Goal: Task Accomplishment & Management: Manage account settings

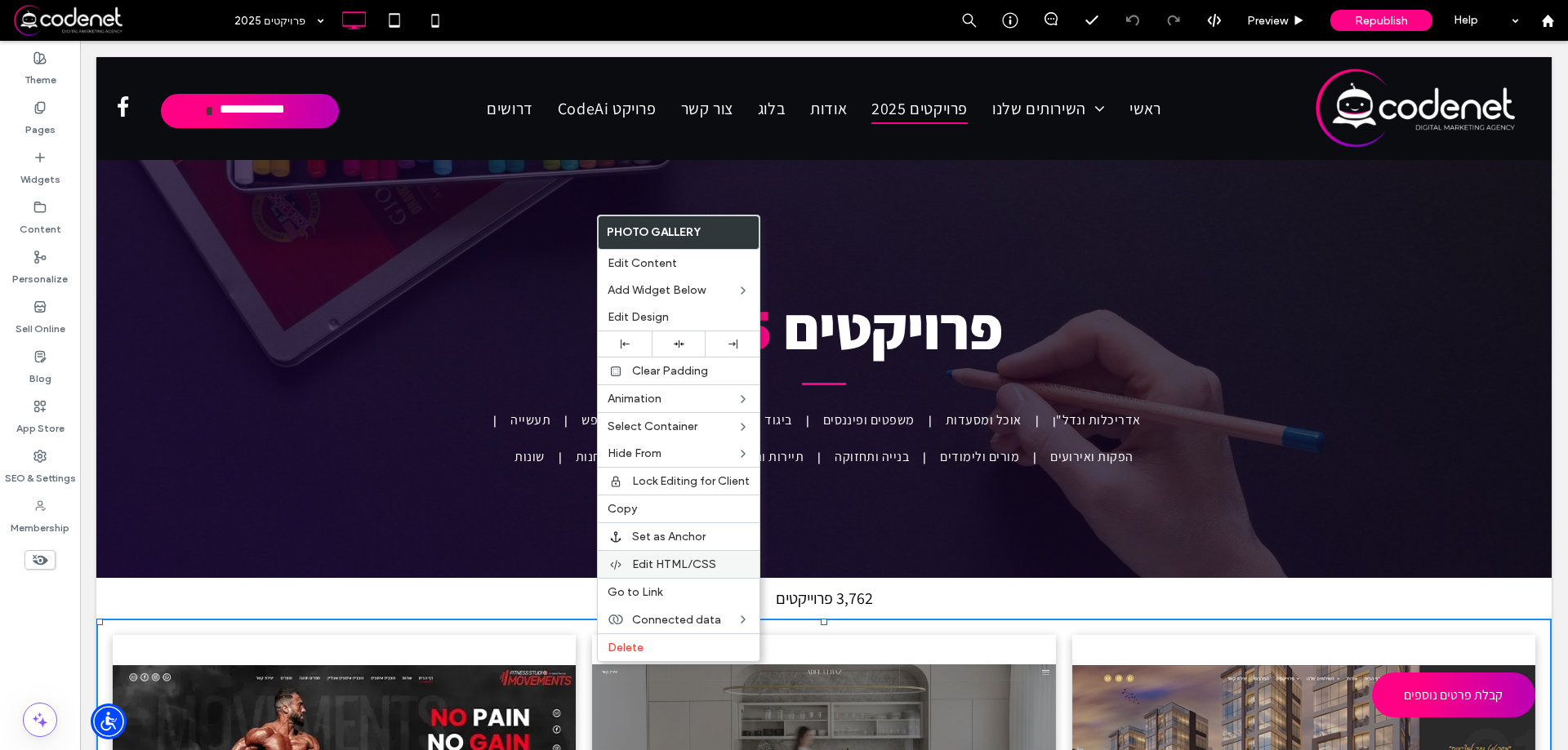
click at [684, 562] on span "Edit HTML/CSS" at bounding box center [674, 564] width 84 height 14
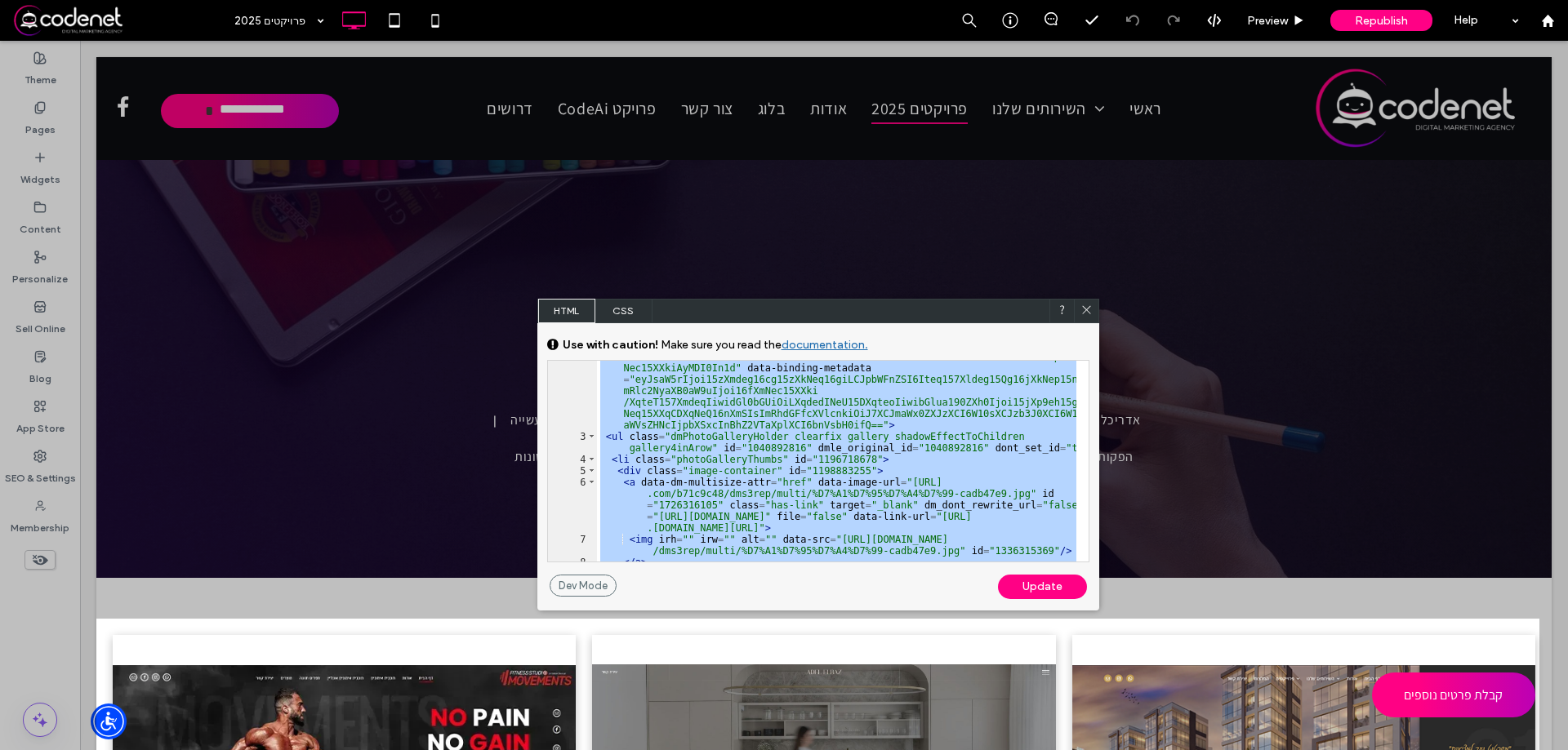
scroll to position [151, 0]
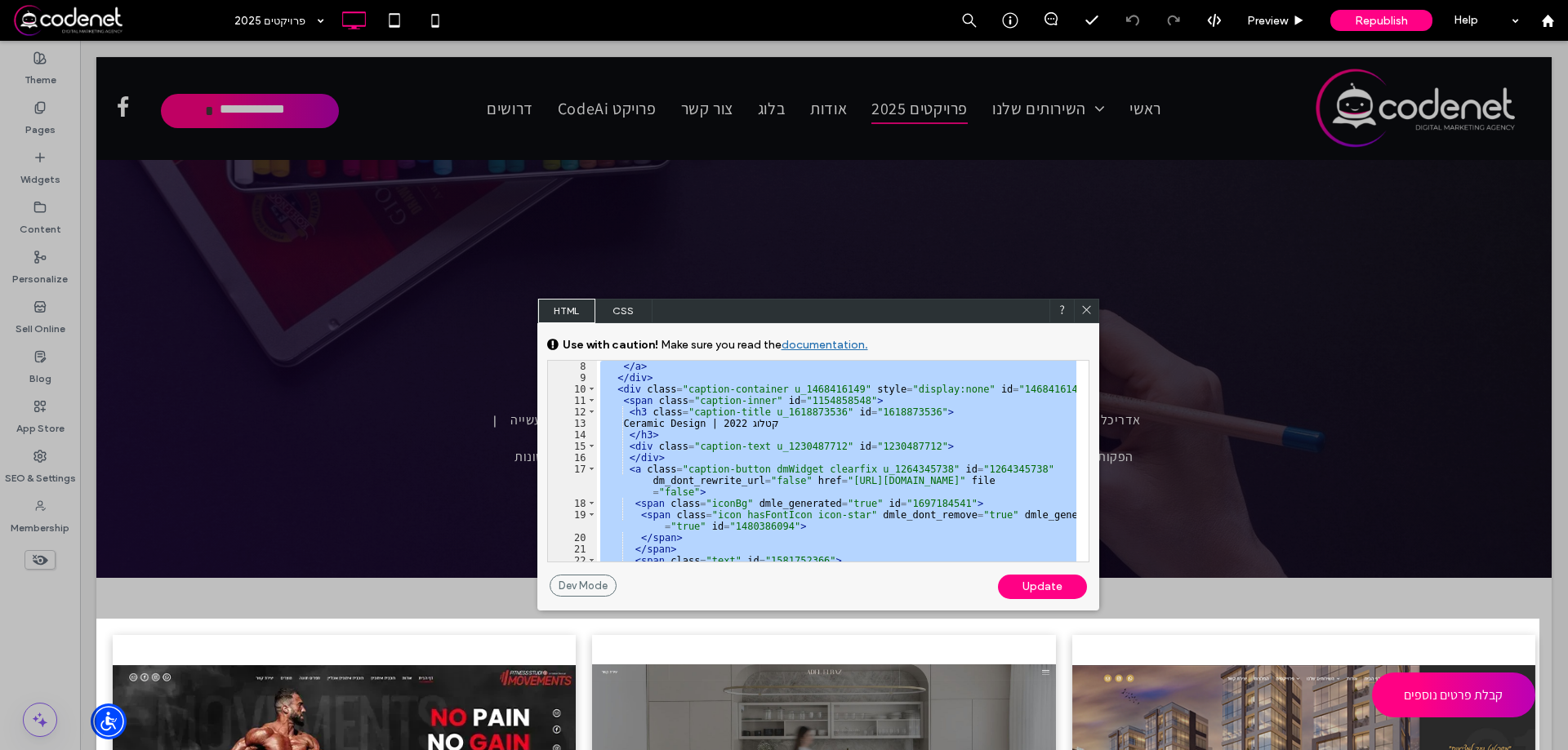
click at [1085, 311] on use at bounding box center [1086, 309] width 9 height 9
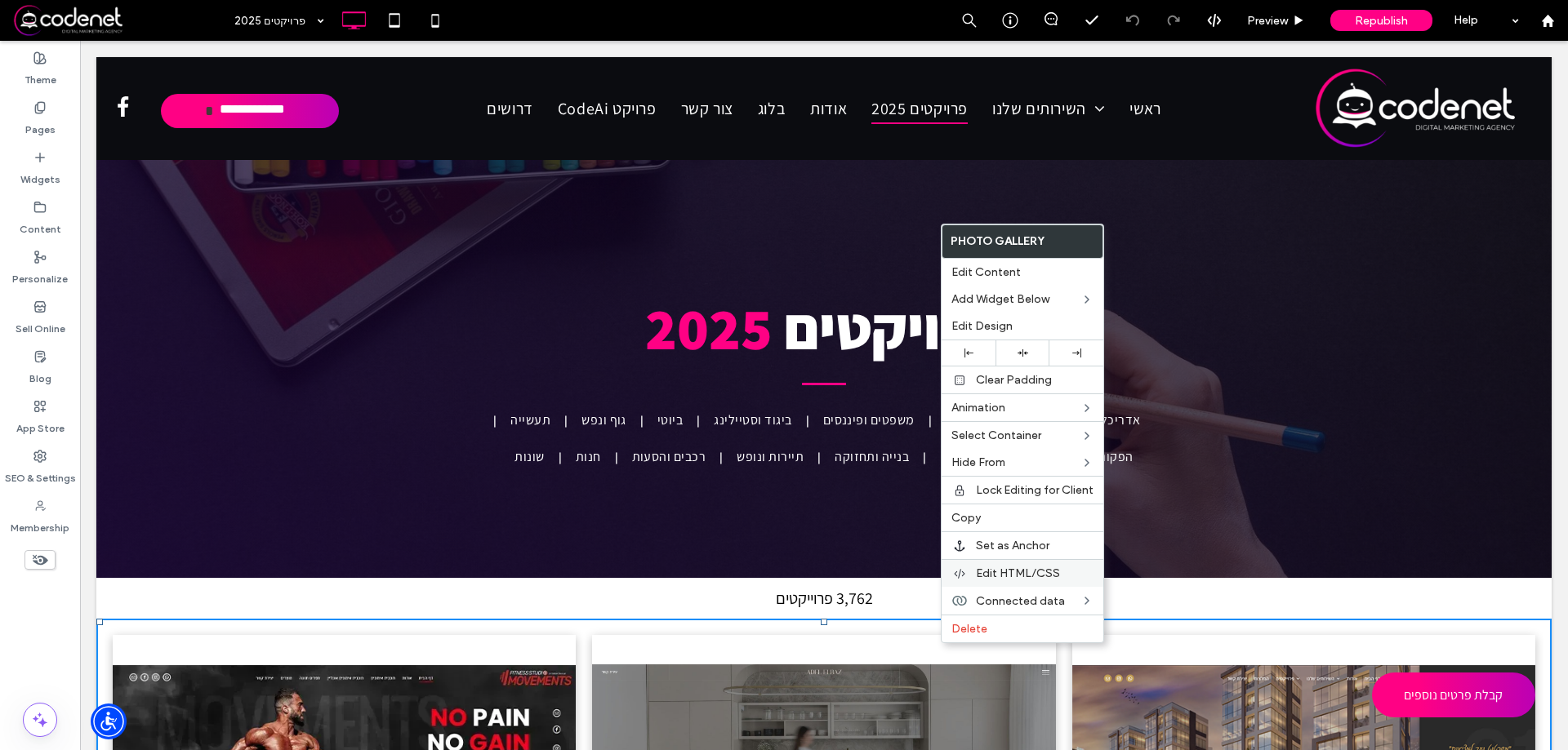
click at [1000, 578] on span "Edit HTML/CSS" at bounding box center [1018, 574] width 84 height 14
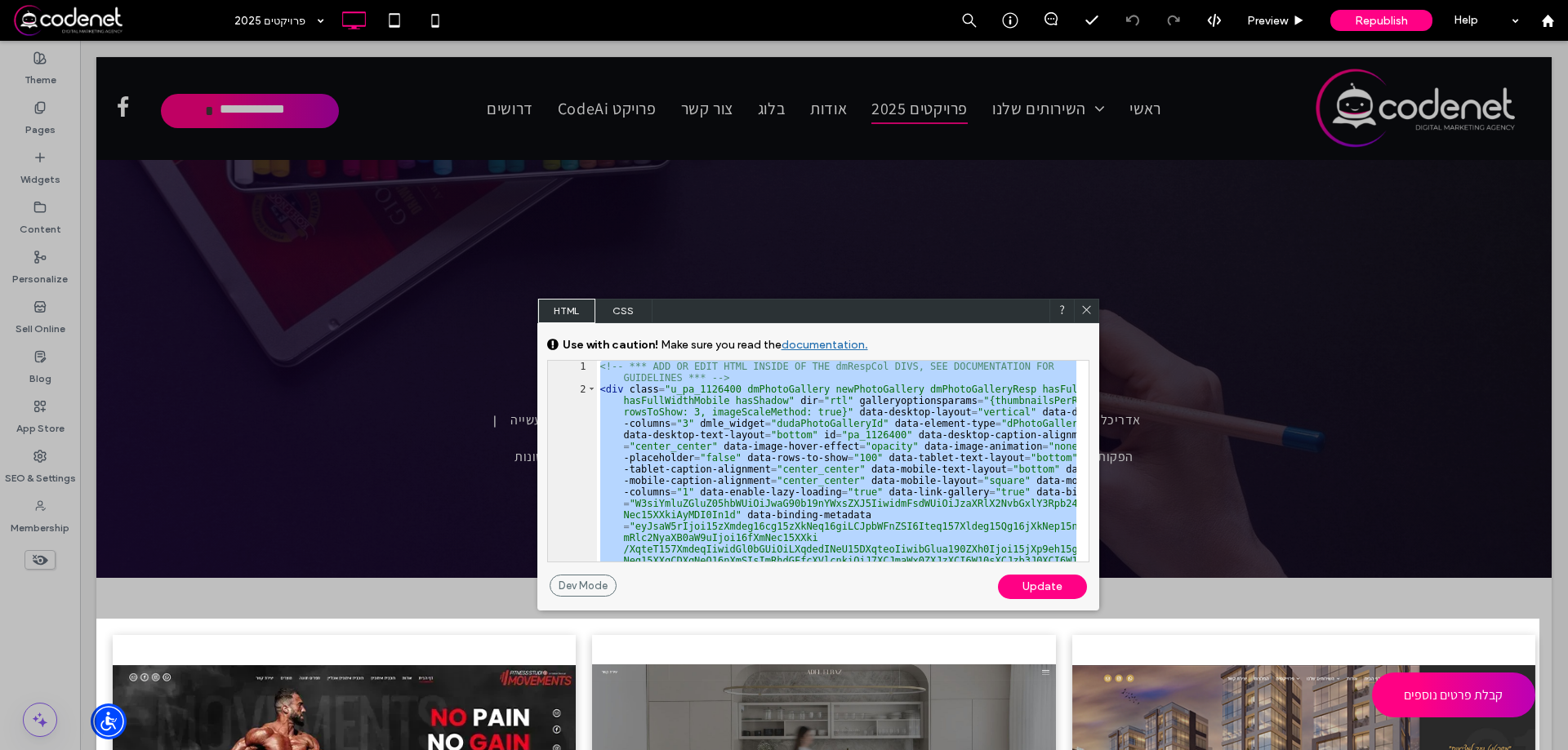
click at [813, 419] on div "<!-- *** ADD OR EDIT HTML INSIDE OF THE dmRespCol DIVS, SEE DOCUMENTATION FOR G…" at bounding box center [836, 461] width 479 height 201
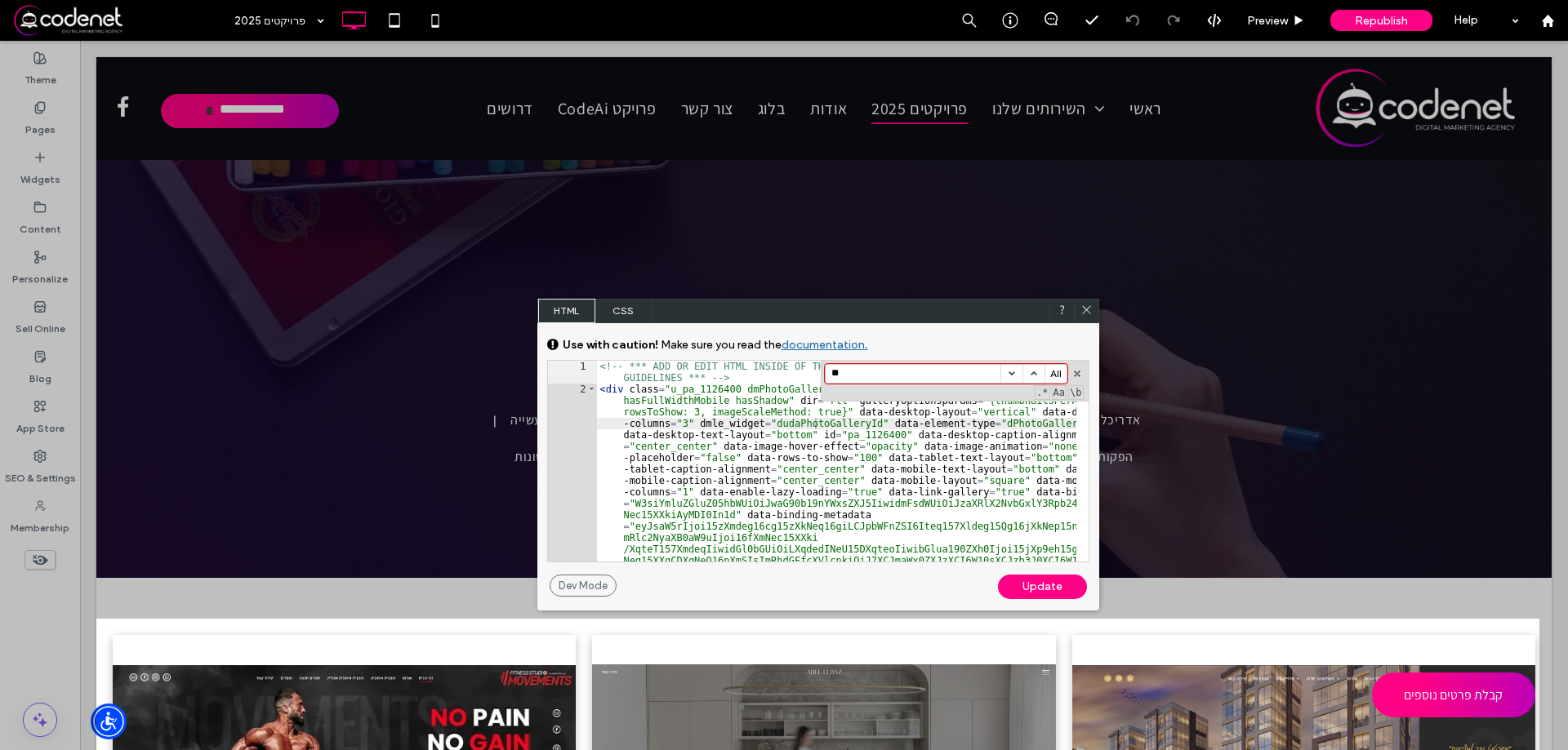
type input "*"
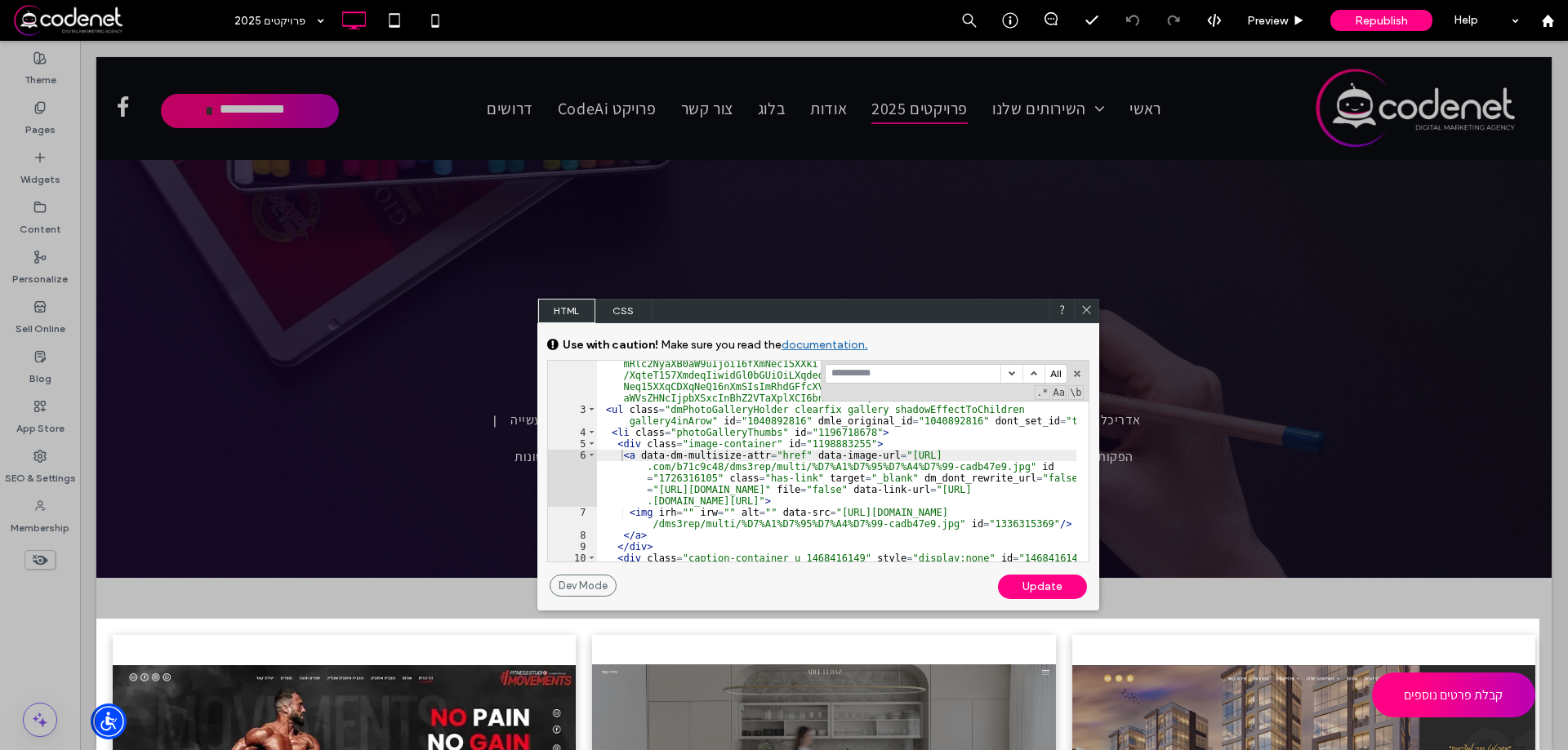
scroll to position [76, 0]
click at [852, 375] on input "**********" at bounding box center [912, 374] width 174 height 18
drag, startPoint x: 850, startPoint y: 376, endPoint x: 860, endPoint y: 374, distance: 10.2
click at [860, 374] on input "**********" at bounding box center [912, 374] width 174 height 18
type input "**********"
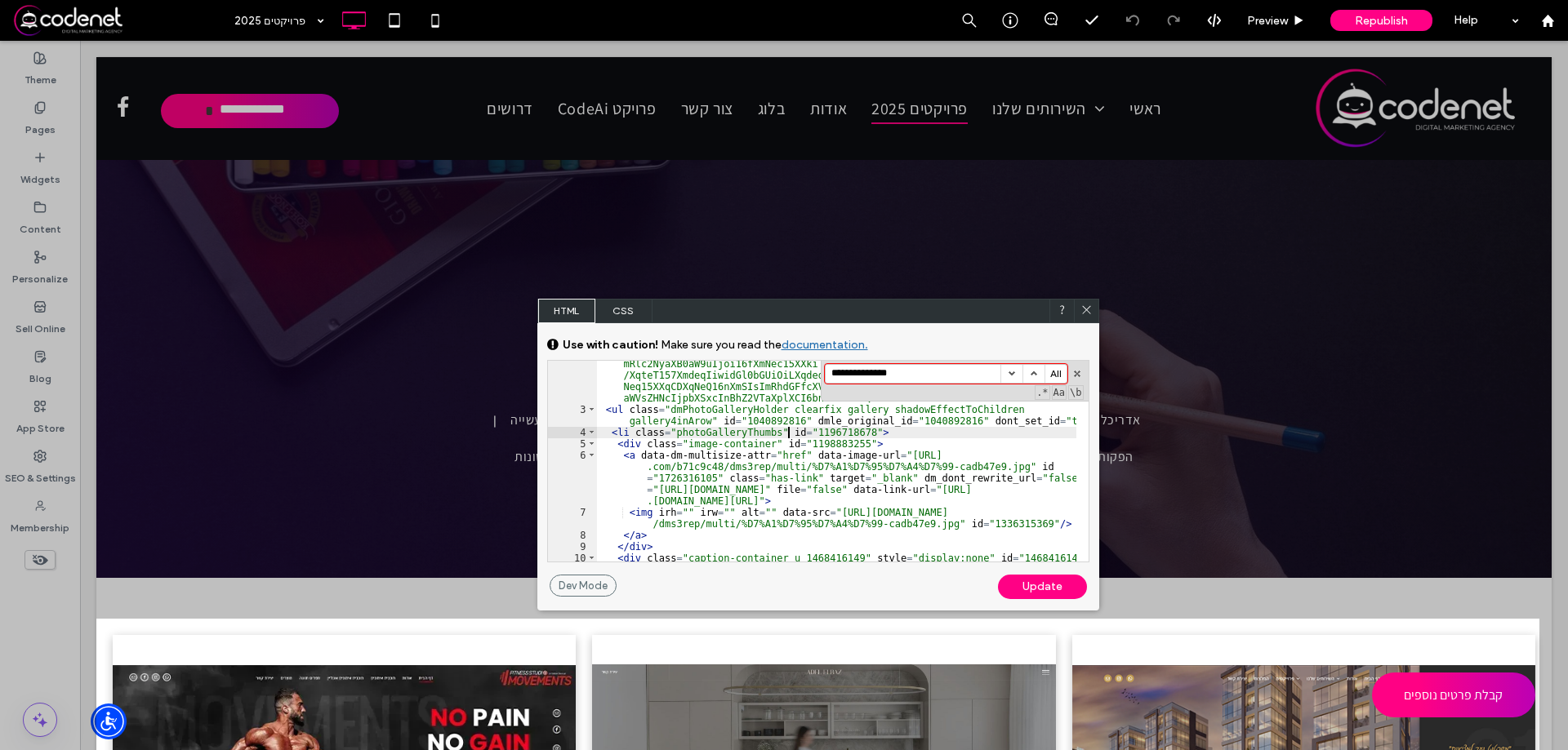
click at [790, 436] on div "< div class = "u_pa_1126400 dmPhotoGallery newPhotoGallery dmPhotoGalleryResp h…" at bounding box center [836, 413] width 479 height 407
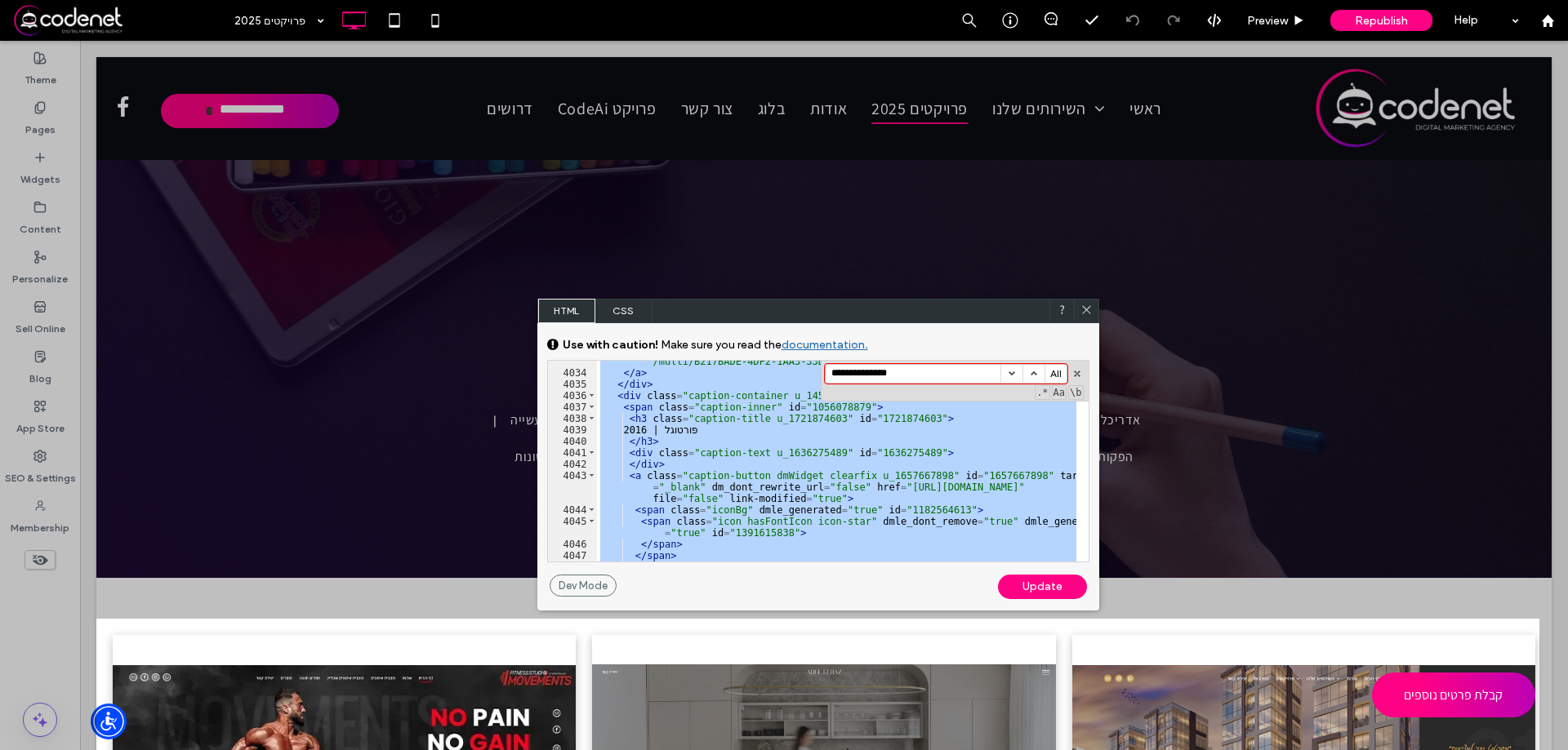
scroll to position [26551, 0]
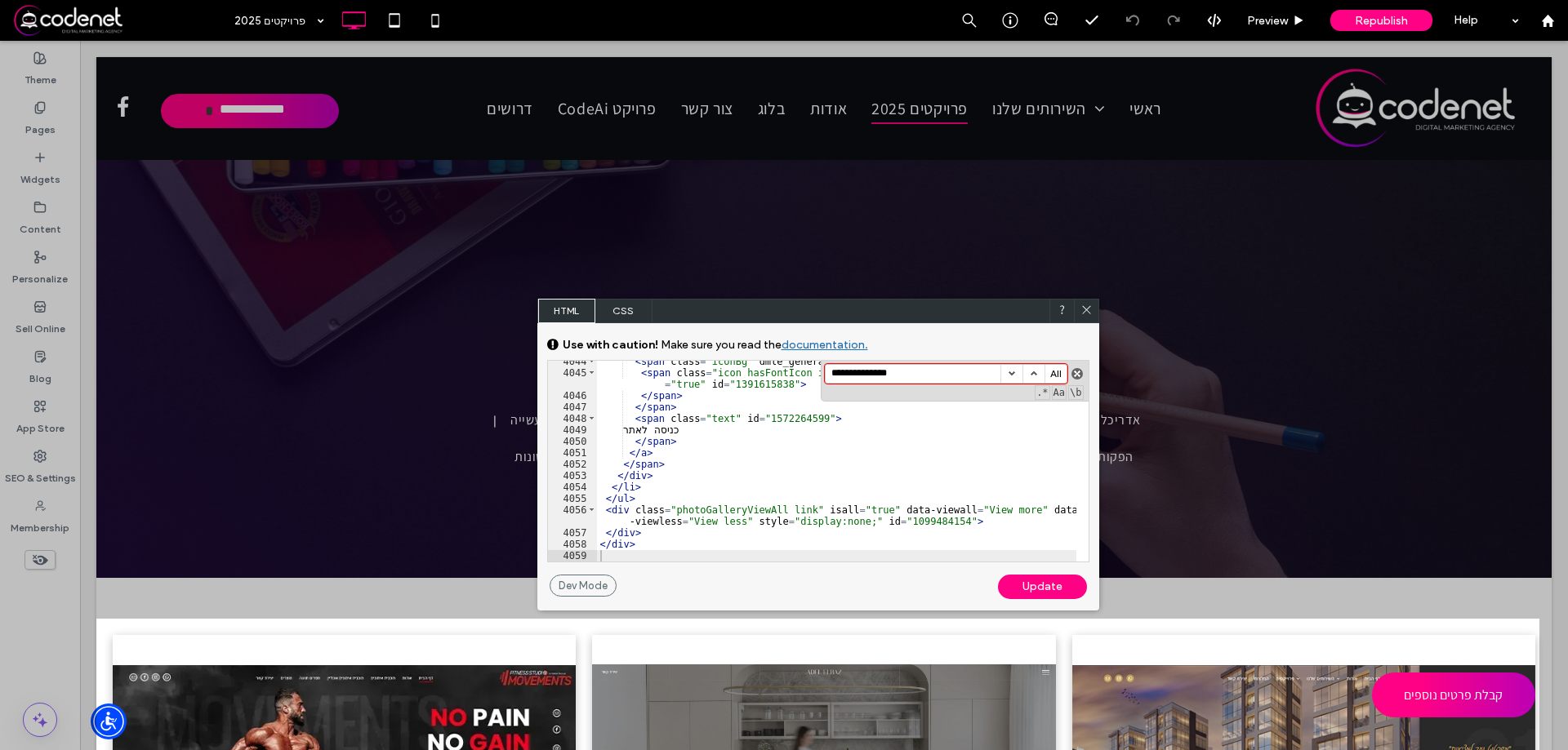
click at [1076, 375] on button "button" at bounding box center [1077, 374] width 11 height 11
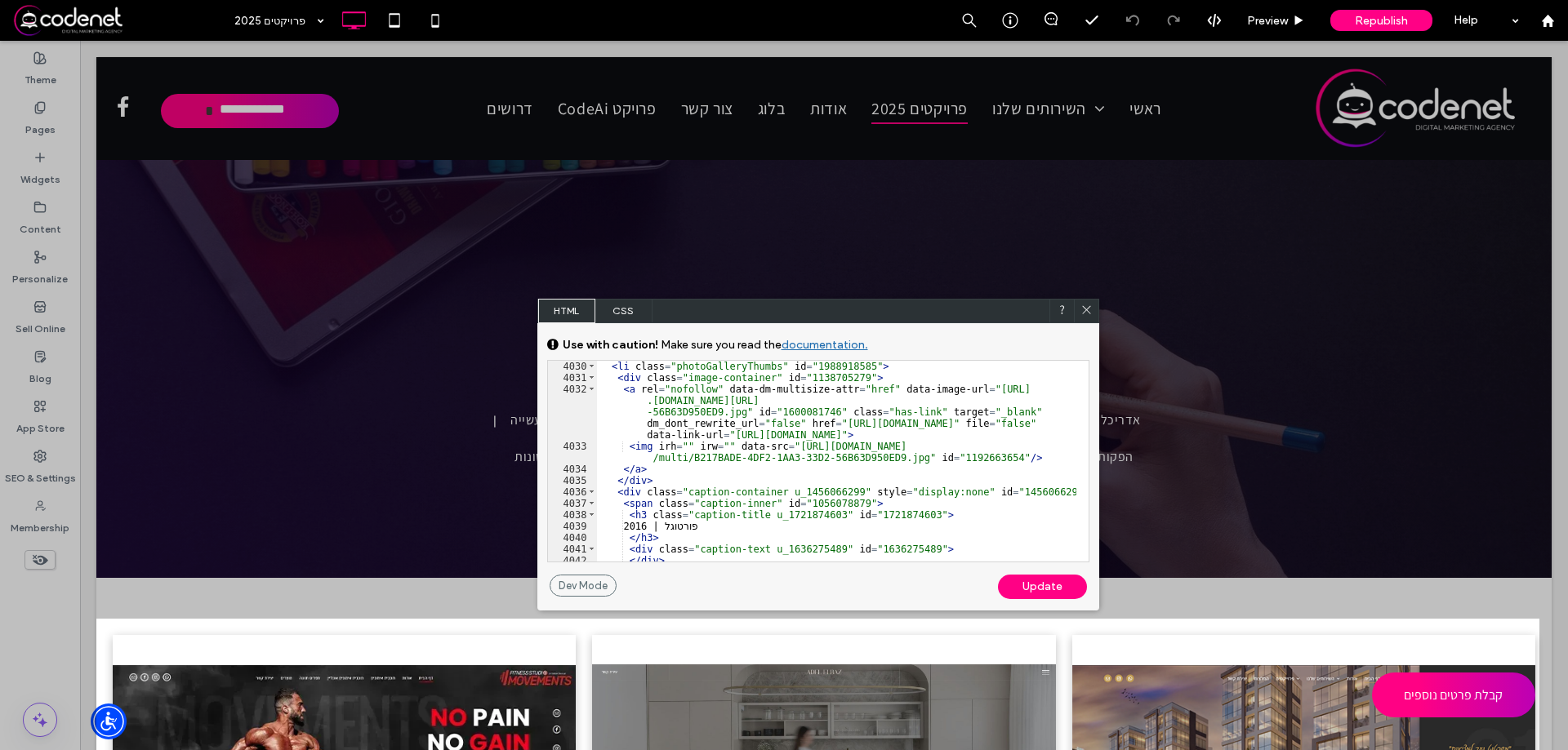
click at [1028, 586] on div "Update" at bounding box center [1042, 587] width 89 height 25
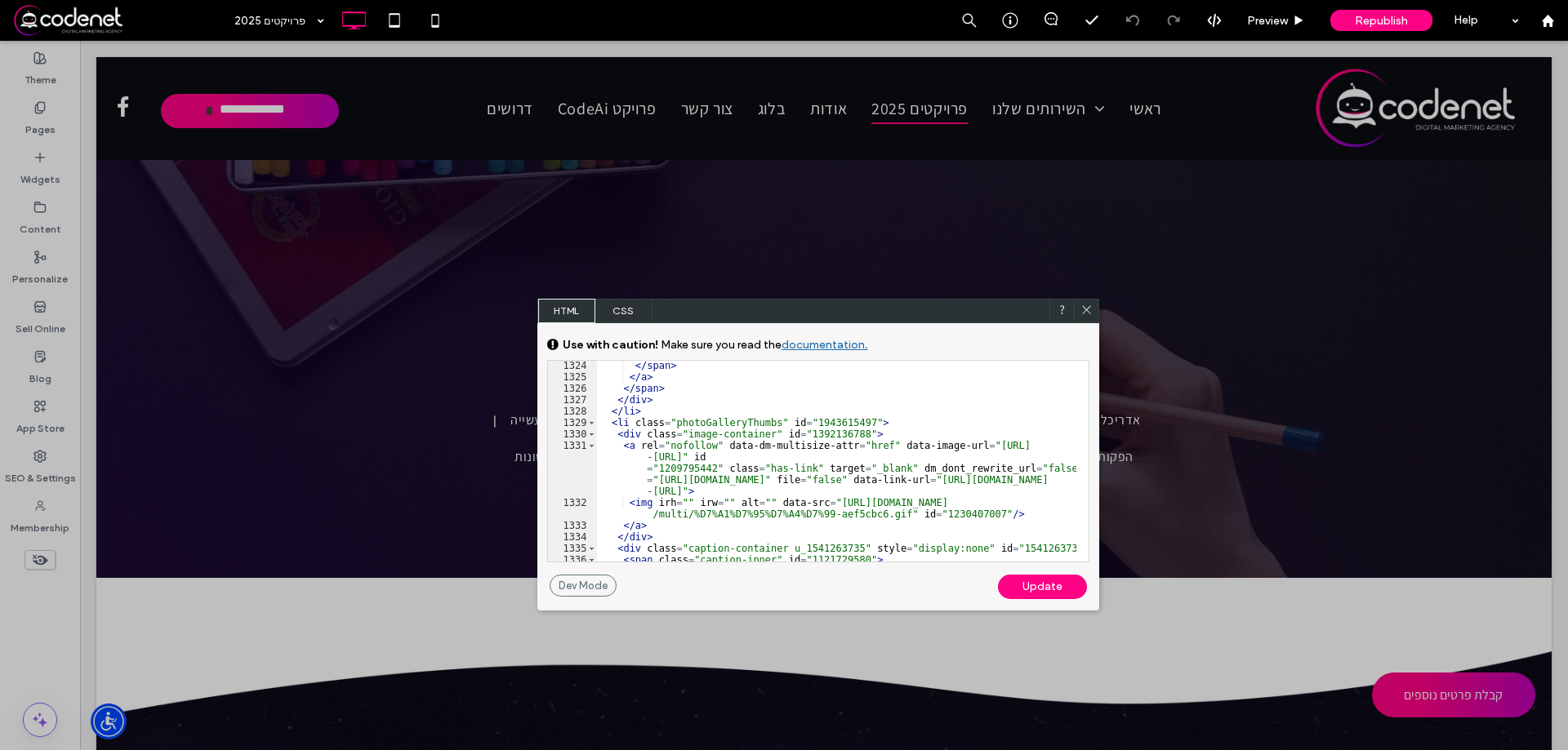
scroll to position [8683, 0]
click at [1086, 312] on icon at bounding box center [1086, 310] width 12 height 12
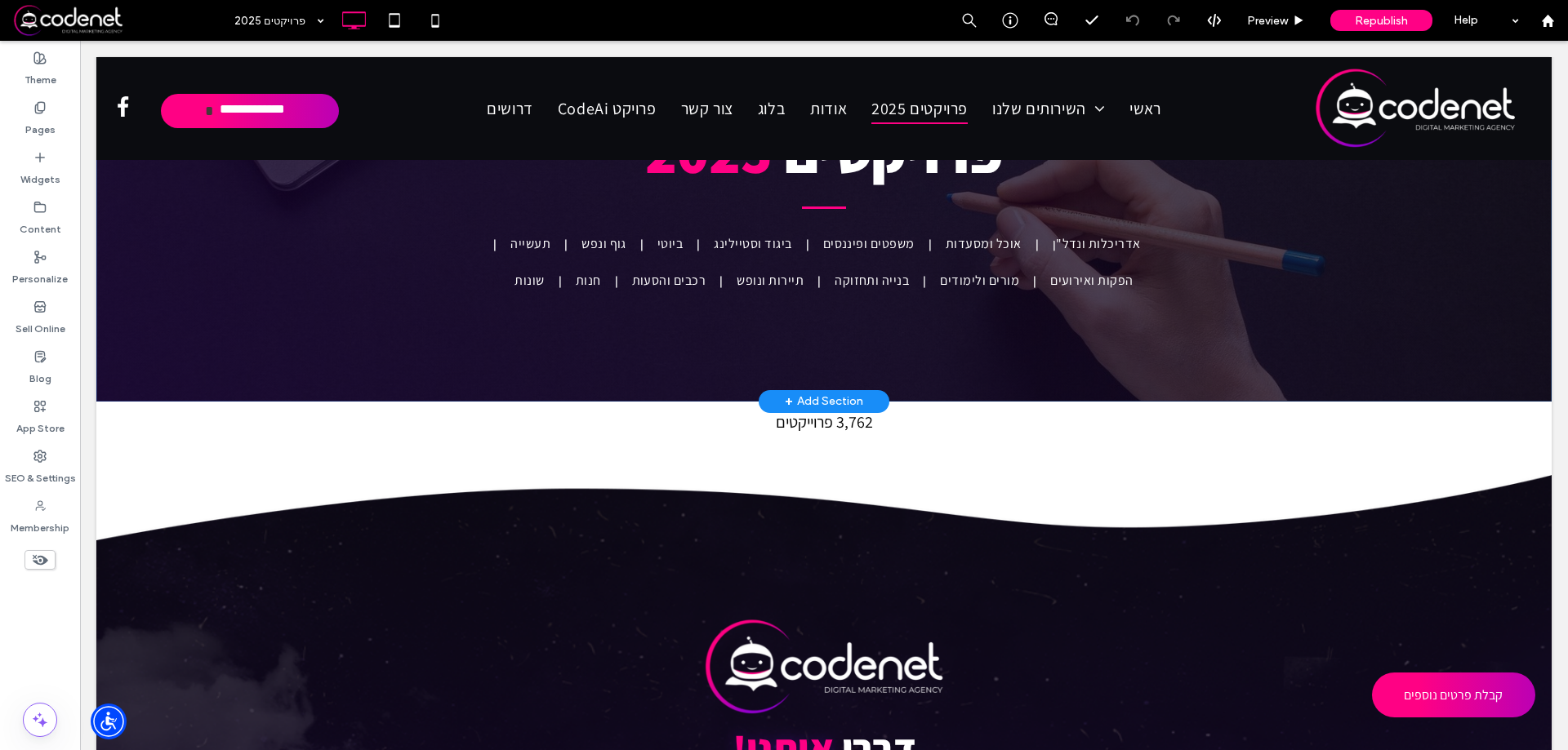
scroll to position [0, 0]
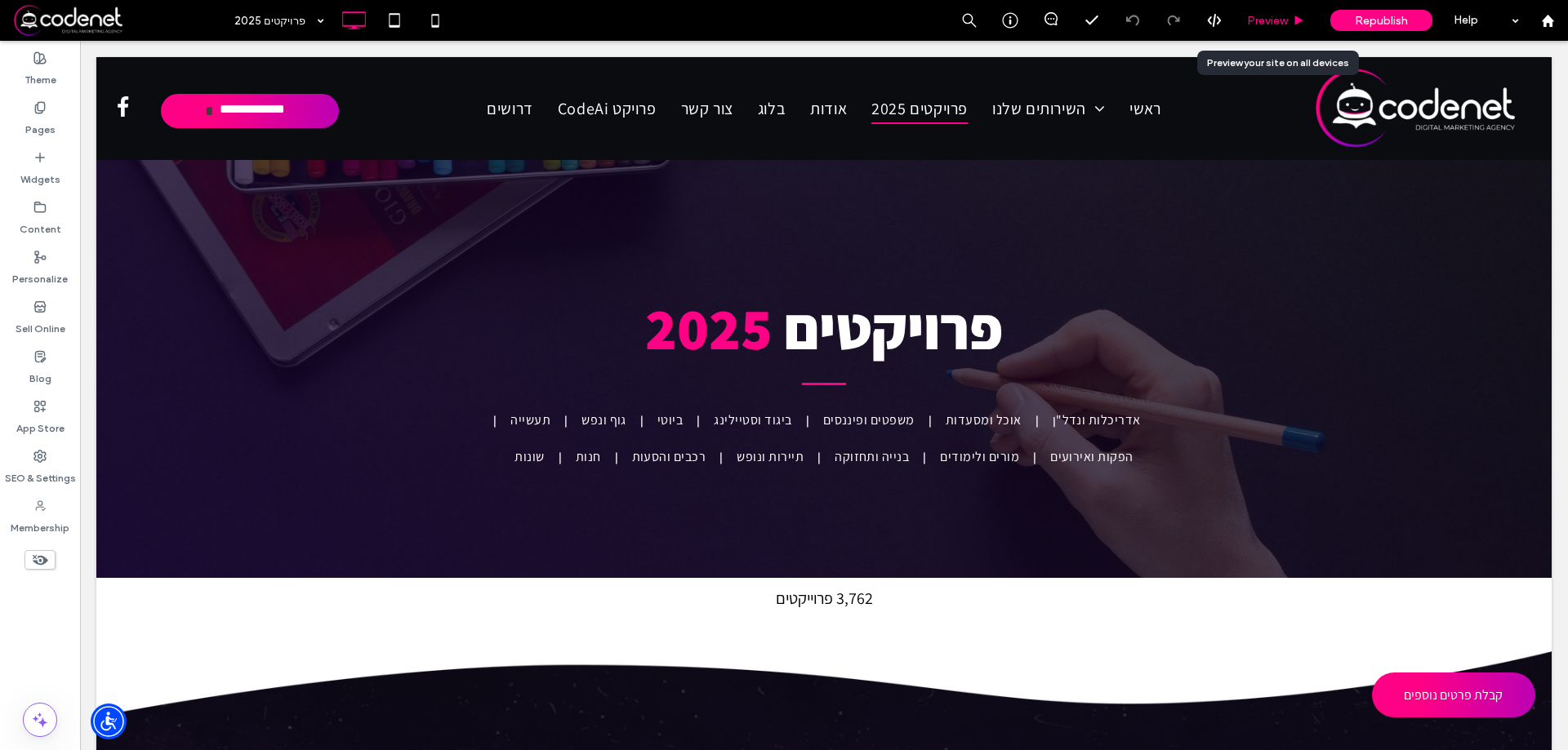
click at [1274, 25] on span "Preview" at bounding box center [1267, 21] width 41 height 14
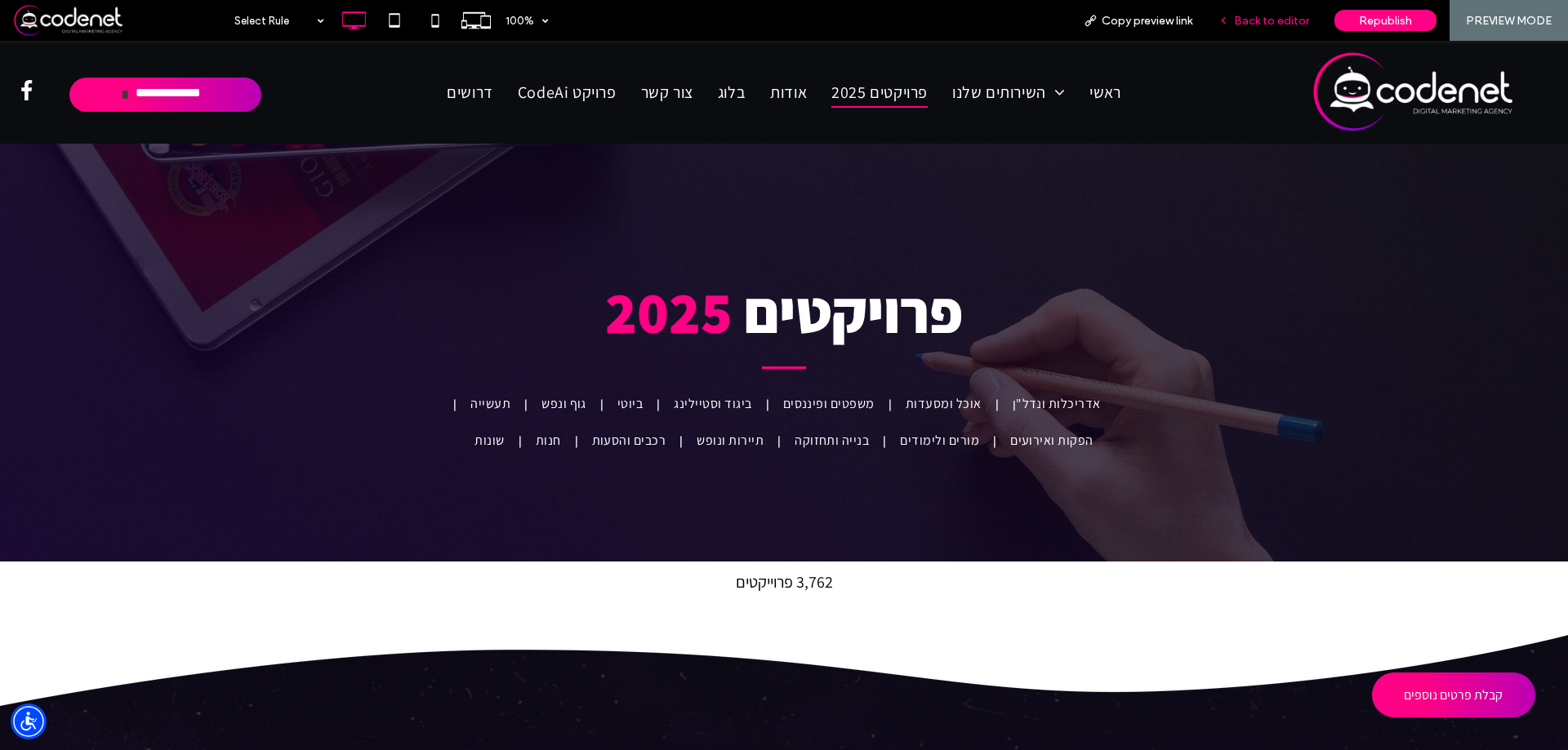
click at [1267, 25] on span "Back to editor" at bounding box center [1271, 21] width 75 height 14
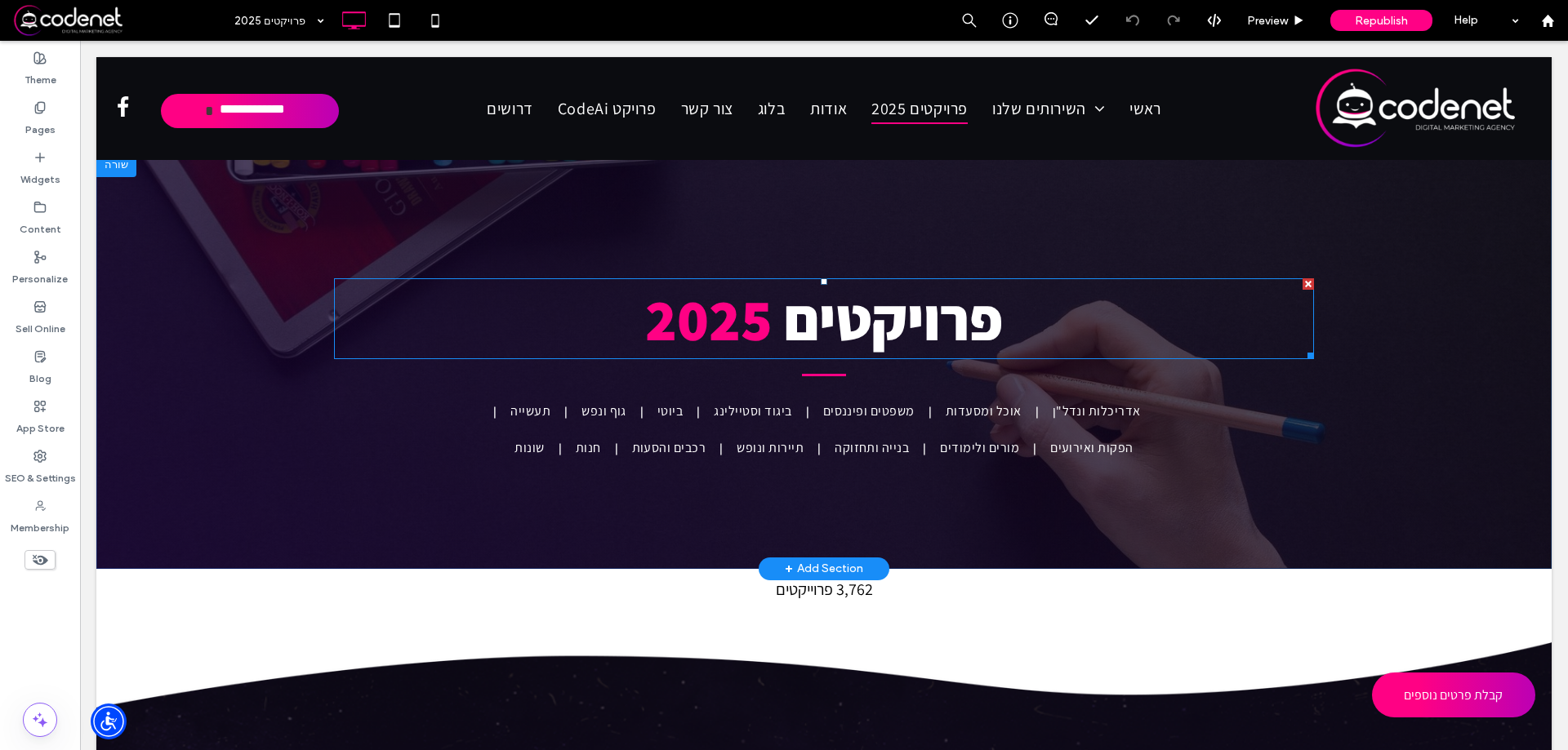
scroll to position [11, 0]
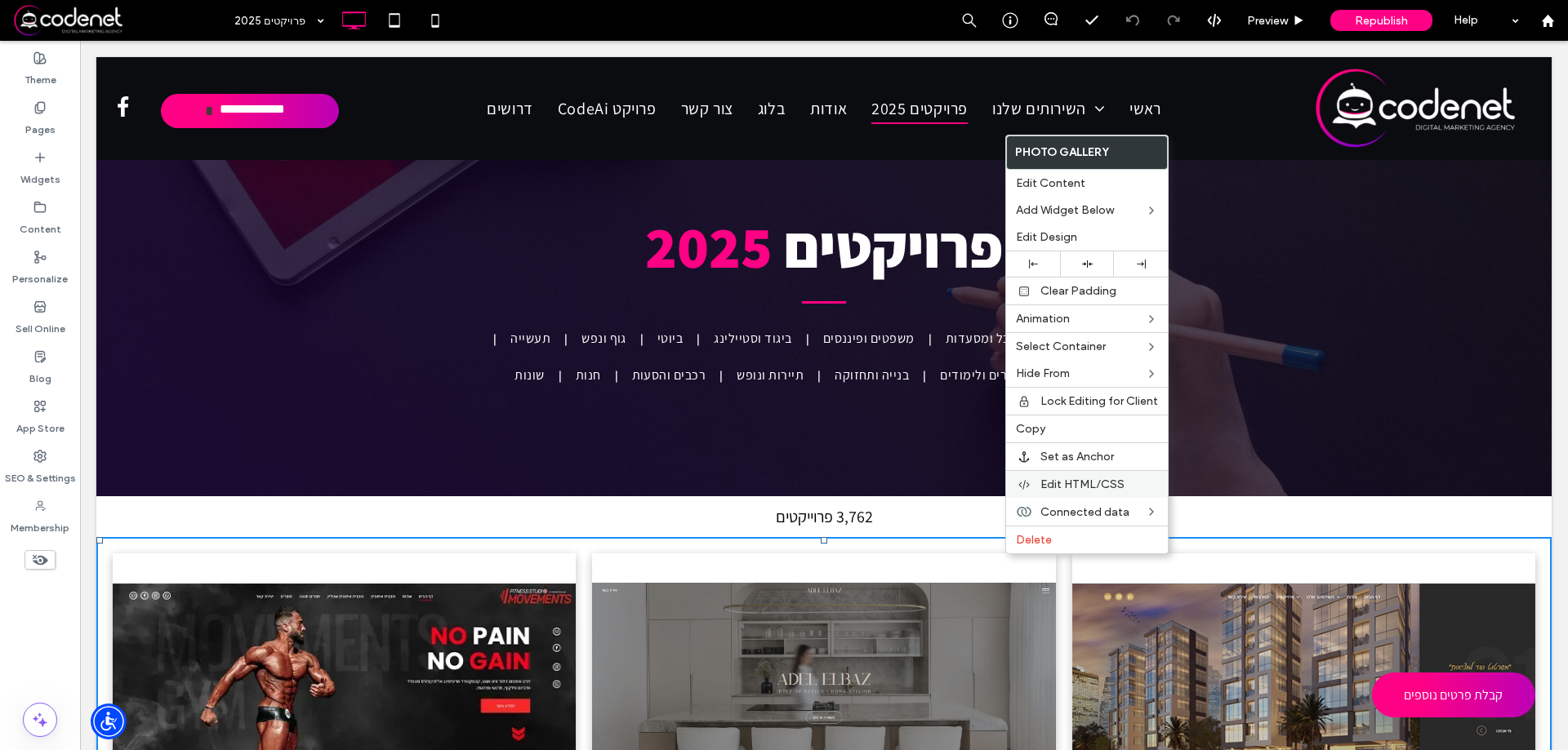
click at [1071, 479] on span "Edit HTML/CSS" at bounding box center [1082, 484] width 84 height 14
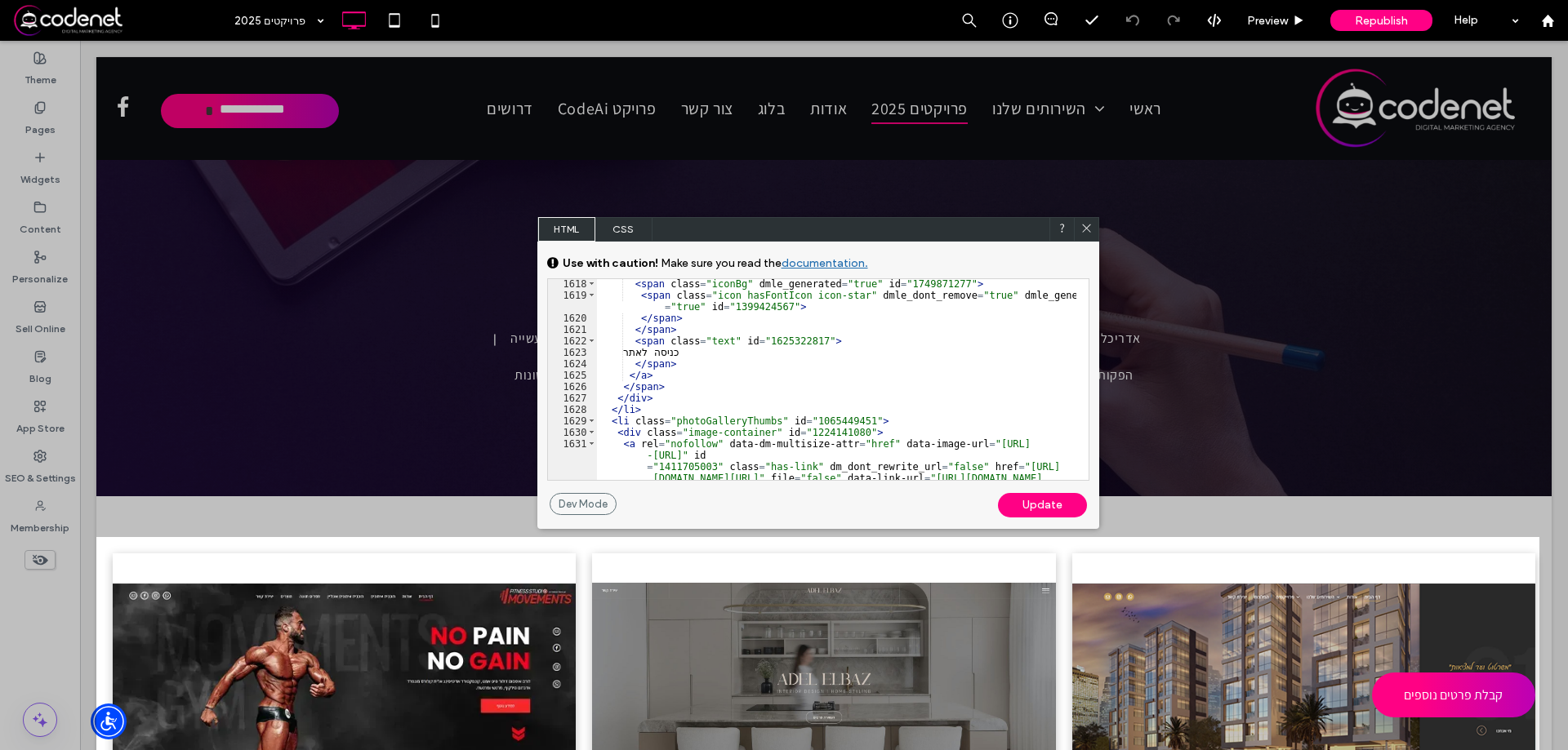
scroll to position [13561, 0]
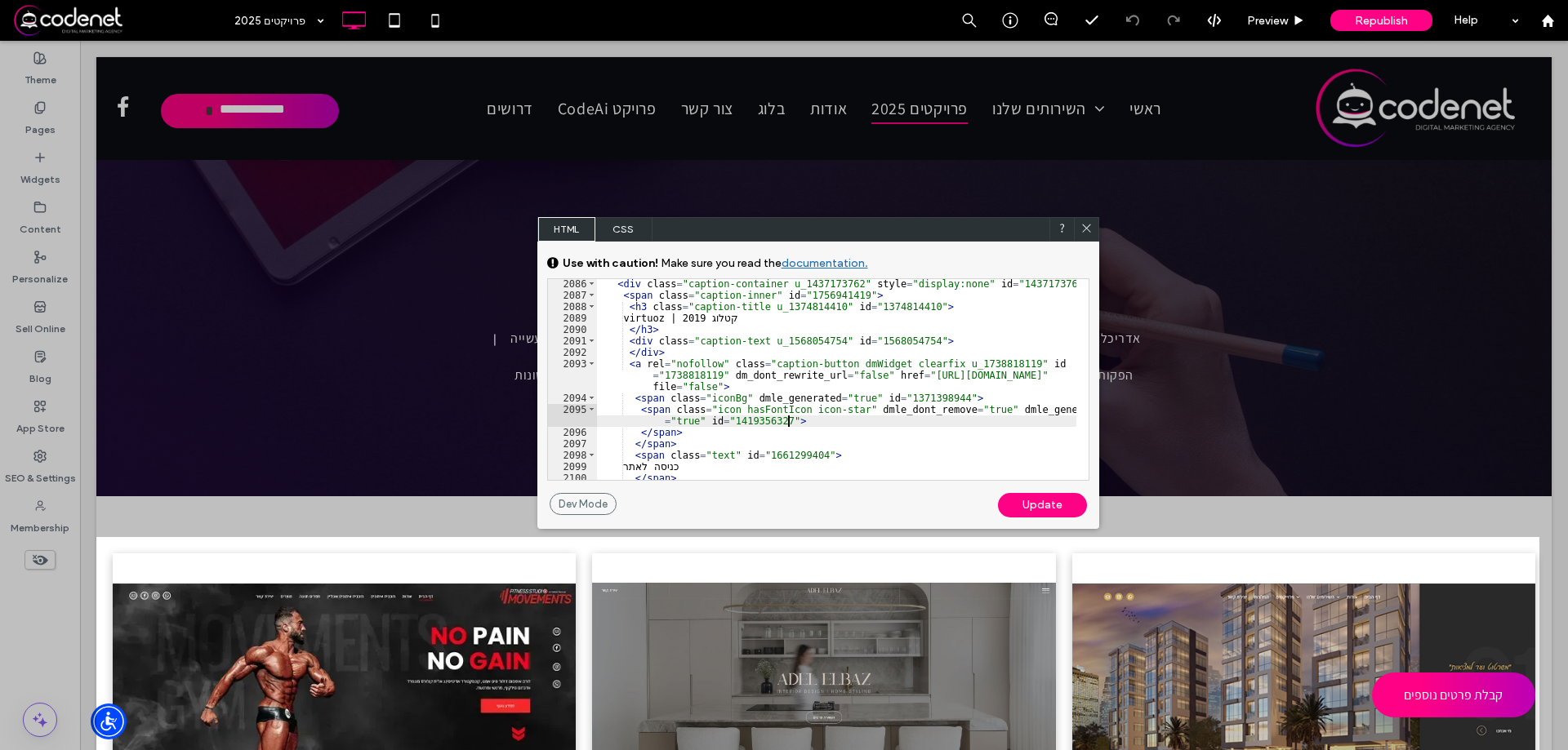
click at [929, 423] on div "< div class = "caption-container u_1437173762" style = "display:none" id = "143…" at bounding box center [836, 390] width 479 height 224
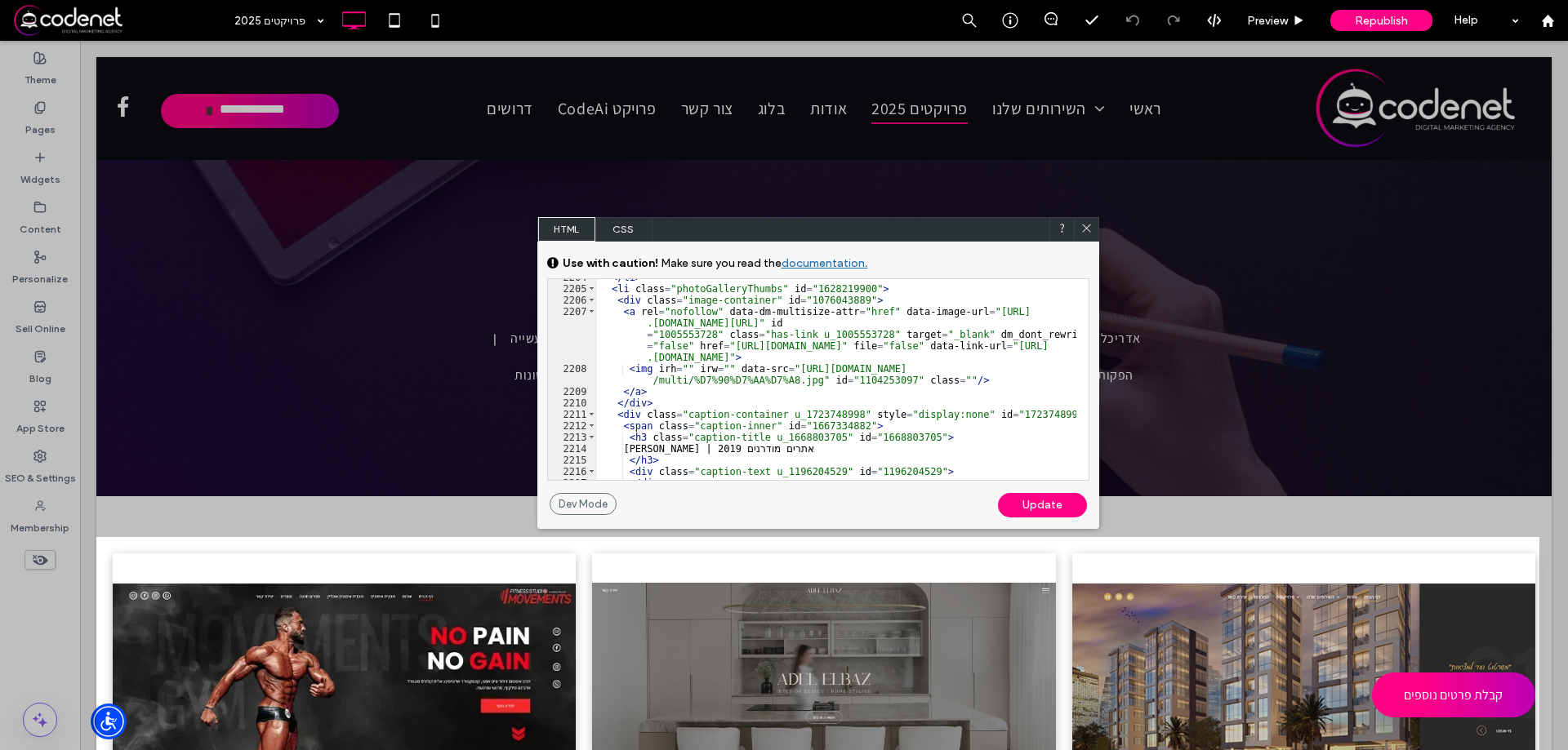
scroll to position [14418, 0]
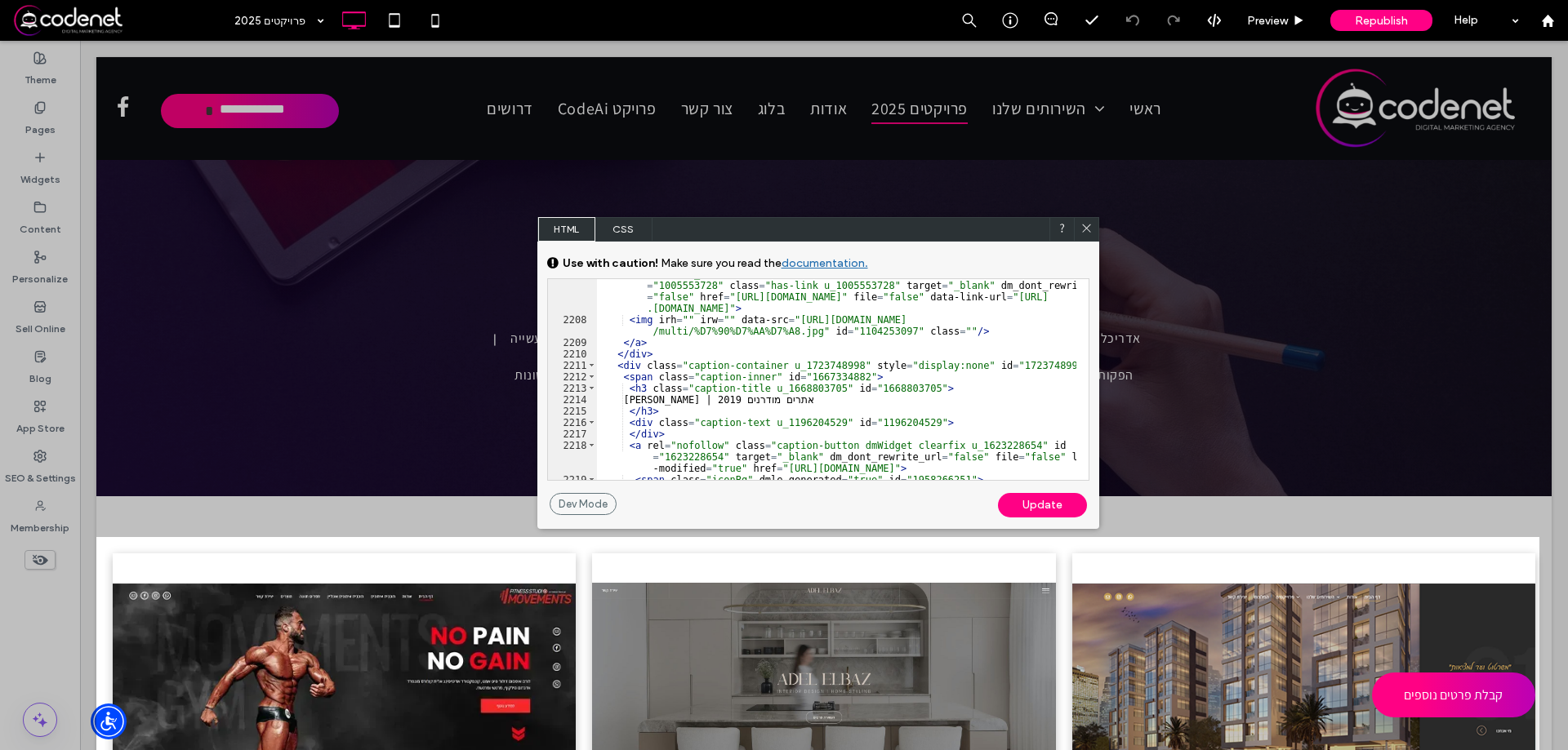
click at [1087, 226] on icon at bounding box center [1086, 228] width 12 height 12
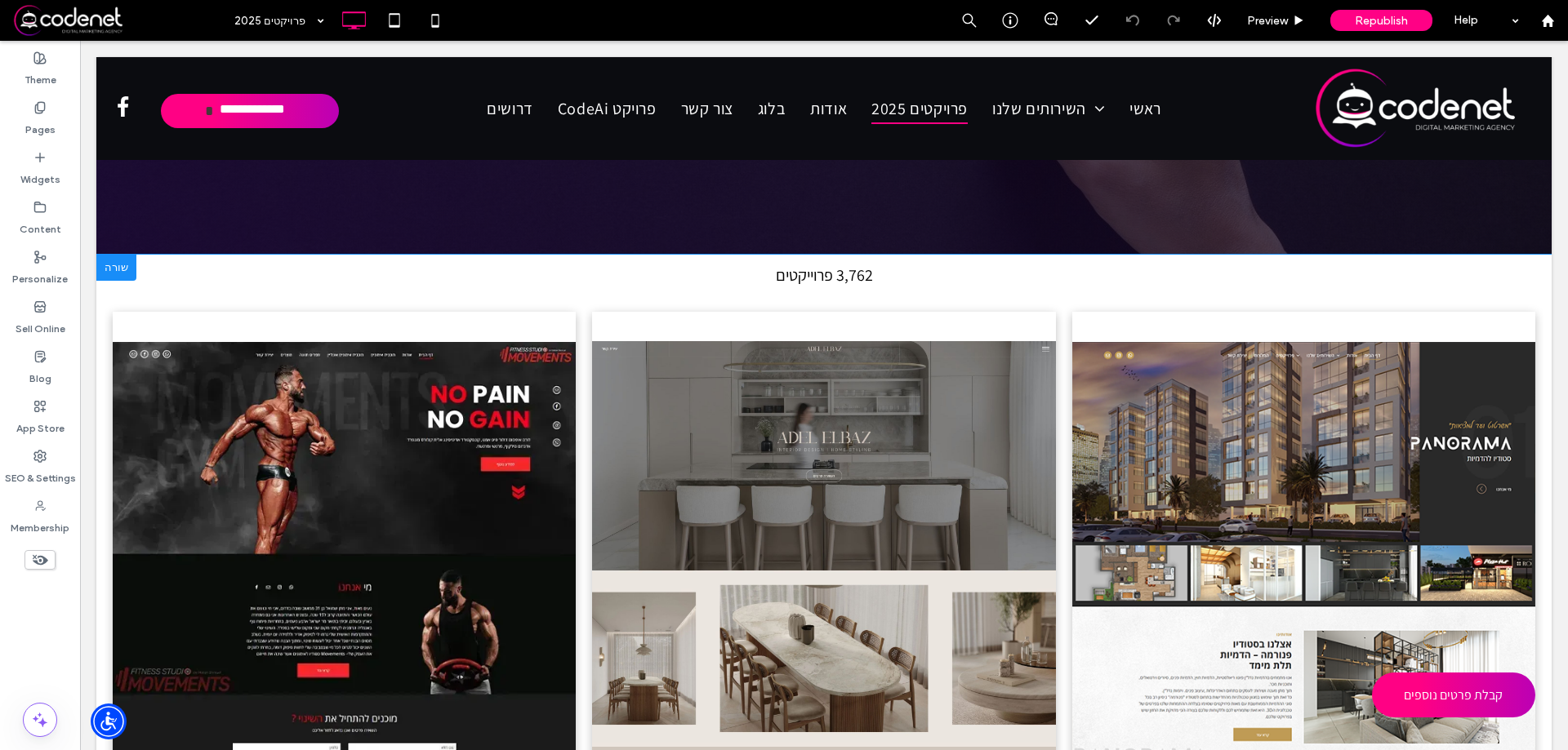
scroll to position [82, 0]
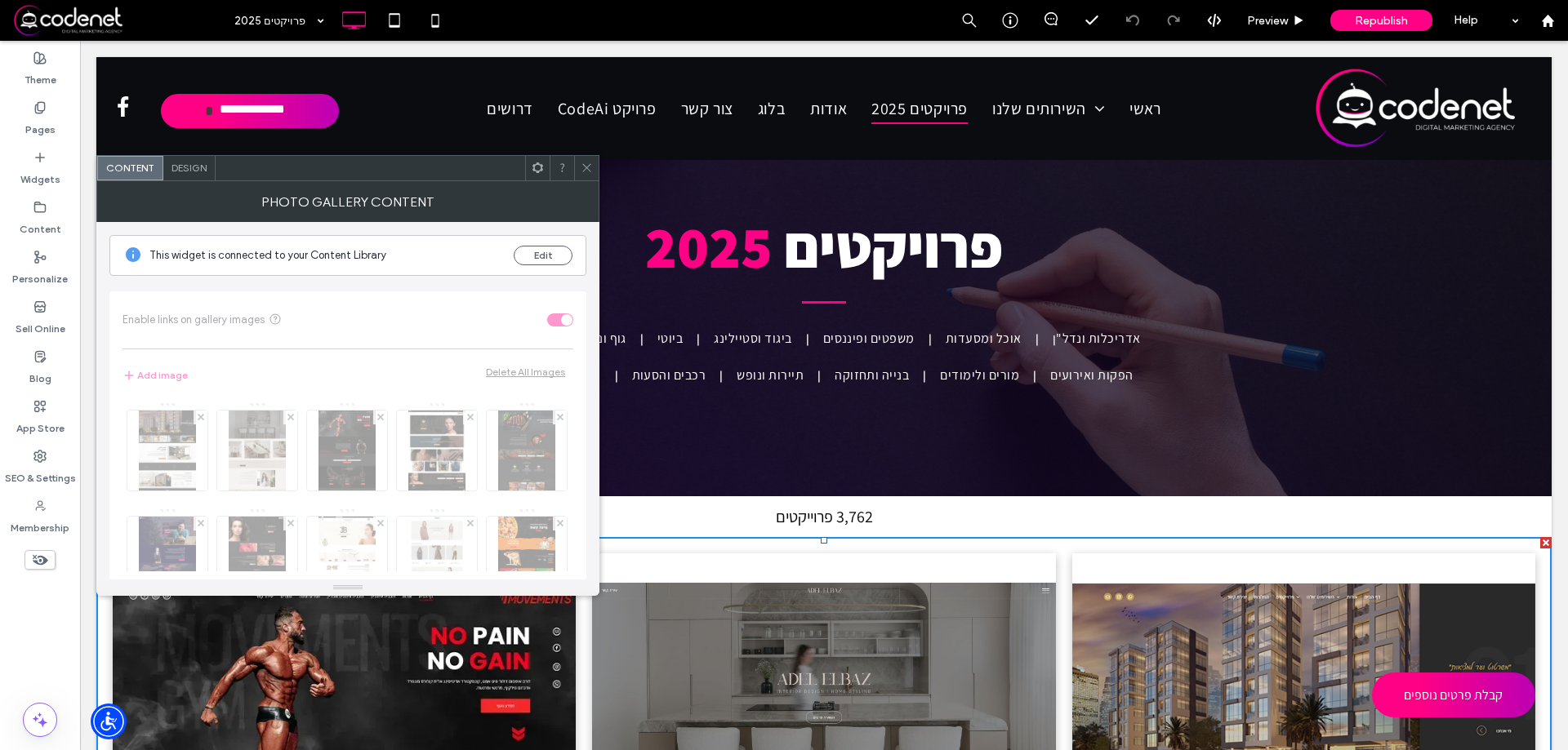
click at [583, 174] on span at bounding box center [586, 169] width 12 height 25
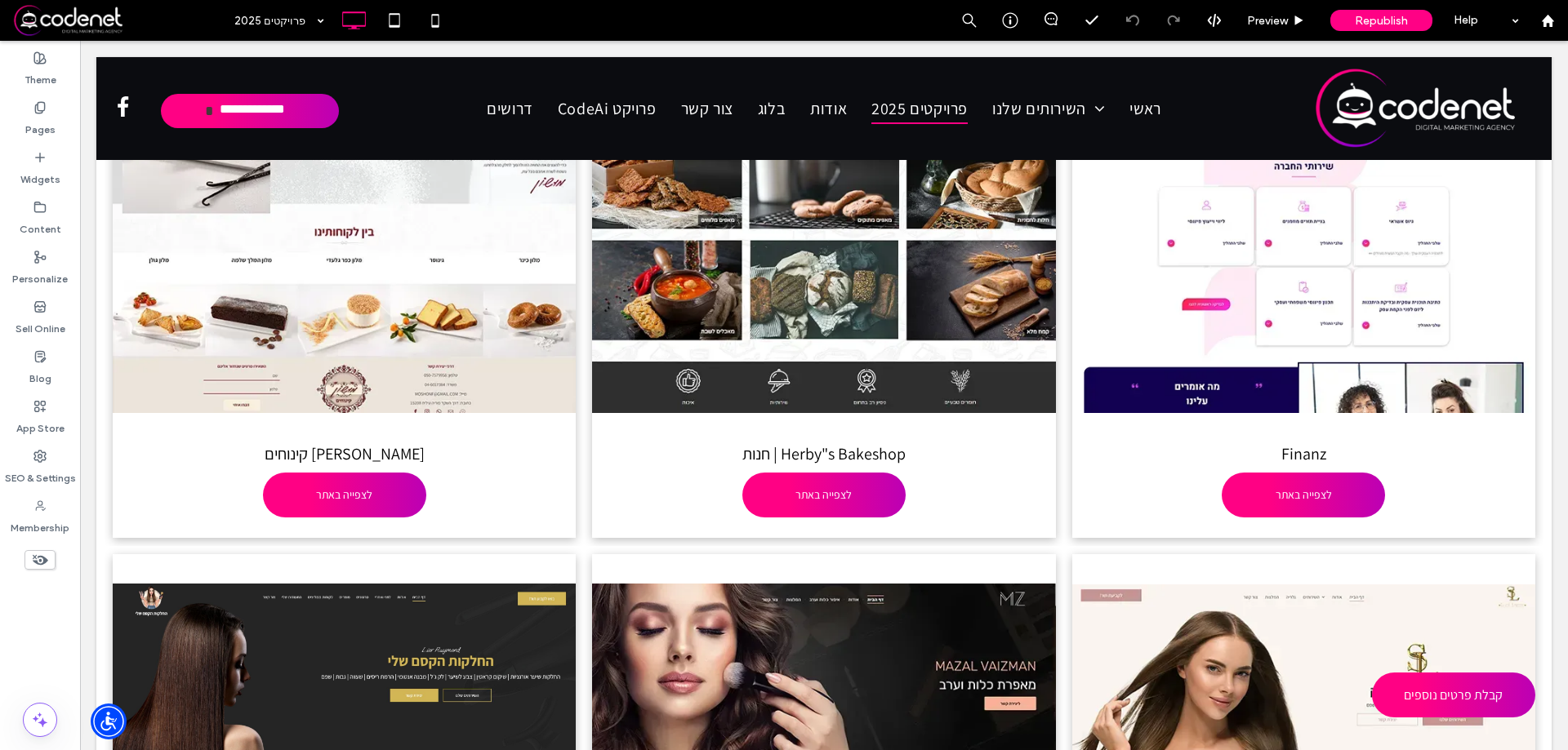
scroll to position [0, 0]
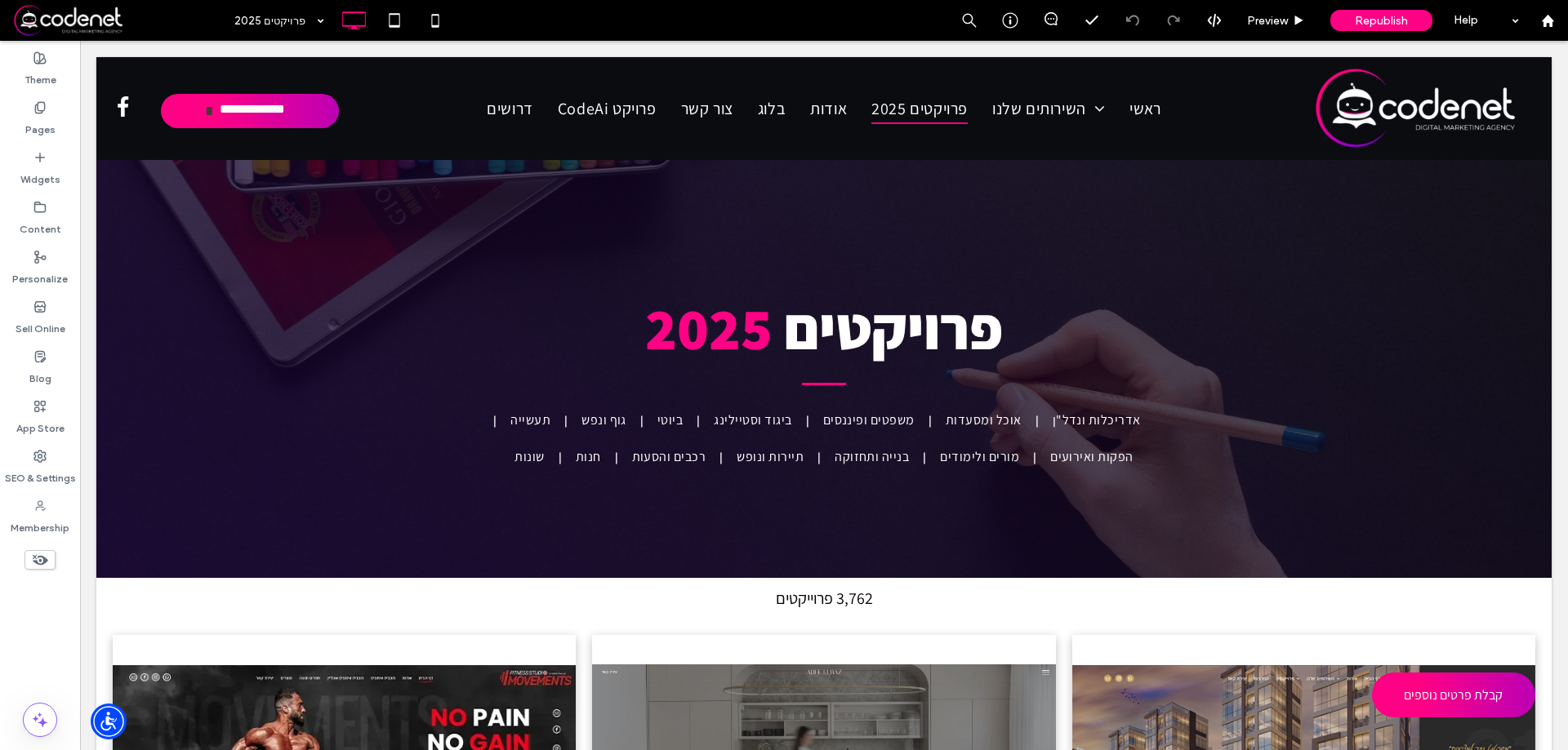
drag, startPoint x: 1560, startPoint y: 83, endPoint x: 1490, endPoint y: 65, distance: 72.3
click at [1400, 19] on span "Republish" at bounding box center [1381, 21] width 53 height 14
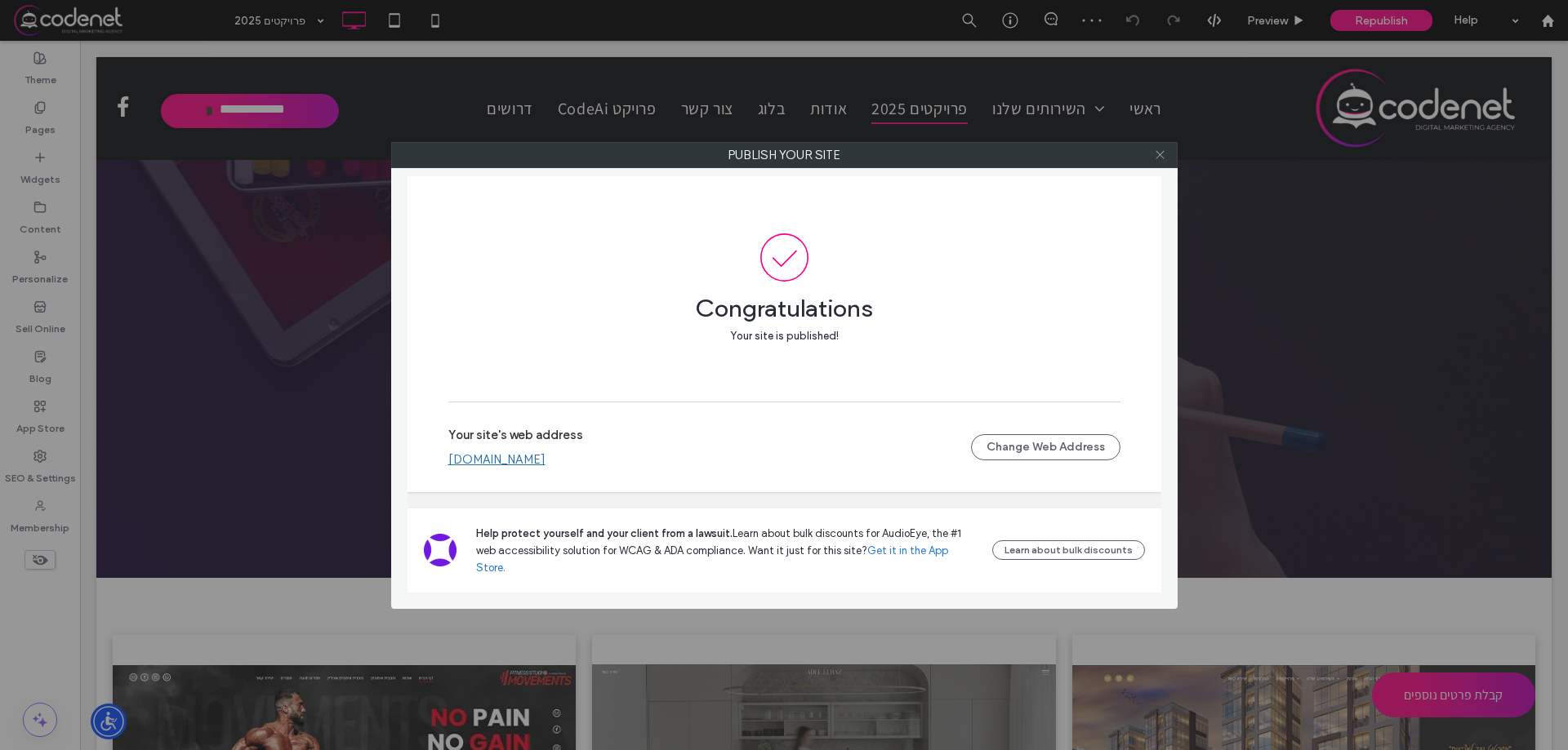
click at [1161, 151] on icon at bounding box center [1160, 154] width 12 height 12
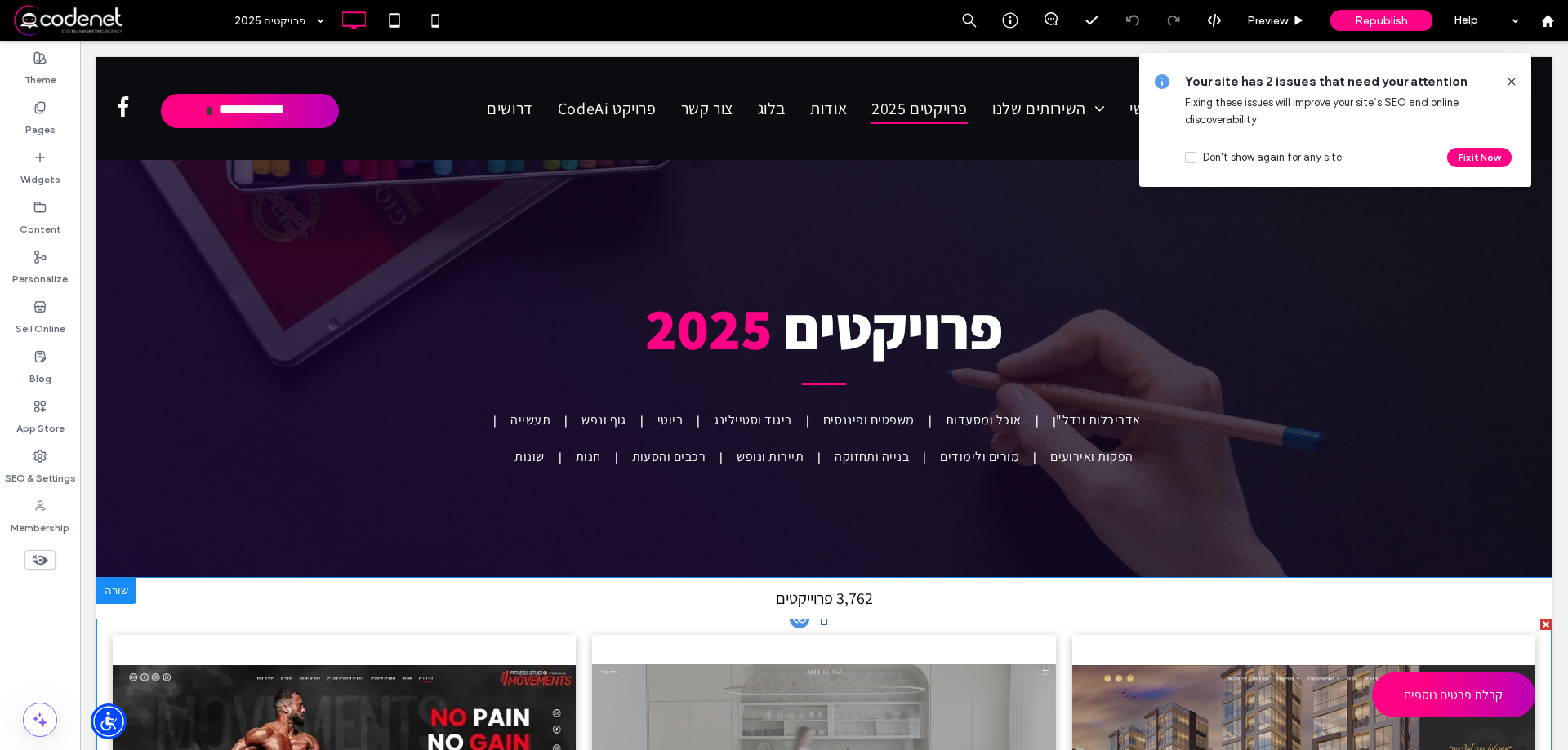
scroll to position [408, 0]
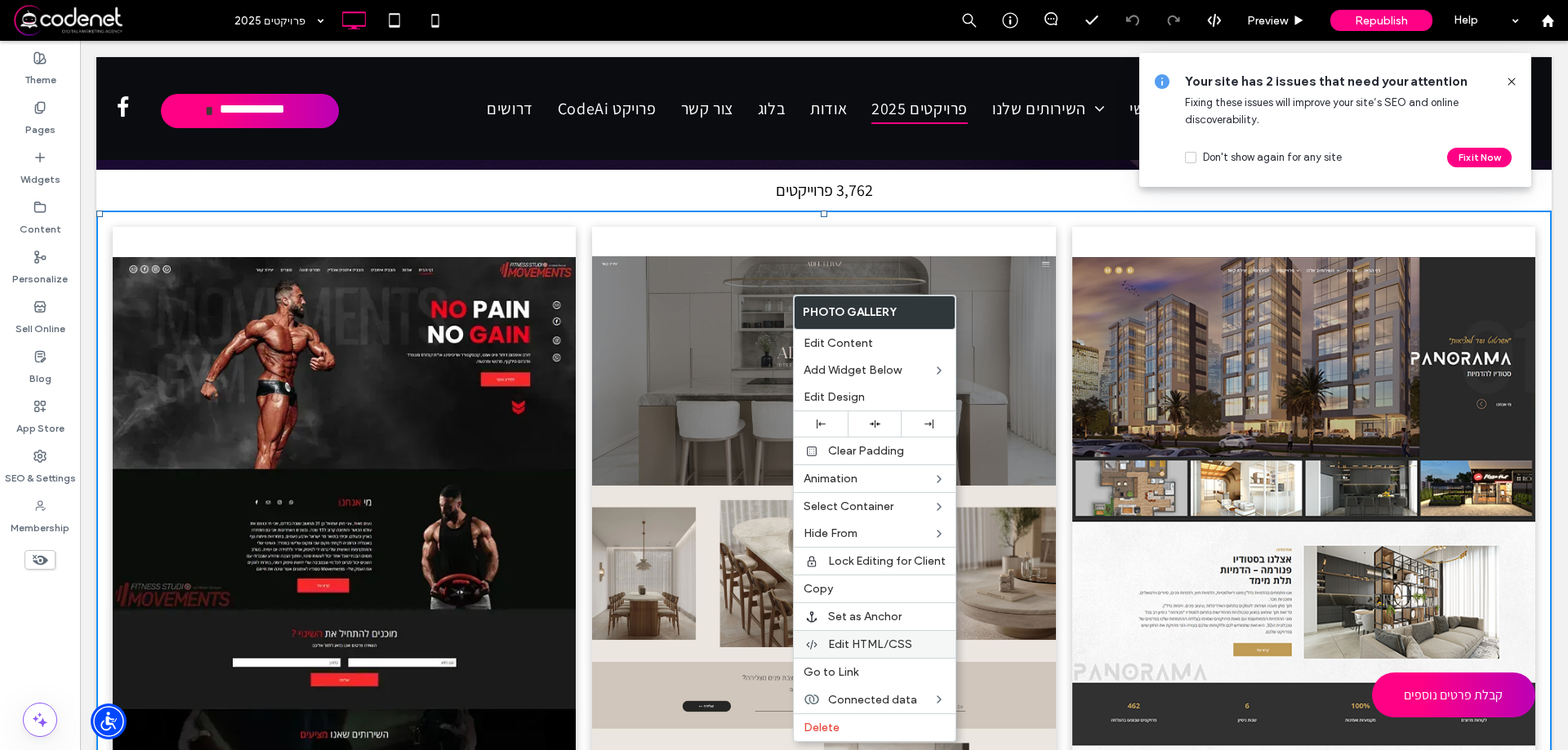
click at [865, 634] on div "Edit HTML/CSS" at bounding box center [875, 643] width 162 height 28
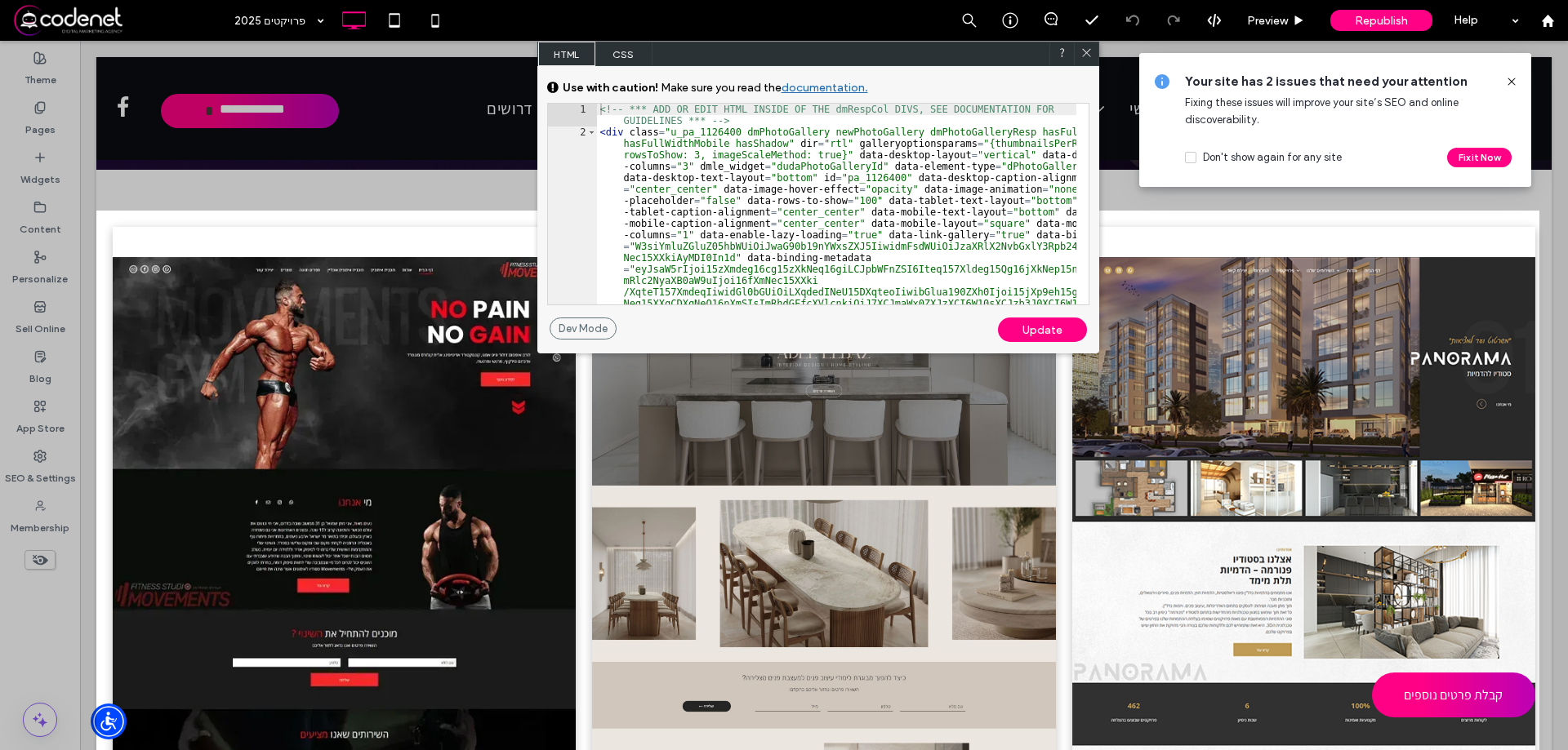
scroll to position [168, 0]
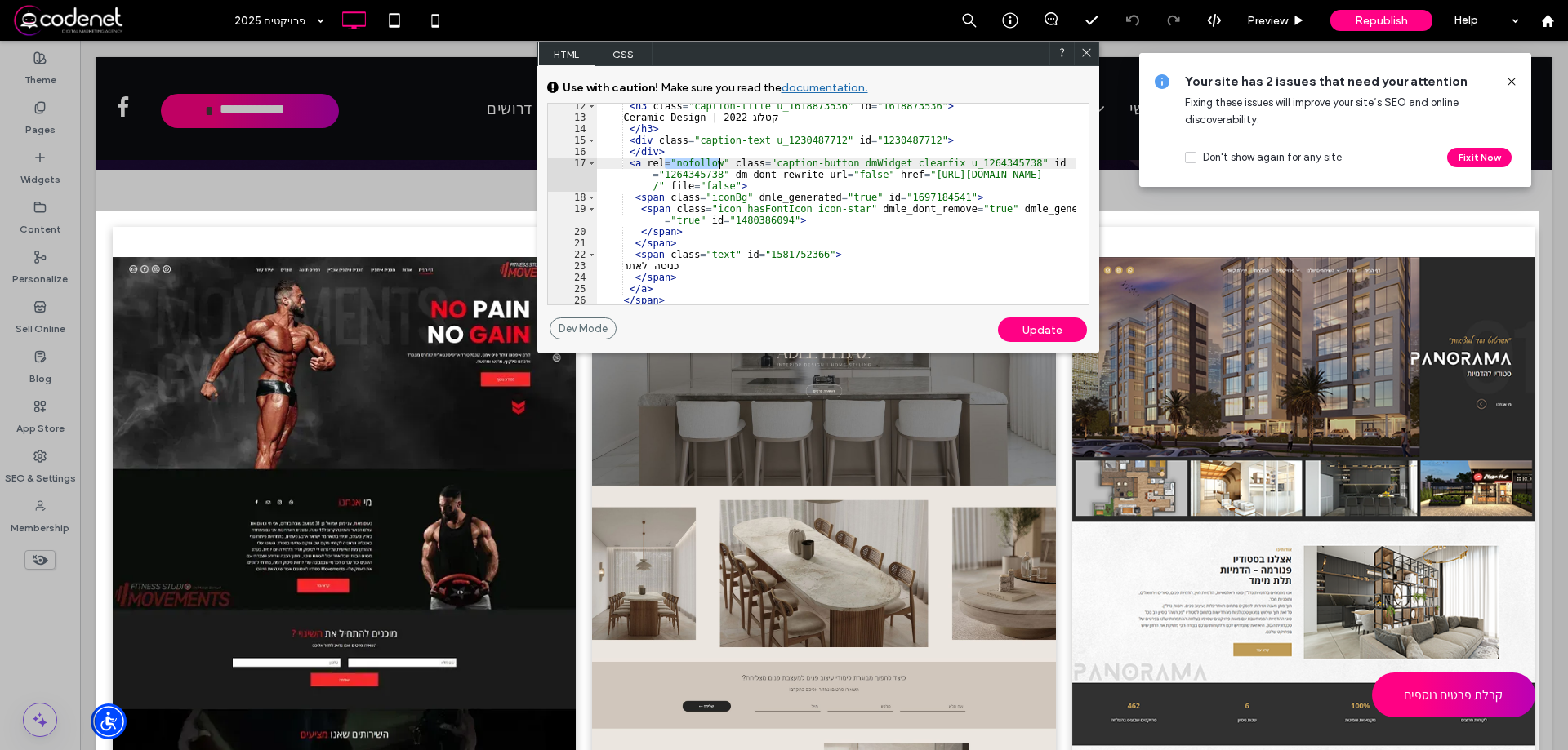
drag, startPoint x: 662, startPoint y: 162, endPoint x: 718, endPoint y: 164, distance: 56.0
click at [718, 164] on div "< h3 class = "caption-title u_1618873536" id = "1618873536" > Ceramic Design | …" at bounding box center [836, 212] width 479 height 224
click at [743, 193] on div "< h3 class = "caption-title u_1618873536" id = "1618873536" > Ceramic Design | …" at bounding box center [836, 212] width 479 height 224
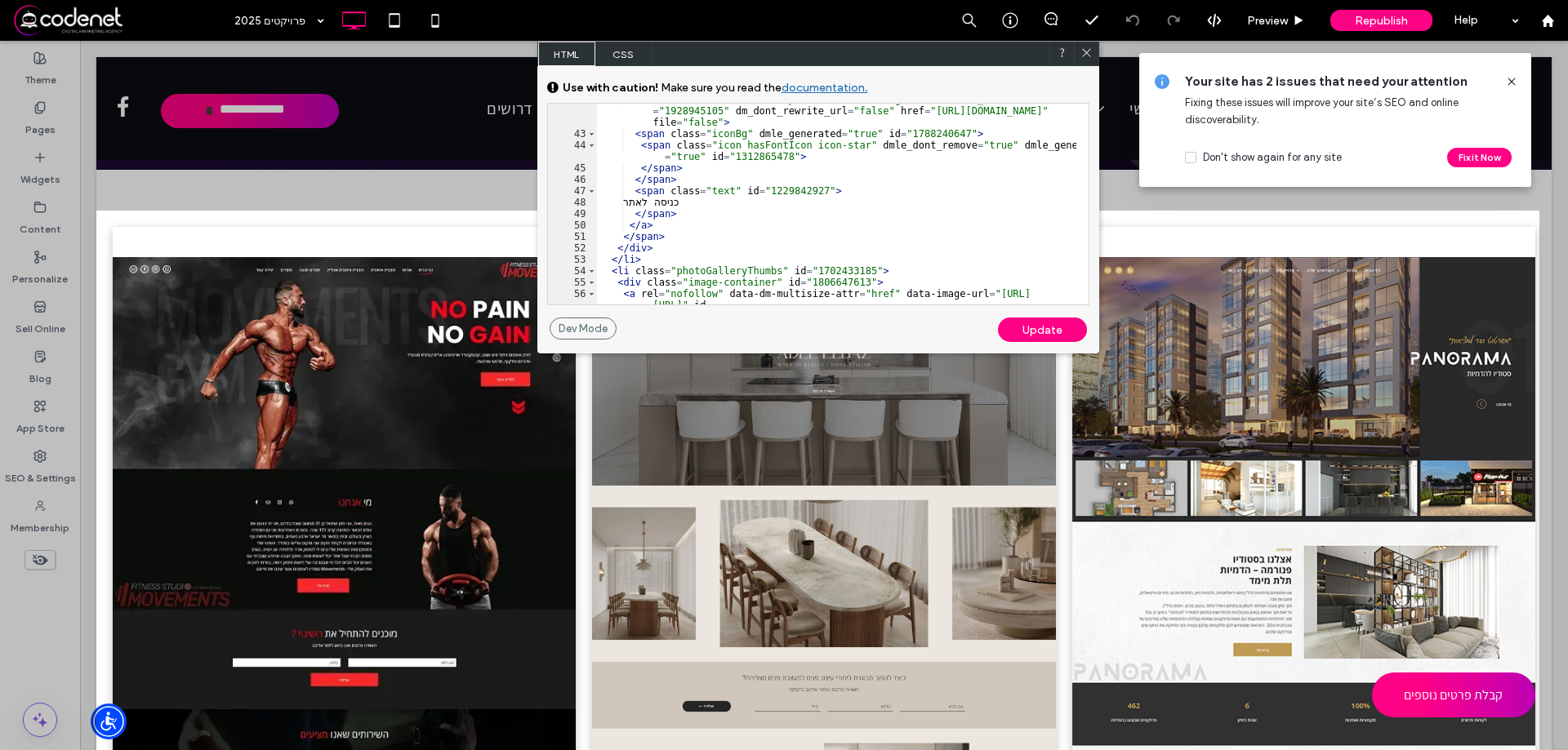
scroll to position [399, 0]
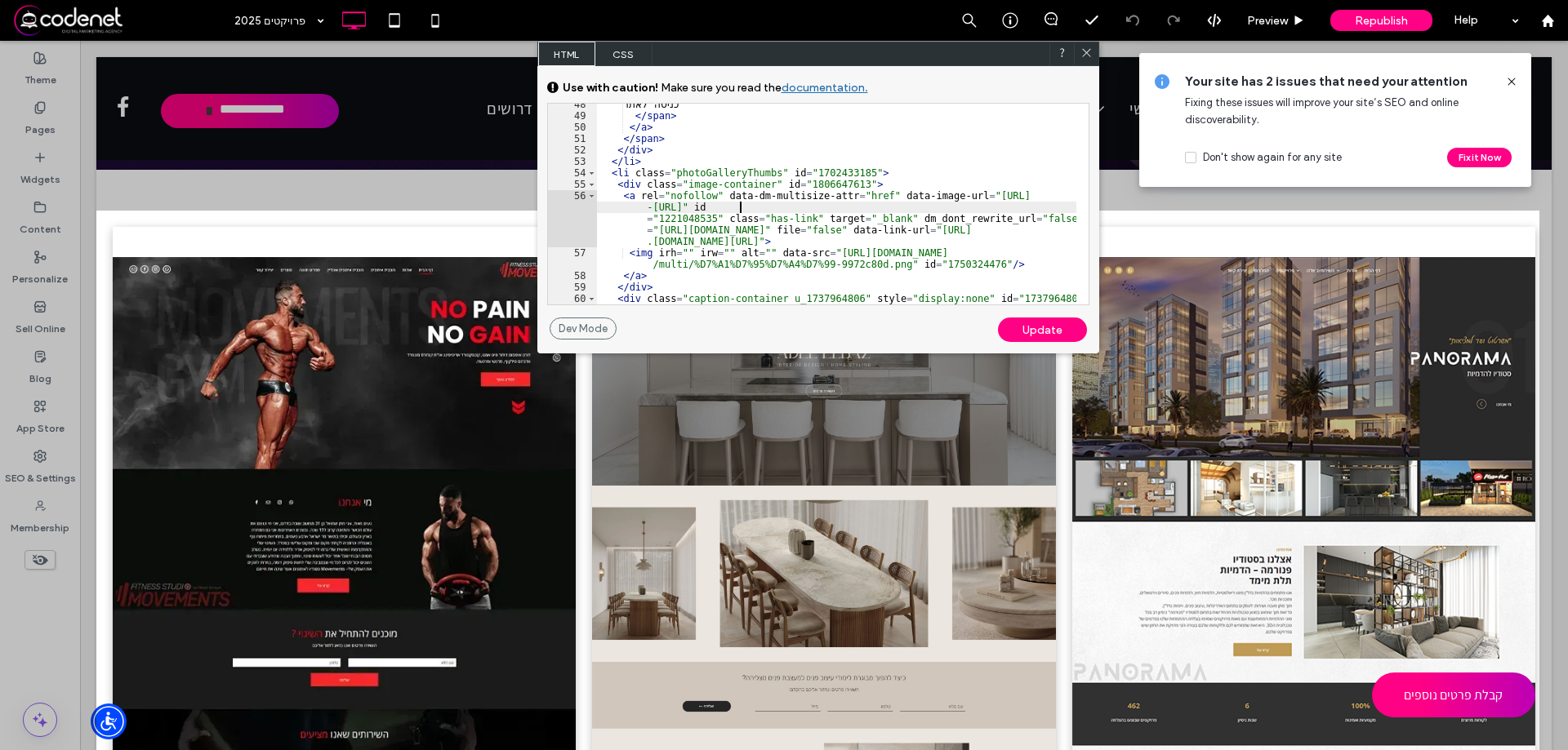
click at [742, 207] on div "כניסה לאתר </ span > </ a > </ span > </ div > </ li > < li class = "photoGalle…" at bounding box center [836, 211] width 479 height 224
click at [981, 192] on div "כניסה לאתר </ span > </ a > </ span > </ div > </ li > < li class = "photoGalle…" at bounding box center [836, 211] width 479 height 224
click at [1041, 334] on div "Update" at bounding box center [1042, 330] width 89 height 25
click at [1510, 82] on icon at bounding box center [1512, 82] width 13 height 13
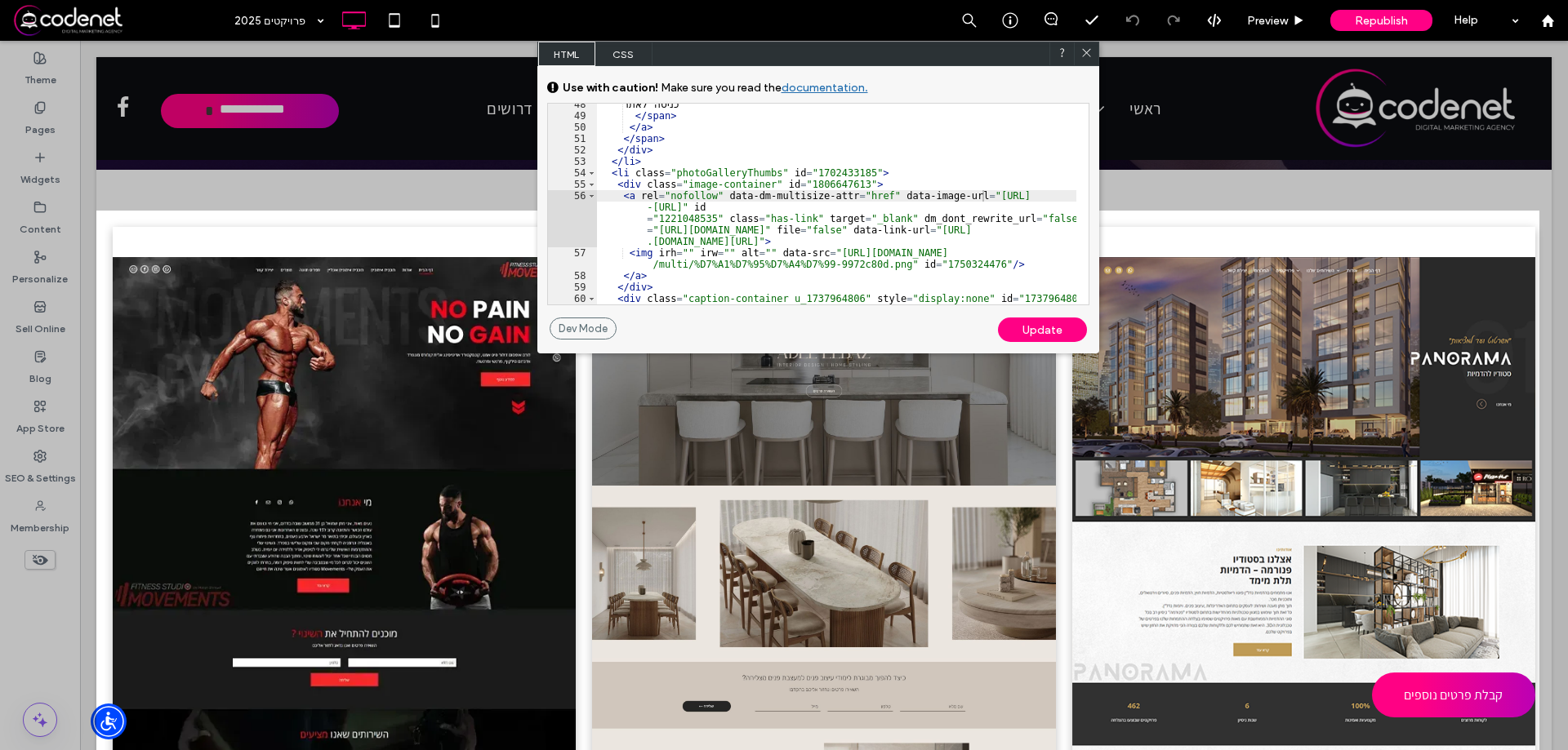
click at [1042, 333] on div "Update" at bounding box center [1042, 330] width 89 height 25
click at [1023, 261] on div "כניסה לאתר </ span > </ a > </ span > </ div > </ li > < li class = "photoGalle…" at bounding box center [836, 211] width 479 height 224
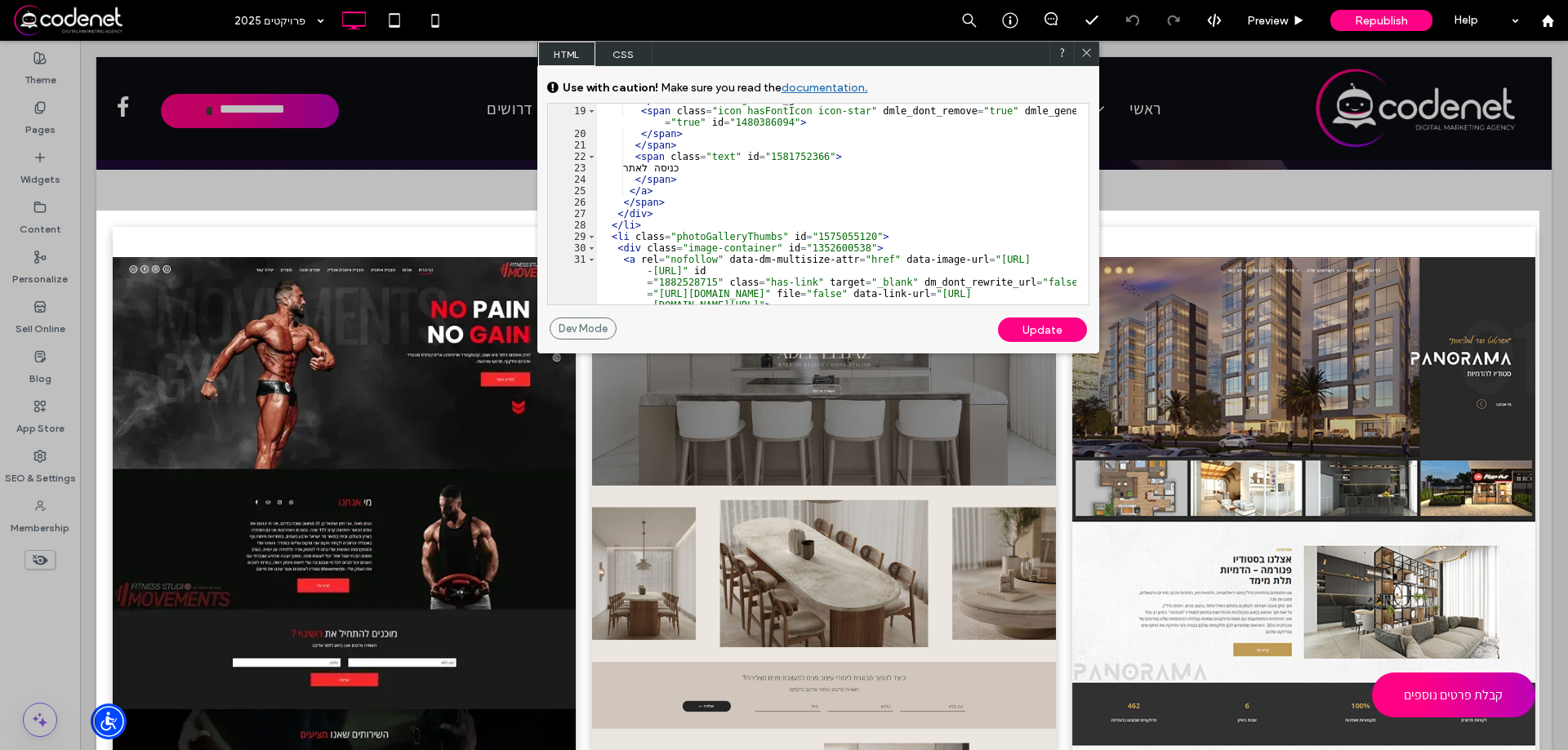
scroll to position [210, 0]
click at [1082, 53] on icon at bounding box center [1086, 52] width 12 height 12
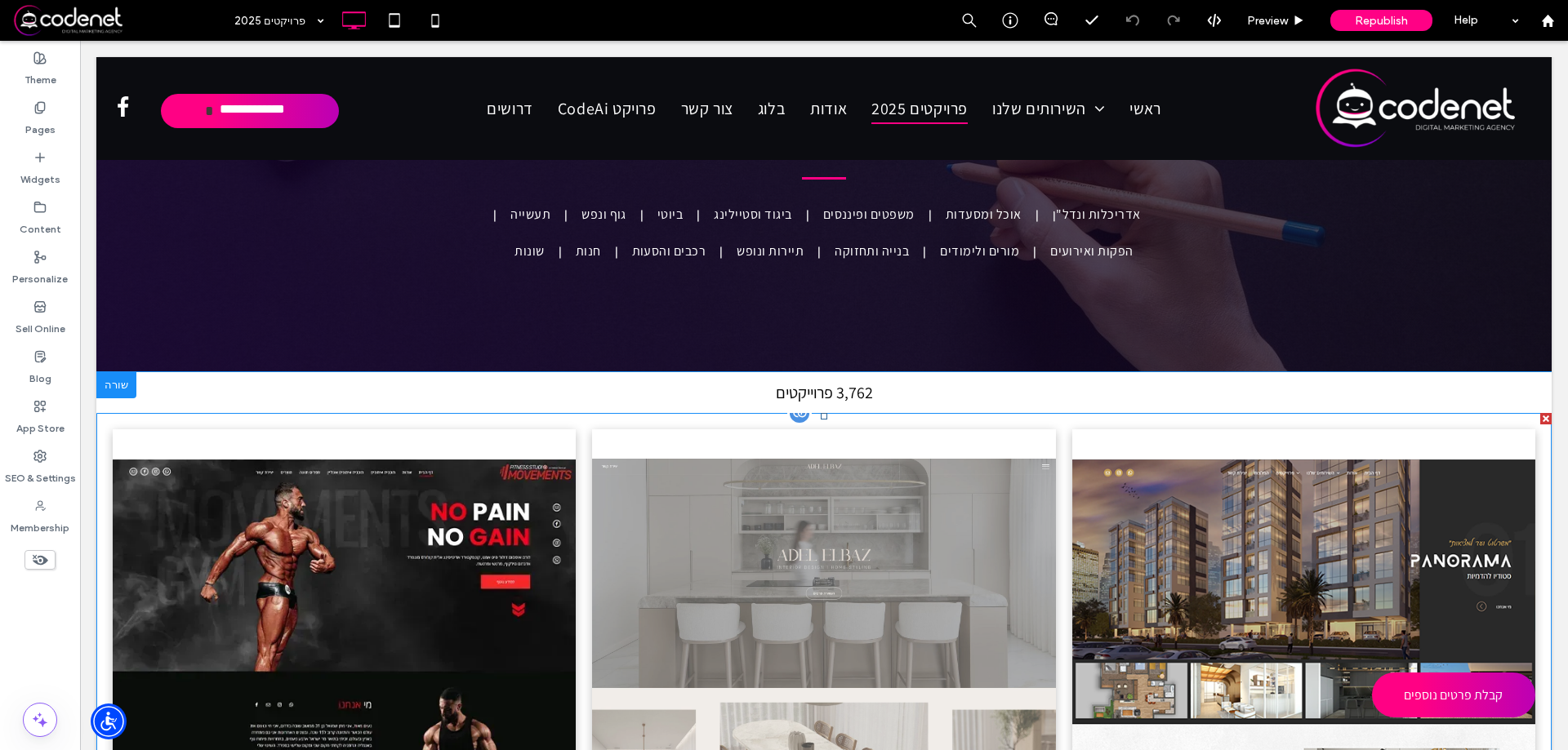
scroll to position [327, 0]
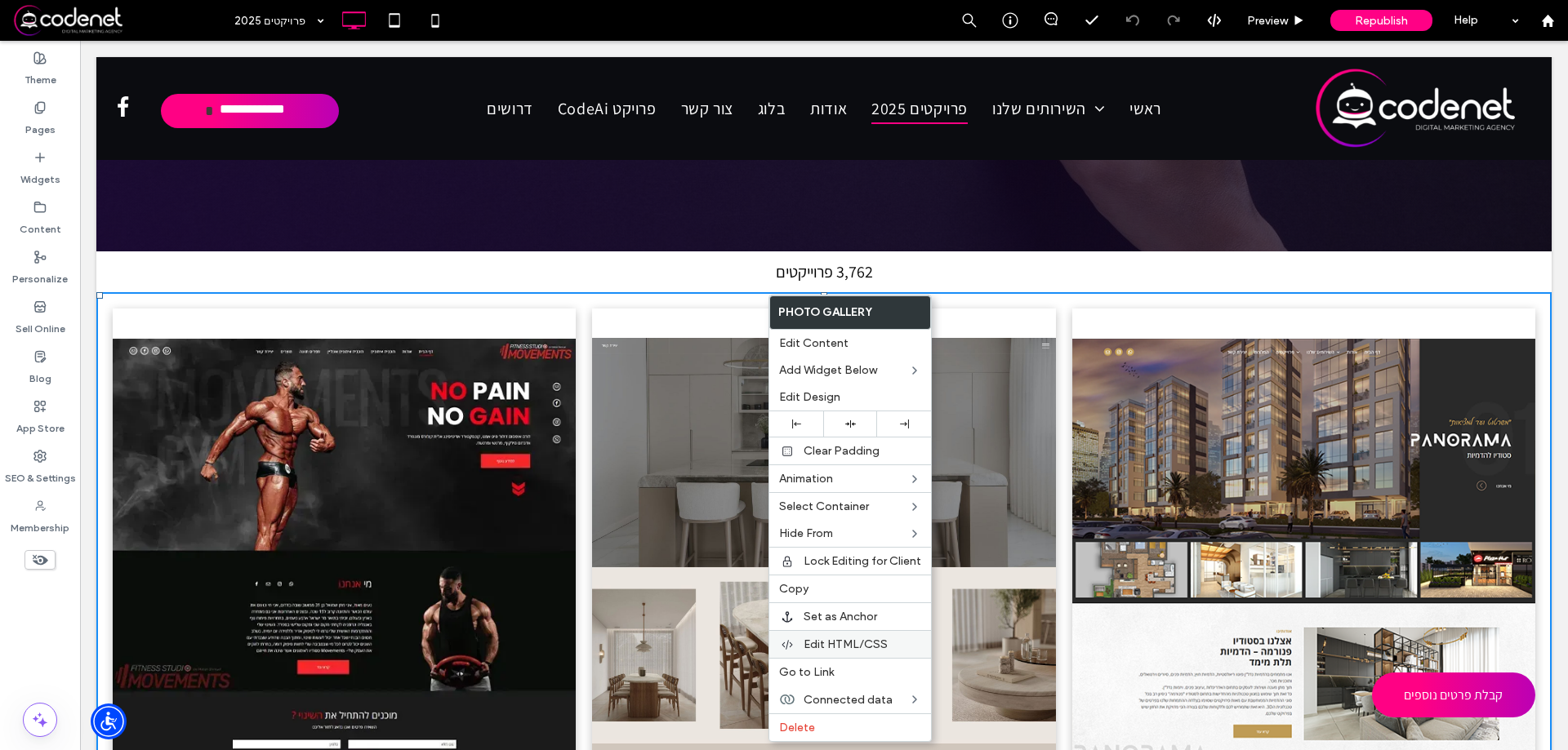
click at [841, 636] on div "Edit HTML/CSS" at bounding box center [850, 643] width 162 height 28
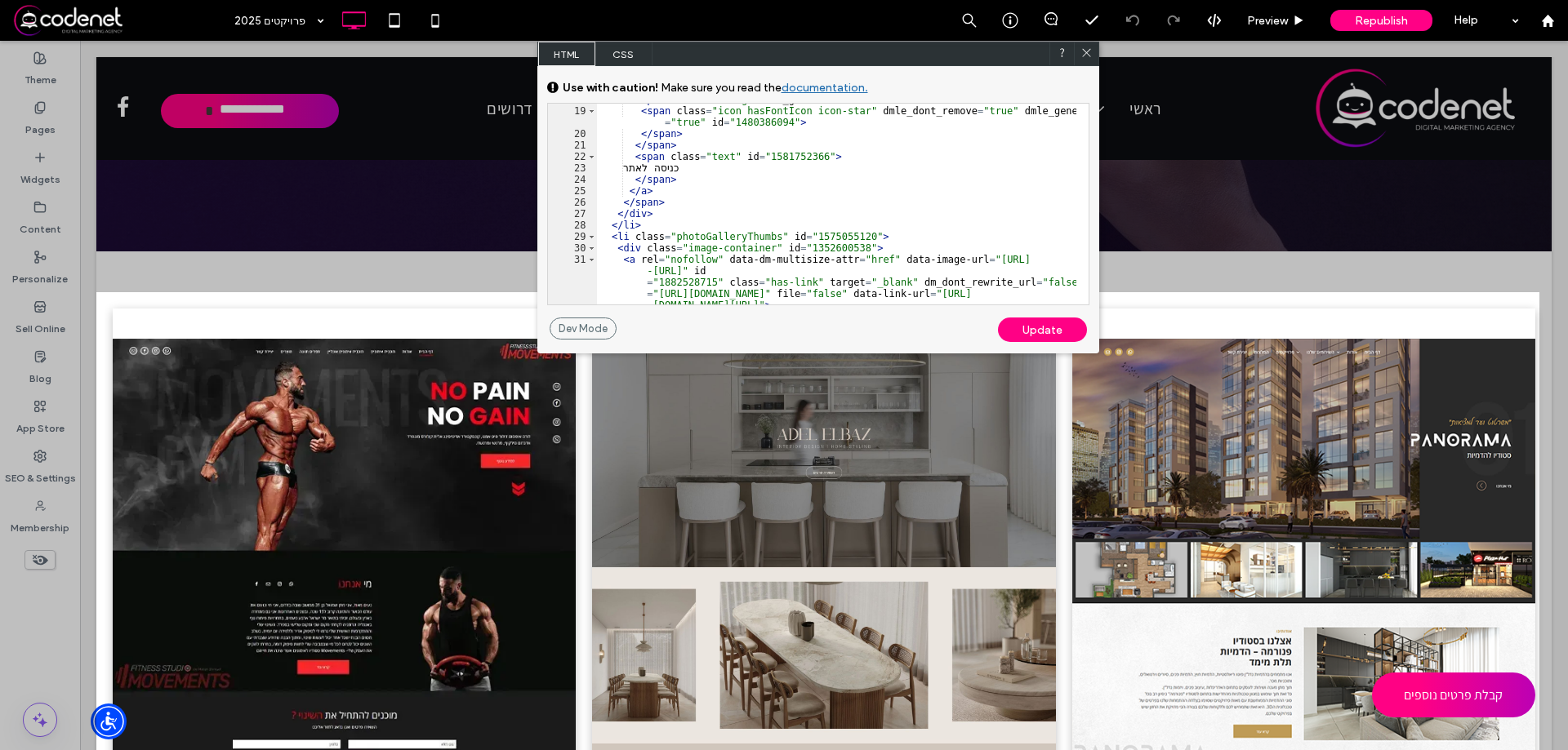
scroll to position [399, 0]
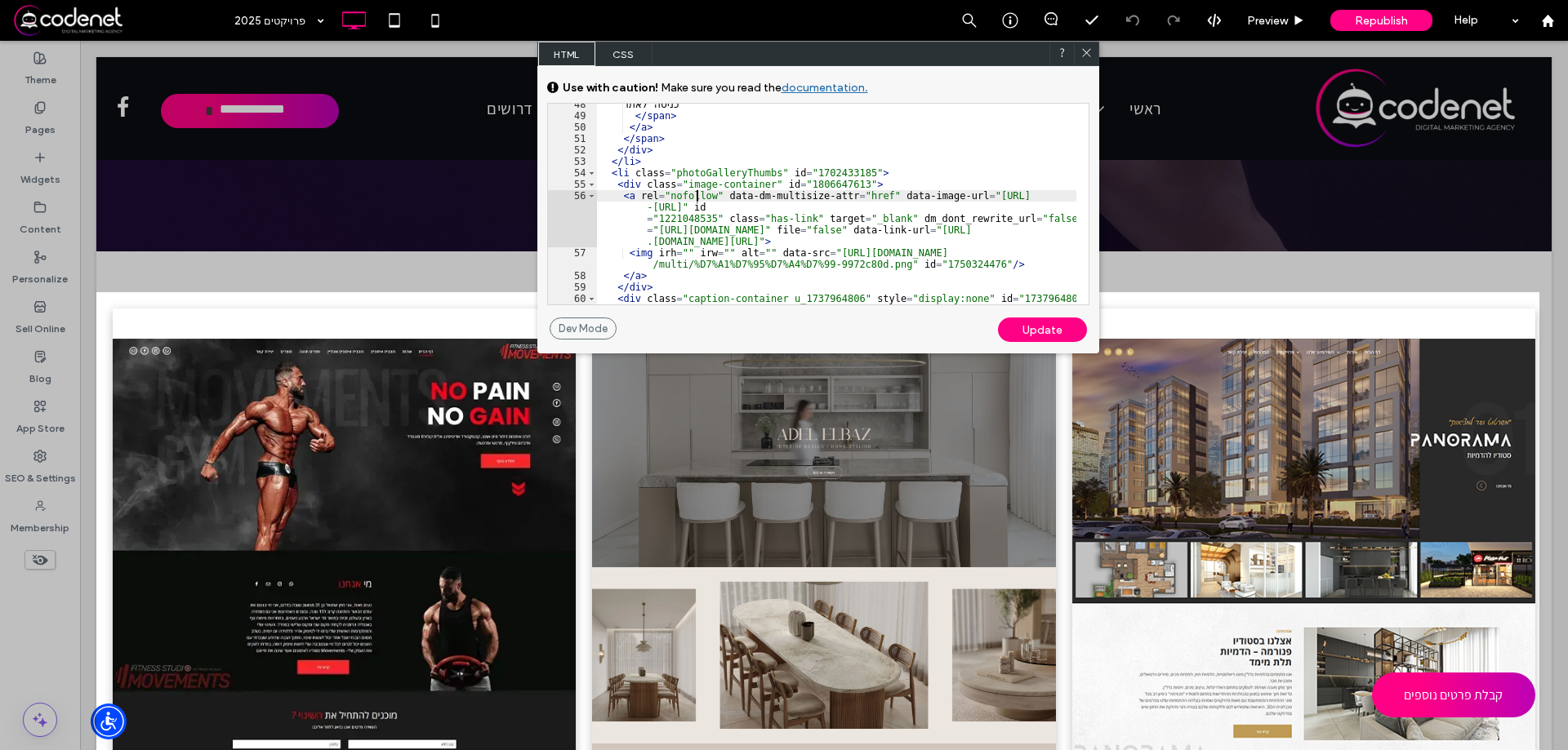
click at [699, 198] on div "כניסה לאתר </ span > </ a > </ span > </ div > </ li > < li class = "photoGalle…" at bounding box center [836, 211] width 479 height 224
drag, startPoint x: 609, startPoint y: 170, endPoint x: 874, endPoint y: 176, distance: 265.1
click at [874, 176] on div "כניסה לאתר </ span > </ a > </ span > </ div > </ li > < li class = "photoGalle…" at bounding box center [836, 211] width 479 height 224
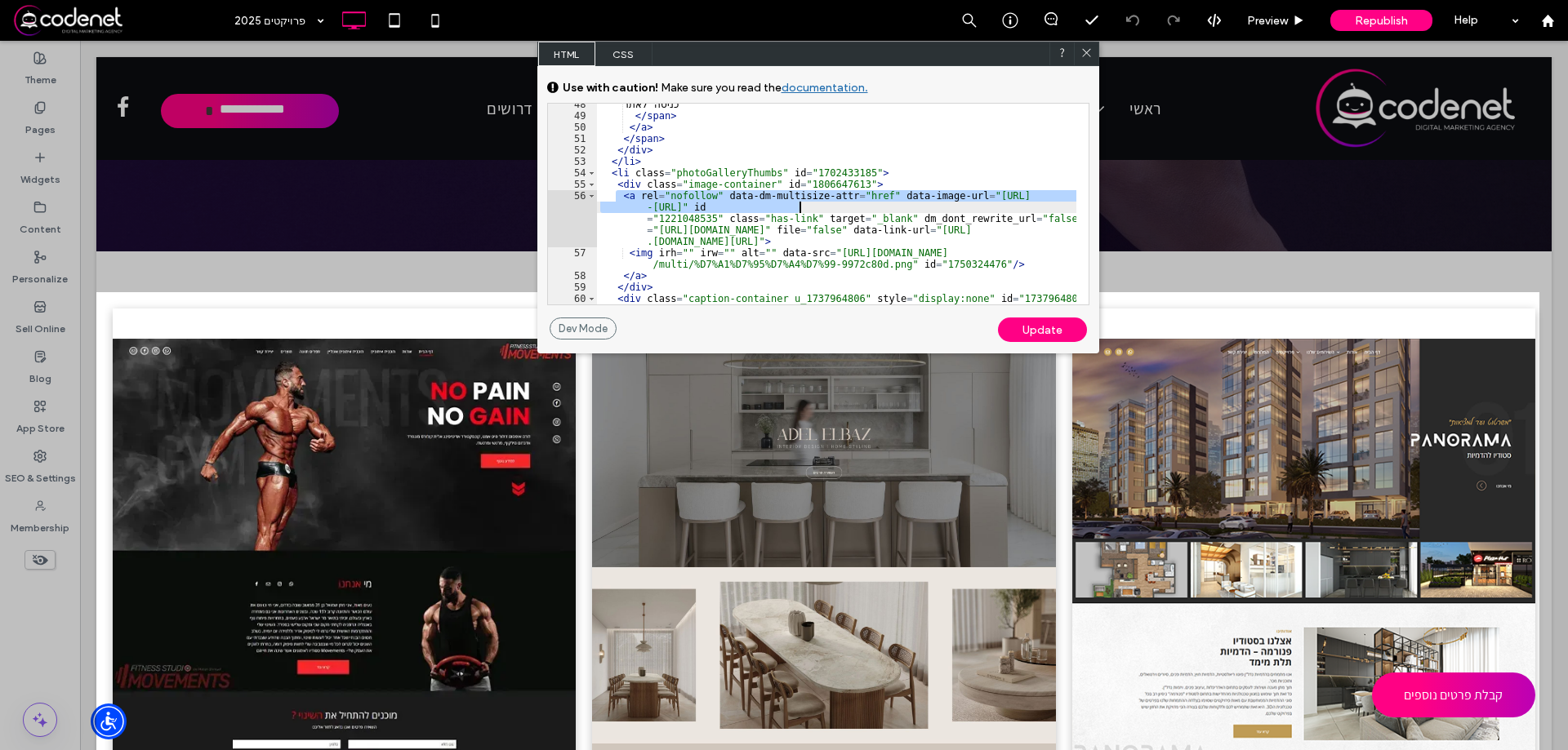
drag, startPoint x: 618, startPoint y: 196, endPoint x: 798, endPoint y: 208, distance: 180.4
click at [798, 208] on div "כניסה לאתר </ span > </ a > </ span > </ div > </ li > < li class = "photoGalle…" at bounding box center [836, 211] width 479 height 224
click at [766, 207] on div "כניסה לאתר </ span > </ a > </ span > </ div > </ li > < li class = "photoGalle…" at bounding box center [836, 204] width 479 height 201
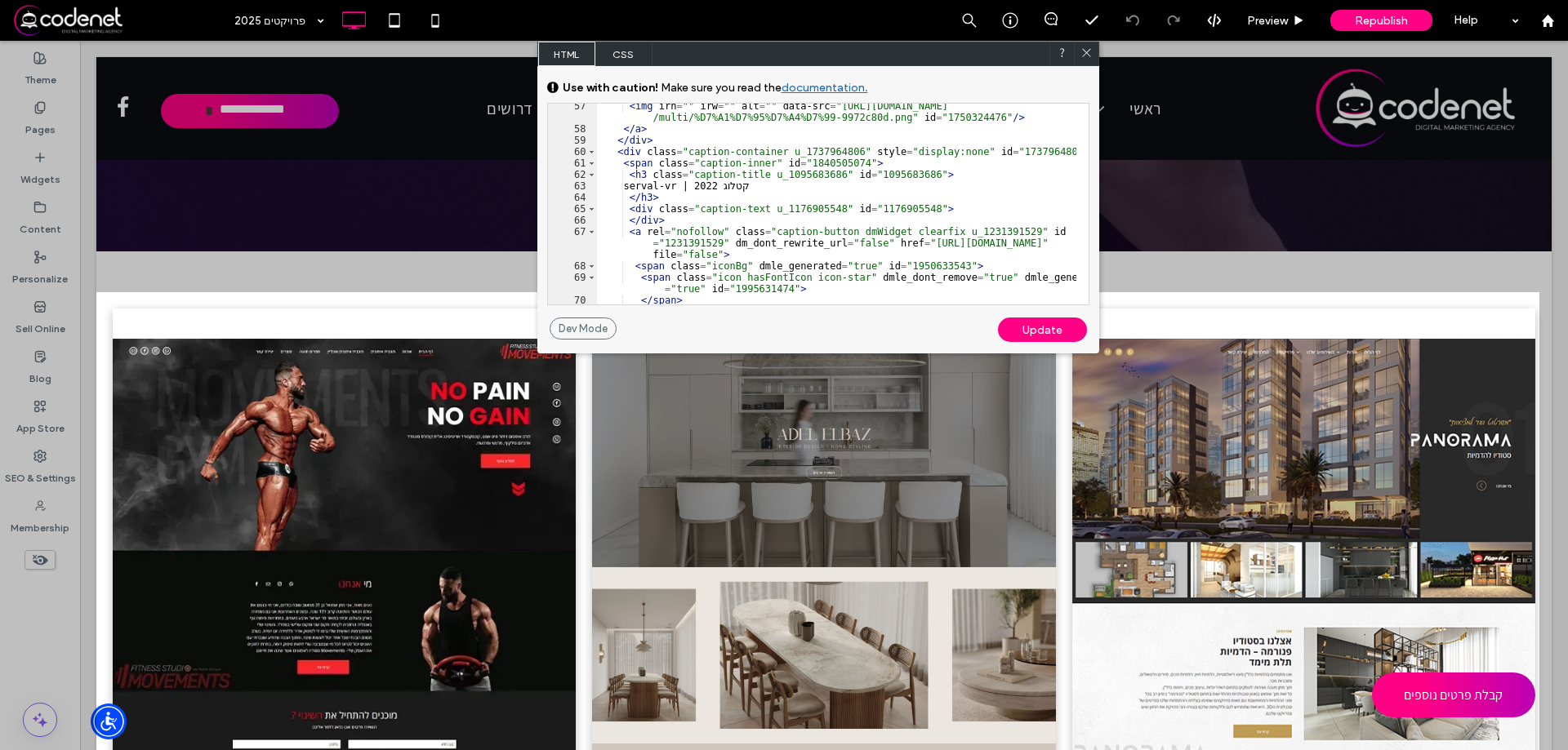
scroll to position [462, 0]
drag, startPoint x: 906, startPoint y: 246, endPoint x: 1050, endPoint y: 247, distance: 144.0
click at [1050, 247] on div "< img irh = "" irw = "" alt = "" data-src = "https://irp.cdn-website.com/b71c9c…" at bounding box center [836, 217] width 479 height 235
click at [878, 217] on div "< img irh = "" irw = "" alt = "" data-src = "https://irp.cdn-website.com/b71c9c…" at bounding box center [836, 217] width 479 height 235
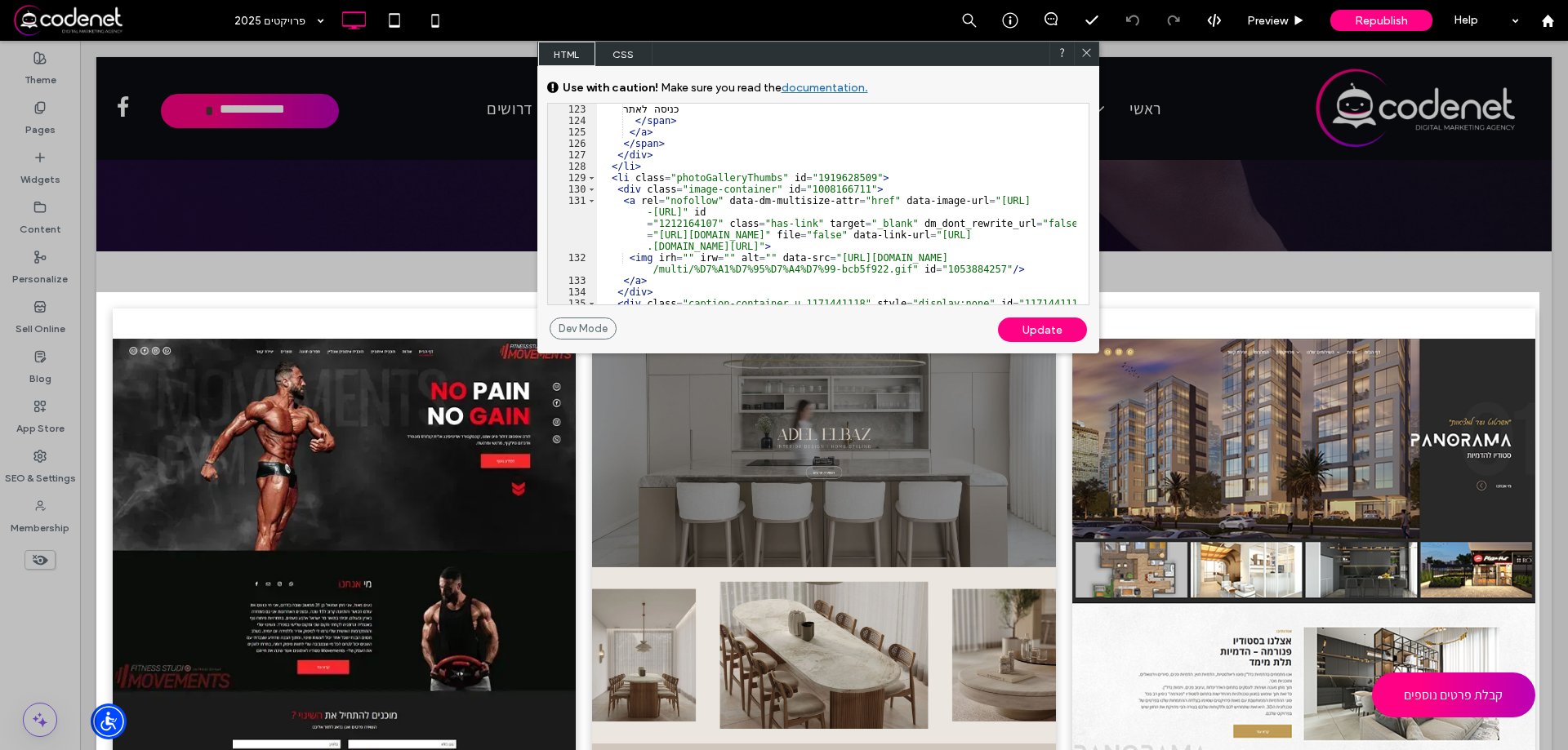
scroll to position [1029, 0]
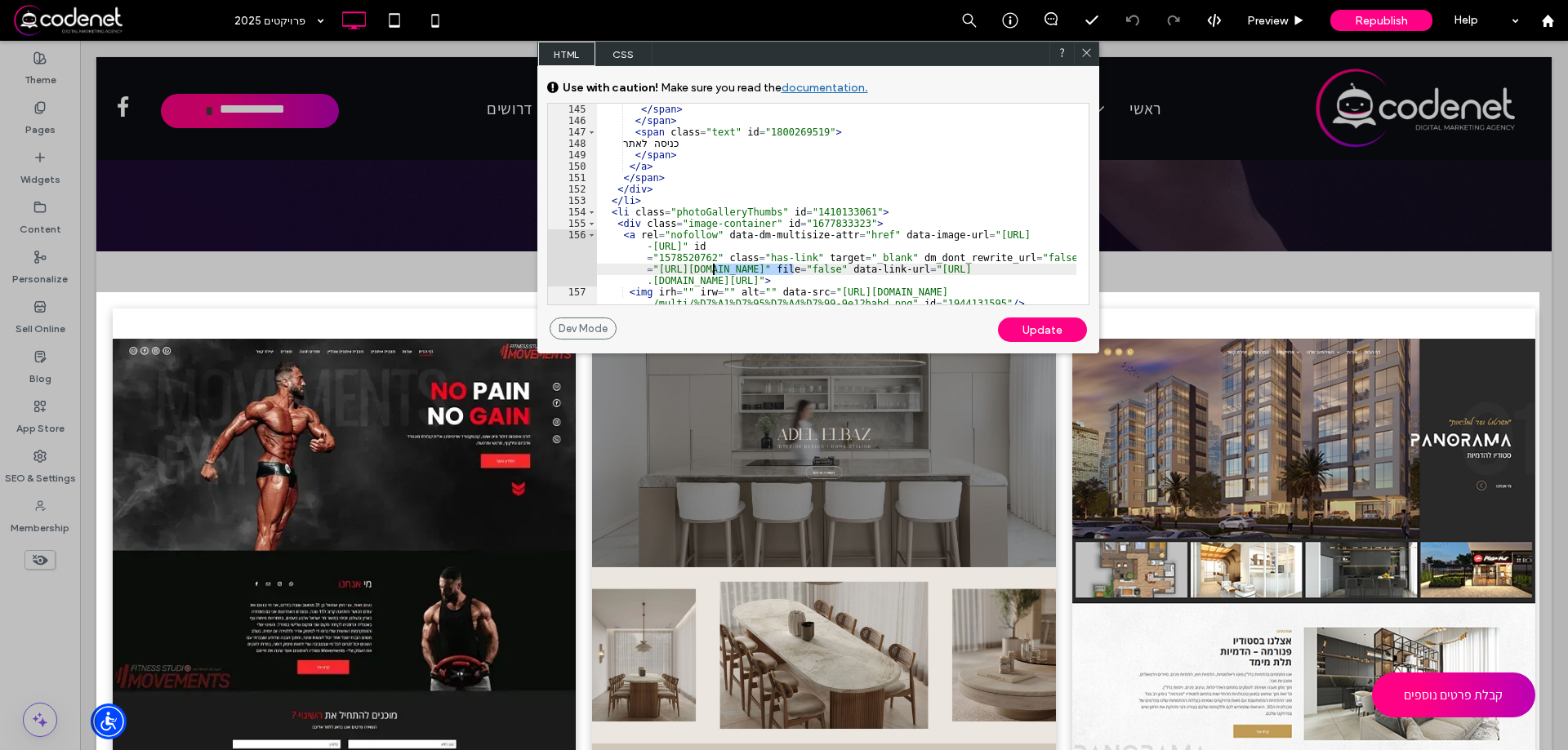
drag, startPoint x: 793, startPoint y: 270, endPoint x: 710, endPoint y: 270, distance: 83.0
click at [710, 270] on div "</ span > </ span > < span class = "text" id = "1800269519" > כניסה לאתר </ spa…" at bounding box center [836, 215] width 479 height 224
click at [692, 235] on div "</ span > </ span > < span class = "text" id = "1800269519" > כניסה לאתר </ spa…" at bounding box center [836, 215] width 479 height 224
click at [1081, 54] on icon at bounding box center [1086, 52] width 12 height 12
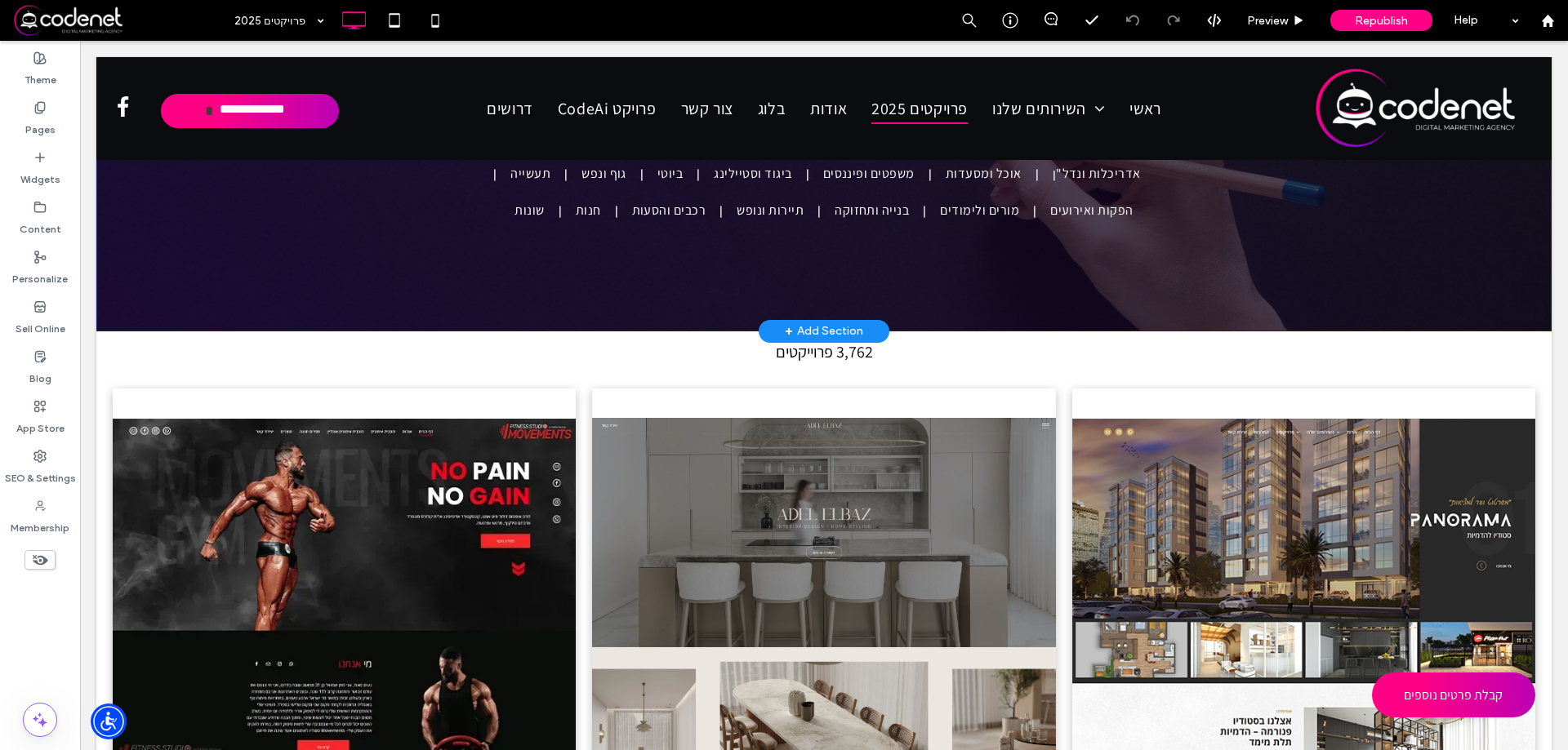
scroll to position [0, 0]
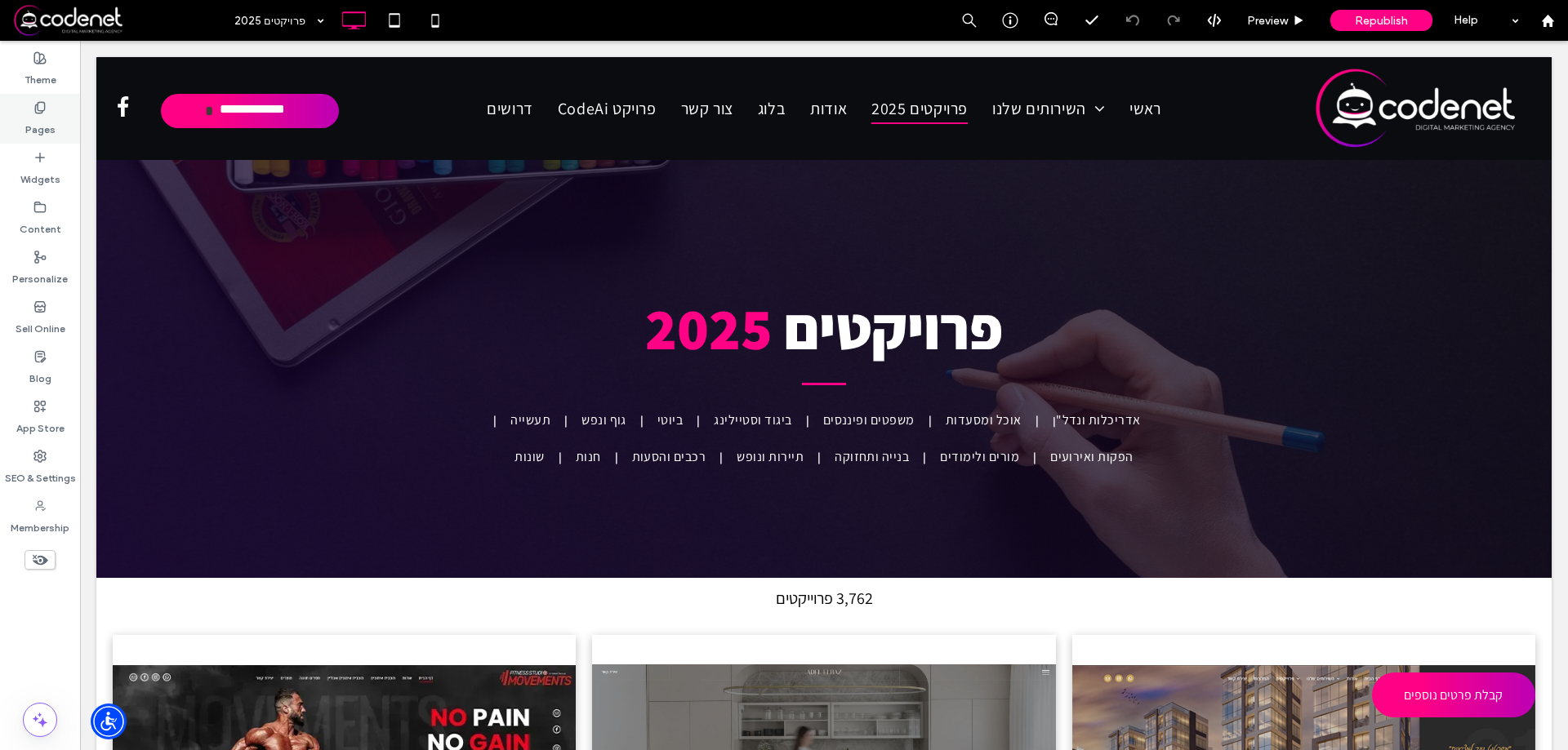
click at [37, 122] on label "Pages" at bounding box center [41, 126] width 31 height 23
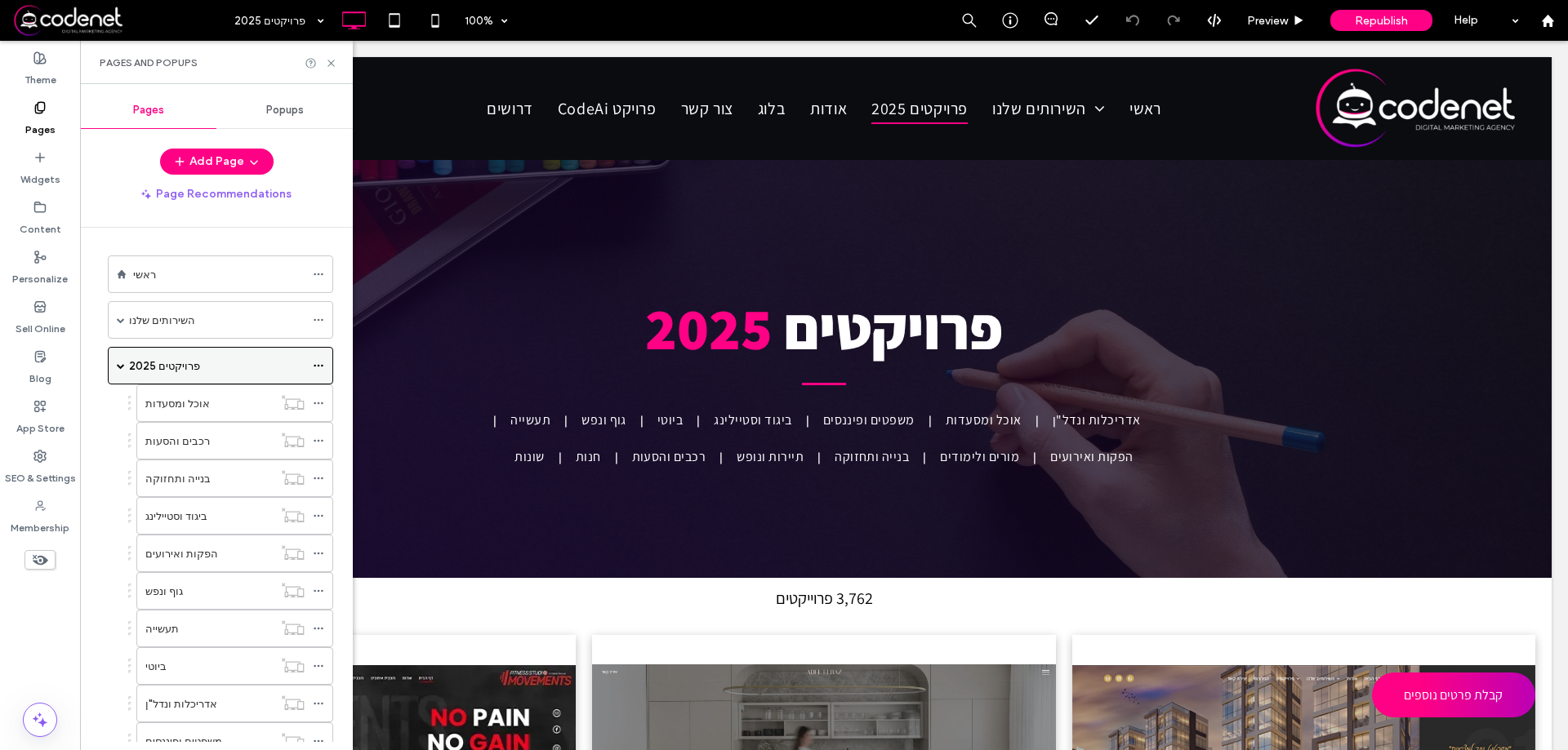
click at [210, 365] on div "פרויקטים 2025" at bounding box center [216, 366] width 175 height 17
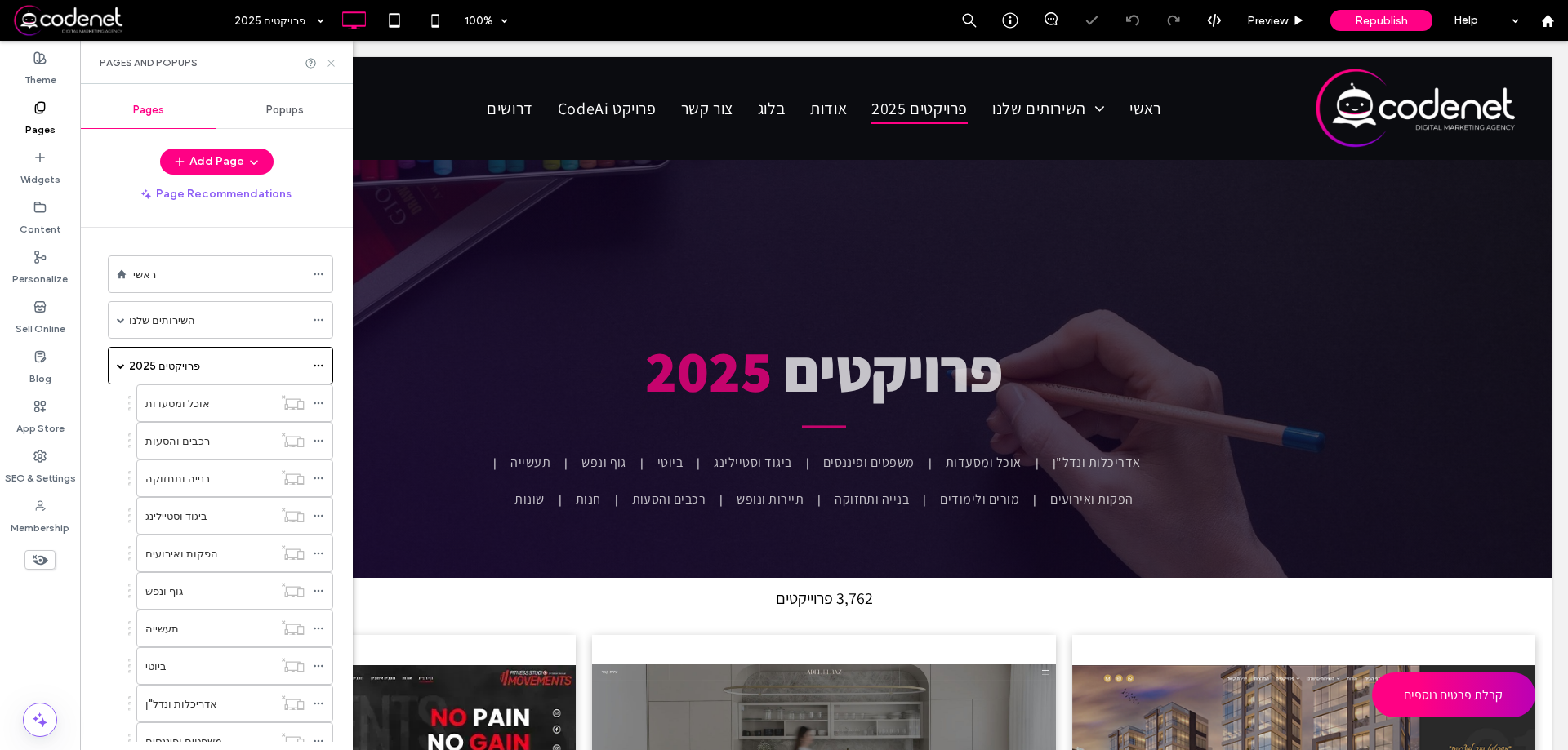
click at [328, 63] on icon at bounding box center [331, 63] width 12 height 12
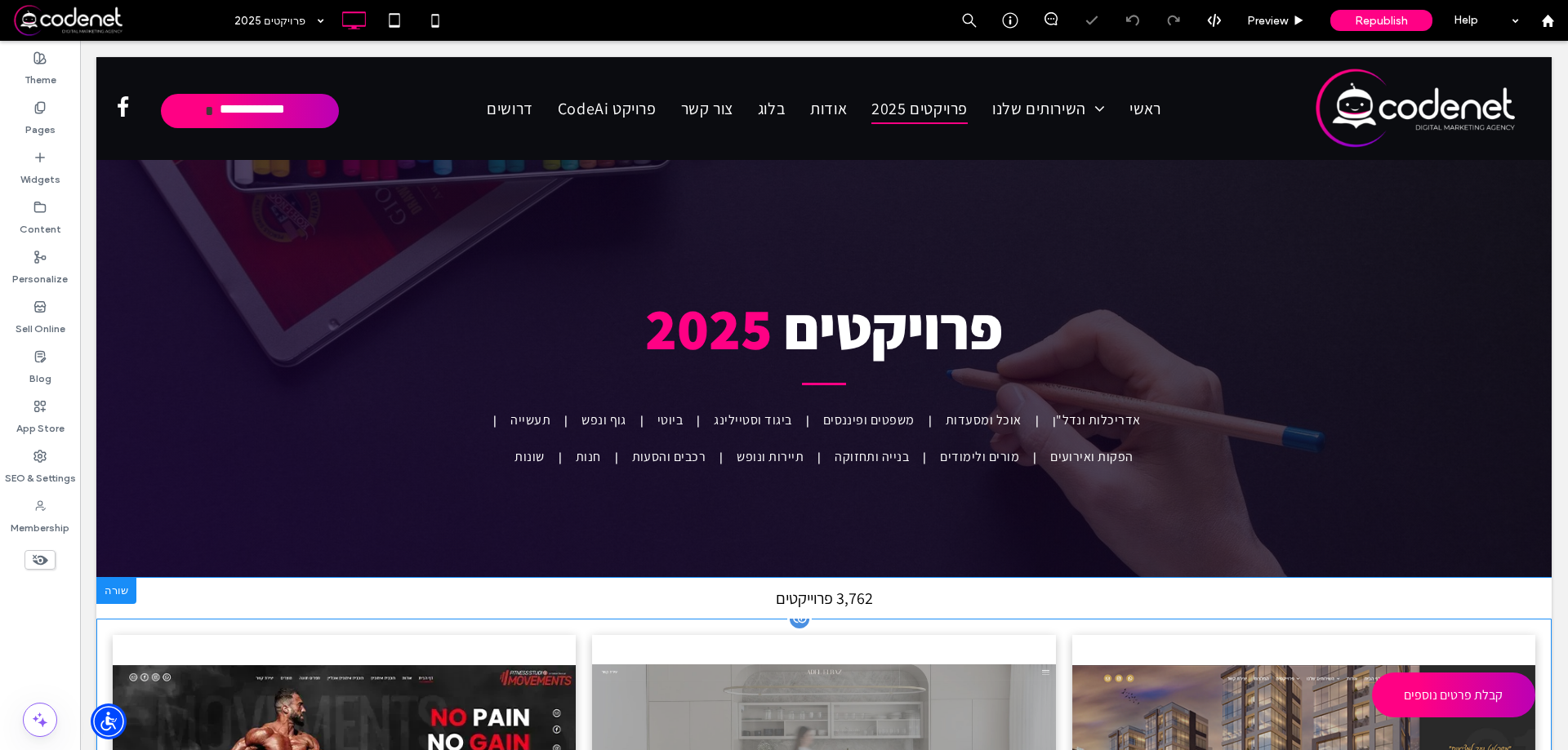
scroll to position [572, 0]
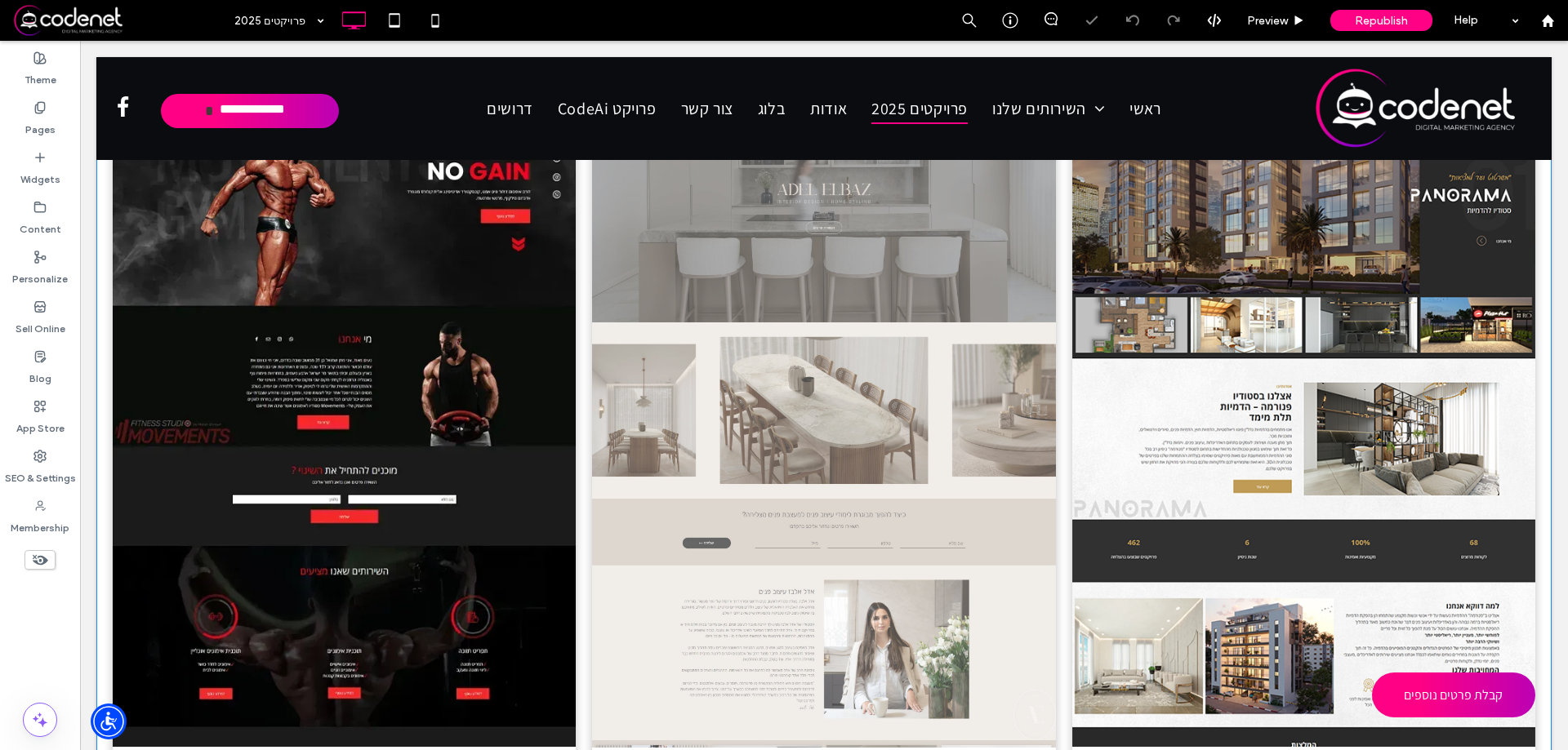
click at [724, 324] on link at bounding box center [824, 420] width 463 height 689
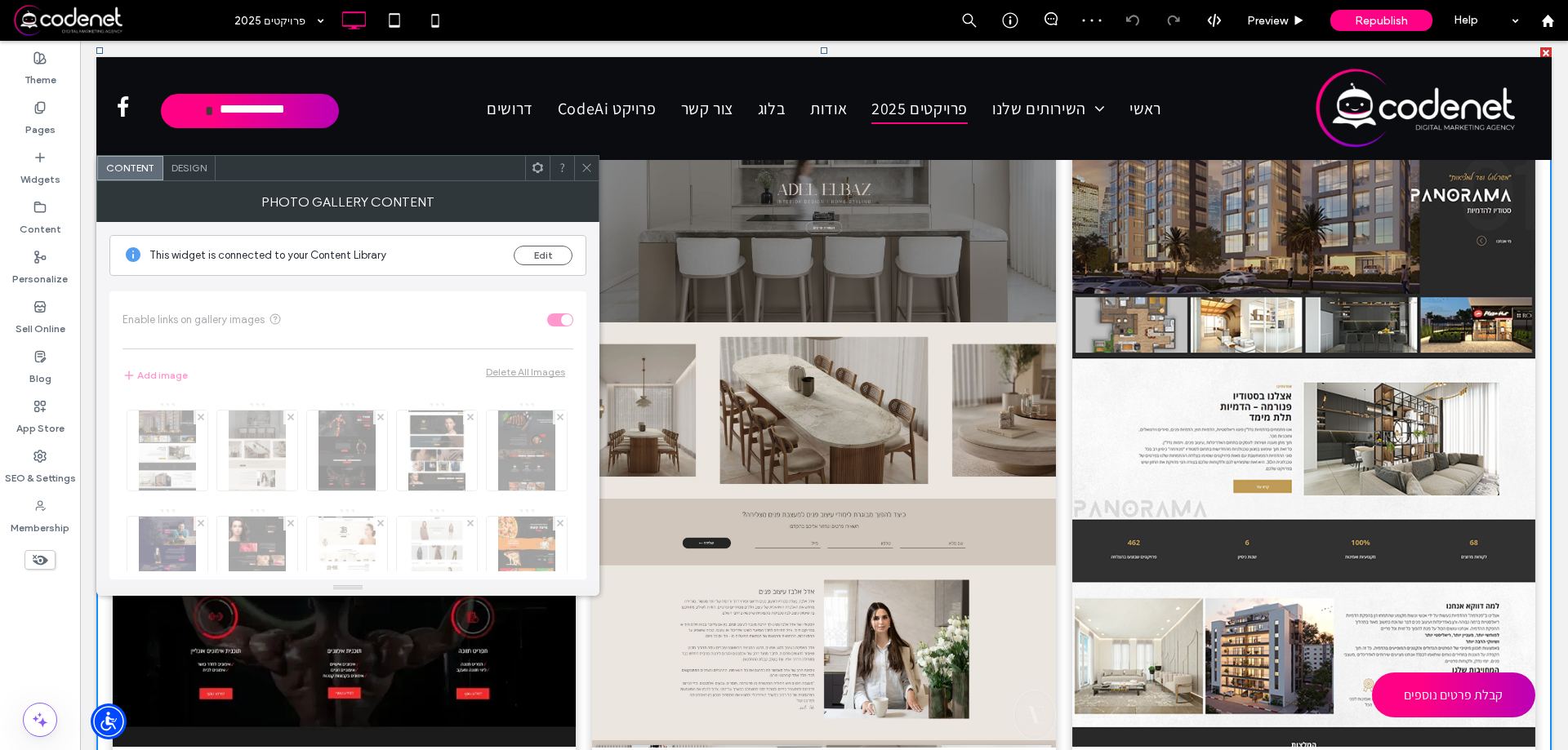
click at [595, 166] on div at bounding box center [586, 169] width 25 height 25
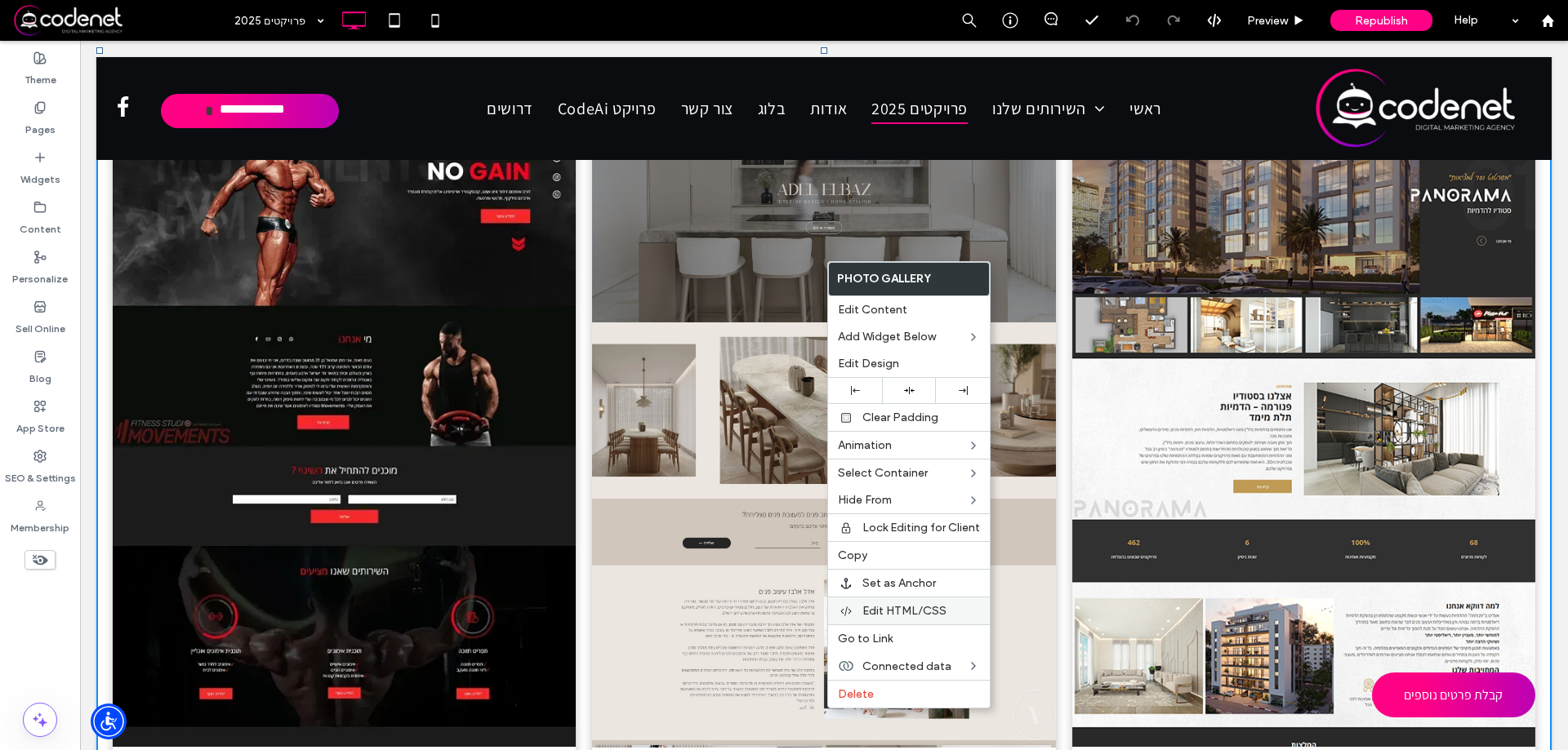
click at [916, 607] on span "Edit HTML/CSS" at bounding box center [905, 611] width 84 height 14
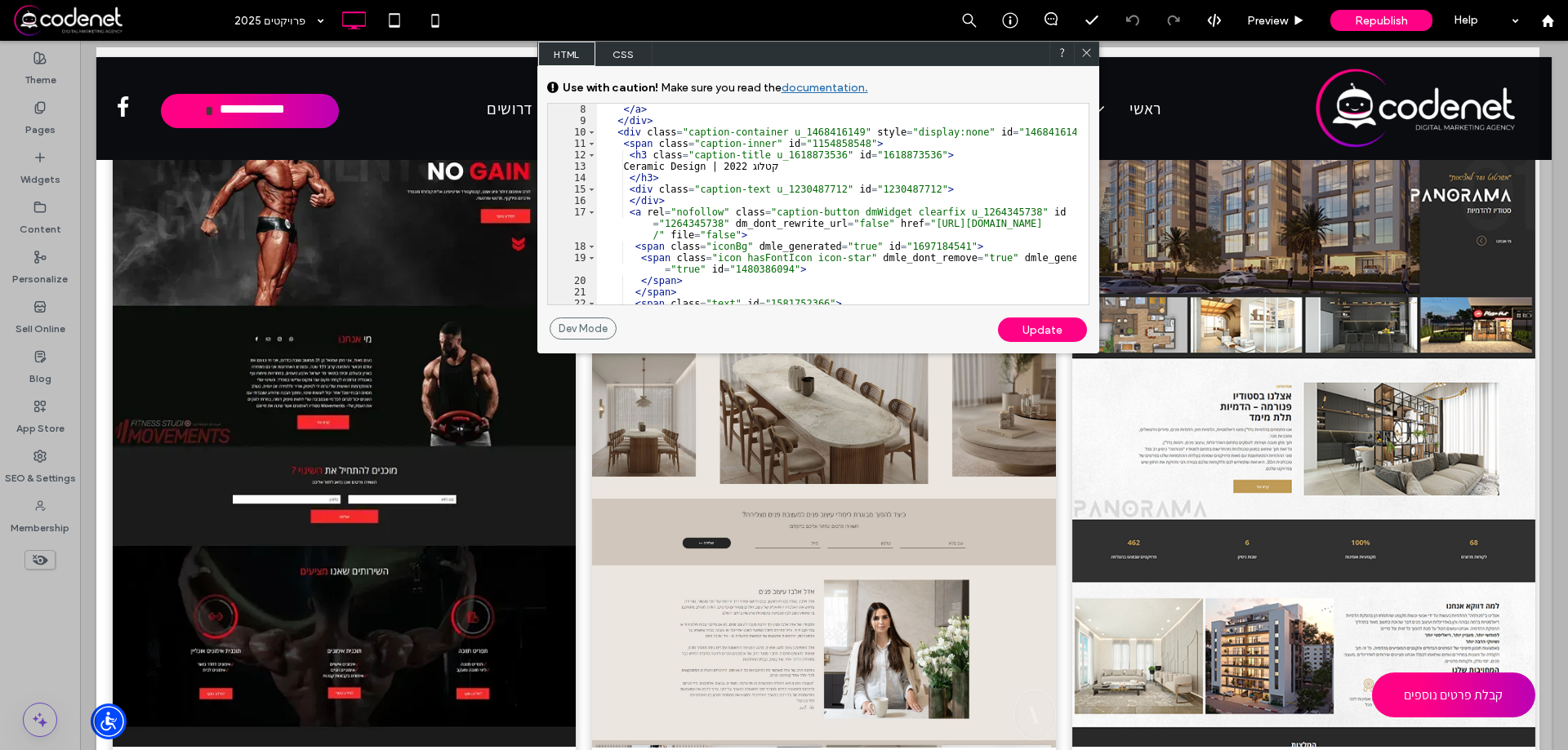
scroll to position [294, 0]
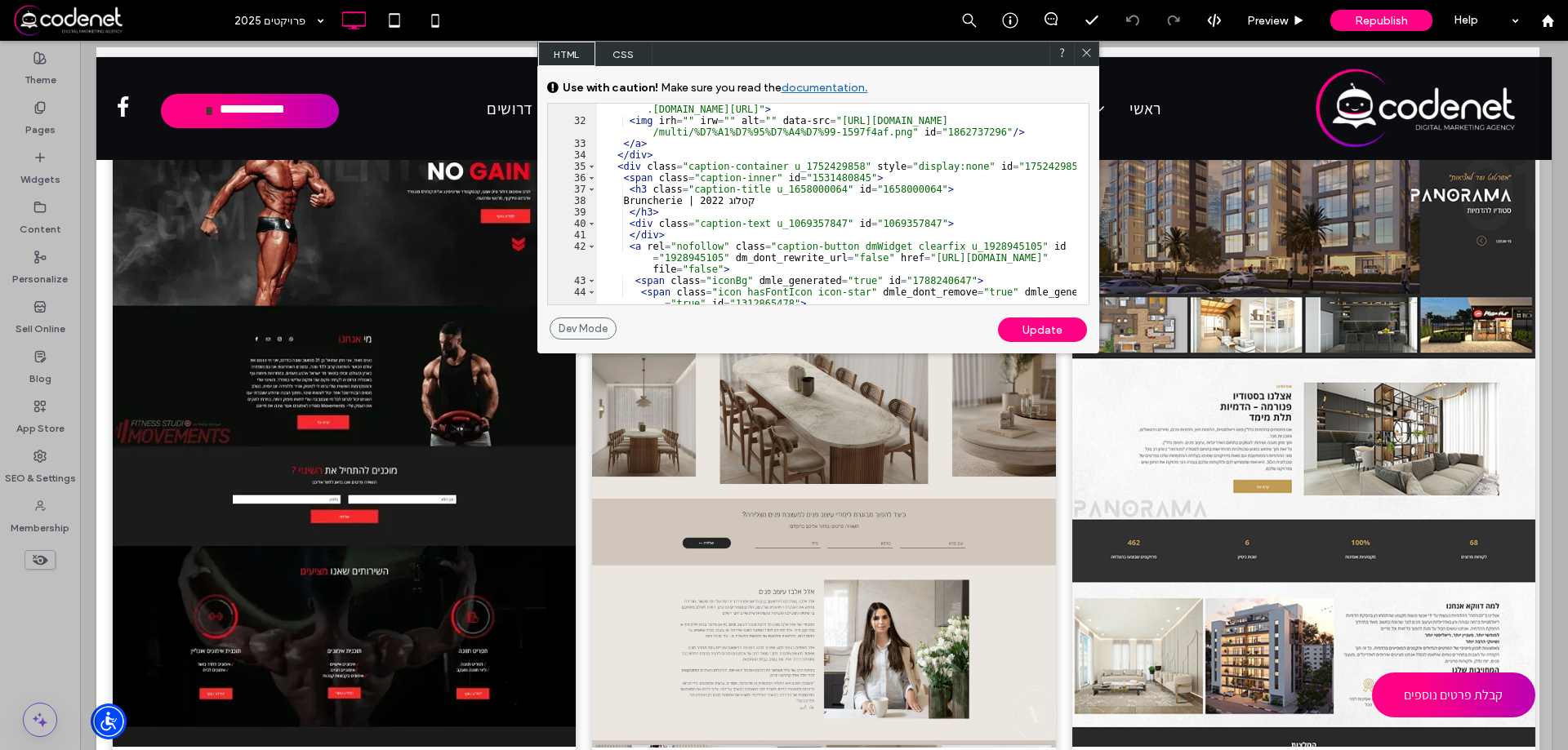
click at [1035, 336] on div "Update" at bounding box center [1042, 330] width 89 height 25
click at [1051, 331] on div "Update" at bounding box center [1042, 330] width 89 height 25
click at [582, 325] on div "Dev Mode" at bounding box center [583, 328] width 67 height 22
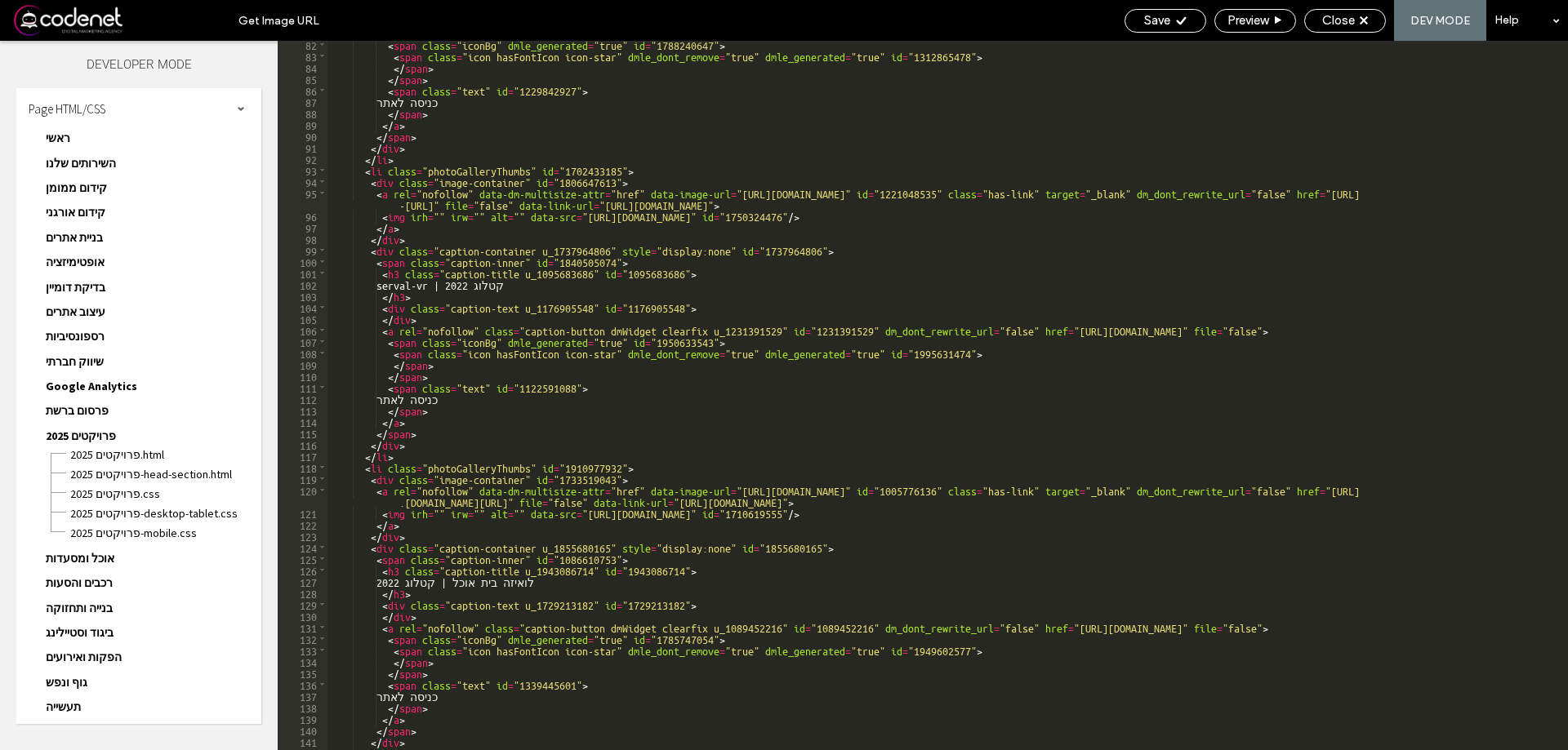
scroll to position [666, 0]
click at [1177, 22] on use at bounding box center [1181, 20] width 10 height 9
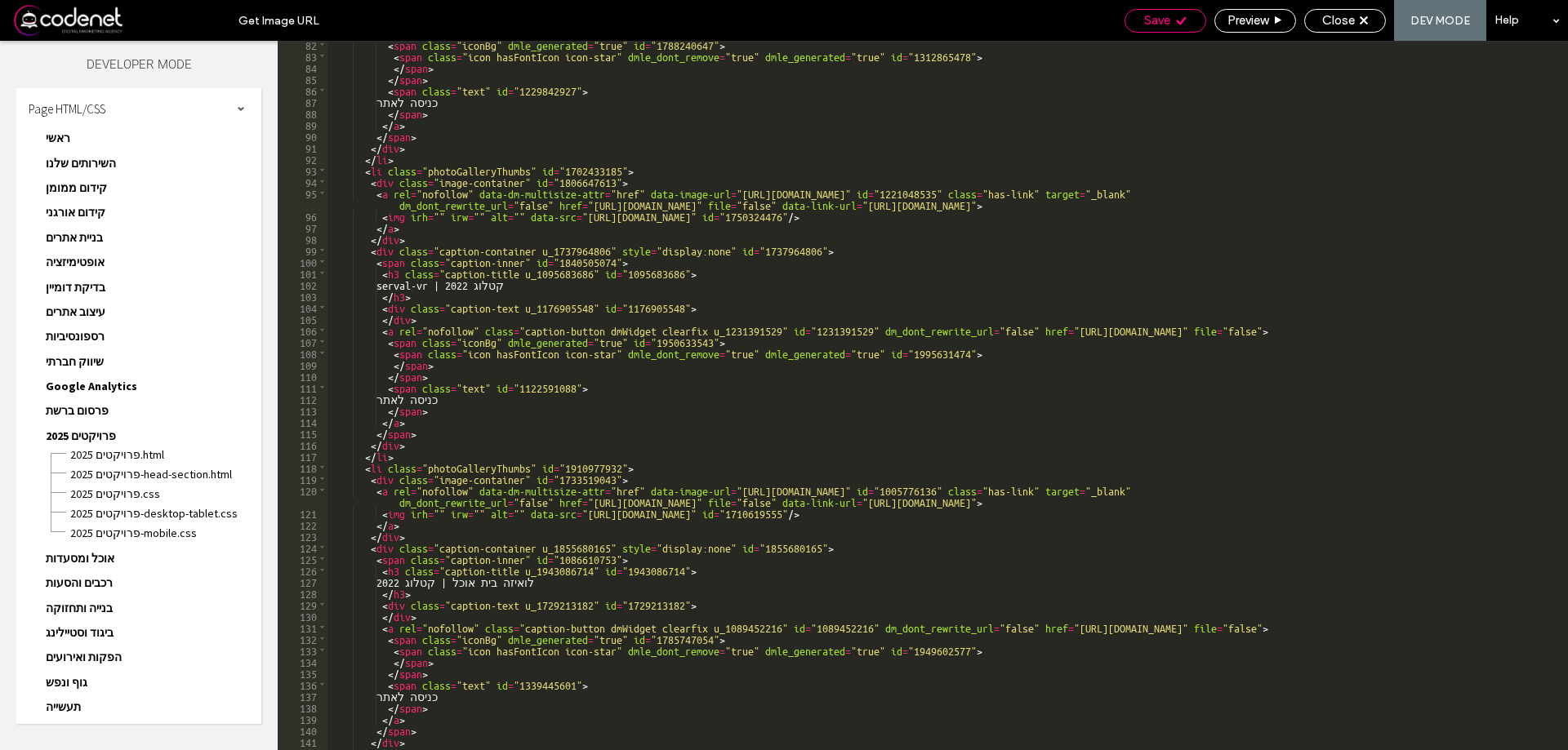
scroll to position [717, 0]
click at [1155, 26] on span "Save" at bounding box center [1156, 20] width 26 height 14
click at [1169, 11] on div "Save" at bounding box center [1166, 20] width 82 height 24
click at [1260, 19] on span "Preview" at bounding box center [1248, 20] width 41 height 14
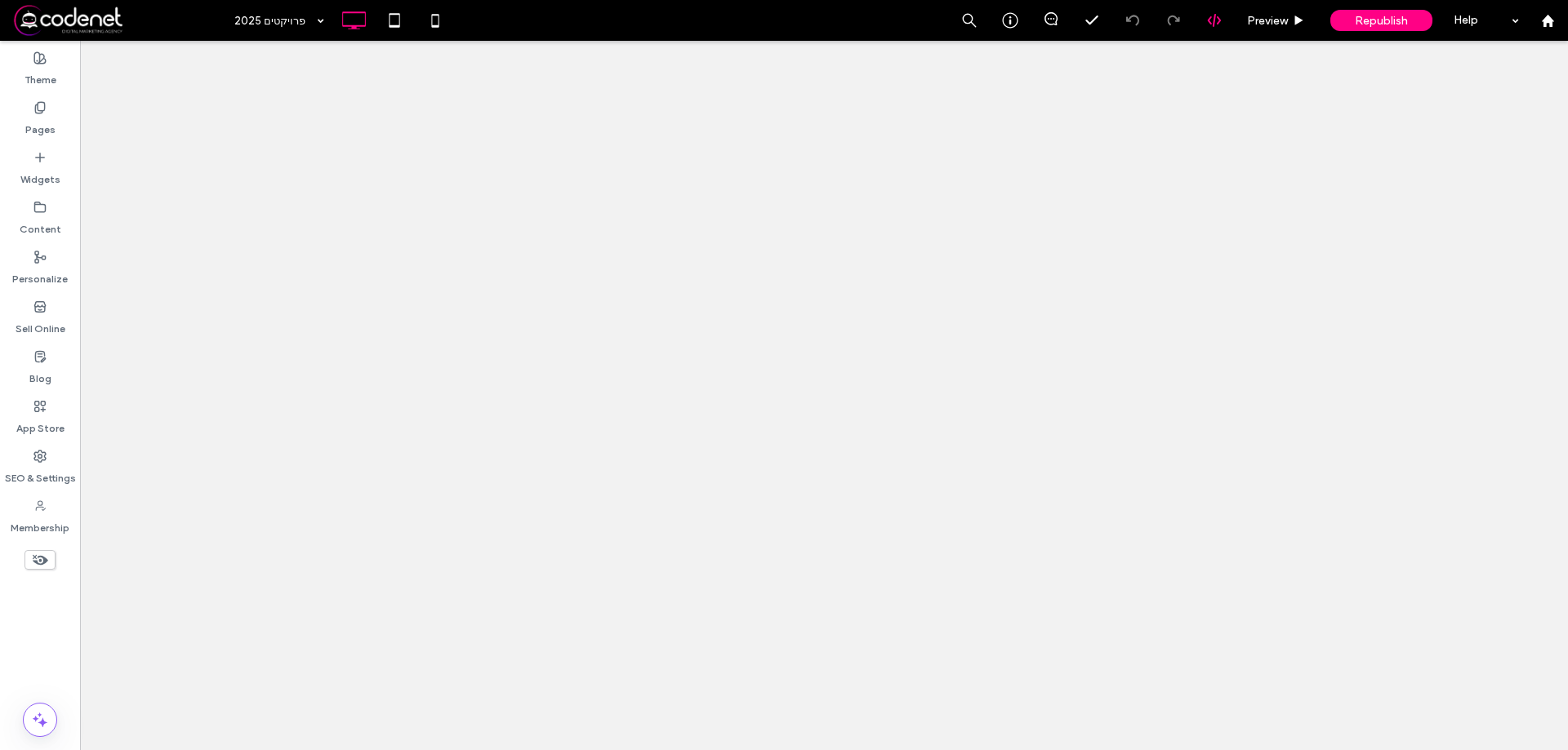
click at [1216, 20] on icon at bounding box center [1213, 20] width 14 height 14
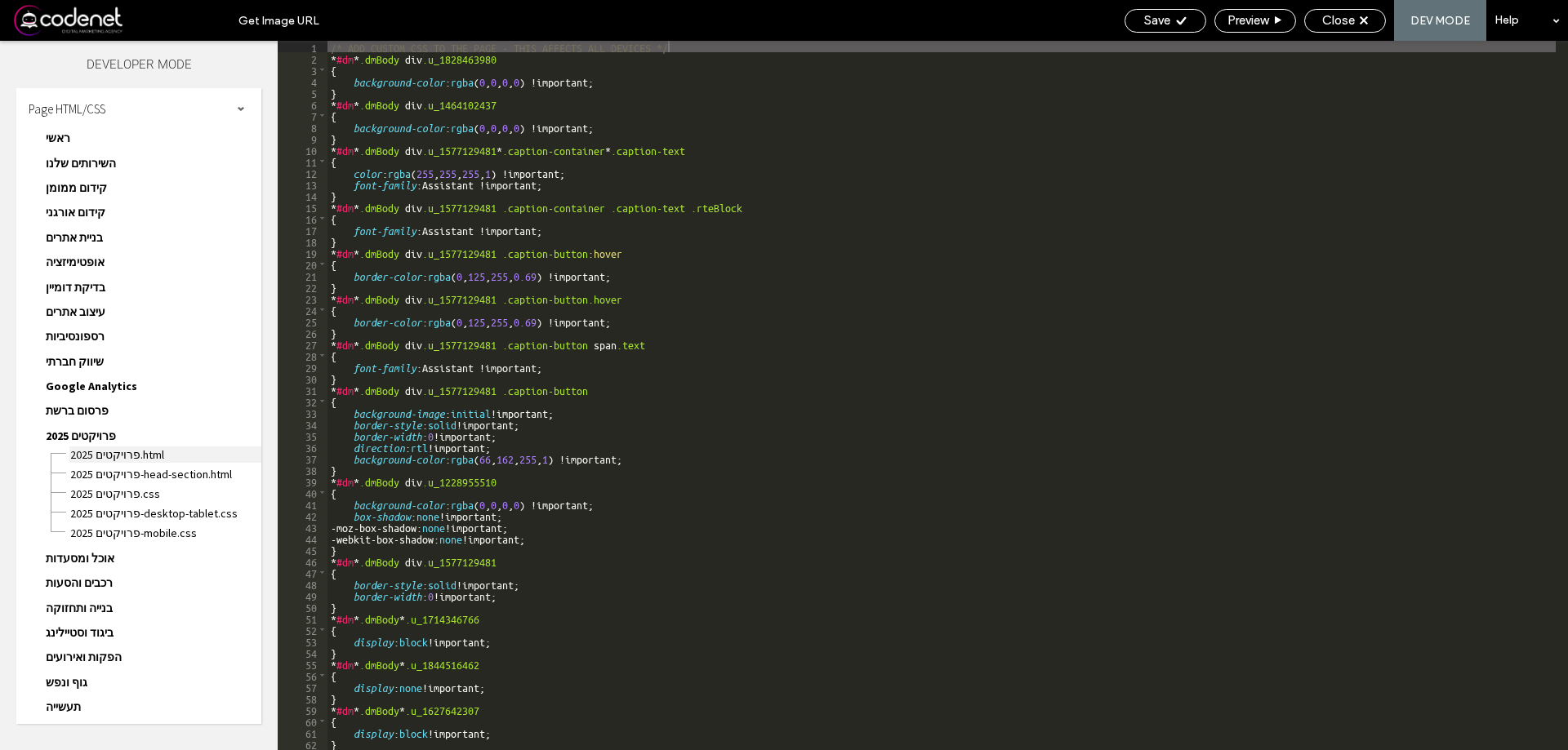
click at [125, 453] on span "פרויקטים 2025.html" at bounding box center [165, 455] width 192 height 16
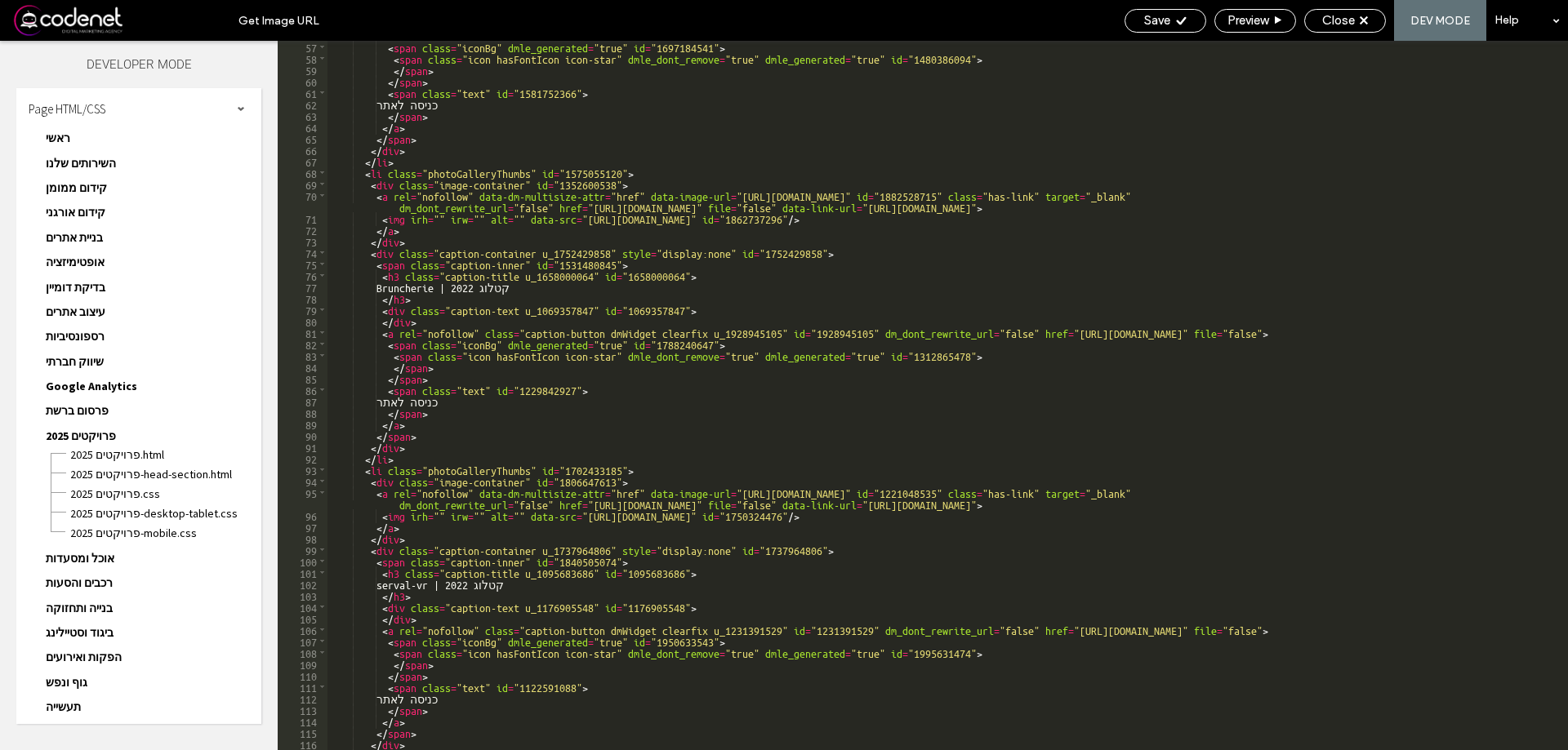
scroll to position [556, 0]
click at [1183, 30] on div "Save" at bounding box center [1166, 20] width 82 height 24
click at [1363, 26] on div "Close" at bounding box center [1345, 20] width 80 height 14
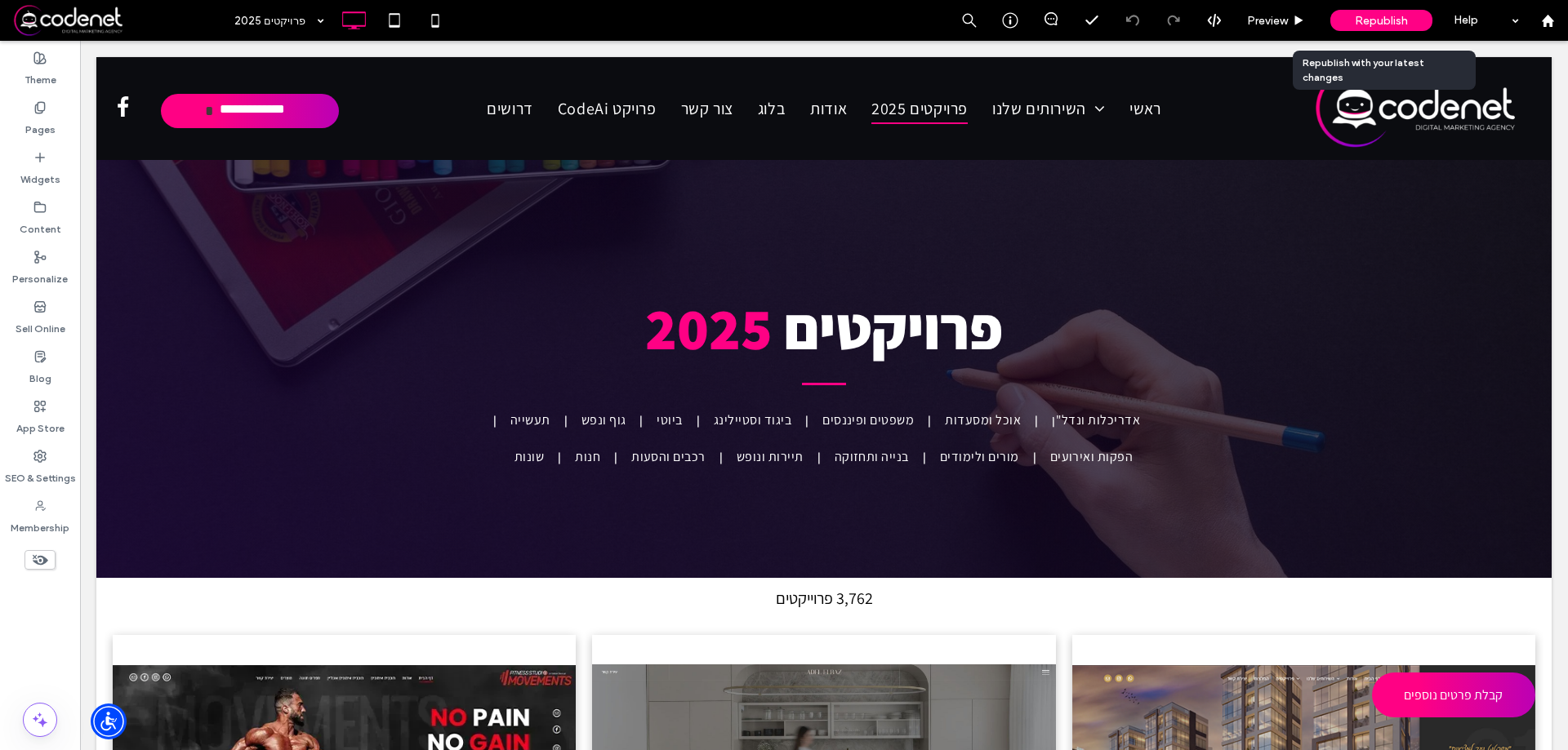
click at [1388, 21] on span "Republish" at bounding box center [1381, 21] width 53 height 14
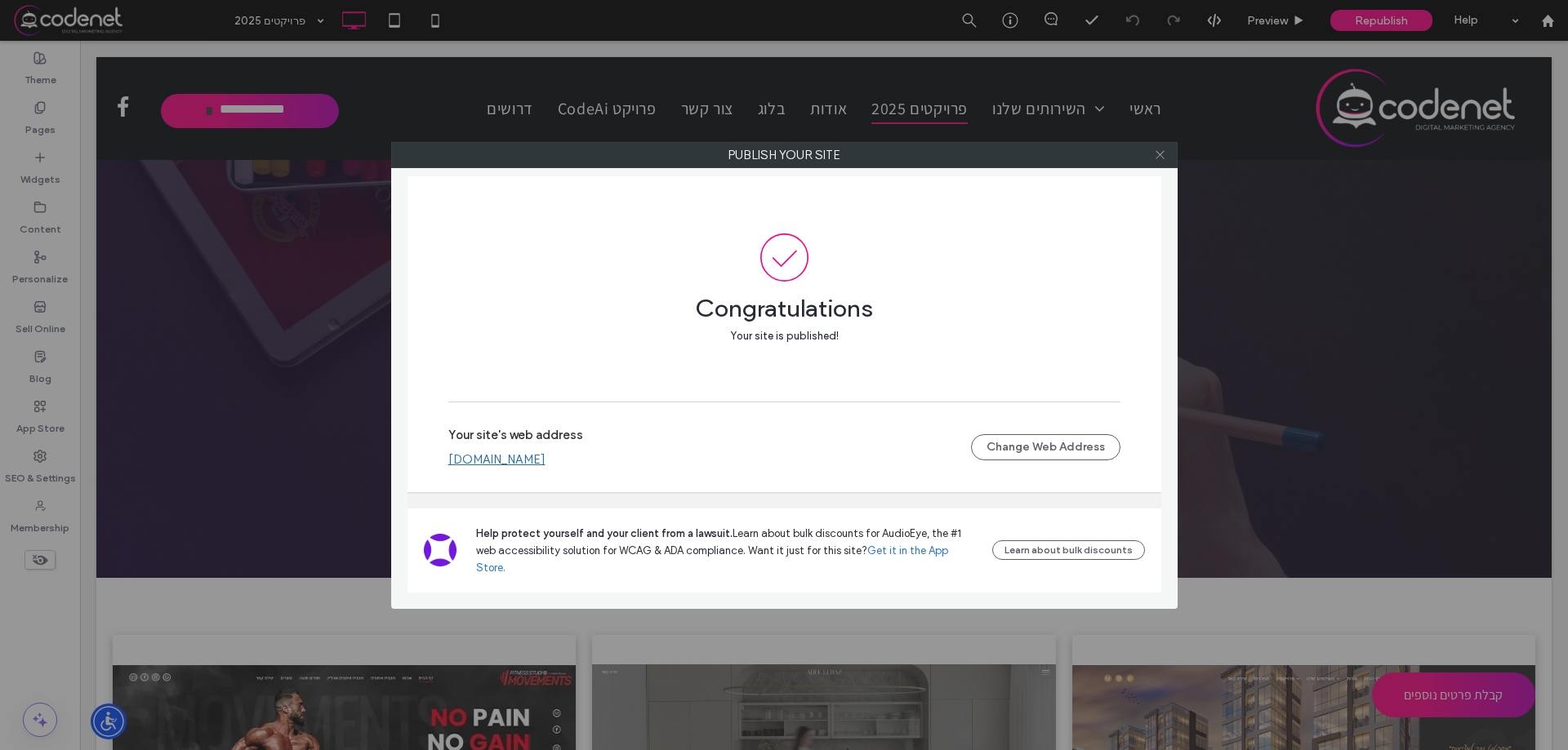
click at [1162, 148] on span at bounding box center [1160, 155] width 12 height 25
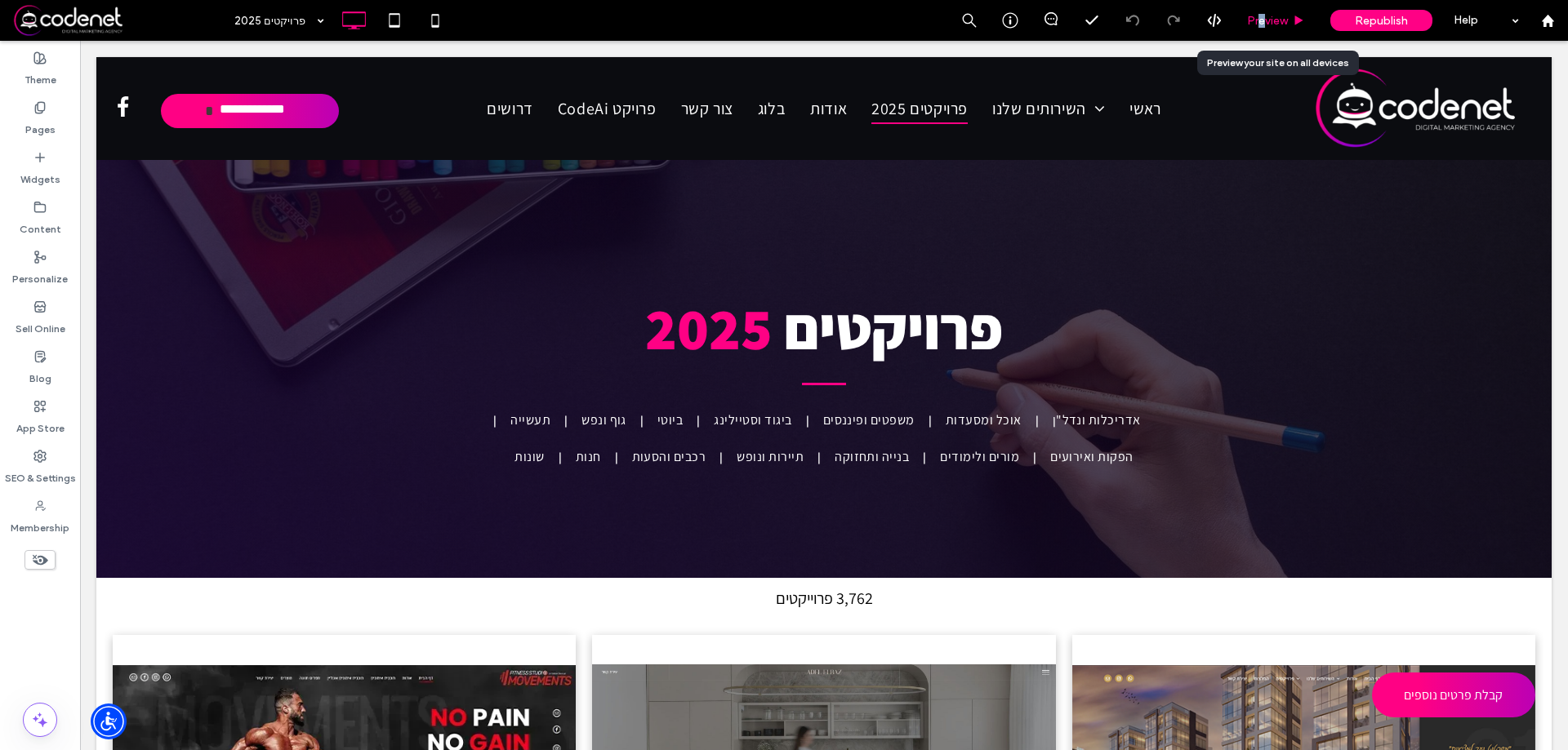
click at [1267, 19] on span "Preview" at bounding box center [1267, 21] width 41 height 14
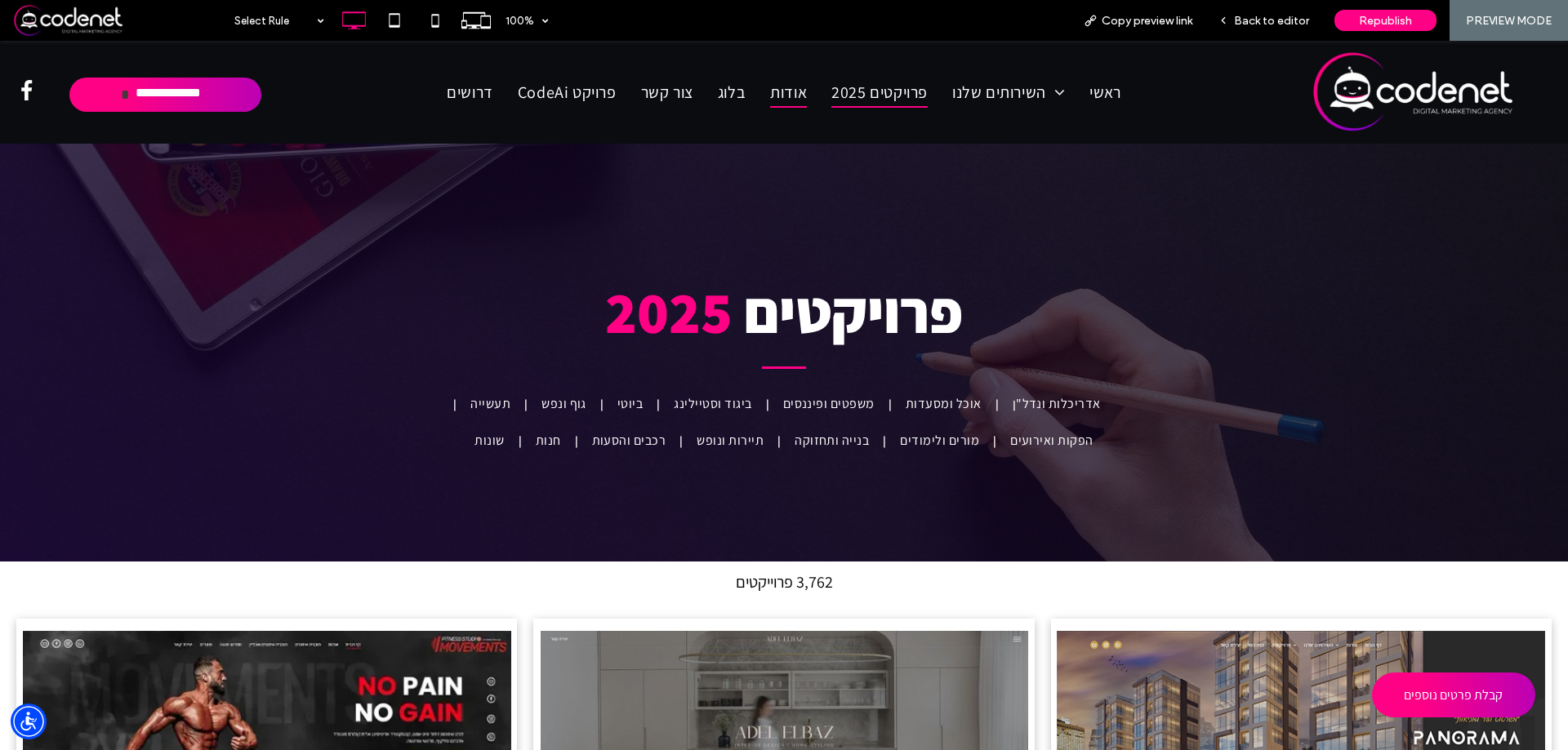
click at [770, 93] on span "אודות" at bounding box center [788, 92] width 37 height 31
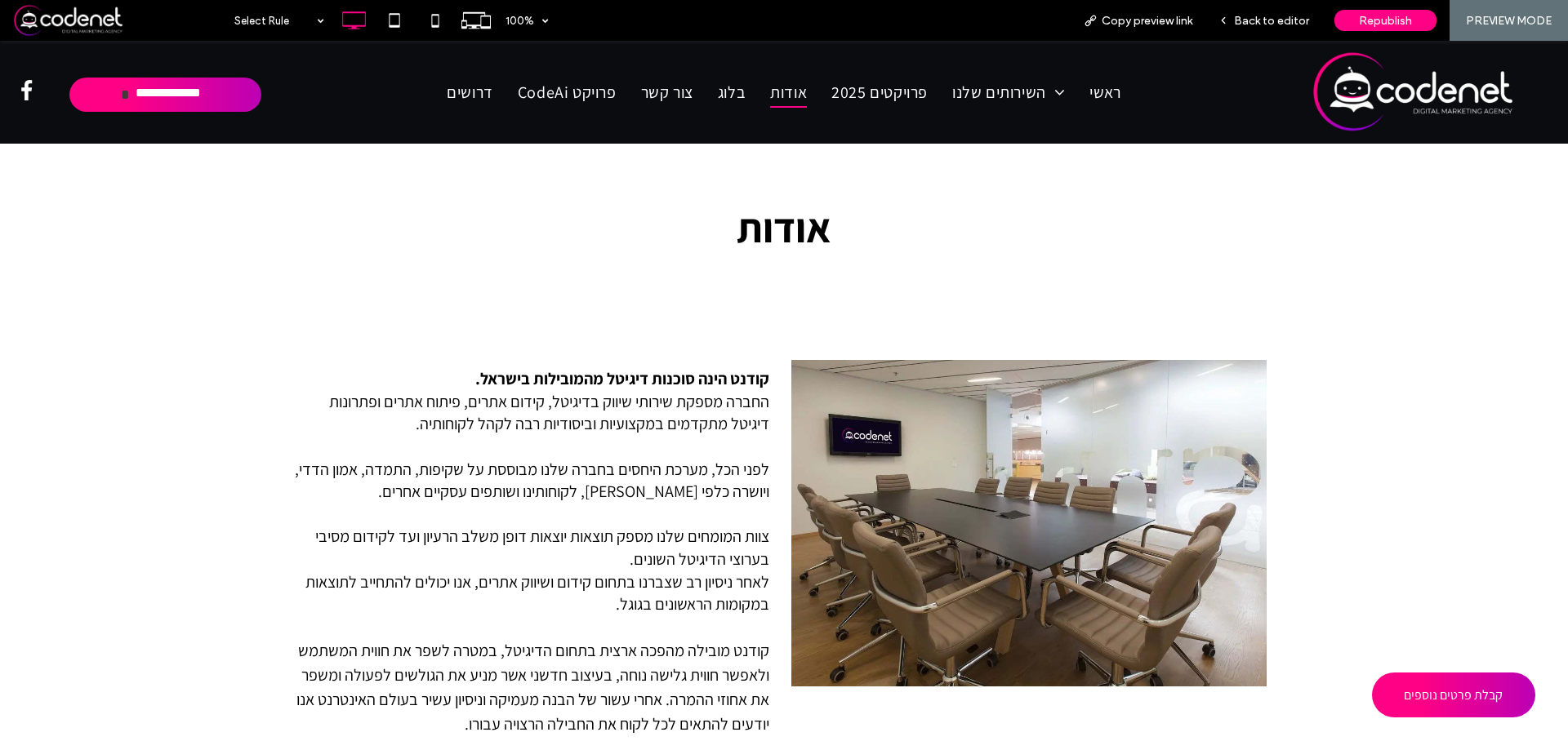
click at [891, 94] on span "פרויקטים 2025" at bounding box center [879, 92] width 96 height 31
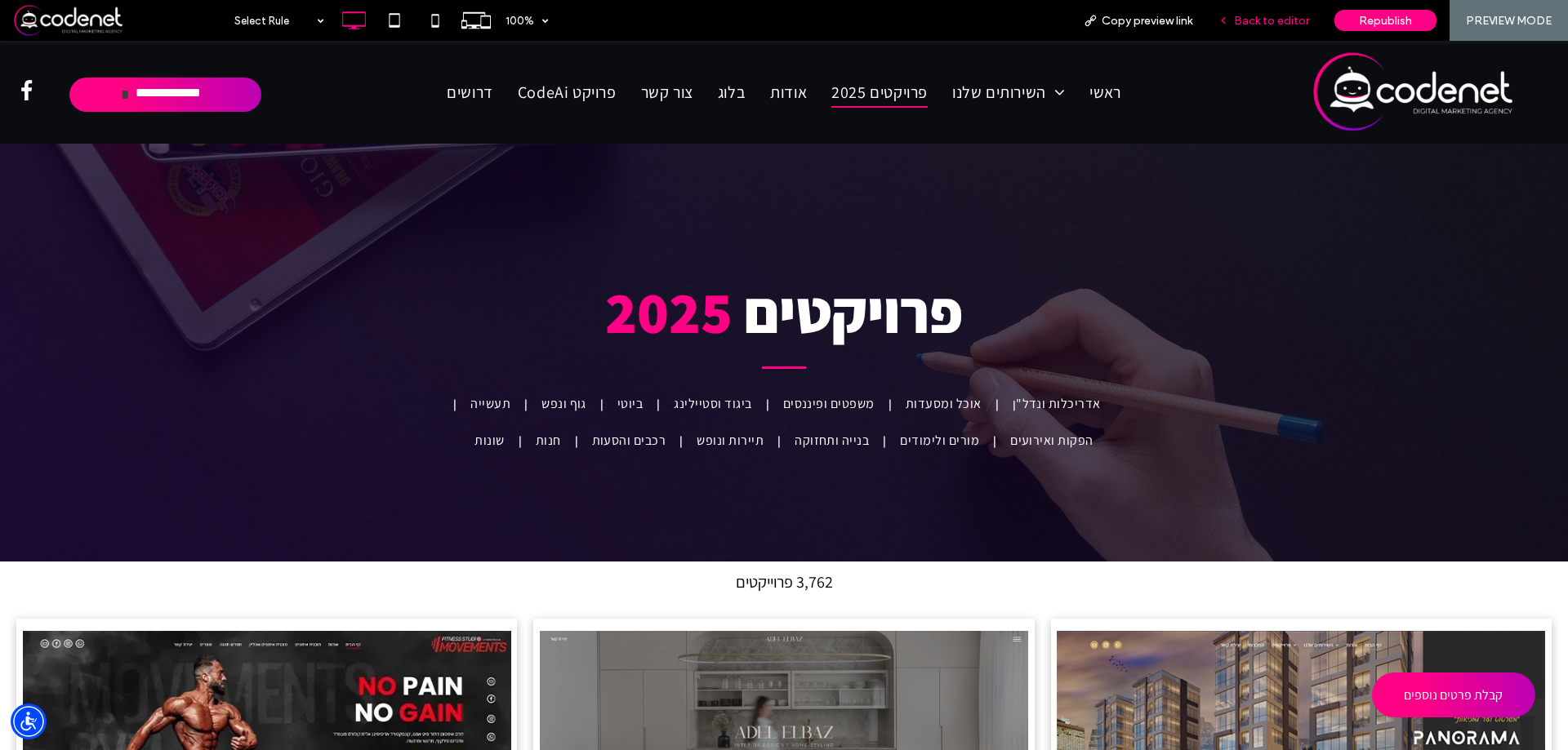
click at [1256, 20] on span "Back to editor" at bounding box center [1271, 21] width 75 height 14
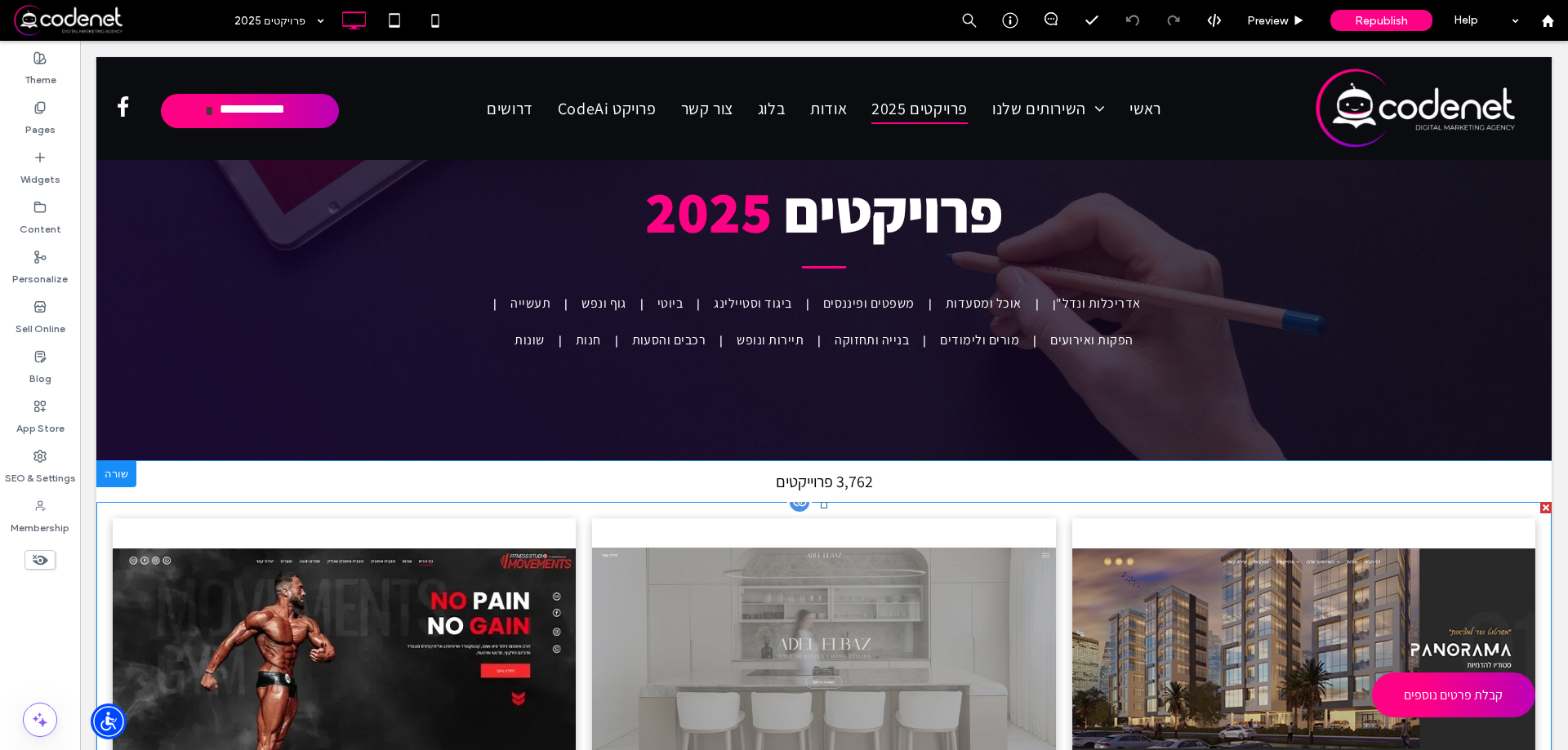
scroll to position [327, 0]
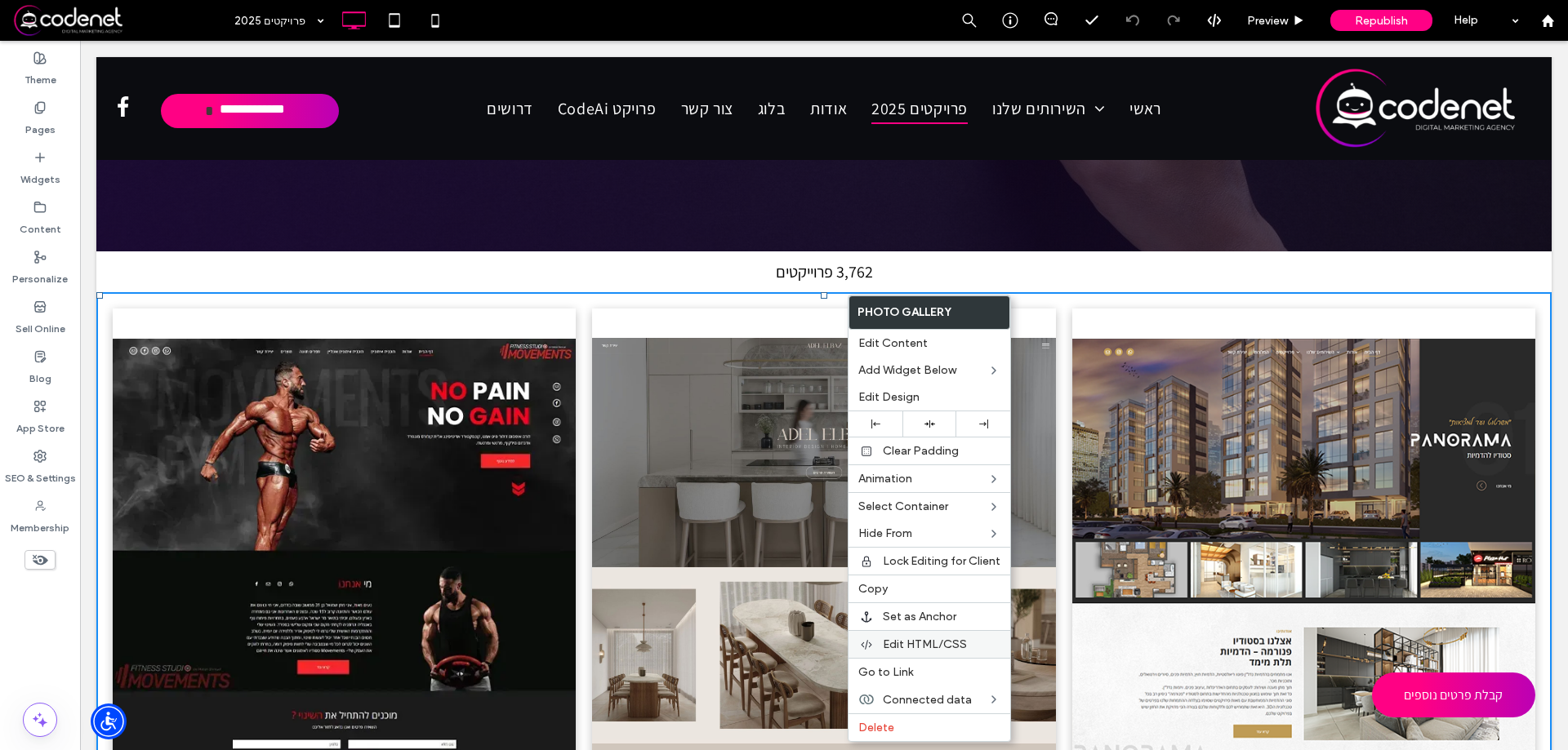
click at [911, 652] on div "Edit HTML/CSS" at bounding box center [929, 643] width 162 height 28
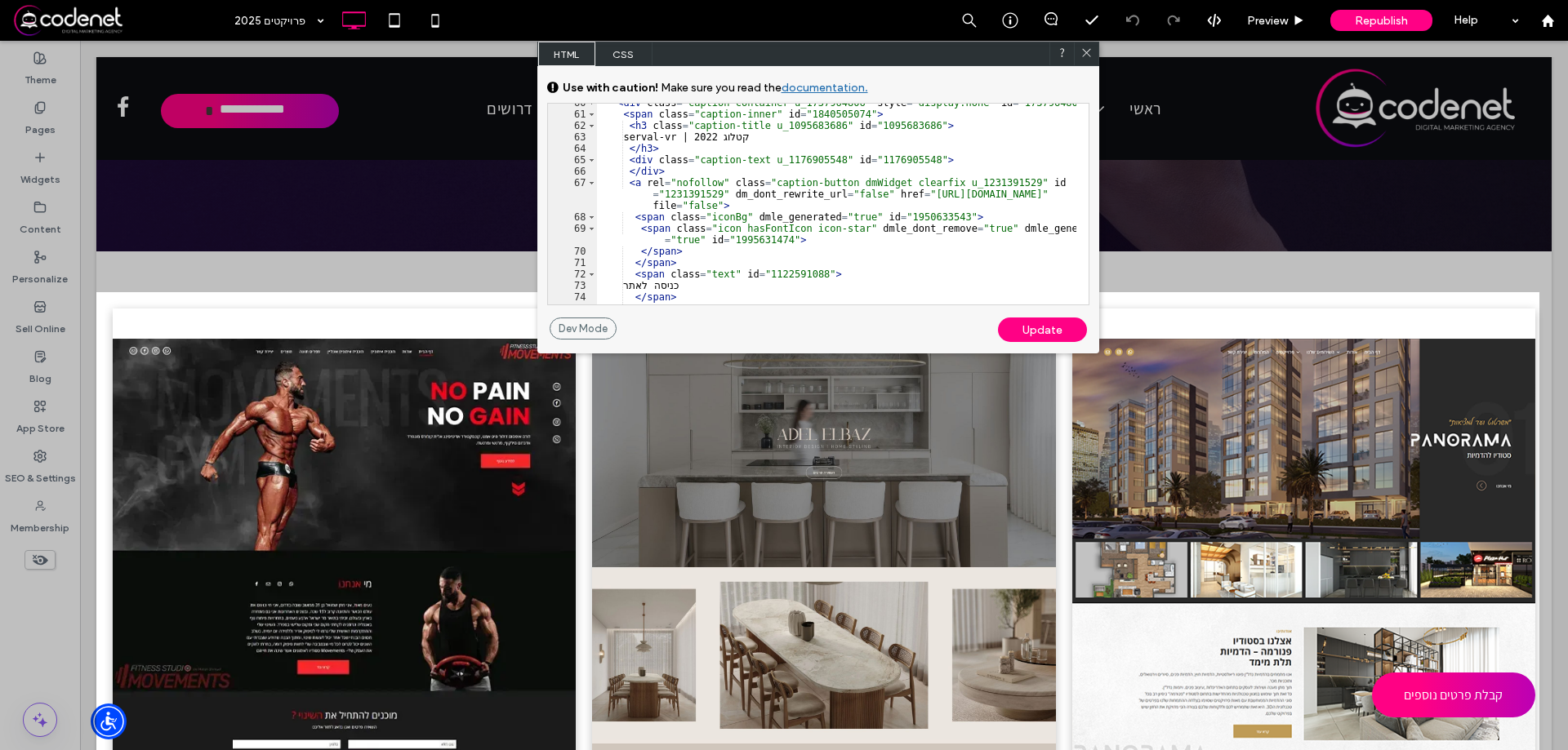
scroll to position [483, 0]
click at [1056, 335] on div "Update" at bounding box center [1042, 330] width 89 height 25
click at [1052, 320] on div "Update" at bounding box center [1042, 330] width 89 height 25
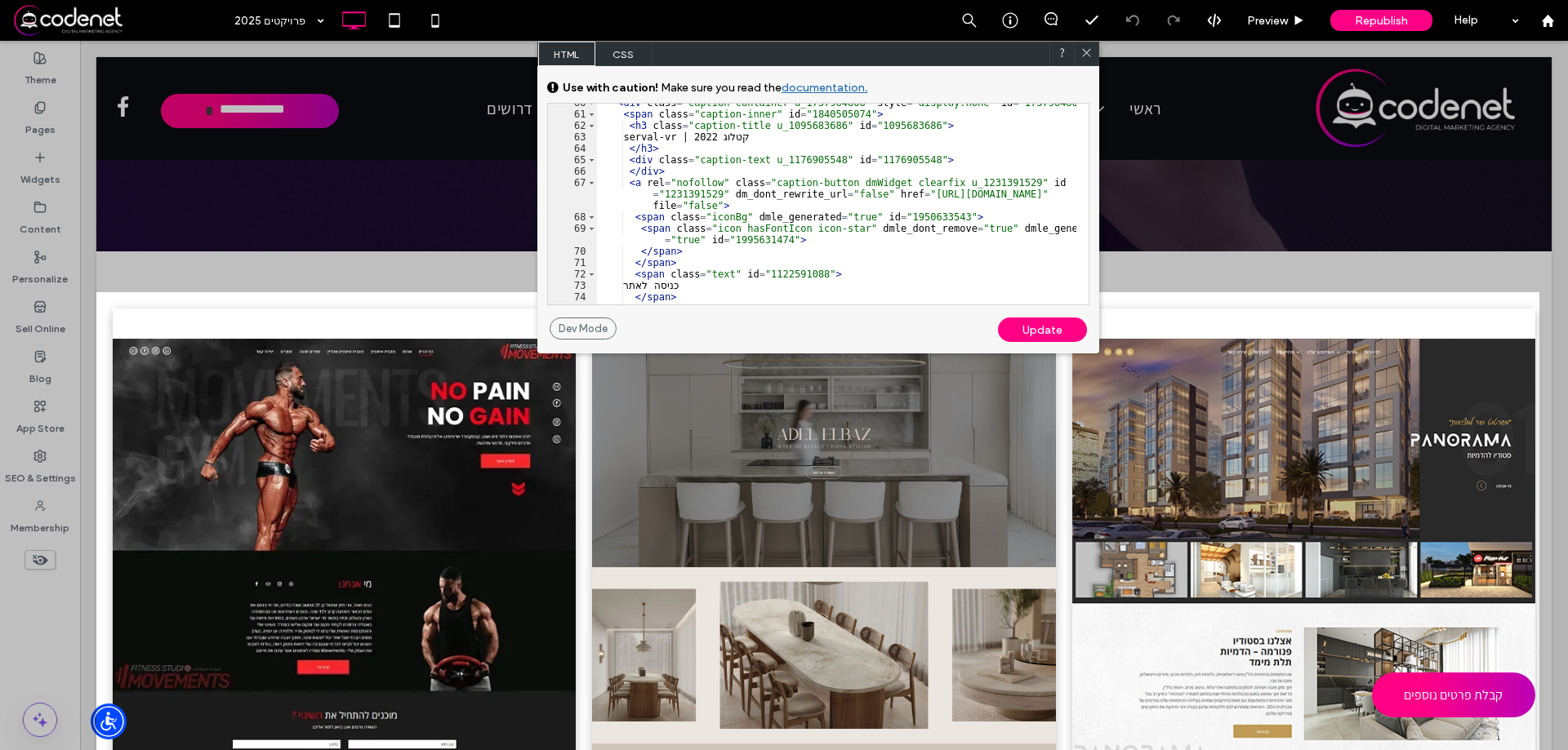
click at [730, 186] on div "< div class = "caption-container u_1737964806" style = "display:none" id = "173…" at bounding box center [836, 209] width 479 height 224
drag, startPoint x: 619, startPoint y: 181, endPoint x: 1041, endPoint y: 184, distance: 422.0
click at [1041, 184] on div "< div class = "caption-container u_1737964806" style = "display:none" id = "173…" at bounding box center [836, 209] width 479 height 224
click at [1068, 328] on div "Update" at bounding box center [1042, 330] width 89 height 25
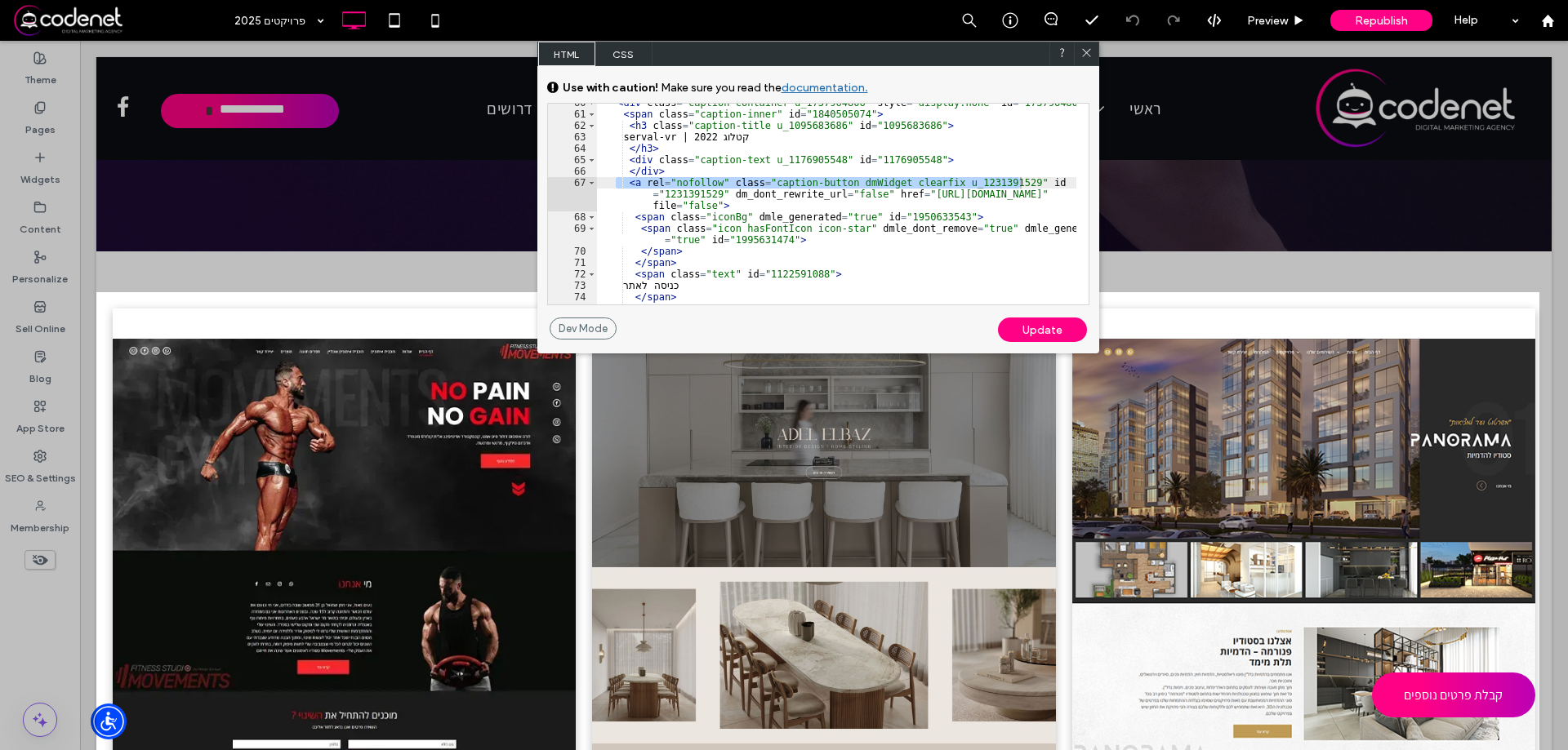
click at [630, 53] on span "CSS" at bounding box center [624, 54] width 57 height 25
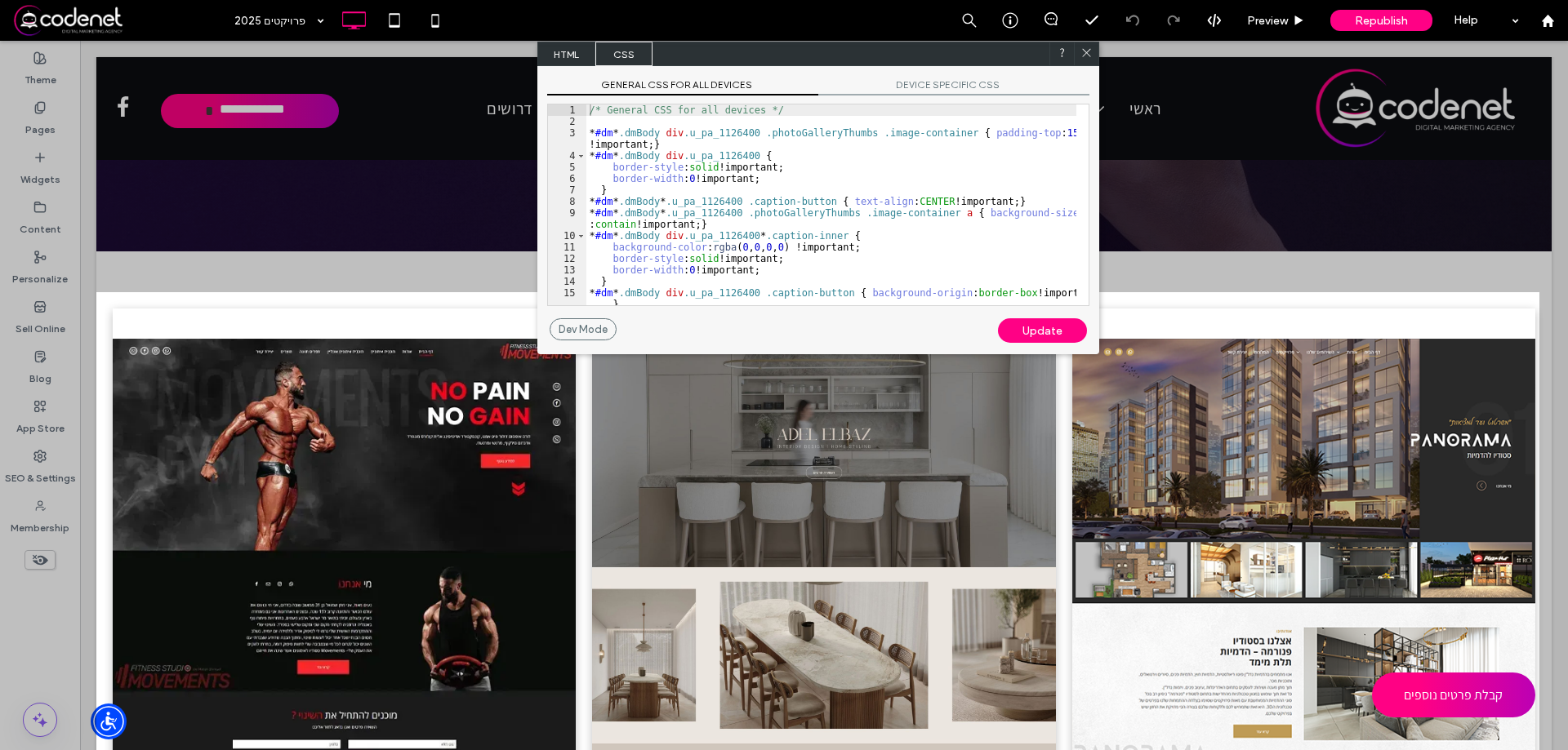
click at [570, 52] on span "HTML" at bounding box center [567, 54] width 57 height 25
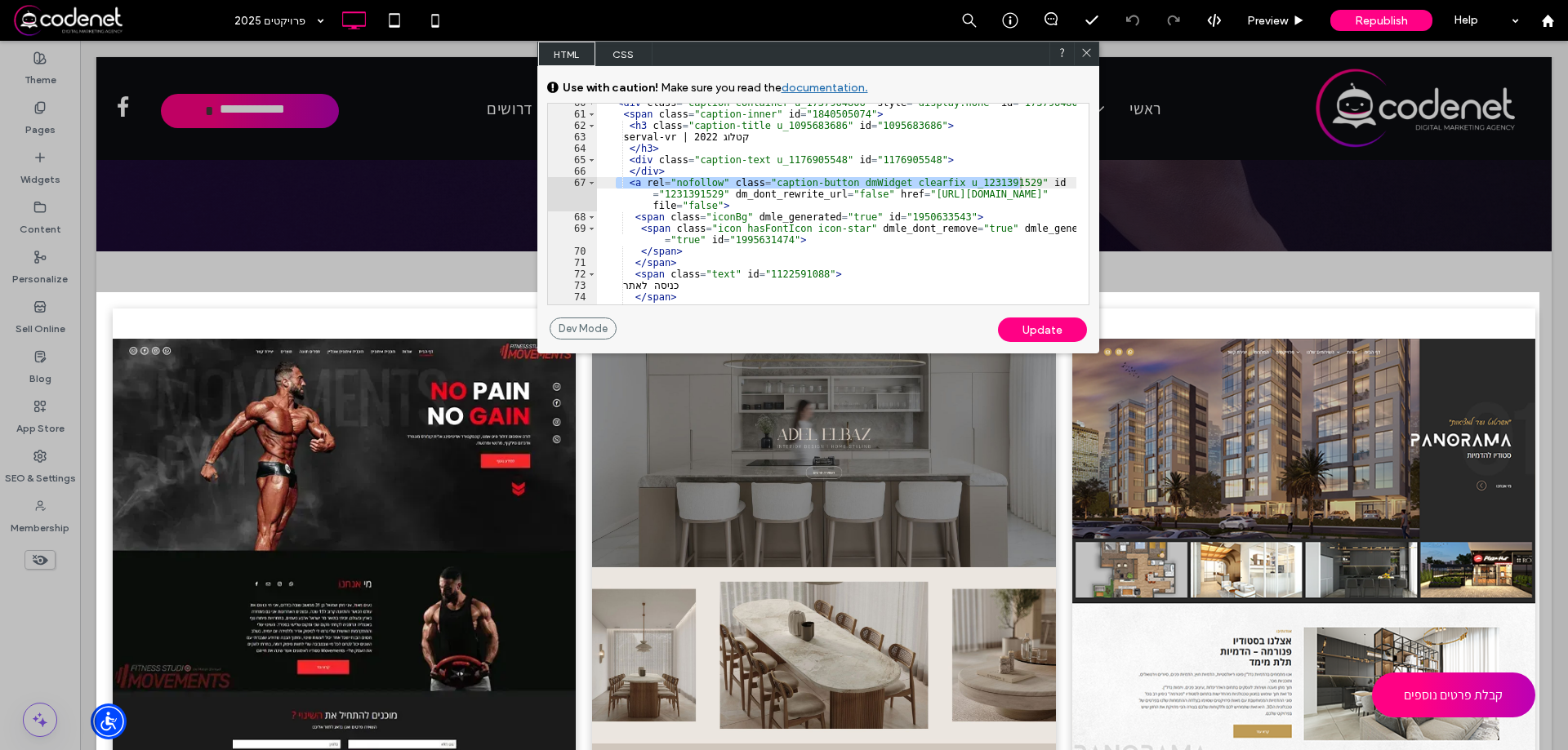
click at [1049, 332] on div "Update" at bounding box center [1042, 330] width 89 height 25
click at [965, 231] on div "< div class = "caption-container u_1737964806" style = "display:none" id = "173…" at bounding box center [836, 209] width 479 height 224
drag, startPoint x: 969, startPoint y: 193, endPoint x: 999, endPoint y: 196, distance: 30.1
click at [999, 196] on div "< div class = "caption-container u_1737964806" style = "display:none" id = "173…" at bounding box center [836, 209] width 479 height 224
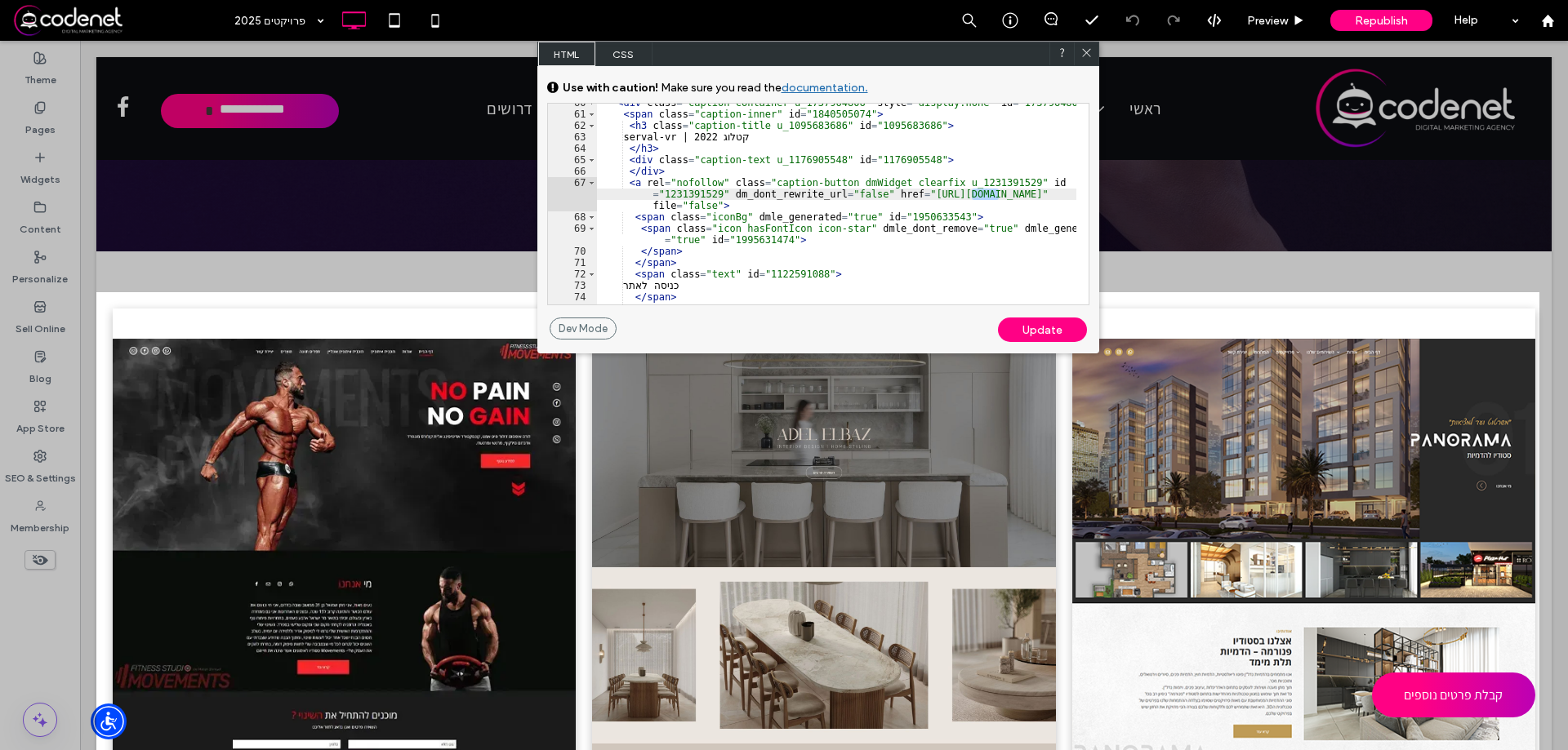
click at [977, 195] on div "< div class = "caption-container u_1737964806" style = "display:none" id = "173…" at bounding box center [836, 204] width 479 height 201
drag, startPoint x: 968, startPoint y: 193, endPoint x: 998, endPoint y: 192, distance: 30.0
click at [998, 192] on div "< div class = "caption-container u_1737964806" style = "display:none" id = "173…" at bounding box center [836, 209] width 479 height 224
click at [1081, 60] on span at bounding box center [1086, 53] width 12 height 14
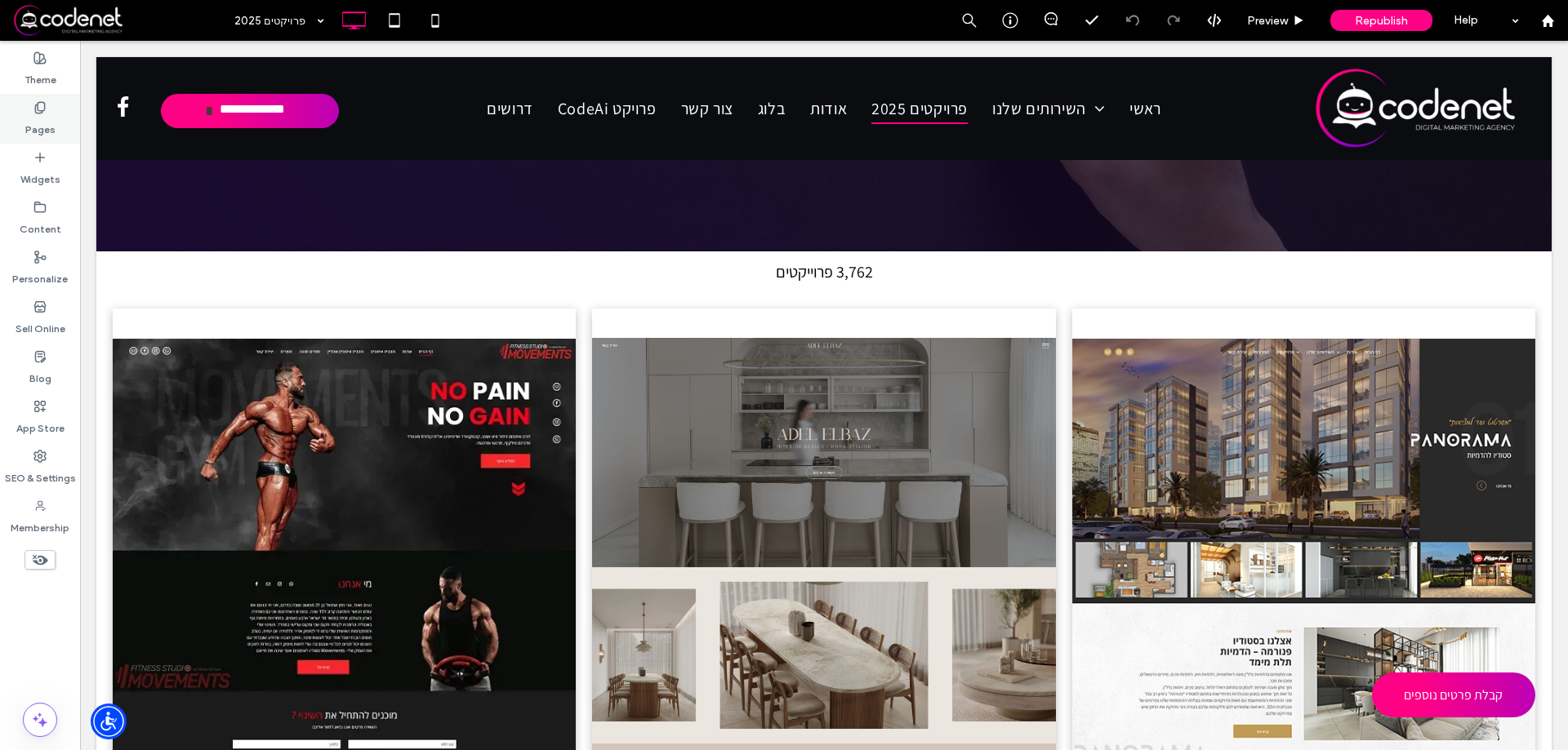
click at [54, 119] on label "Pages" at bounding box center [41, 126] width 31 height 23
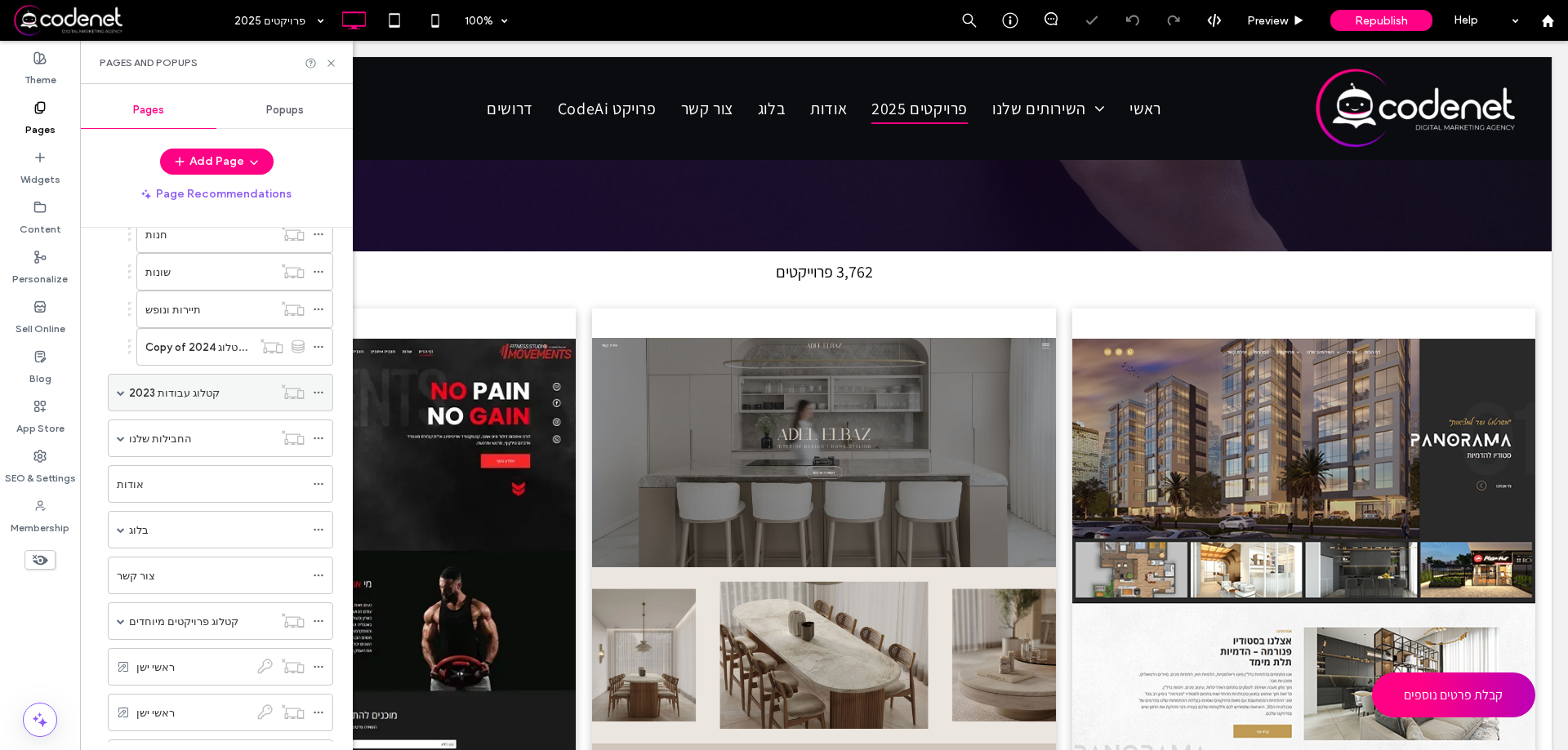
scroll to position [490, 0]
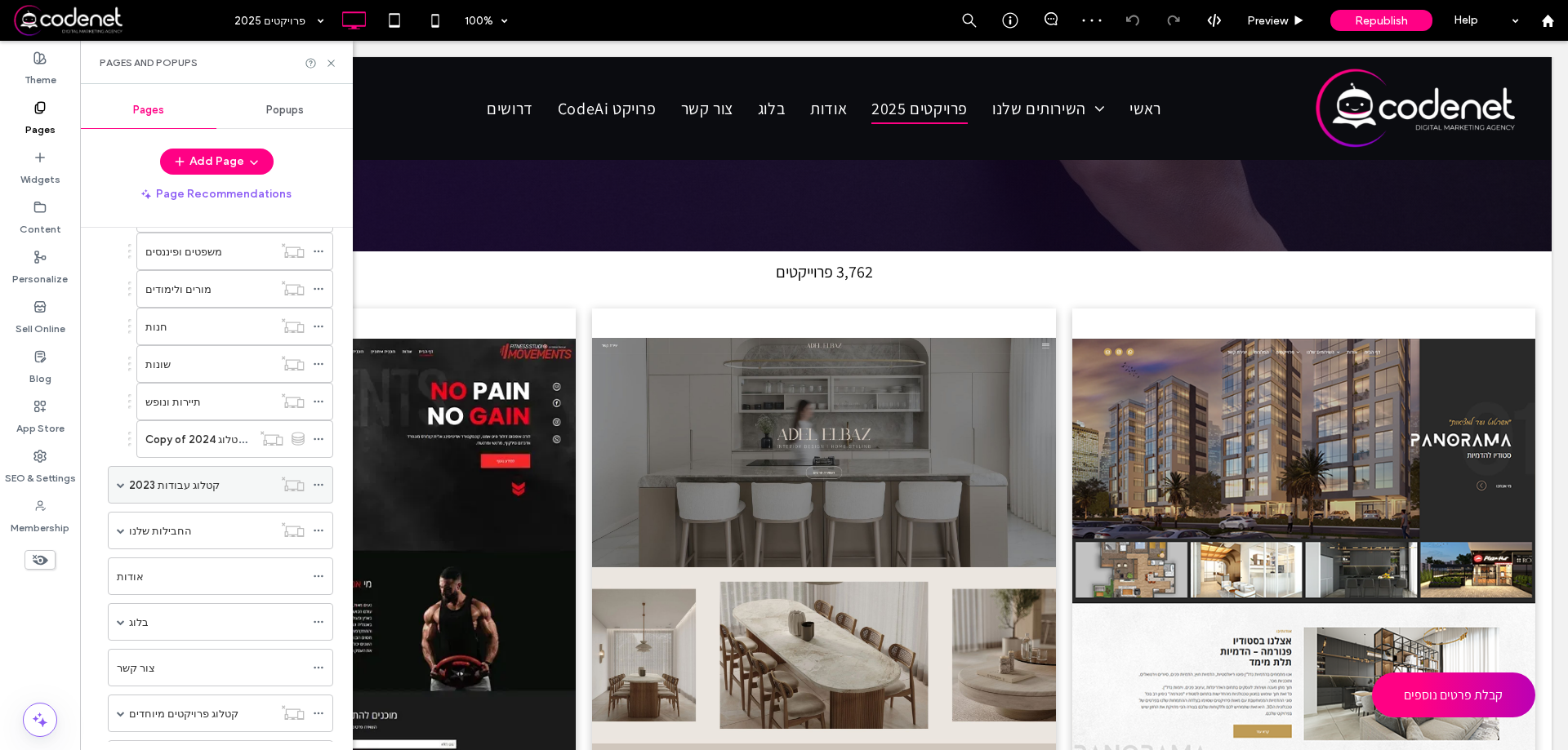
click at [186, 481] on label "קטלוג עבודות 2023" at bounding box center [173, 485] width 91 height 29
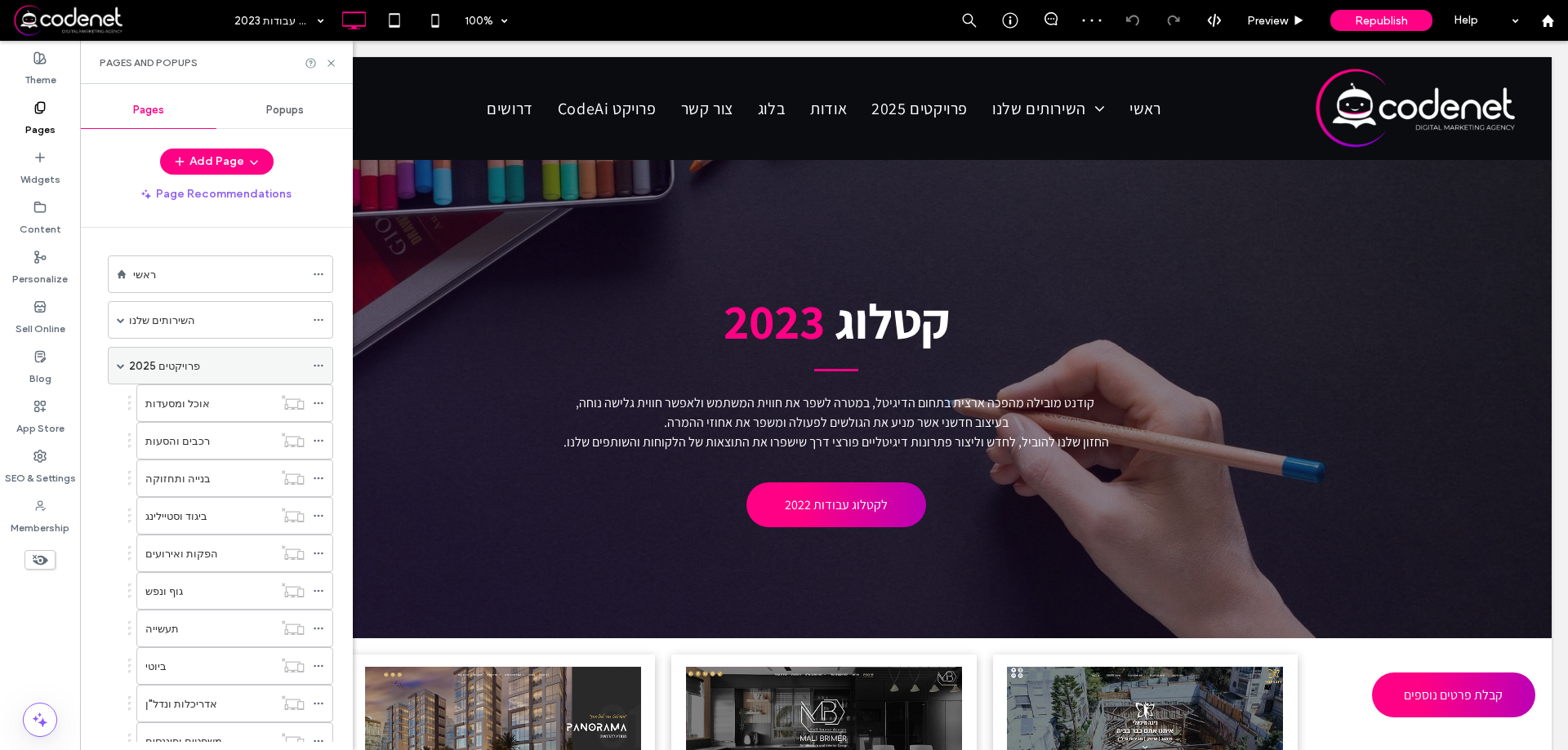
click at [182, 362] on label "פרויקטים 2025" at bounding box center [164, 366] width 71 height 29
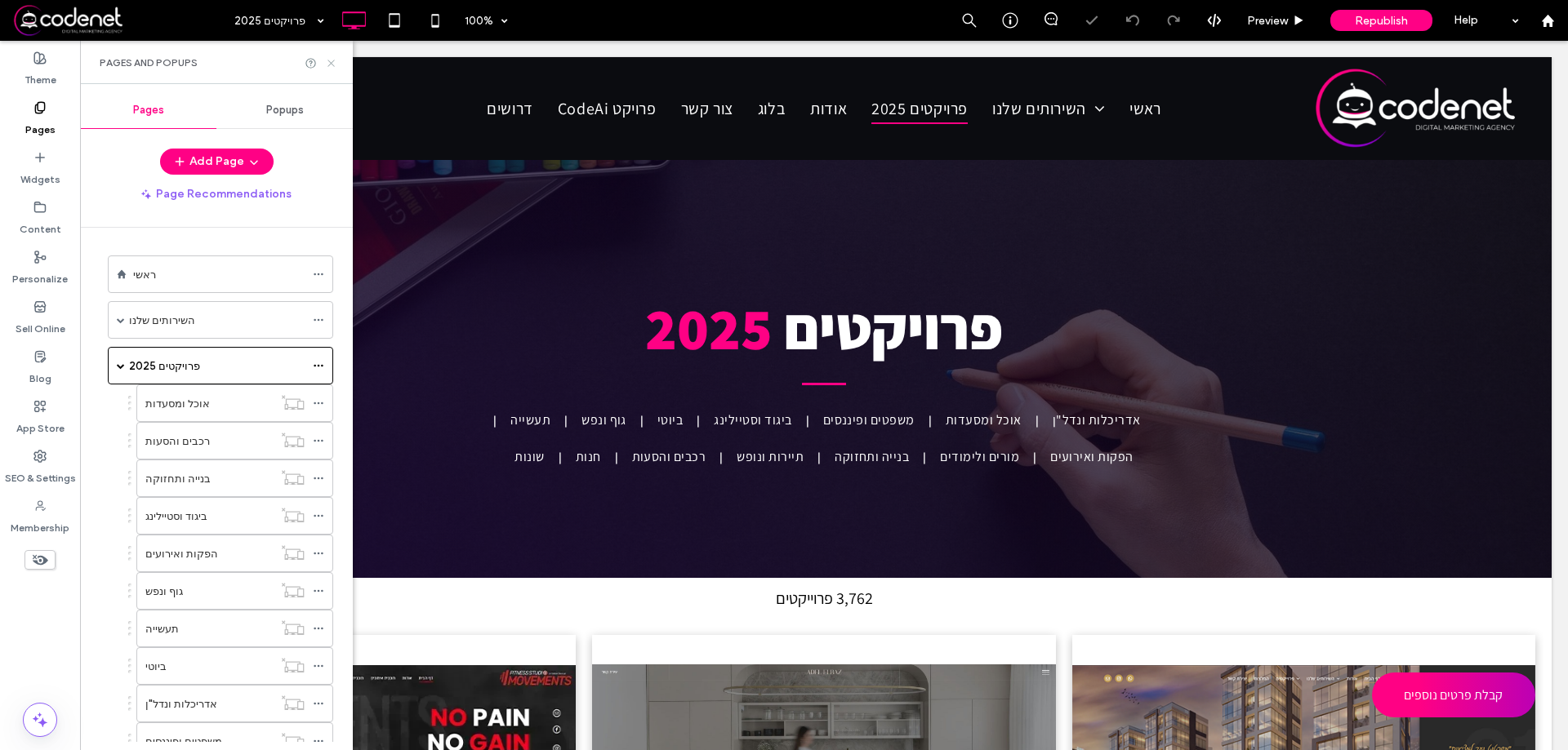
click at [332, 60] on icon at bounding box center [331, 63] width 12 height 12
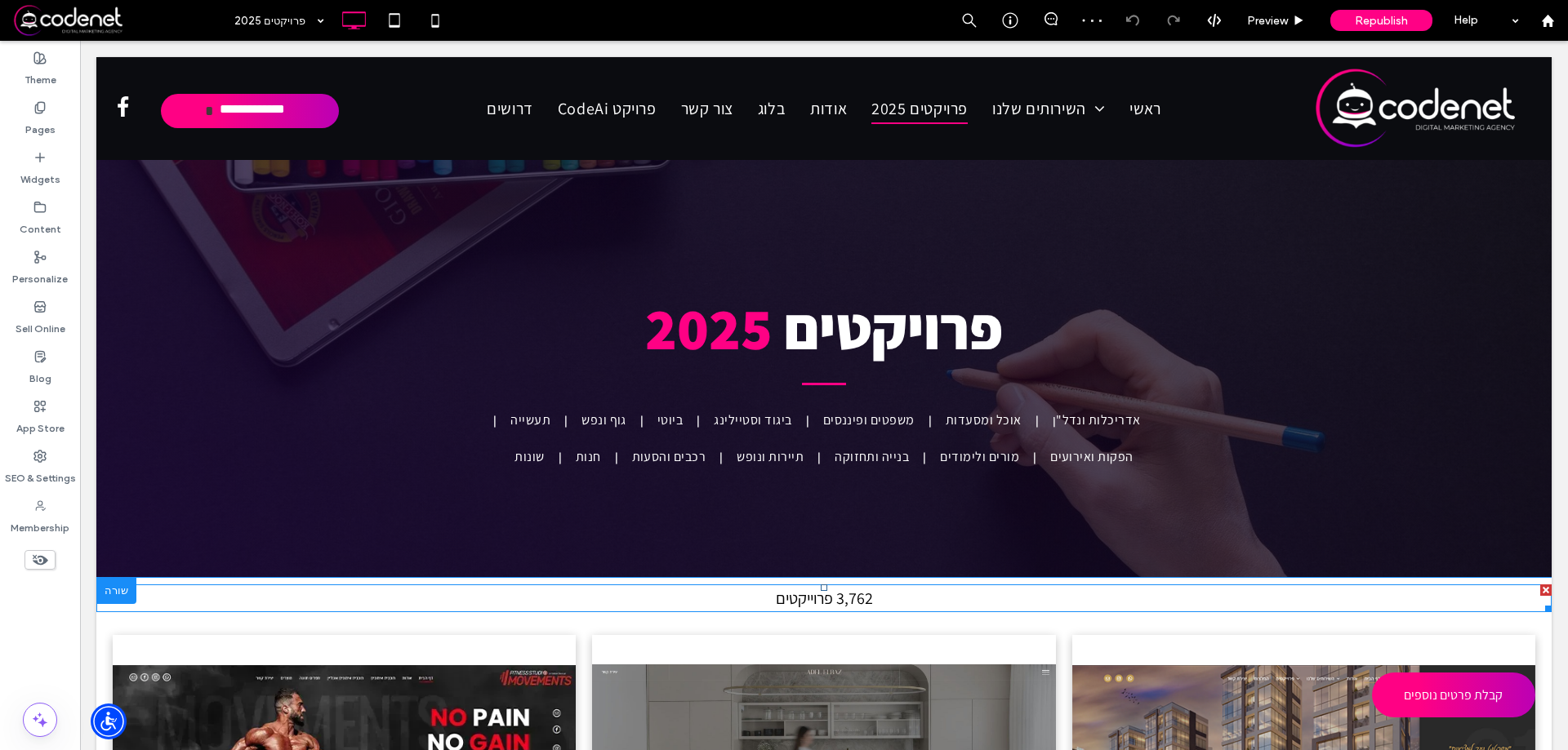
click at [794, 600] on span "3,762 פרוייקטים" at bounding box center [825, 598] width 97 height 21
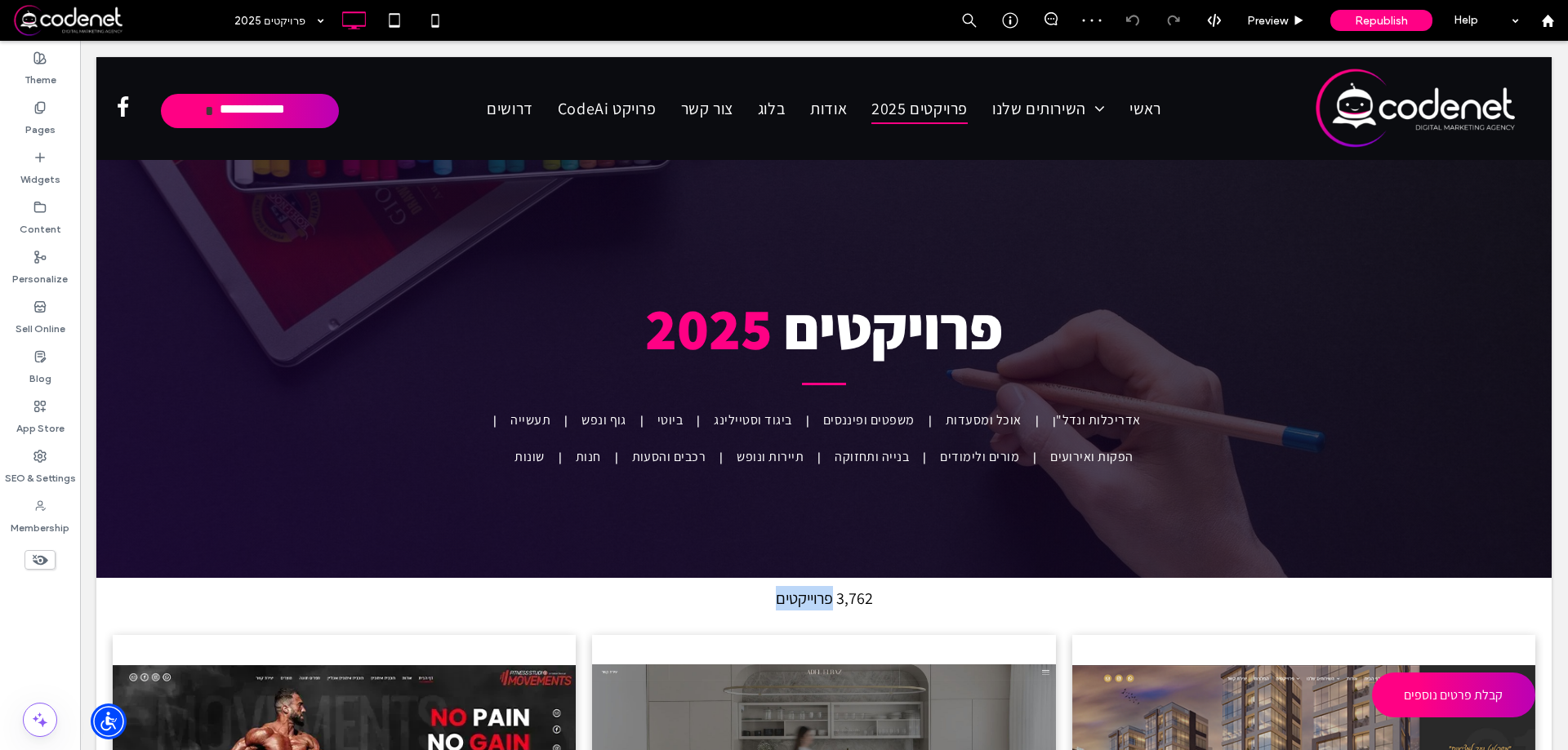
click at [794, 600] on span "3,762 פרוייקטים" at bounding box center [825, 598] width 97 height 21
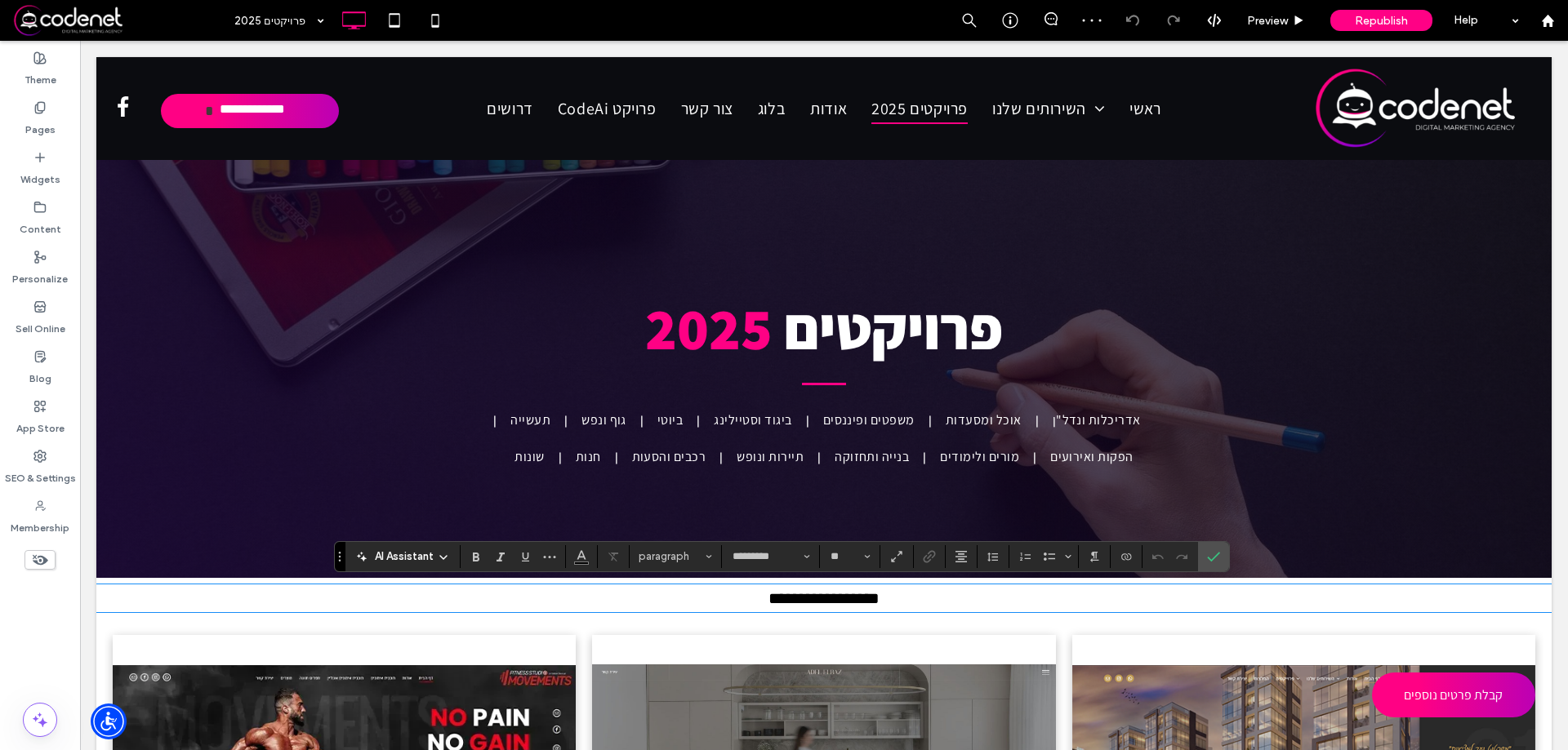
type input "*********"
type input "**"
click at [1202, 570] on label "Confirm" at bounding box center [1213, 557] width 25 height 30
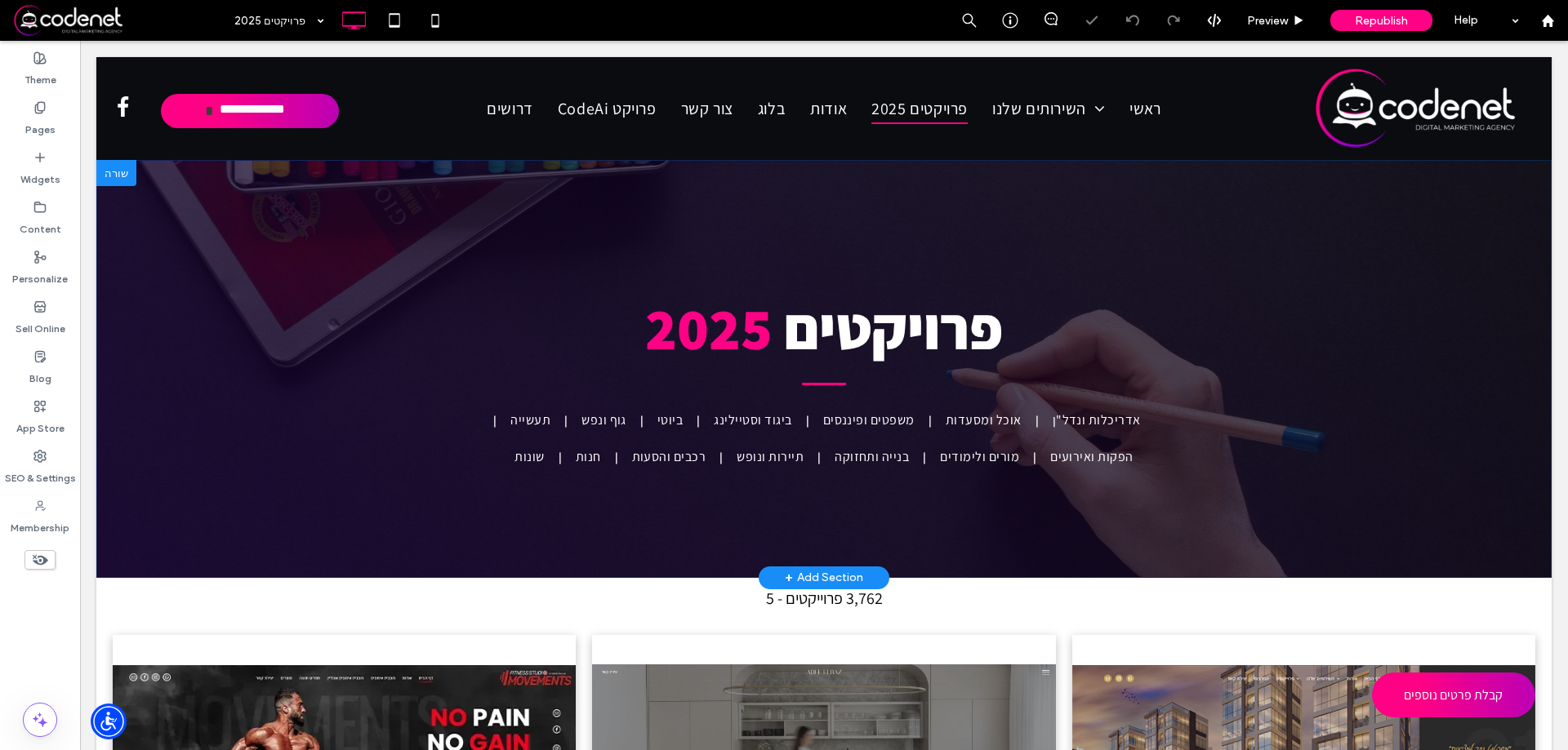
click at [1211, 555] on div "פרויקטים 2025 אדריכלות ונדל"ן אוכל ומסעדות משפטים ופיננסים ביגוד וסטיילינג ביוט…" at bounding box center [824, 369] width 1456 height 418
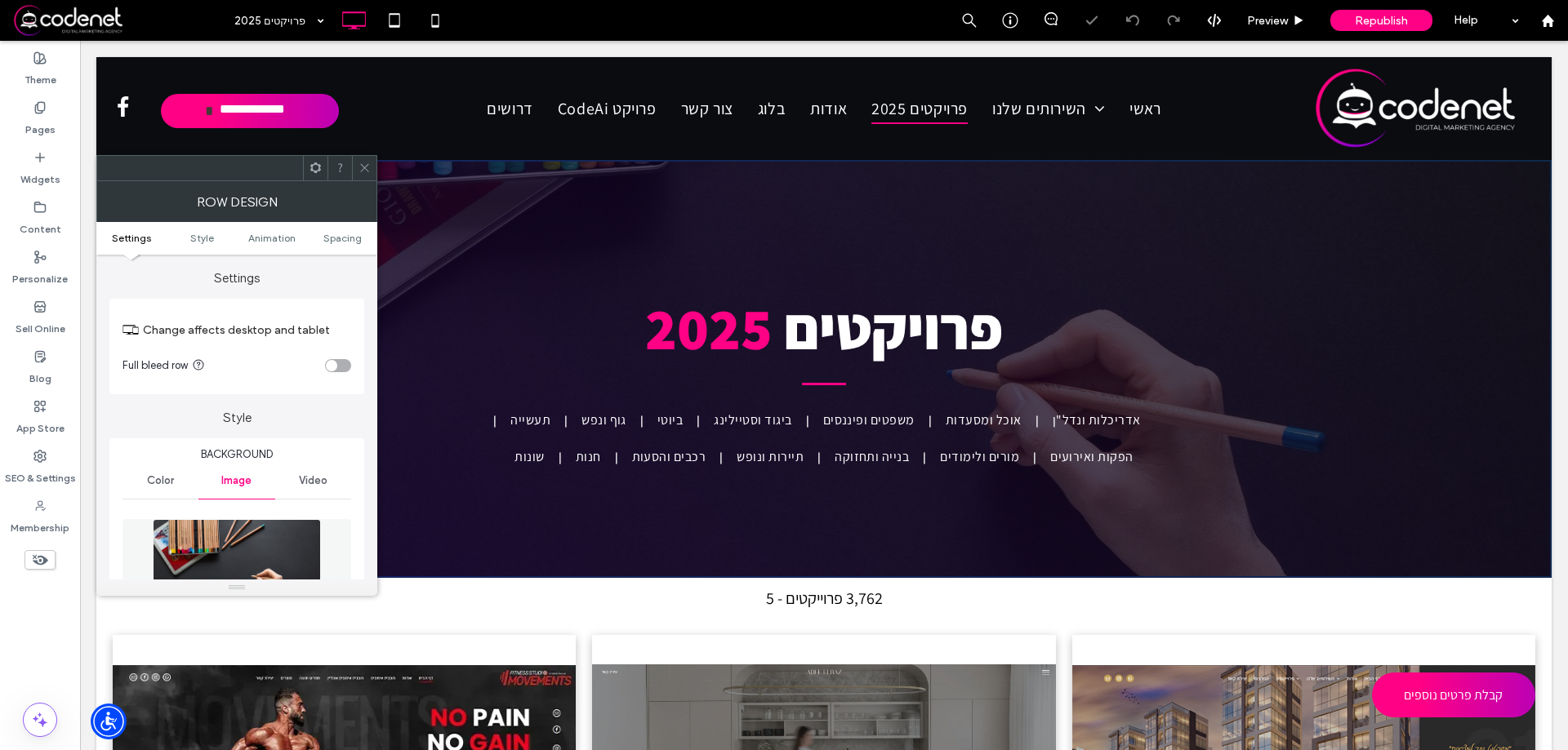
click at [356, 178] on div at bounding box center [364, 169] width 25 height 25
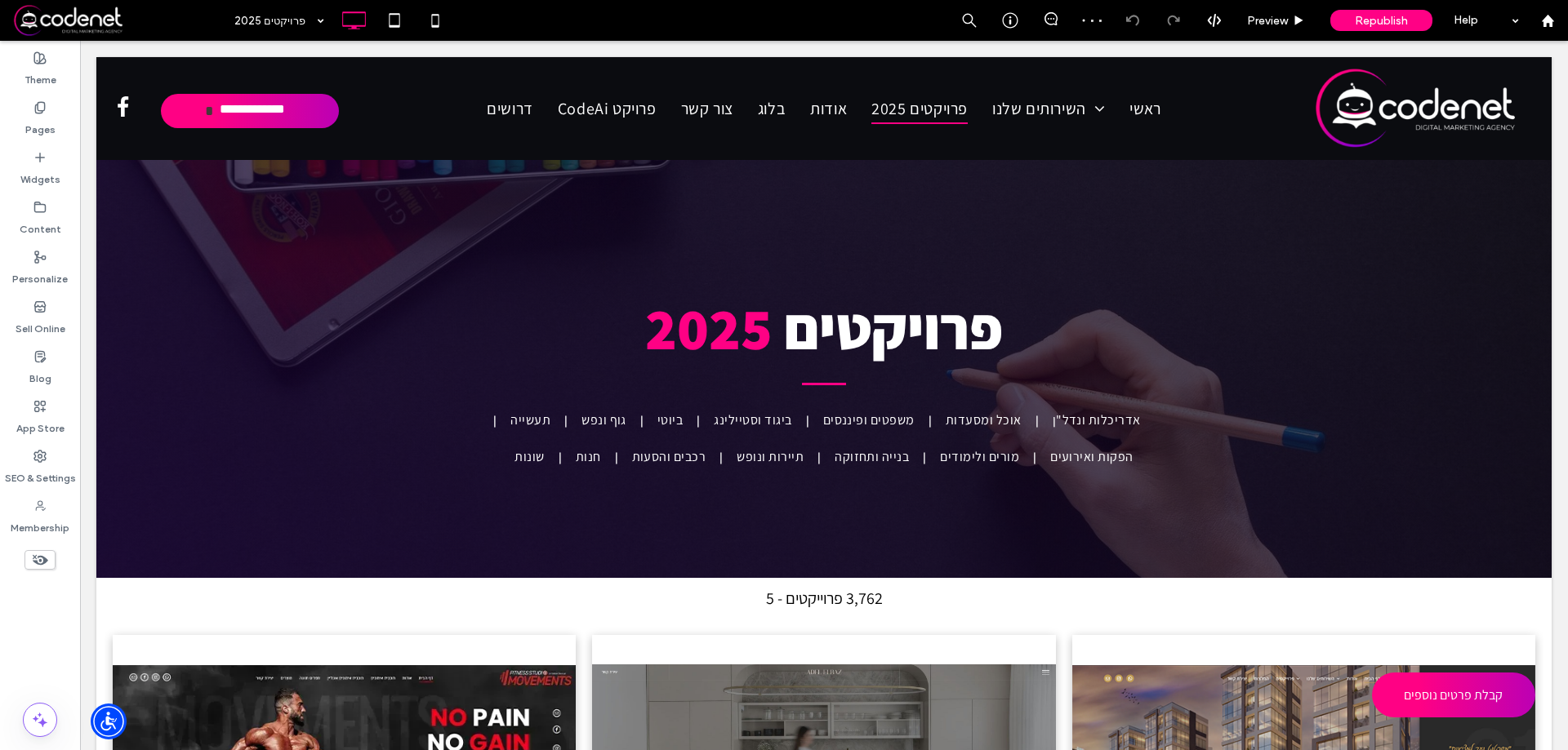
click at [1379, 22] on span "Republish" at bounding box center [1381, 21] width 53 height 14
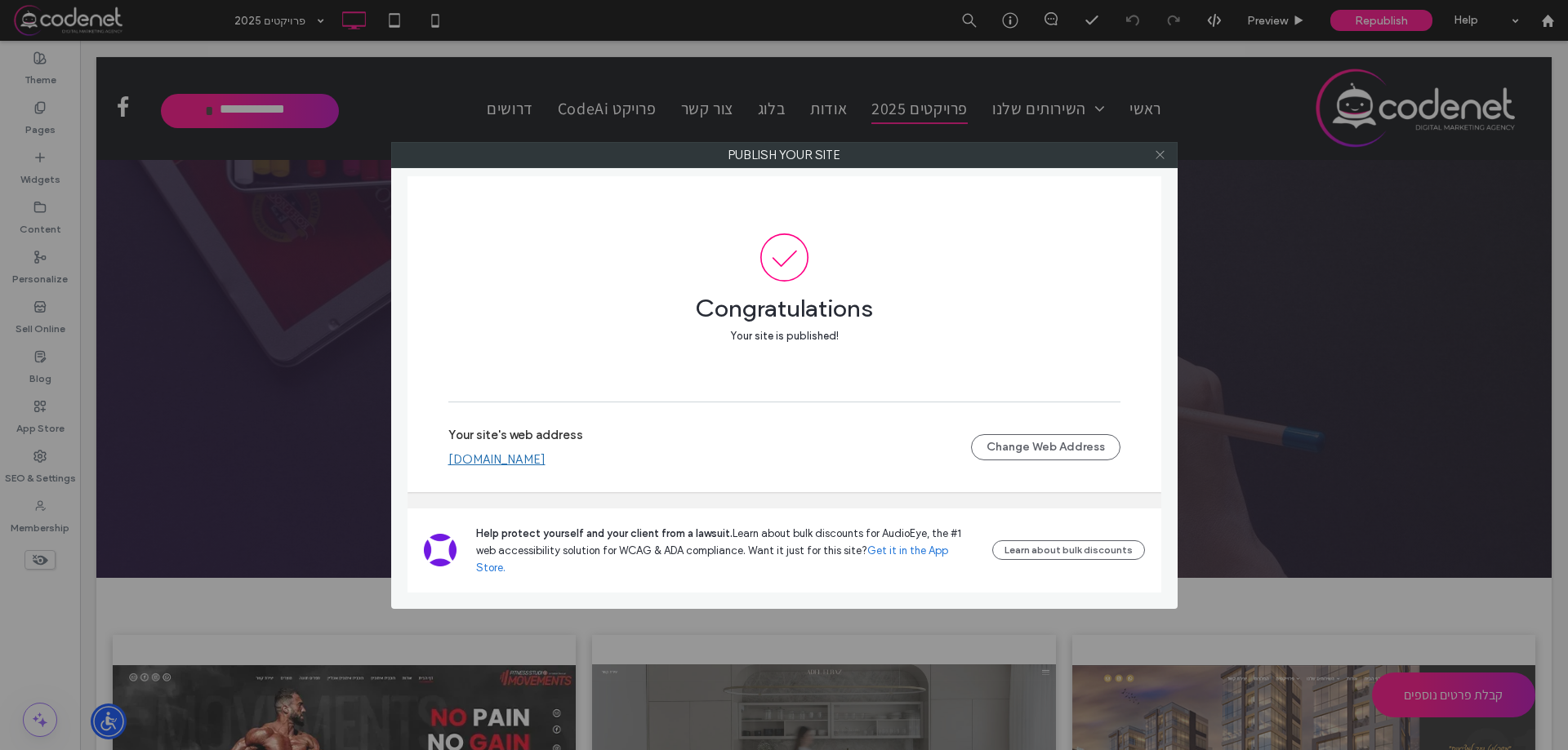
click at [1160, 156] on icon at bounding box center [1160, 154] width 12 height 12
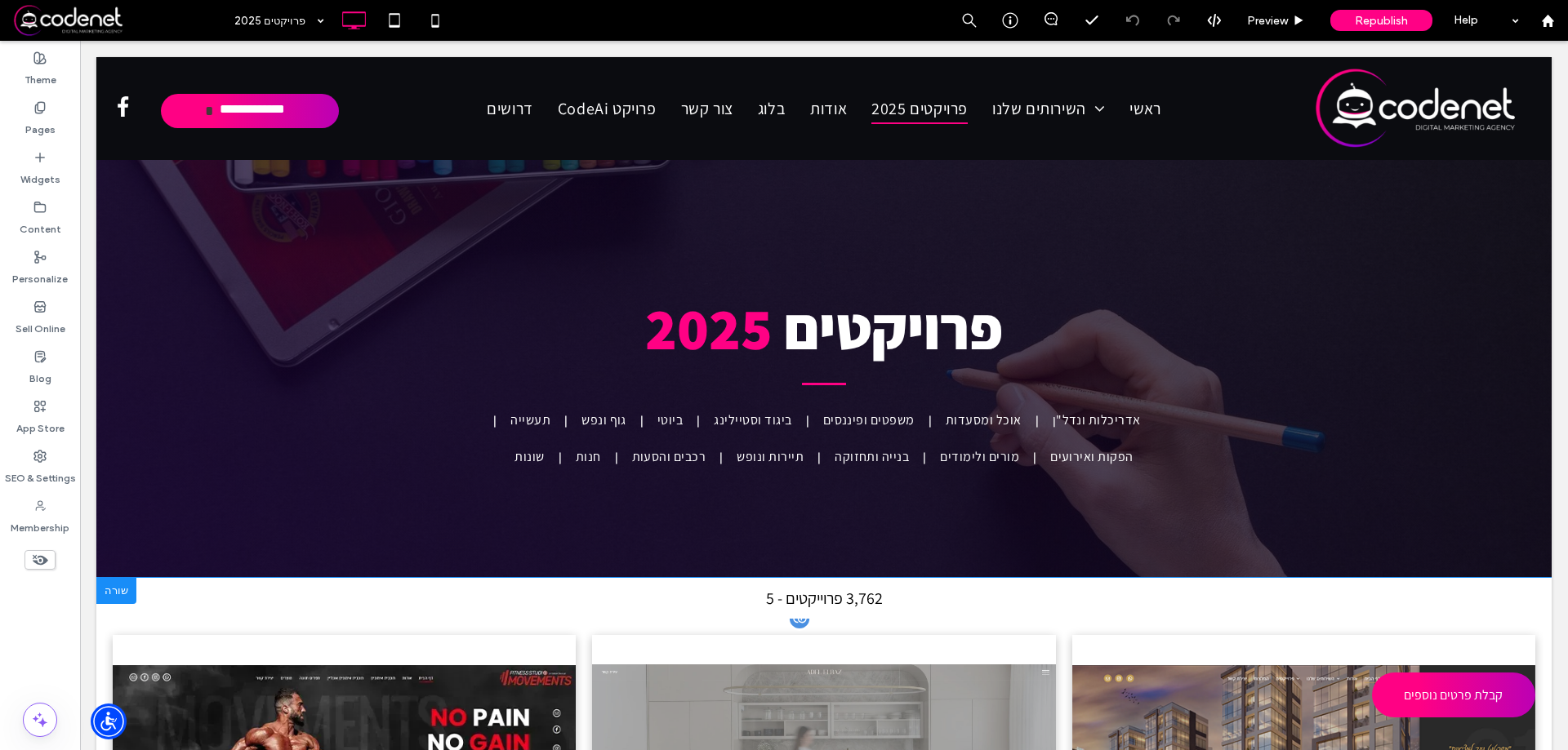
scroll to position [13, 0]
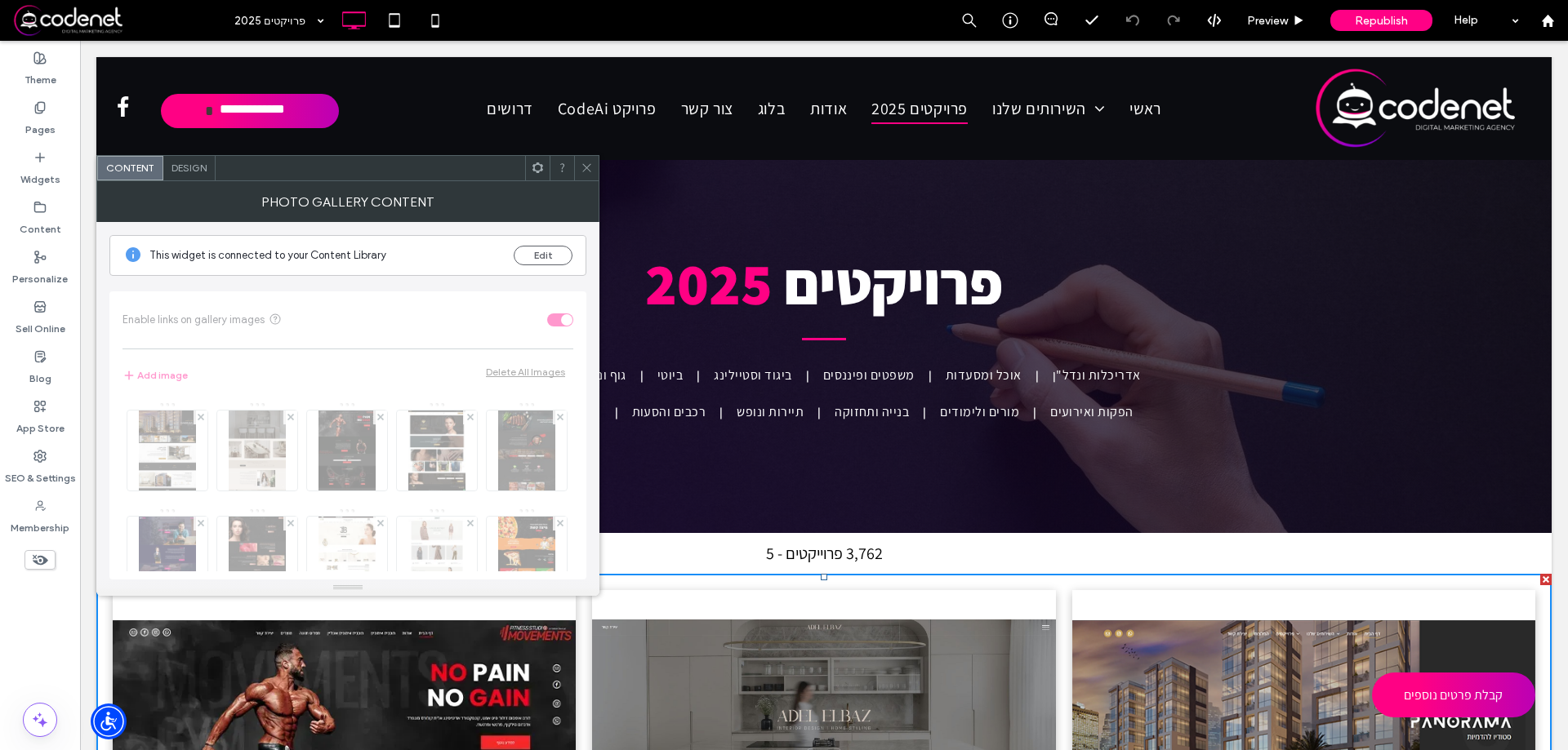
scroll to position [0, 0]
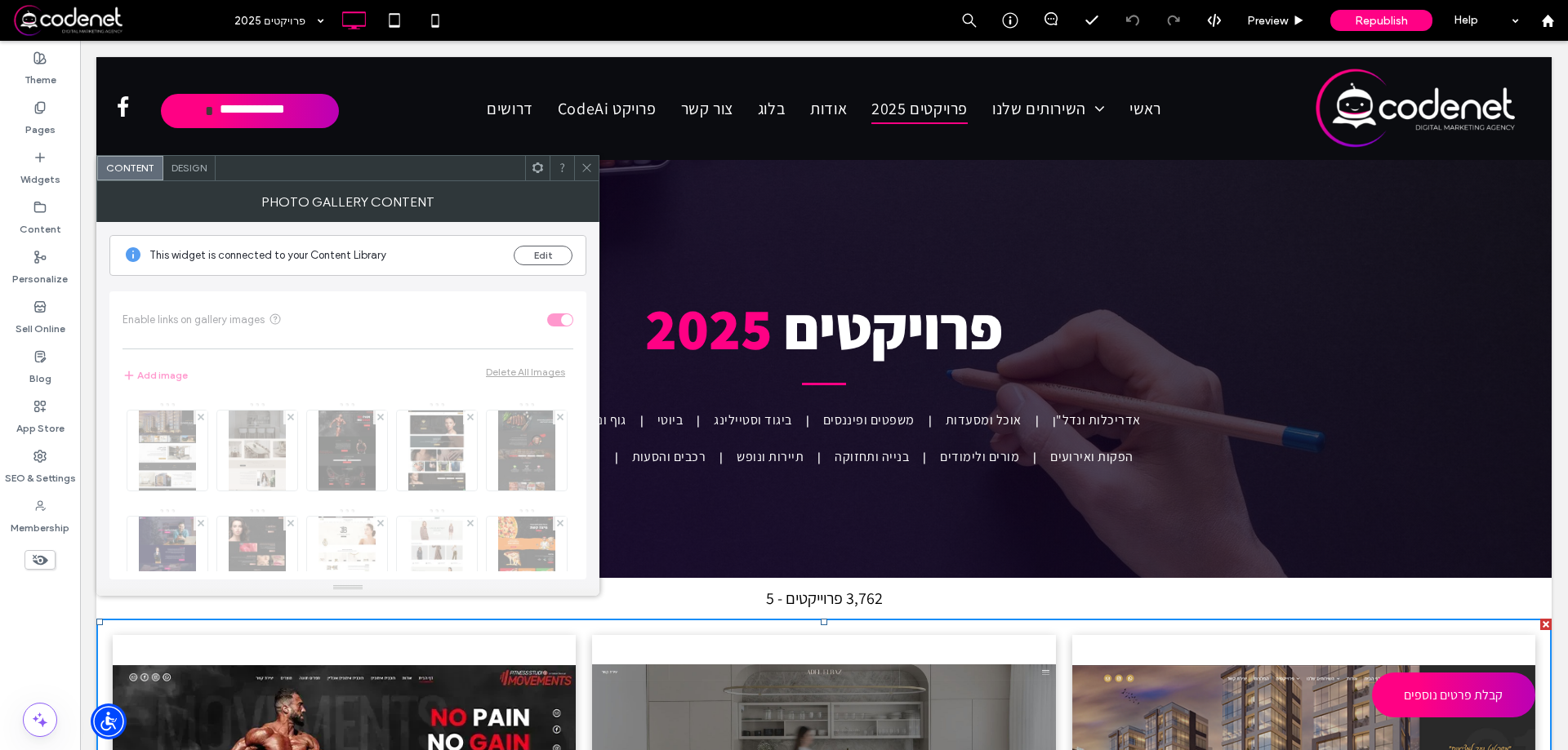
click at [582, 176] on span at bounding box center [586, 169] width 12 height 25
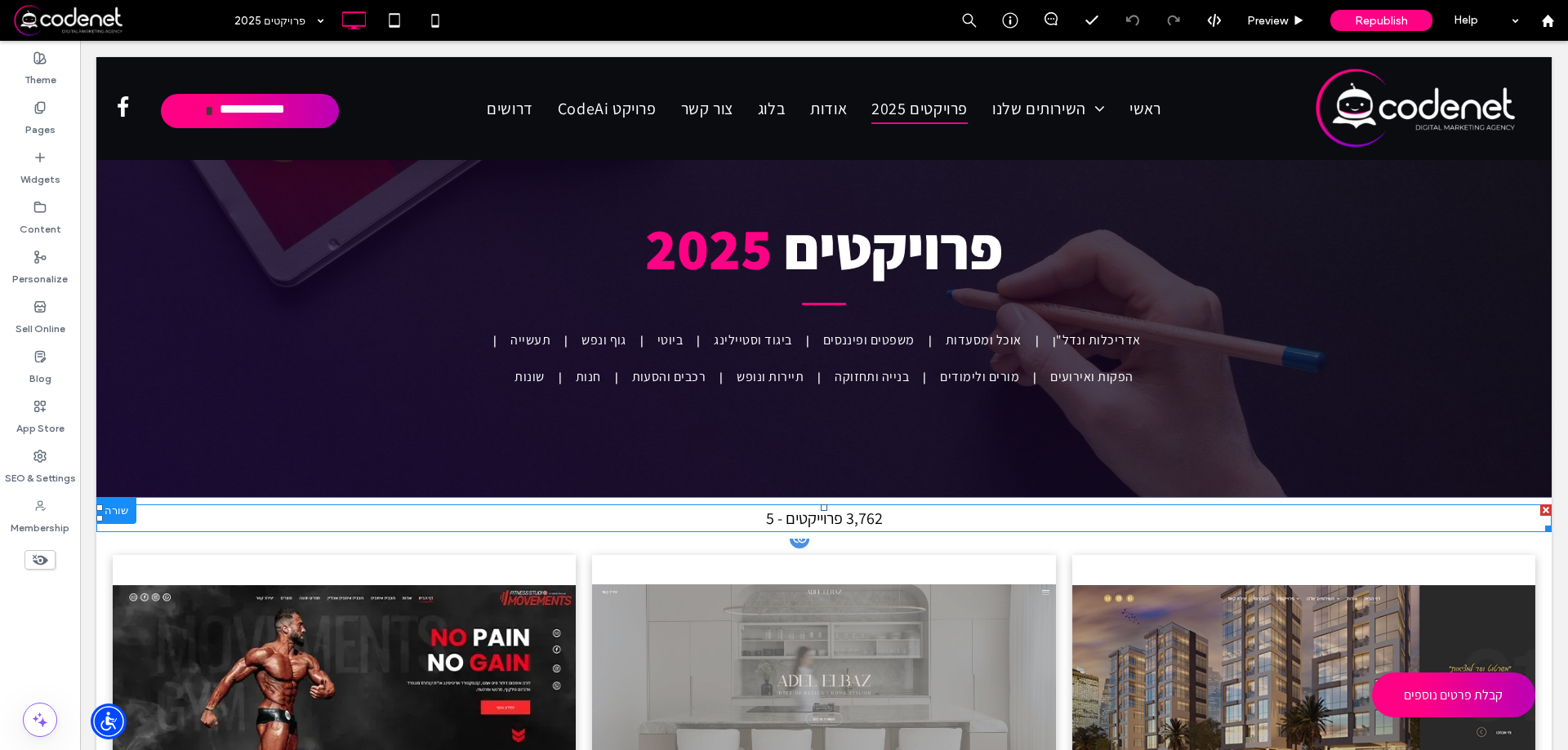
scroll to position [408, 0]
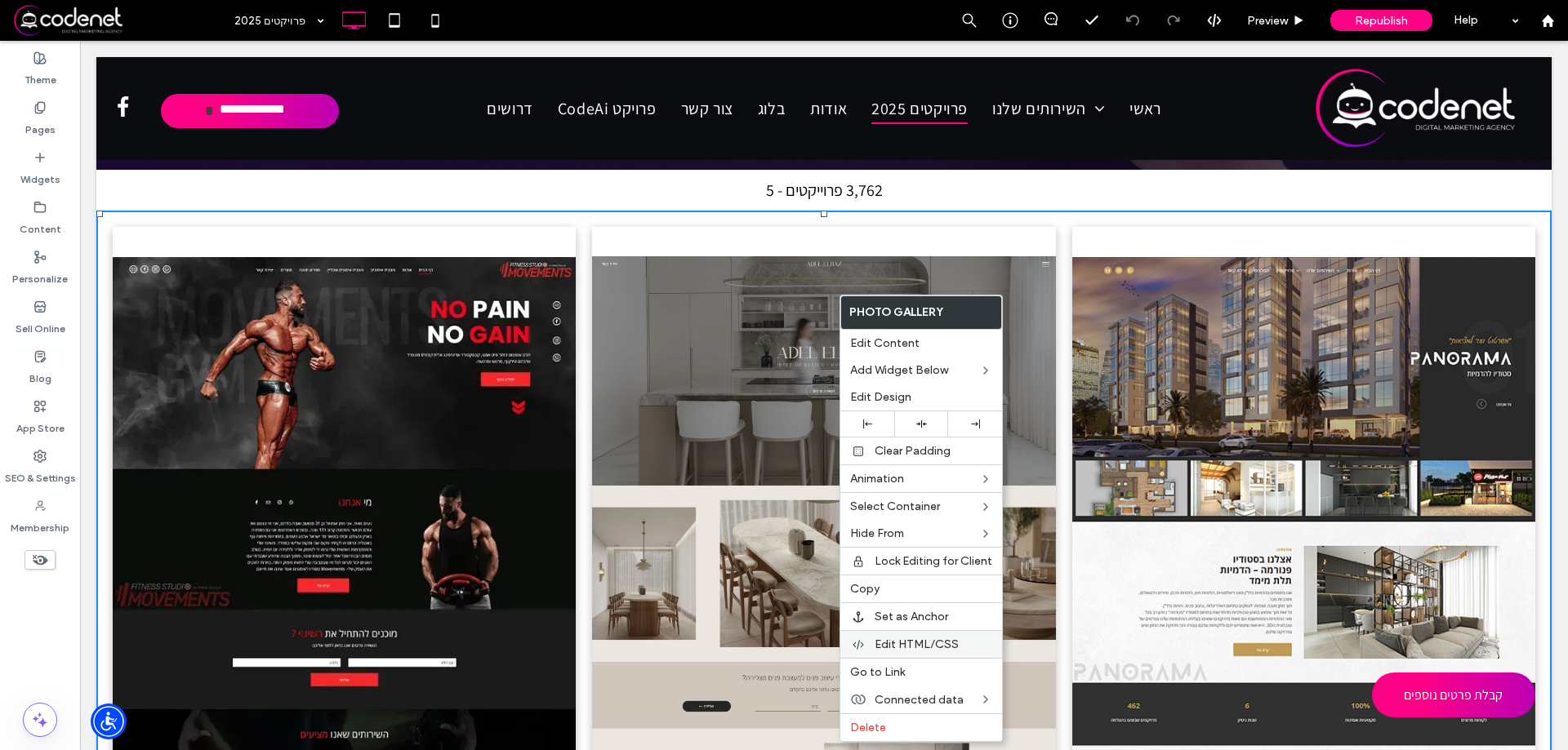
click at [920, 644] on span "Edit HTML/CSS" at bounding box center [917, 644] width 84 height 14
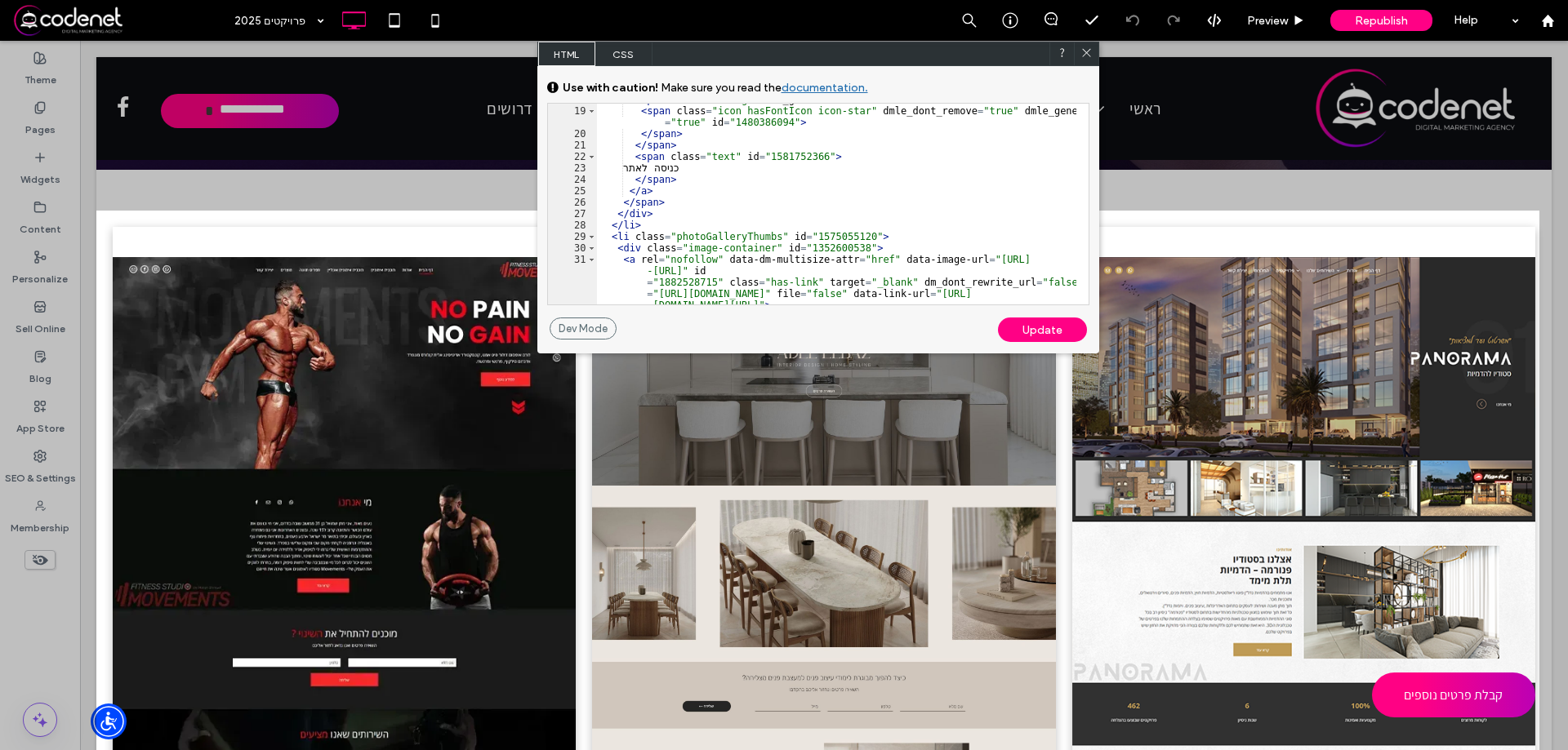
scroll to position [210, 0]
click at [689, 265] on div "< span class = "iconBg" dmle_generated = "true" id = "1697184541" > < span clas…" at bounding box center [836, 229] width 479 height 270
click at [778, 251] on div "< span class = "iconBg" dmle_generated = "true" id = "1697184541" > < span clas…" at bounding box center [836, 229] width 479 height 270
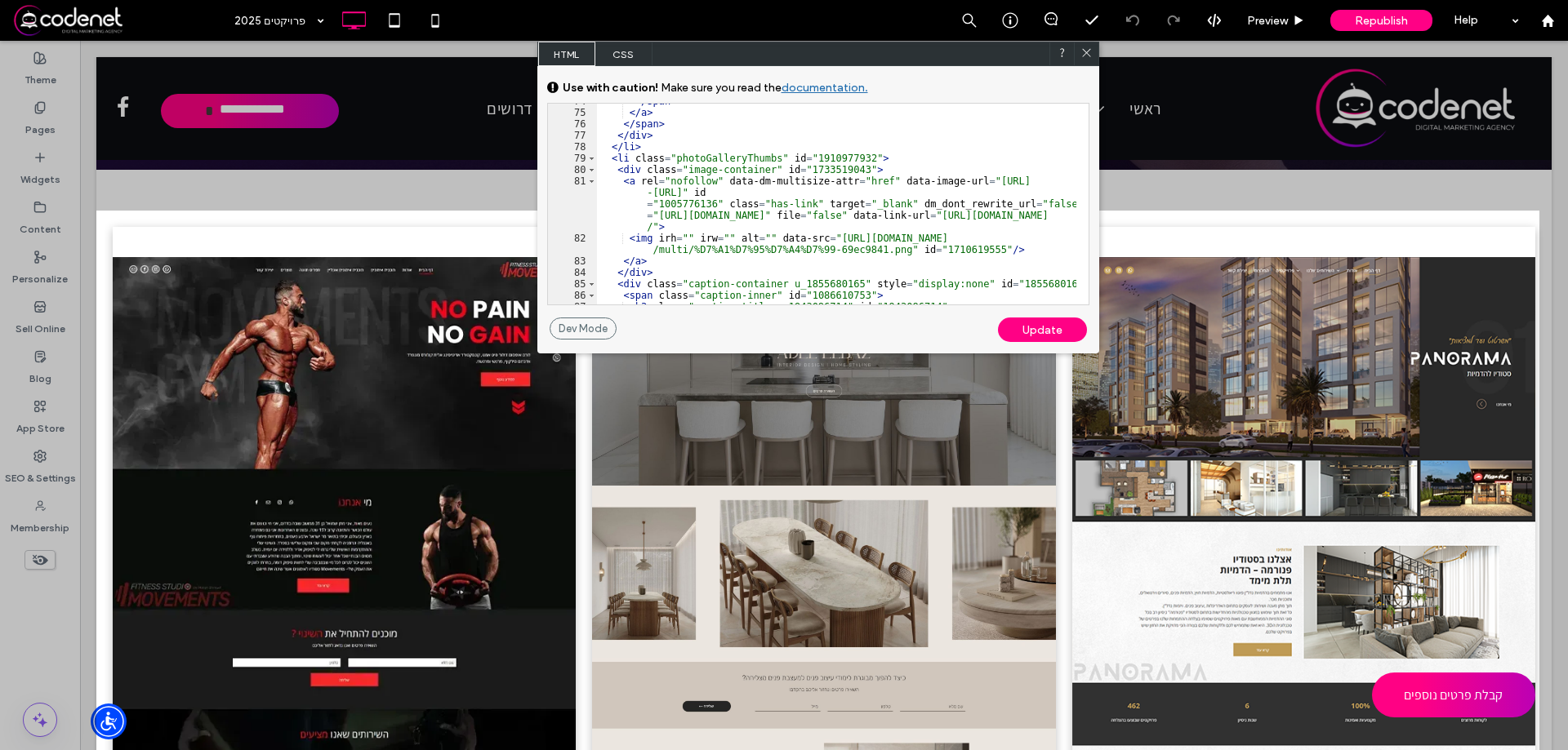
scroll to position [630, 0]
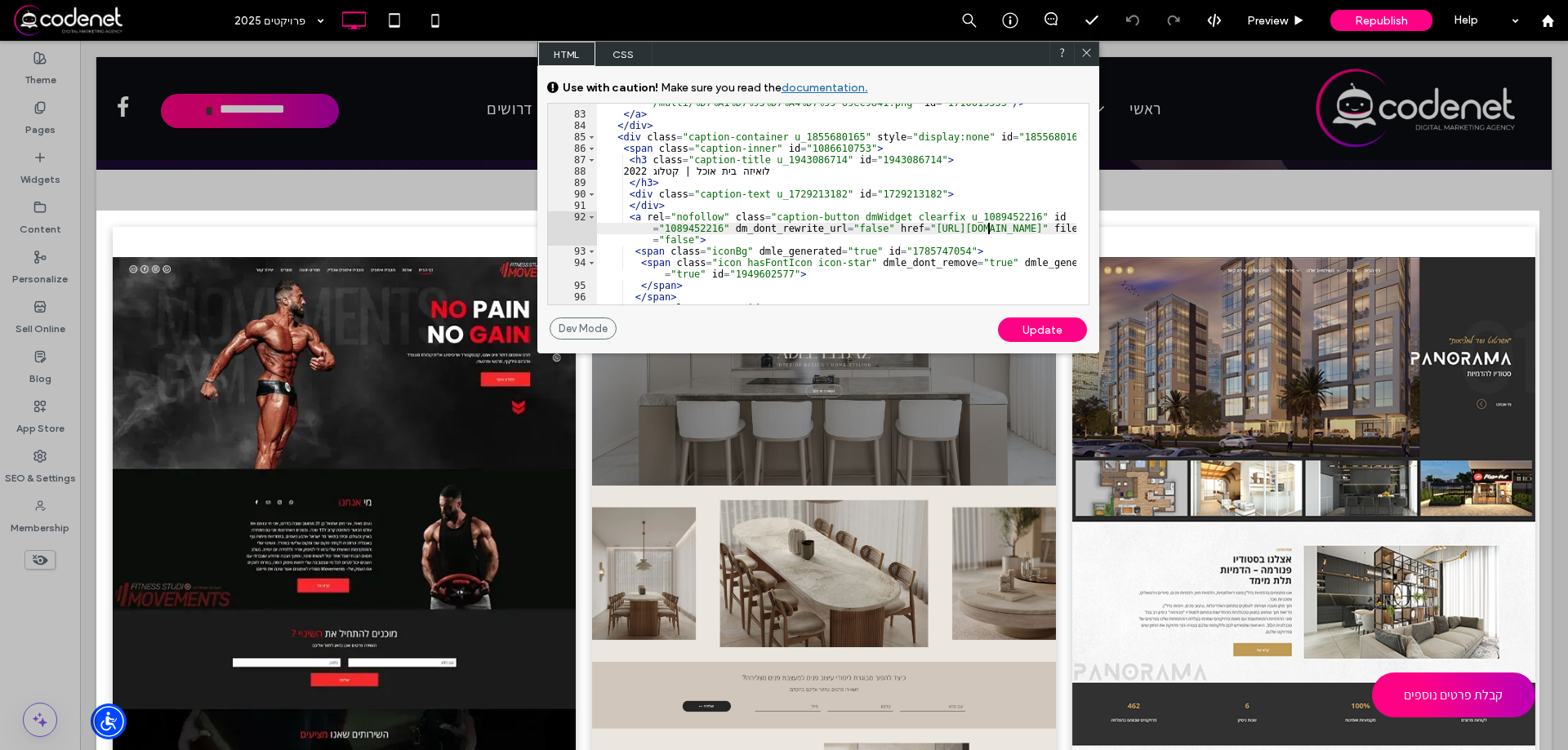
click at [988, 227] on div "< img irh = "" irw = "" alt = "" data-src = "https://irp.cdn-website.com/b71c9c…" at bounding box center [836, 203] width 479 height 235
drag, startPoint x: 908, startPoint y: 233, endPoint x: 1035, endPoint y: 233, distance: 127.0
click at [1035, 233] on div "< img irh = "" irw = "" alt = "" data-src = "https://irp.cdn-website.com/b71c9c…" at bounding box center [836, 203] width 479 height 235
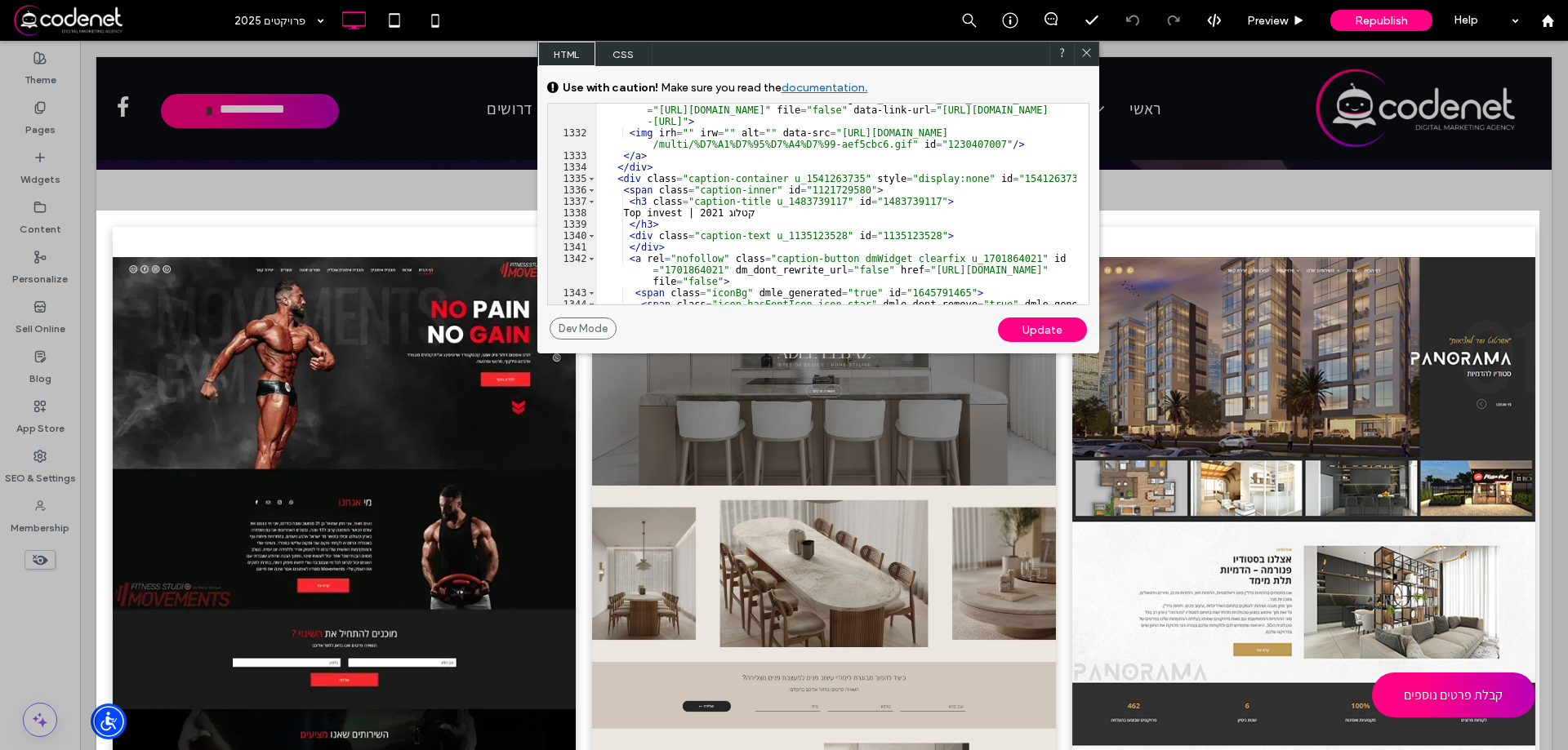
scroll to position [3878, 0]
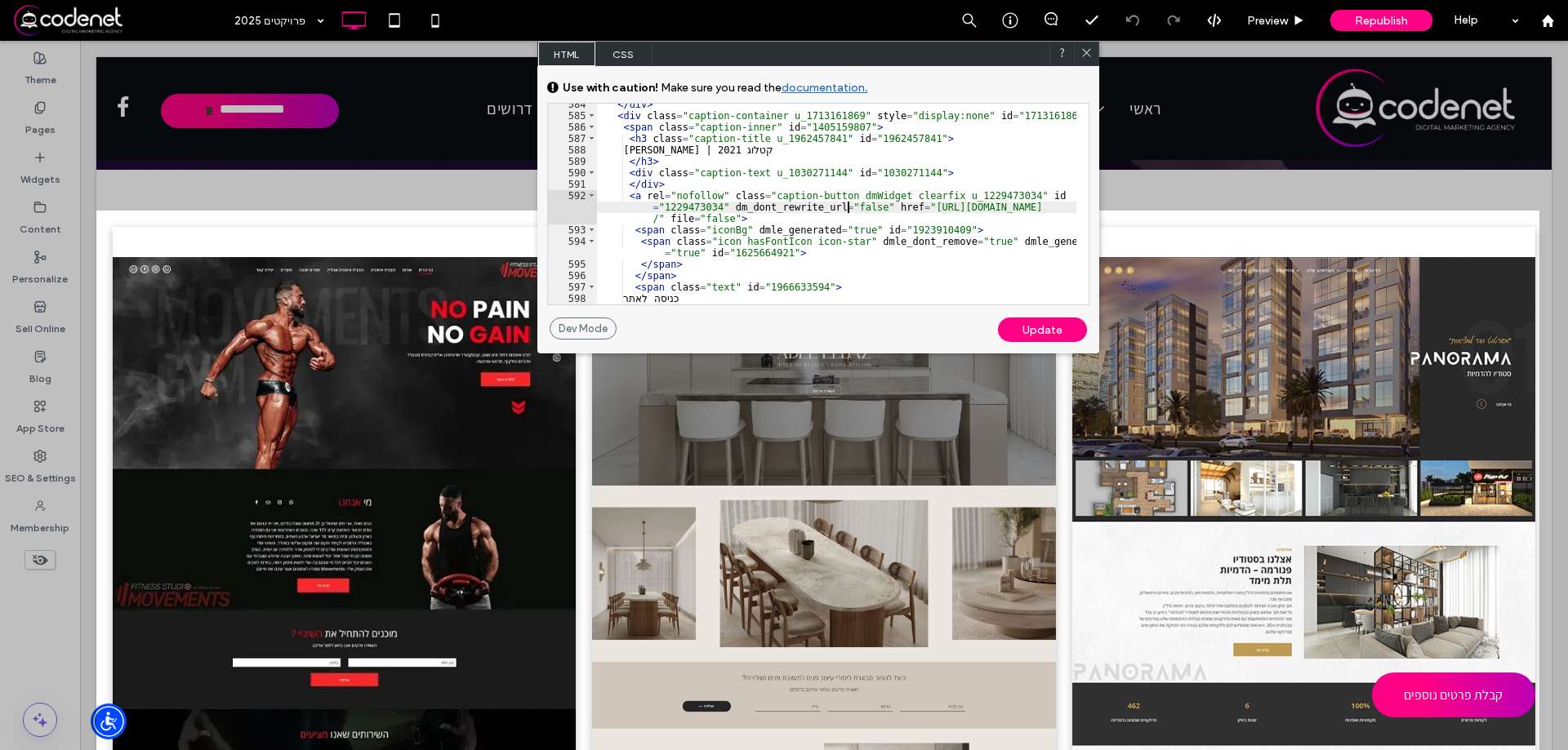
click at [849, 207] on div "</ div > < div class = "caption-container u_1713161869" style = "display:none" …" at bounding box center [836, 211] width 479 height 224
drag, startPoint x: 966, startPoint y: 205, endPoint x: 1070, endPoint y: 207, distance: 104.0
click at [1070, 207] on div "</ div > < div class = "caption-container u_1713161869" style = "display:none" …" at bounding box center [836, 211] width 479 height 224
click at [1057, 209] on div "</ div > < div class = "caption-container u_1713161869" style = "display:none" …" at bounding box center [836, 204] width 479 height 201
drag, startPoint x: 1065, startPoint y: 207, endPoint x: 965, endPoint y: 207, distance: 100.0
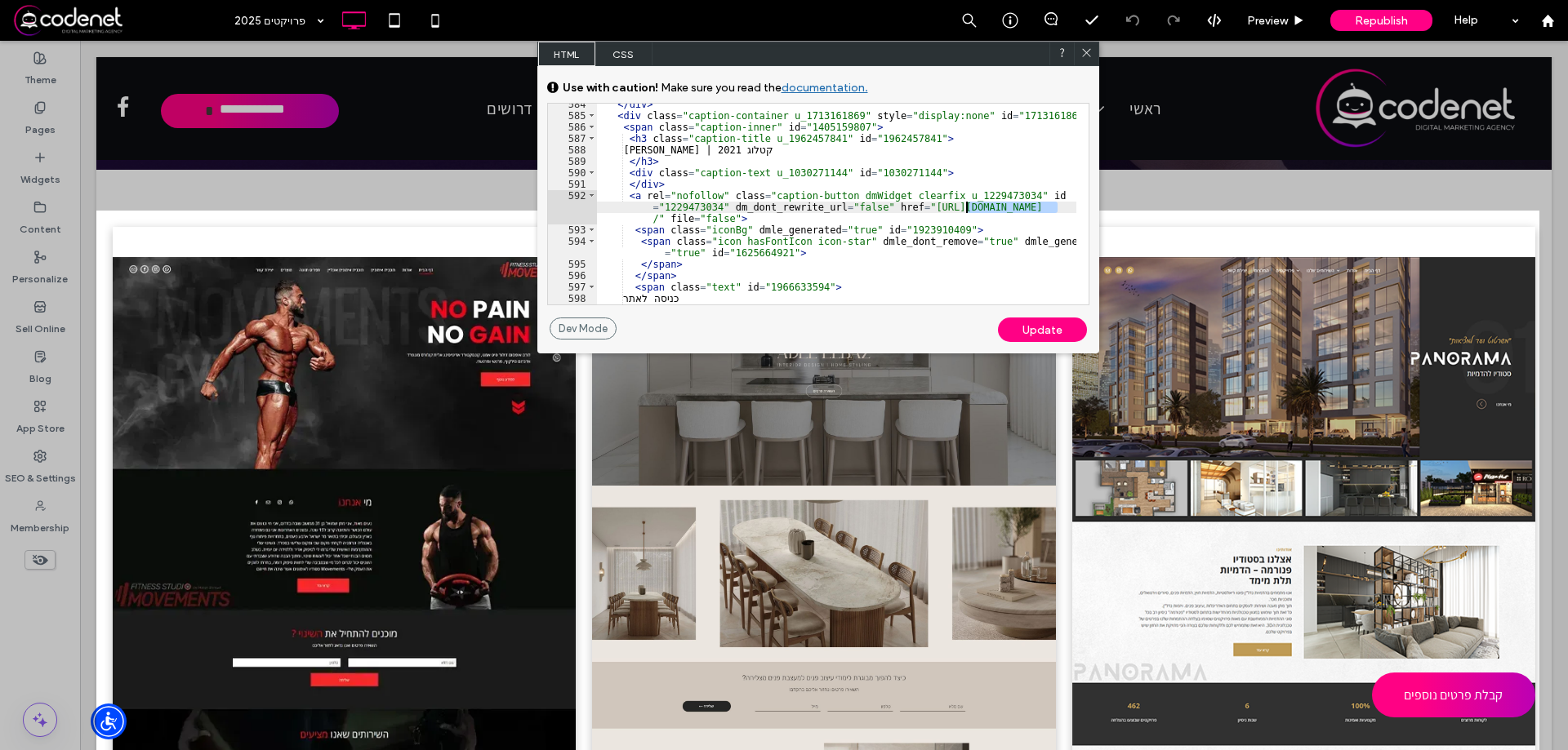
click at [965, 207] on div "</ div > < div class = "caption-container u_1713161869" style = "display:none" …" at bounding box center [836, 211] width 479 height 224
click at [765, 202] on div "</ div > < div class = "caption-container u_1713161869" style = "display:none" …" at bounding box center [836, 211] width 479 height 224
click at [1091, 54] on icon at bounding box center [1086, 52] width 12 height 12
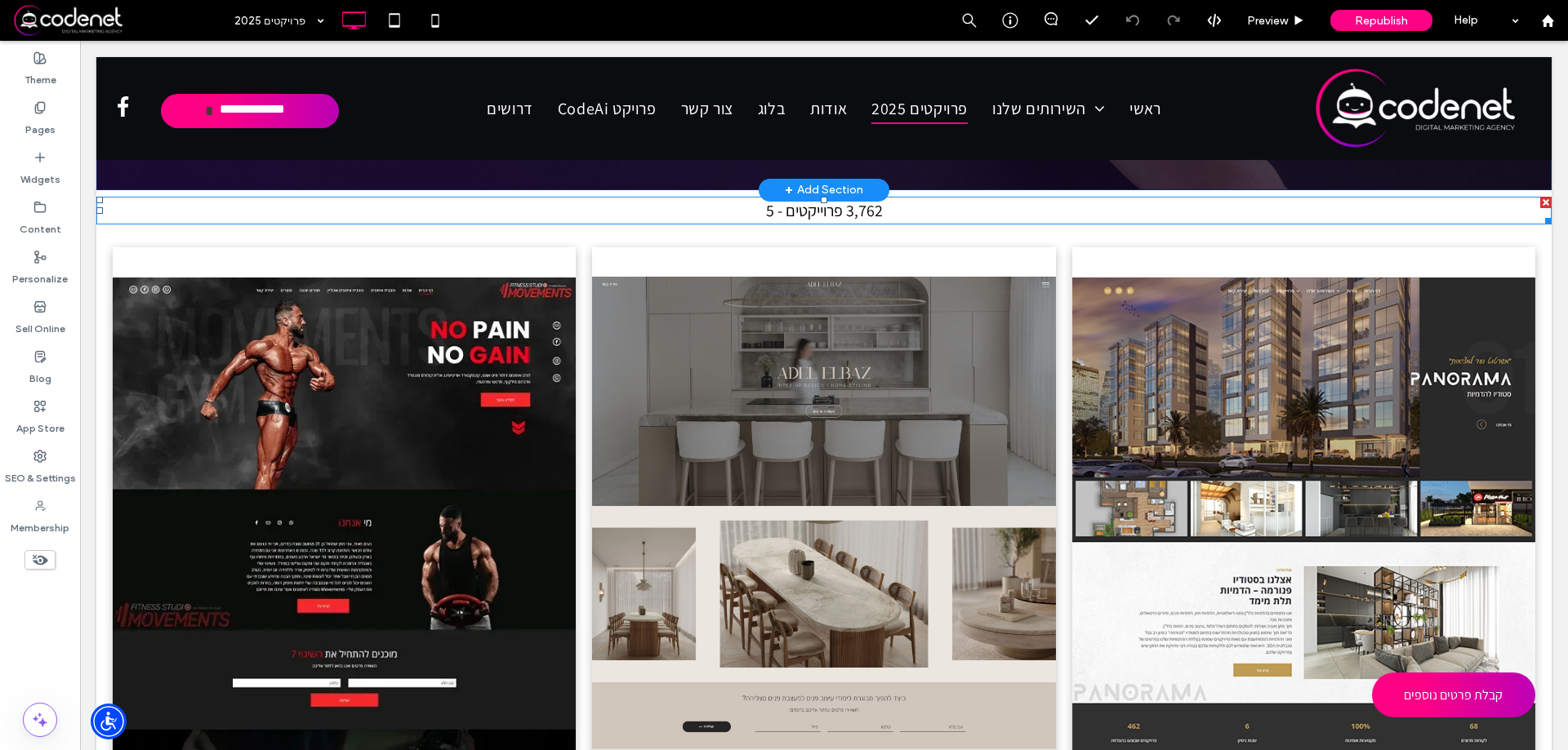
scroll to position [0, 0]
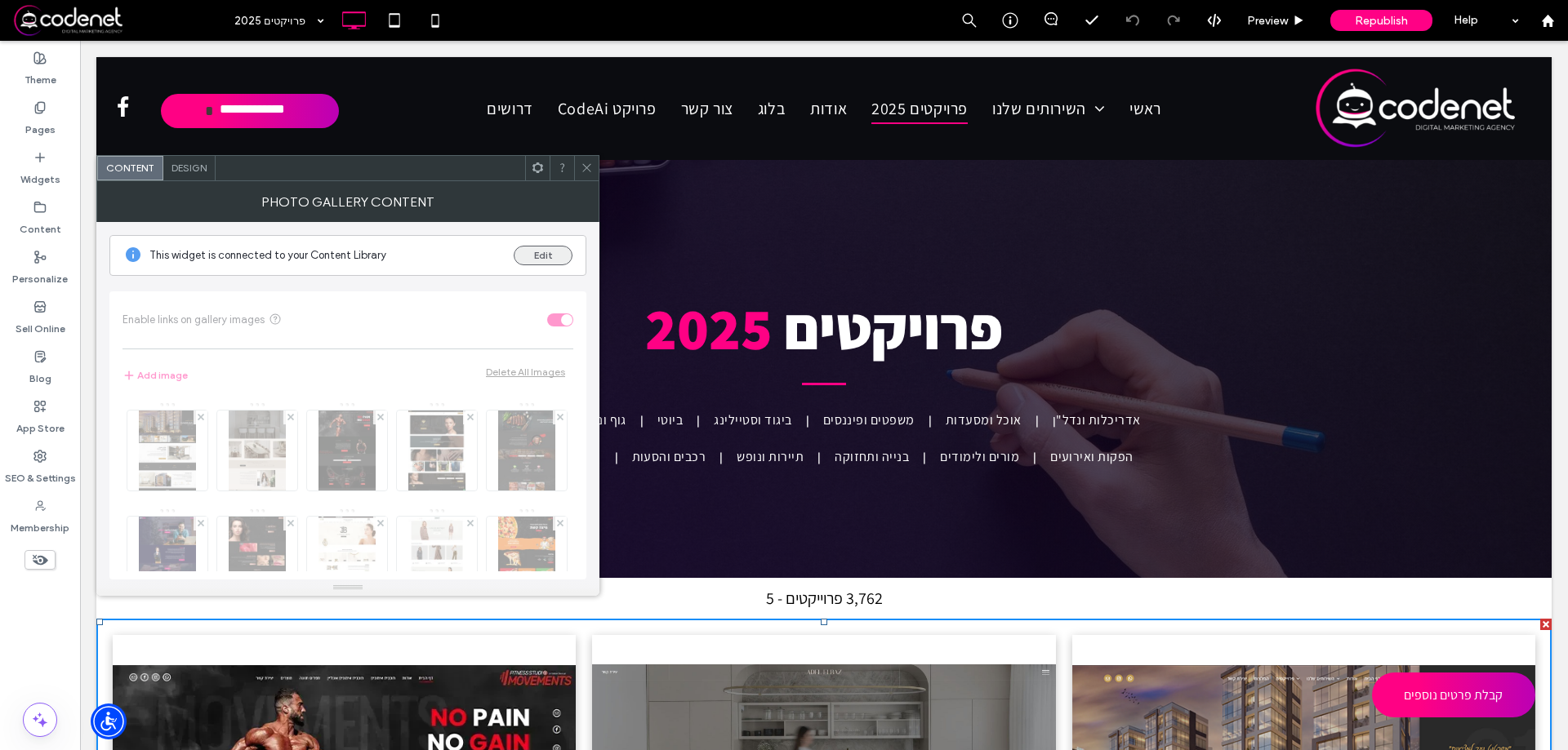
click at [554, 251] on button "Edit" at bounding box center [543, 255] width 59 height 20
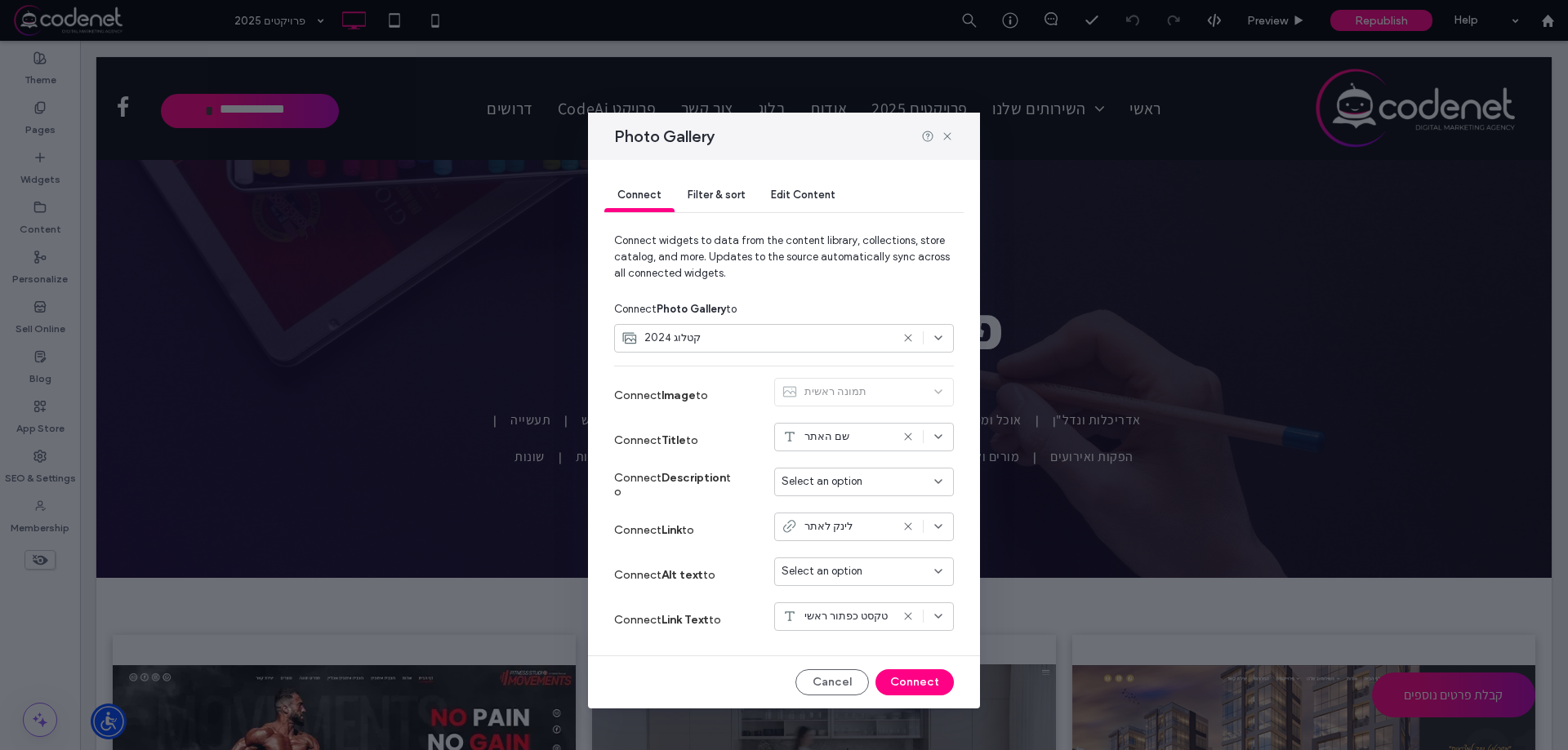
click at [733, 187] on div "Filter & sort" at bounding box center [716, 195] width 83 height 32
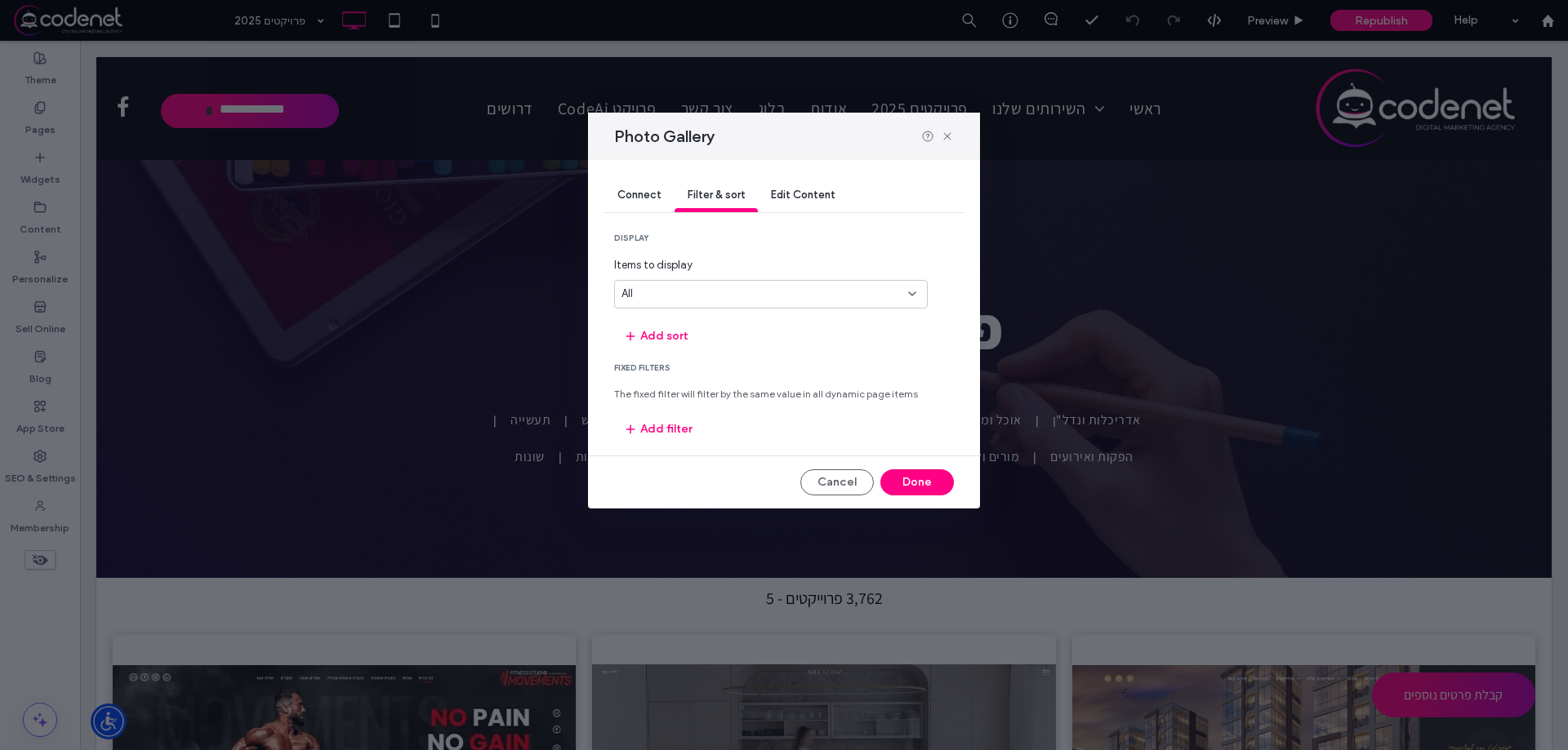
click at [815, 193] on span "Edit Content" at bounding box center [804, 194] width 65 height 12
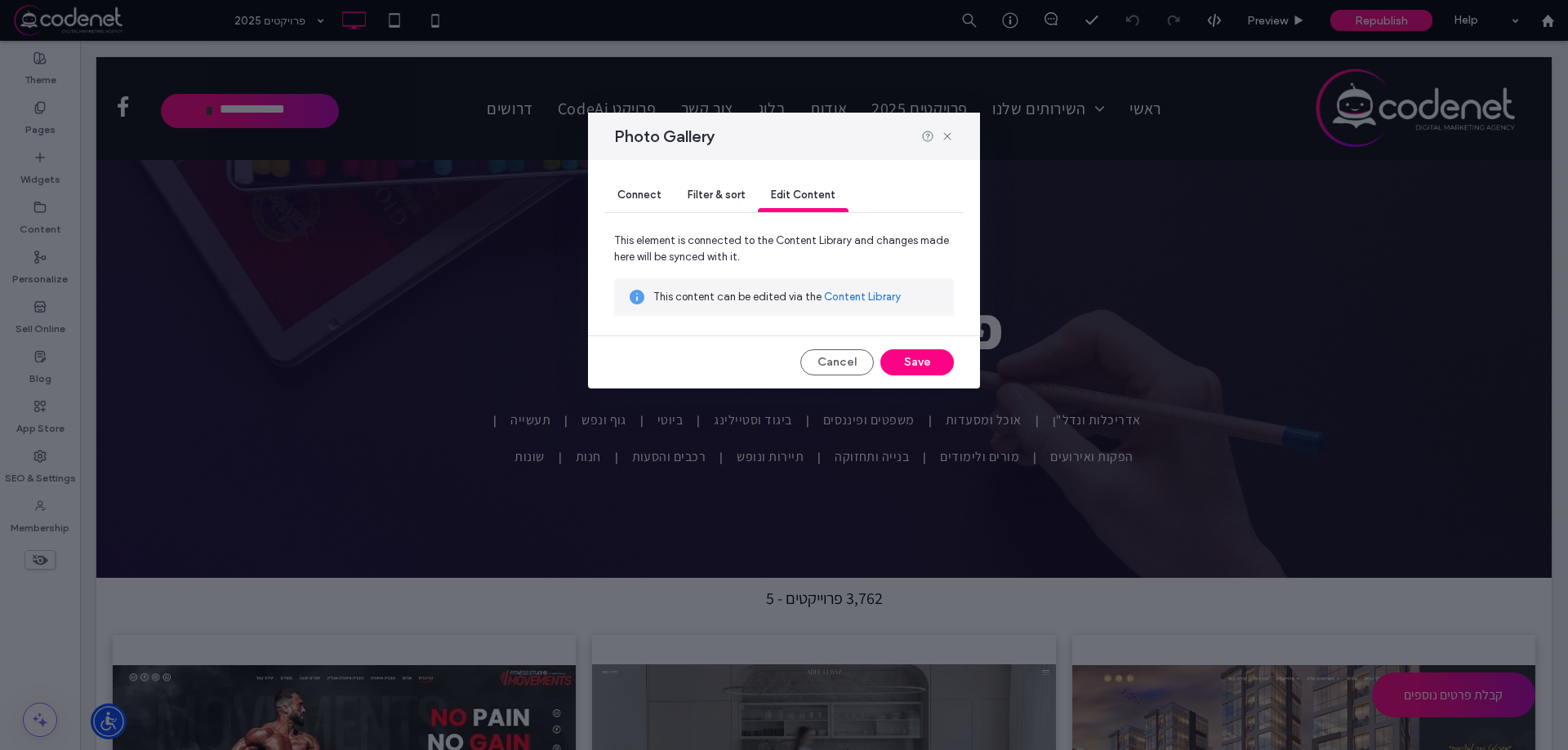
click at [640, 191] on span "Connect" at bounding box center [640, 194] width 44 height 12
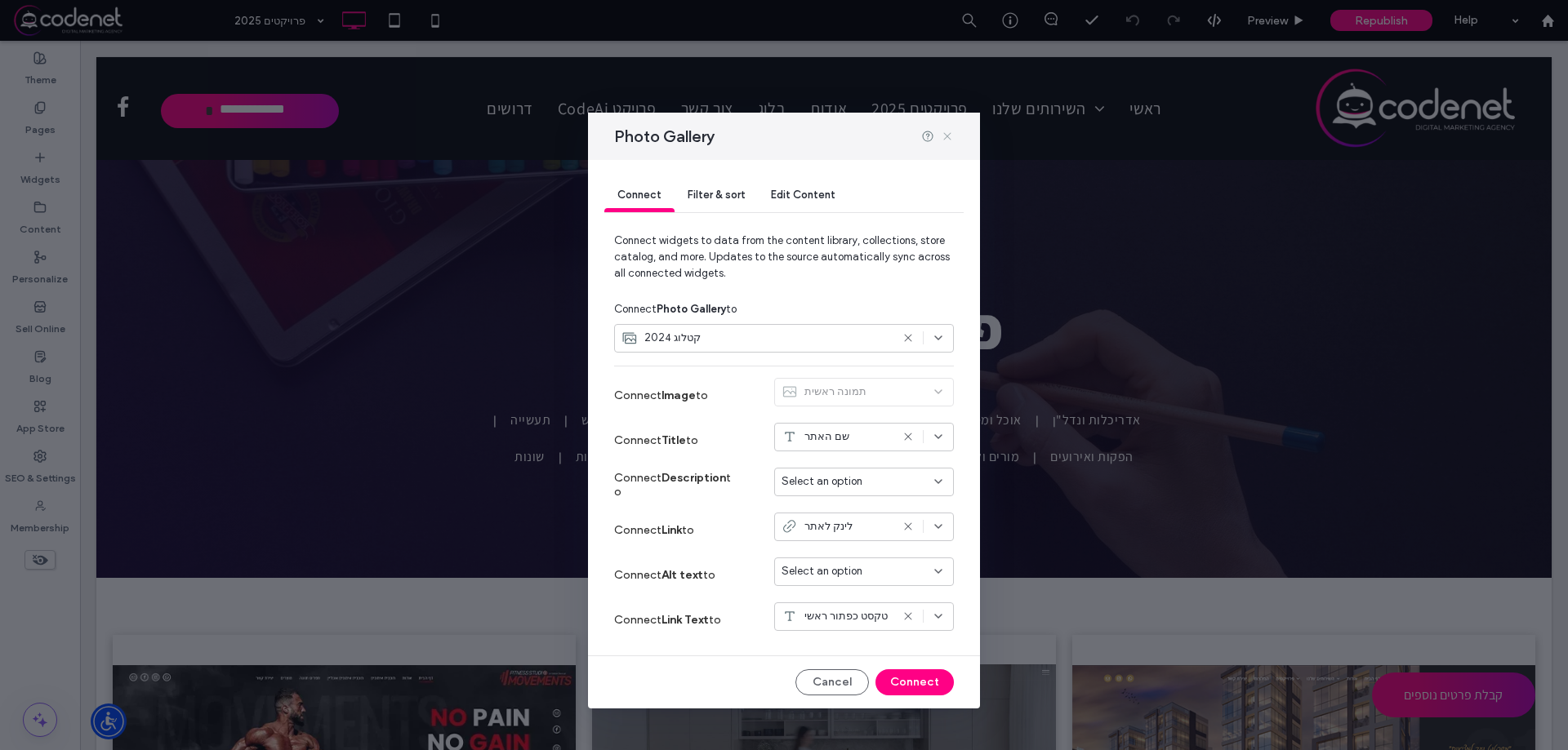
click at [946, 132] on icon at bounding box center [947, 136] width 13 height 13
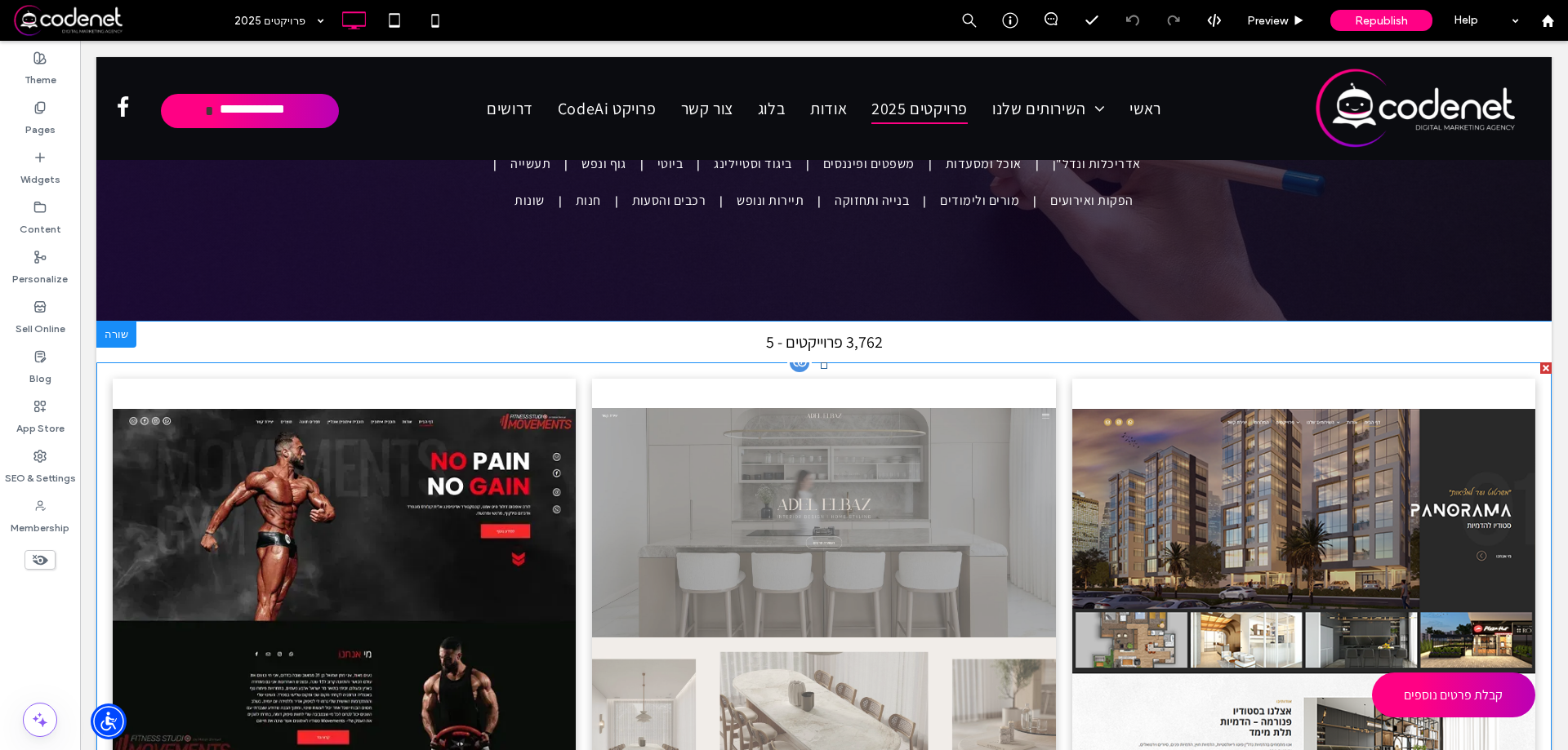
scroll to position [245, 0]
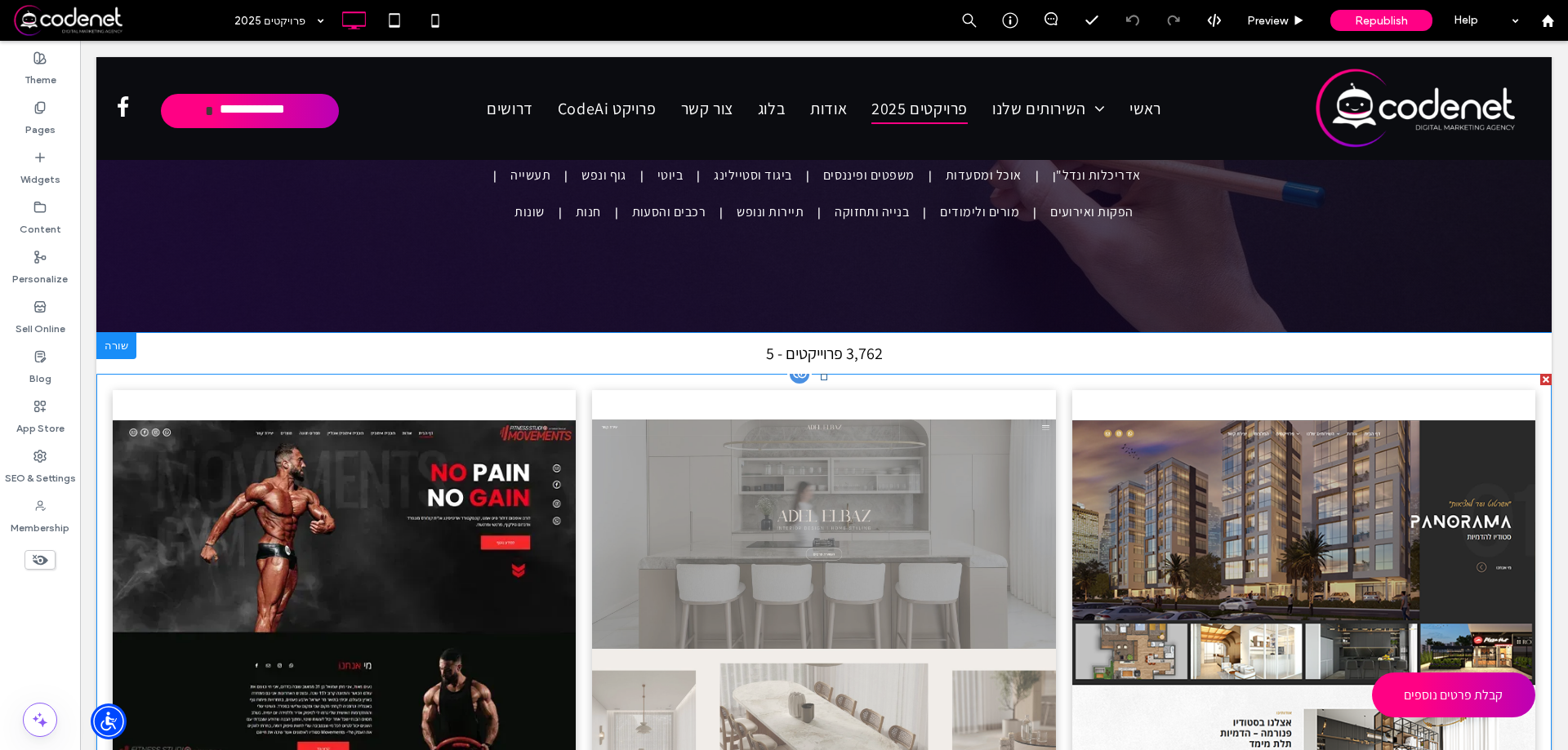
click at [806, 489] on link at bounding box center [824, 746] width 463 height 689
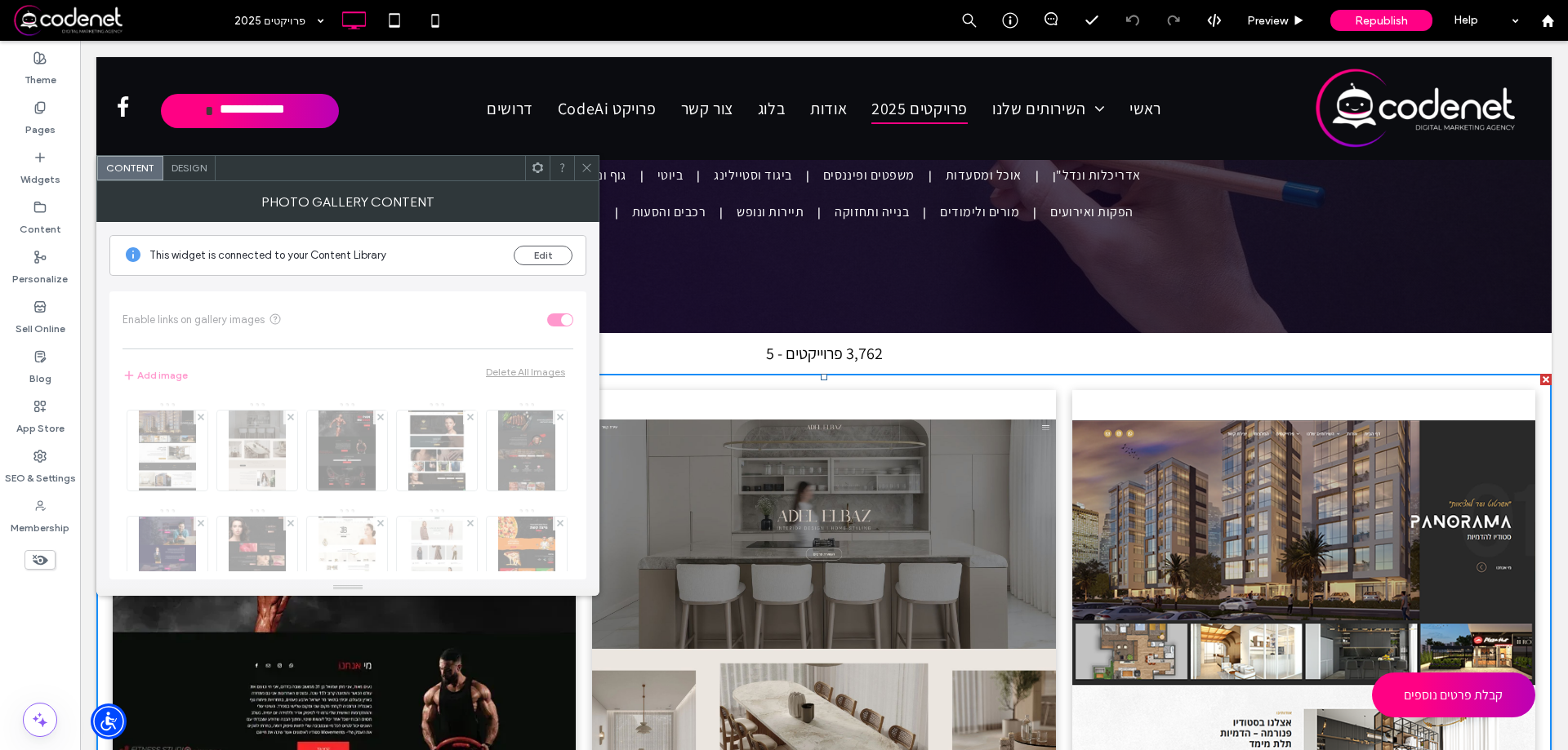
click at [580, 173] on icon at bounding box center [586, 168] width 12 height 12
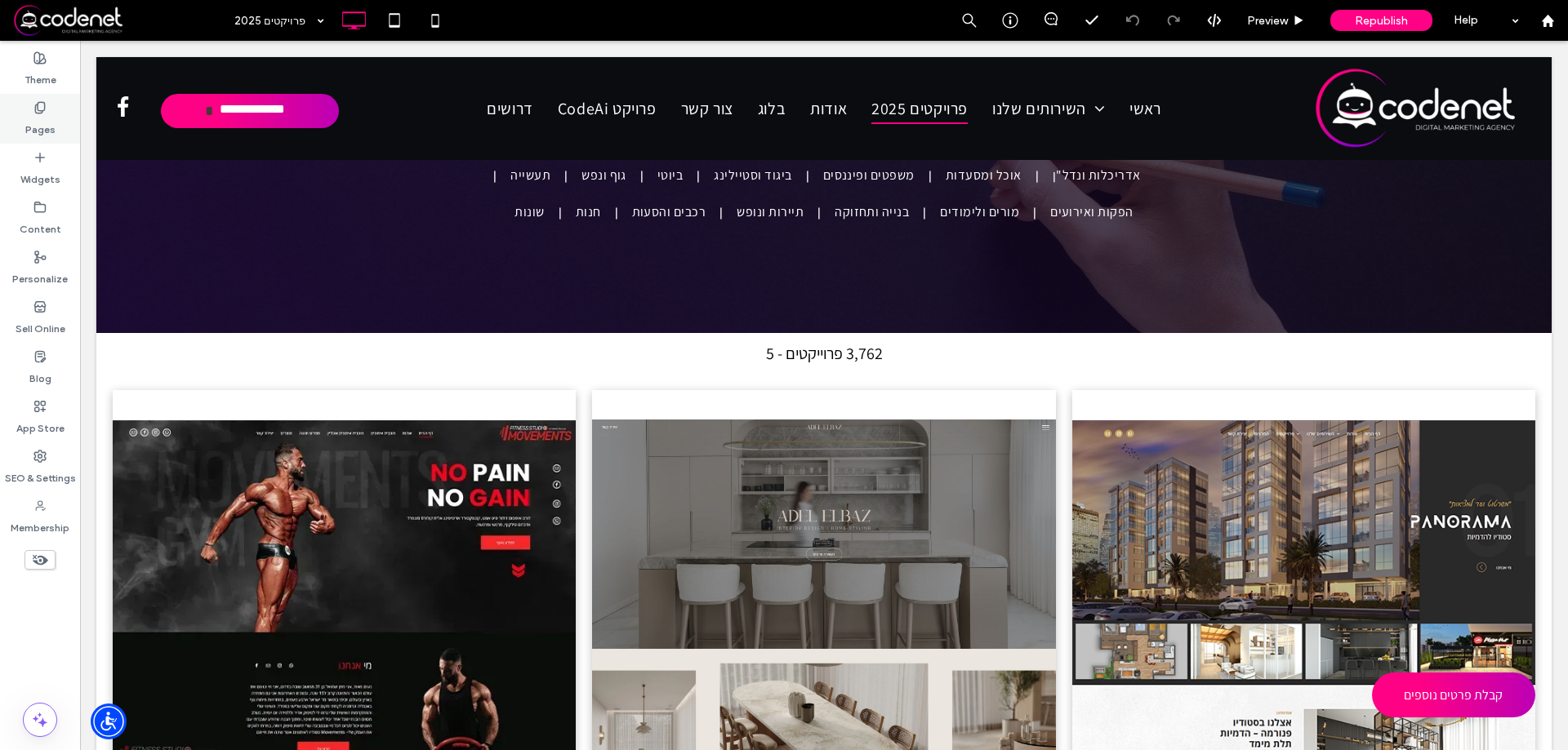
click at [39, 123] on label "Pages" at bounding box center [41, 126] width 31 height 23
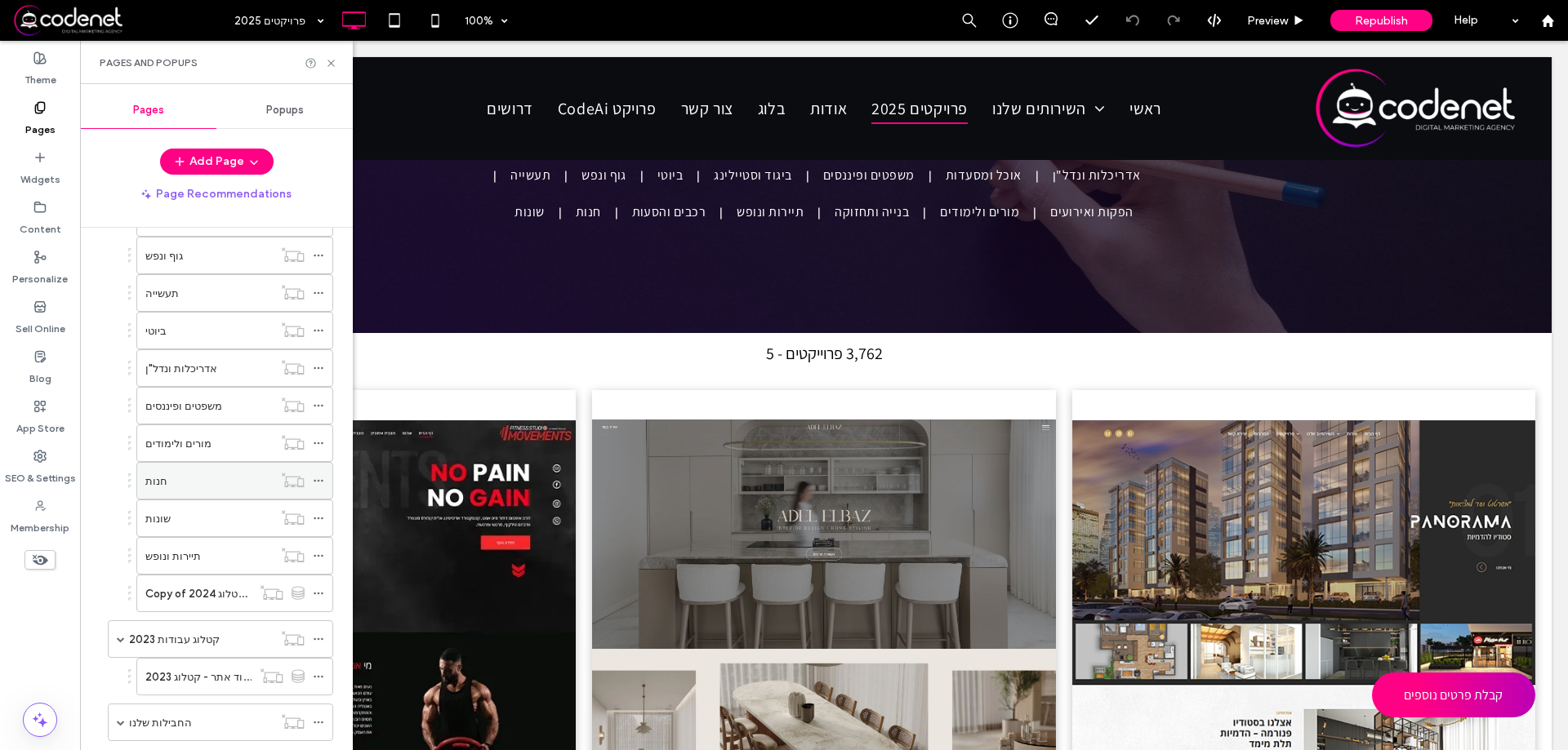
scroll to position [408, 0]
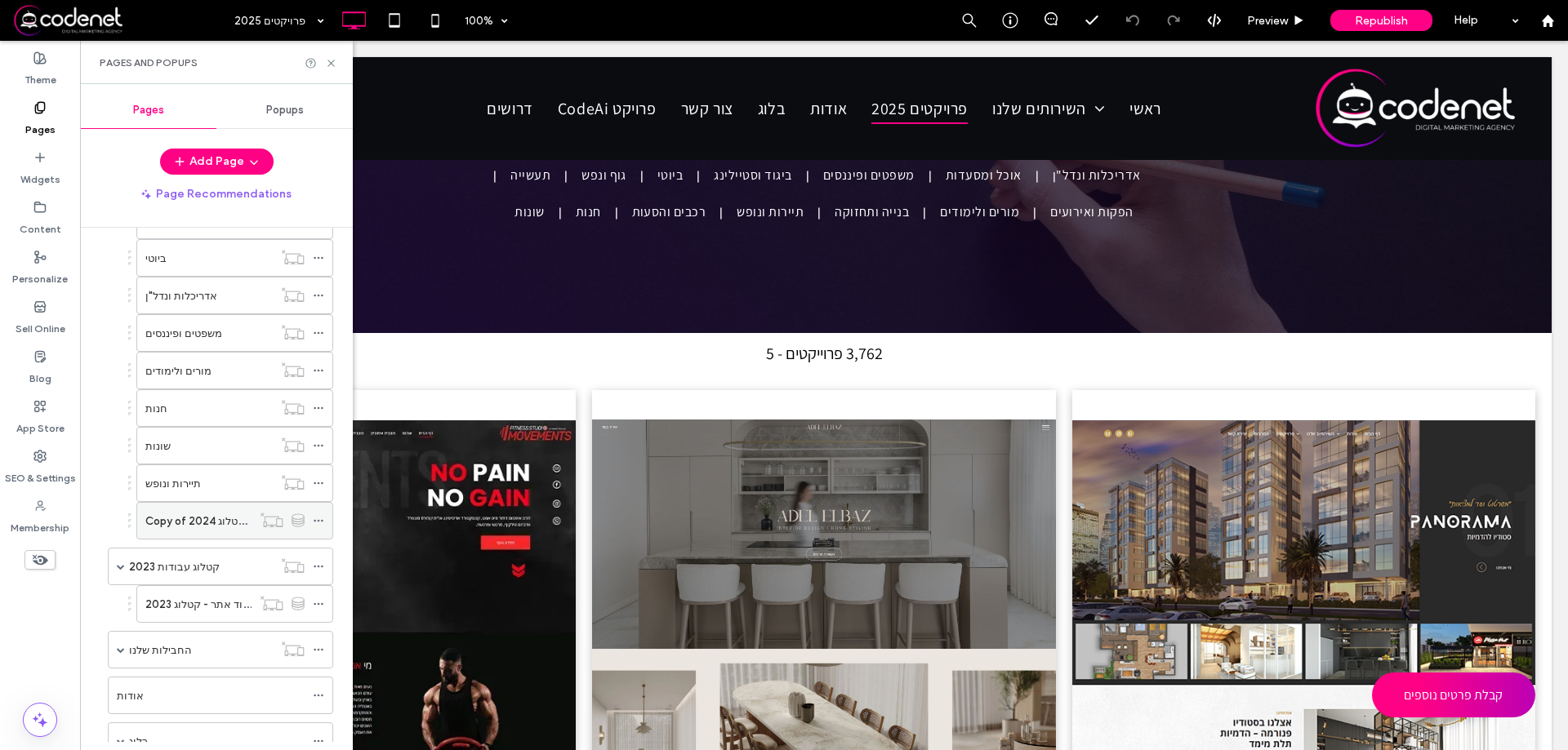
click at [224, 521] on label "Copy of עמוד אתר - קטלוג 2024" at bounding box center [222, 521] width 155 height 29
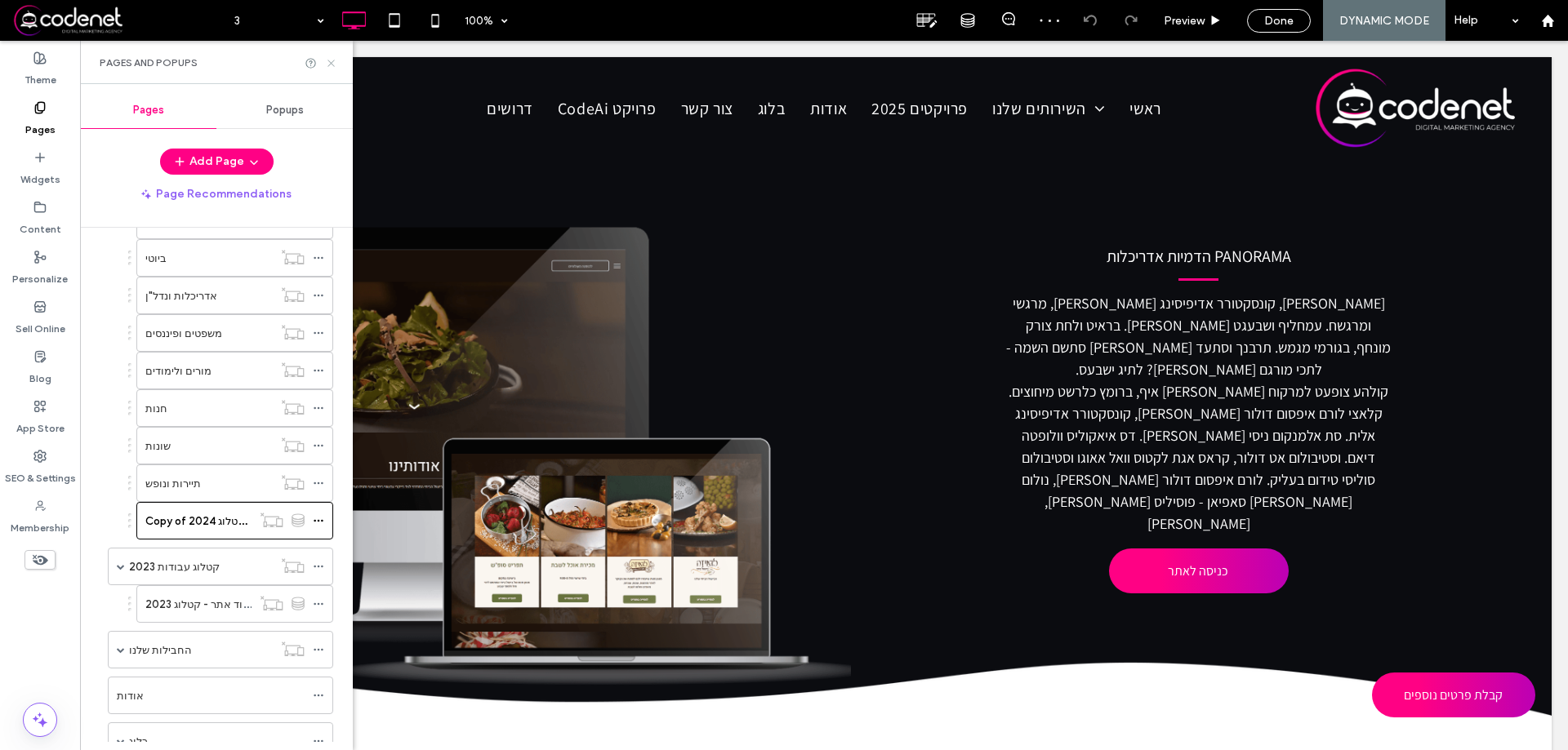
click at [329, 61] on use at bounding box center [331, 63] width 7 height 7
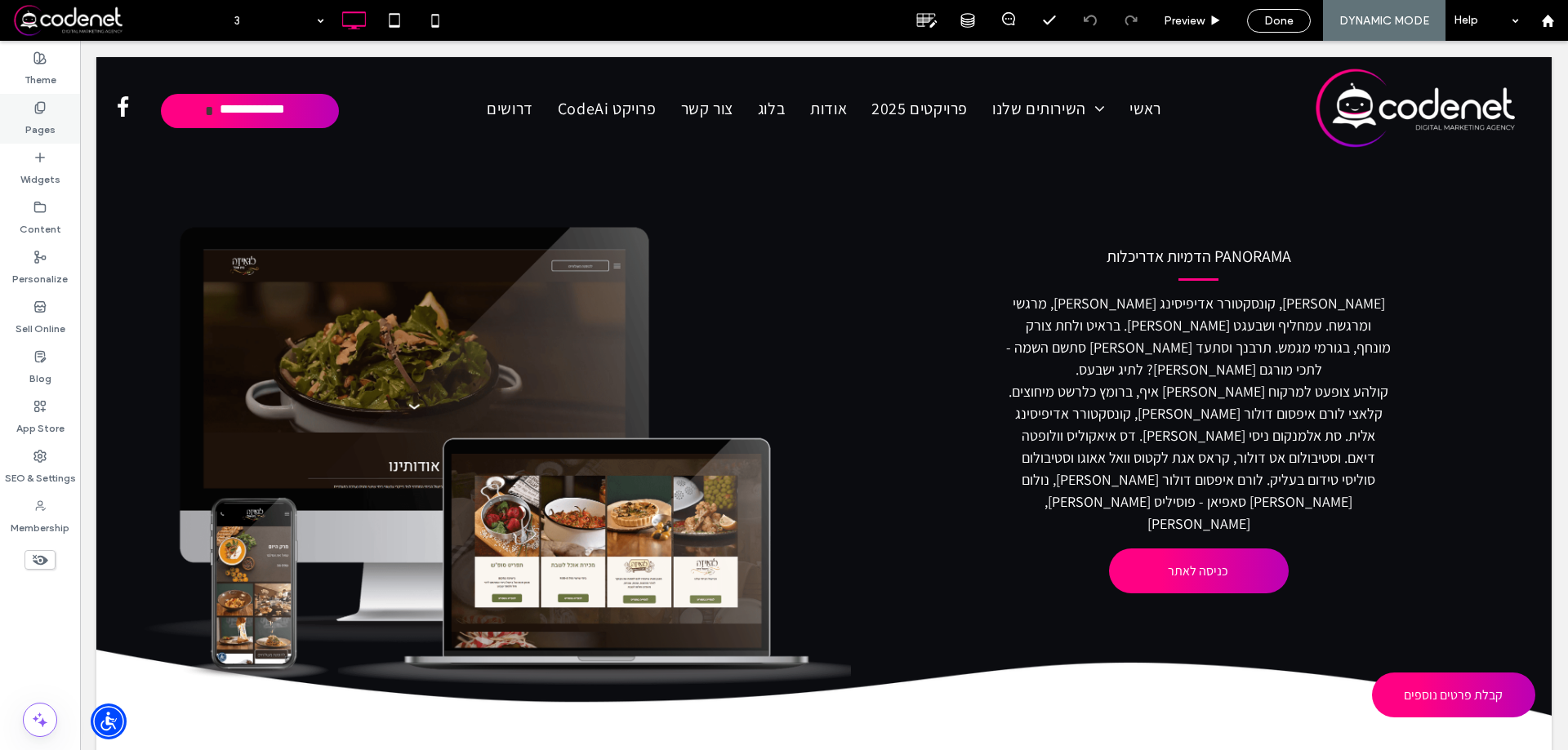
click at [29, 107] on div "Pages" at bounding box center [40, 119] width 80 height 50
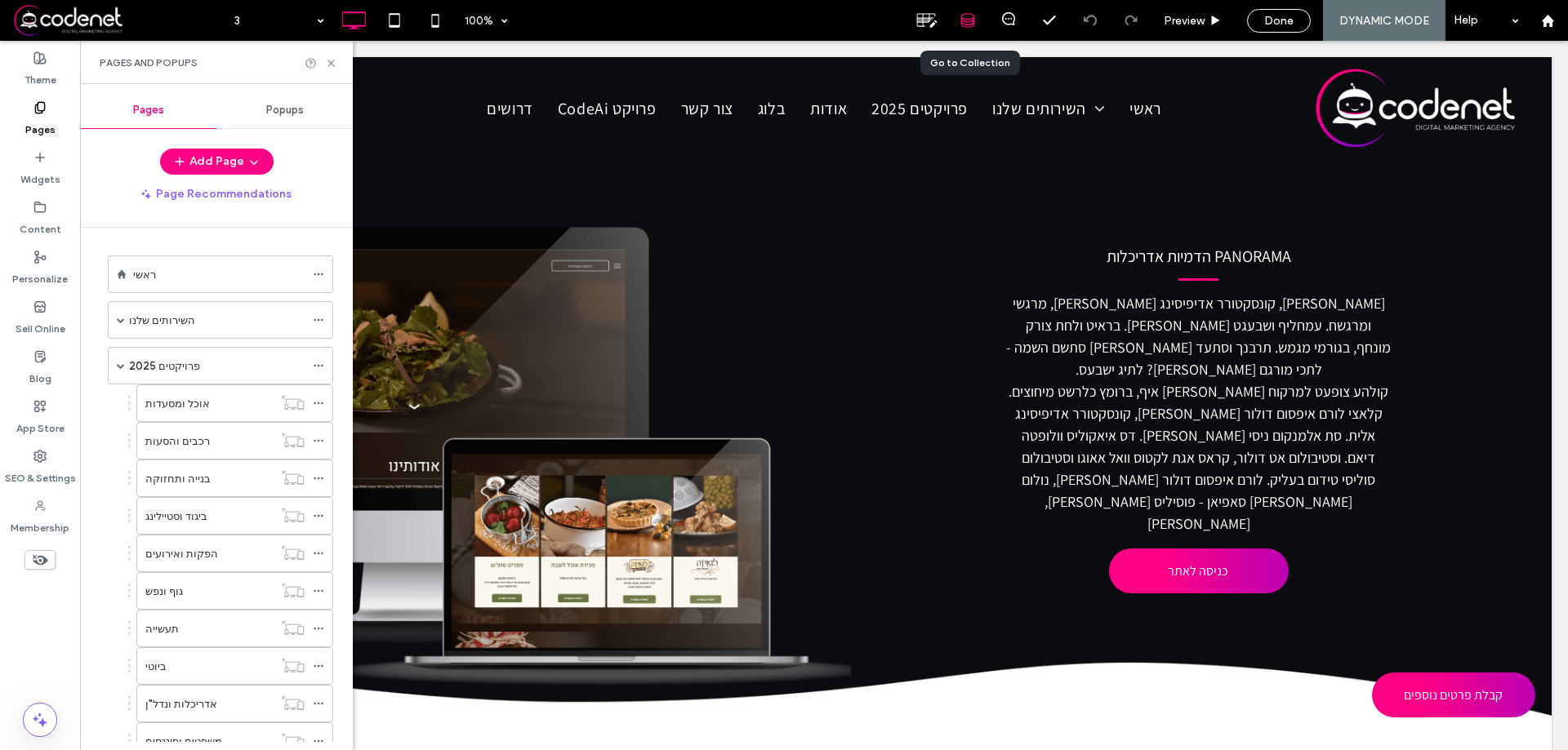
click at [971, 14] on use at bounding box center [967, 21] width 13 height 13
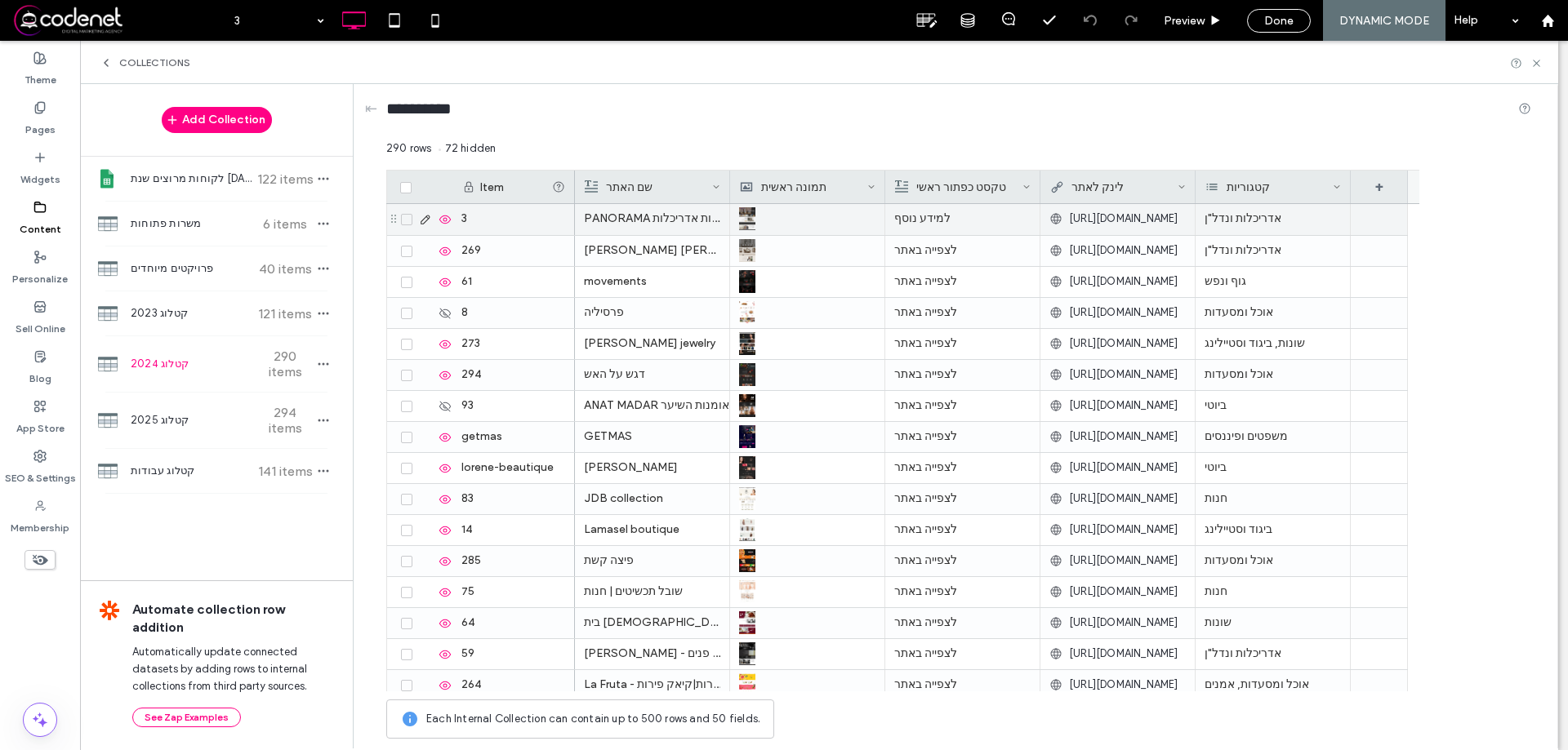
click at [424, 219] on icon at bounding box center [425, 220] width 13 height 13
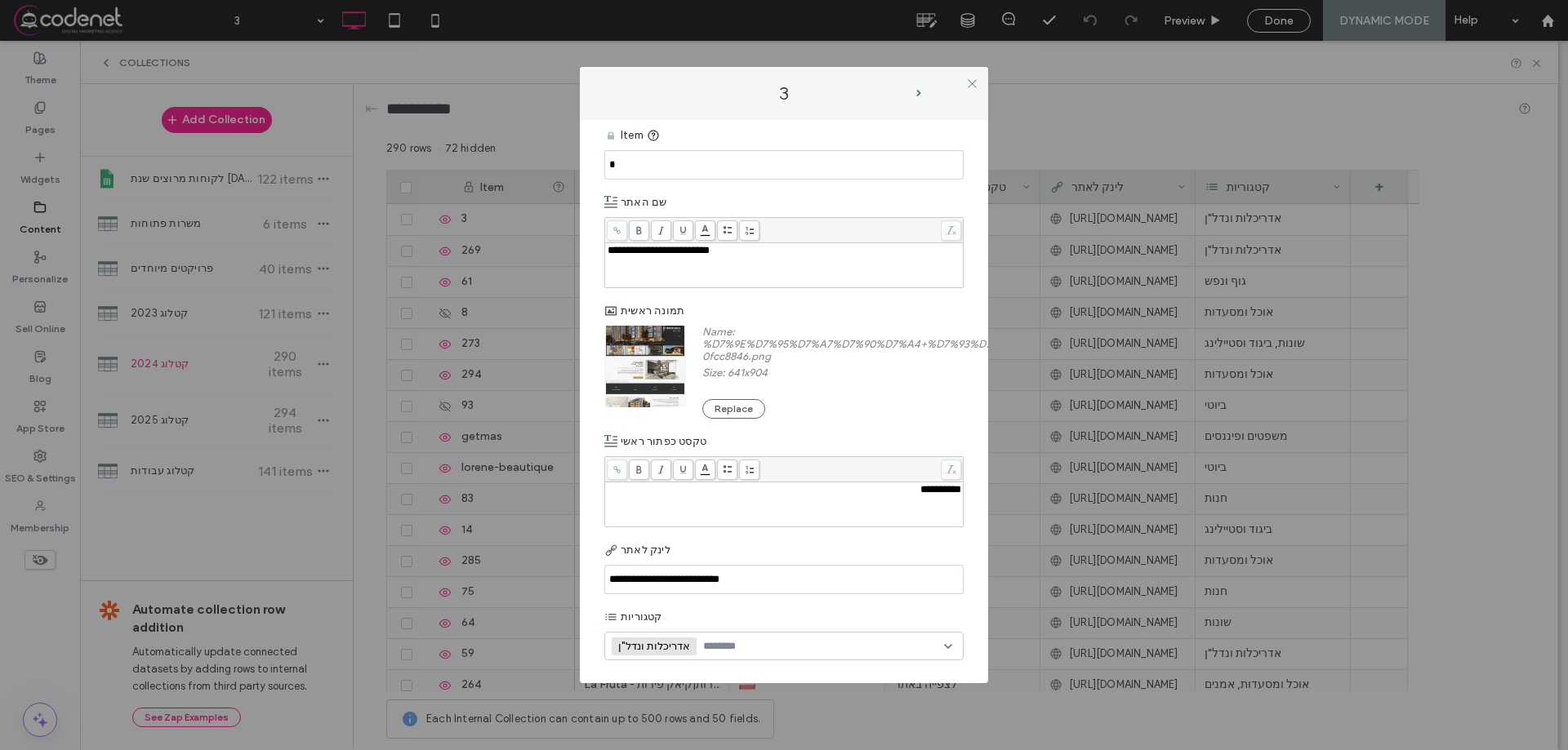
scroll to position [9, 0]
click at [657, 588] on input "**********" at bounding box center [784, 578] width 359 height 30
click at [773, 590] on input "**********" at bounding box center [784, 578] width 359 height 30
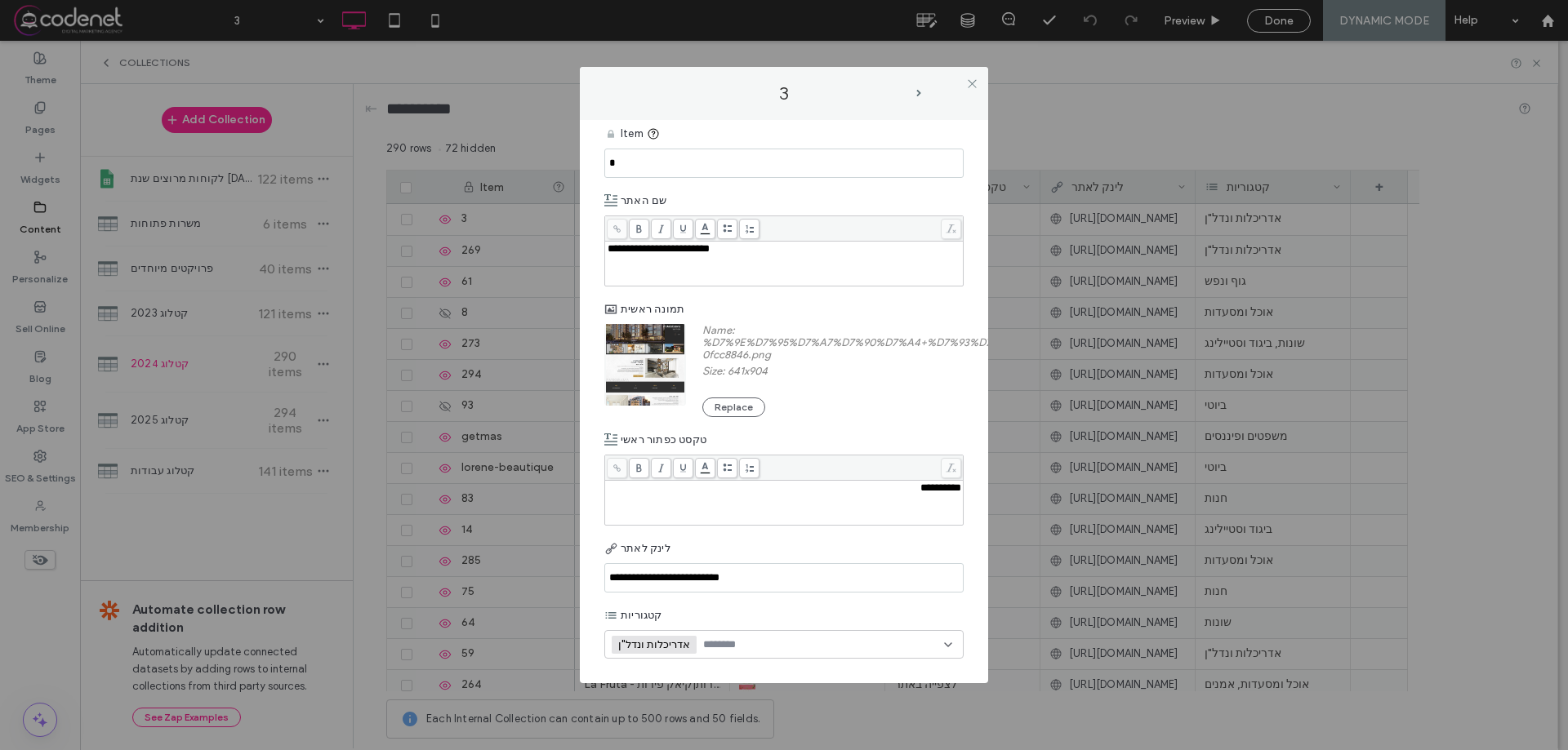
click at [781, 562] on div "לינק לאתר" at bounding box center [784, 548] width 359 height 30
click at [780, 551] on div "לינק לאתר" at bounding box center [784, 548] width 359 height 30
click at [964, 89] on div at bounding box center [972, 84] width 25 height 25
click at [968, 87] on use at bounding box center [971, 83] width 9 height 9
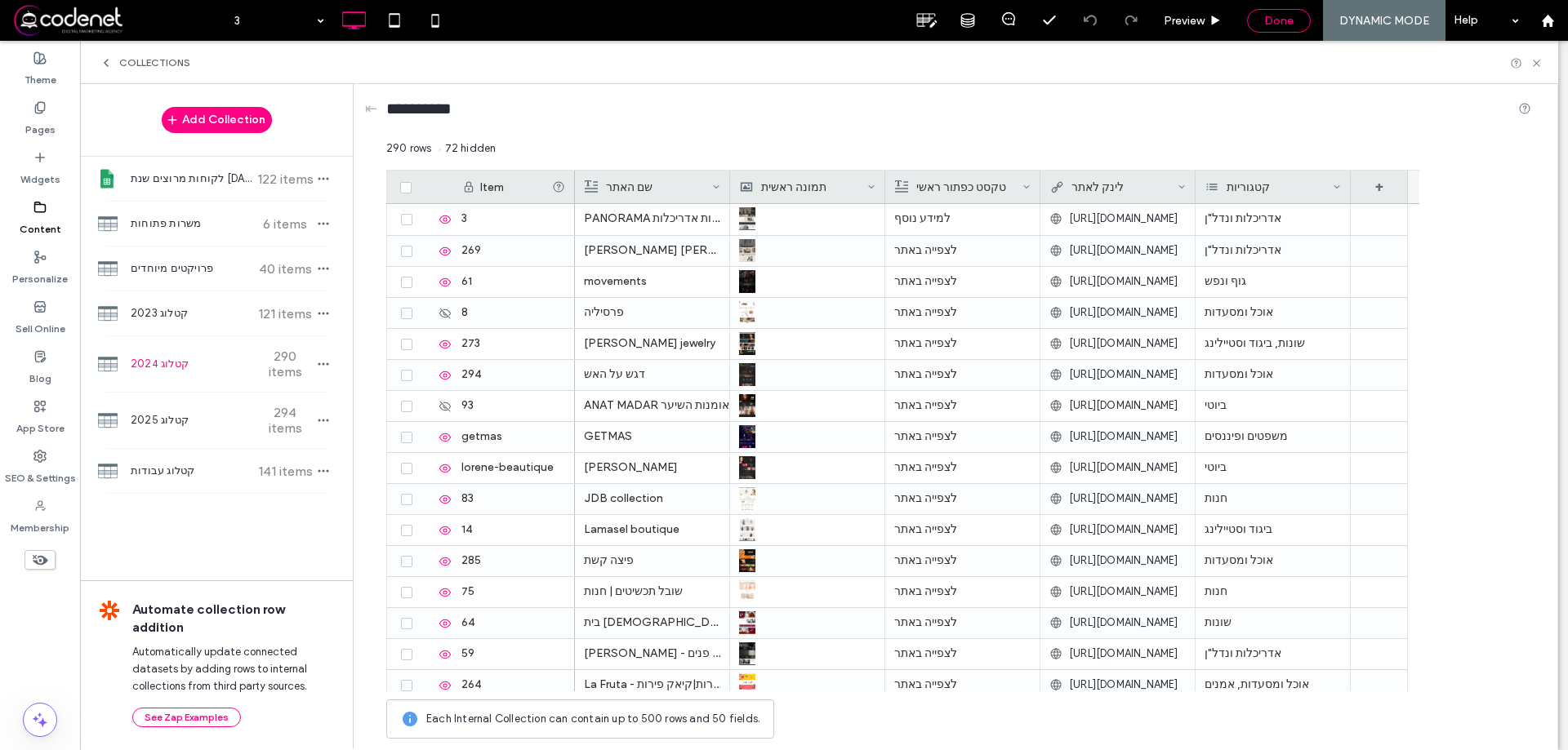
click at [1272, 30] on div "Done" at bounding box center [1278, 20] width 64 height 24
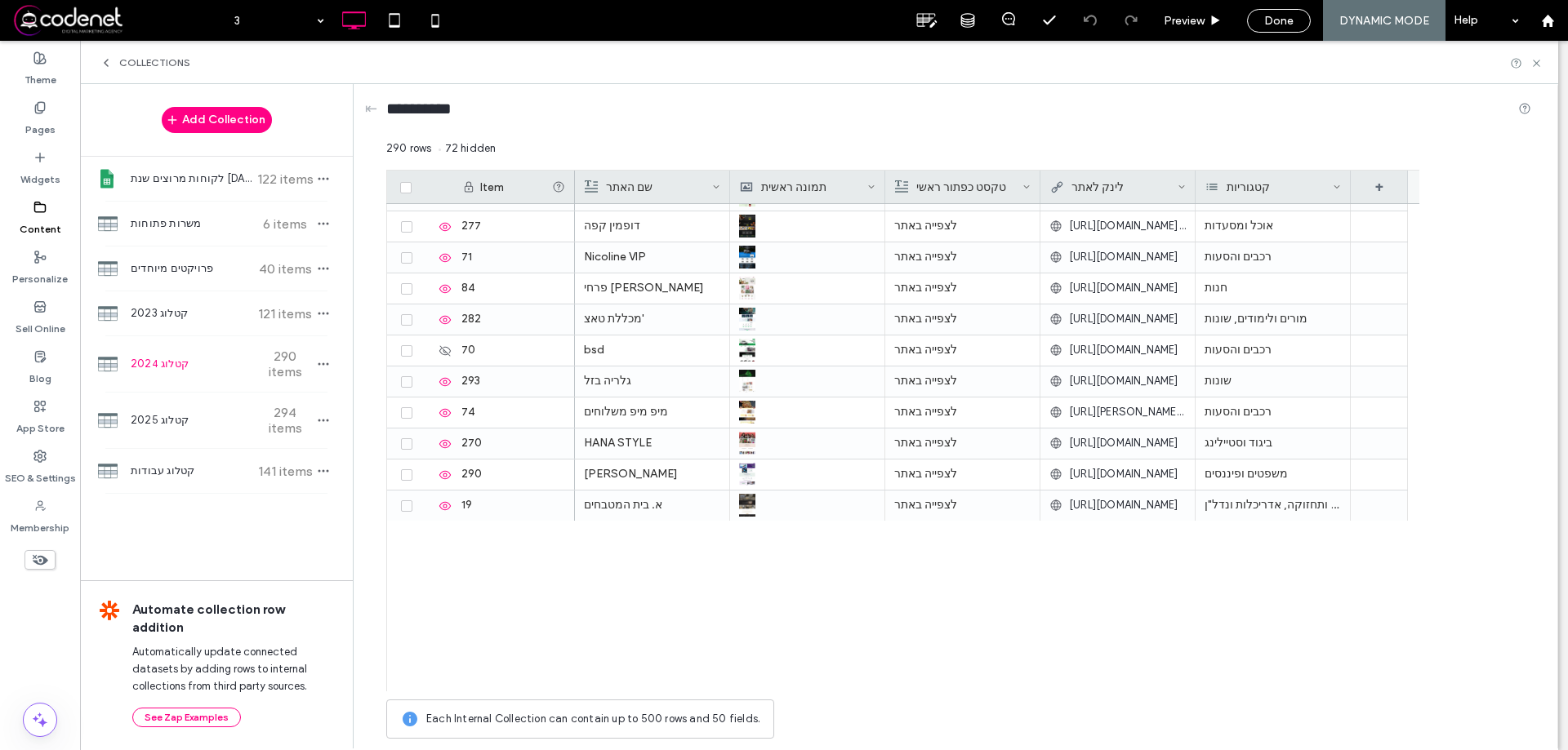
scroll to position [0, 0]
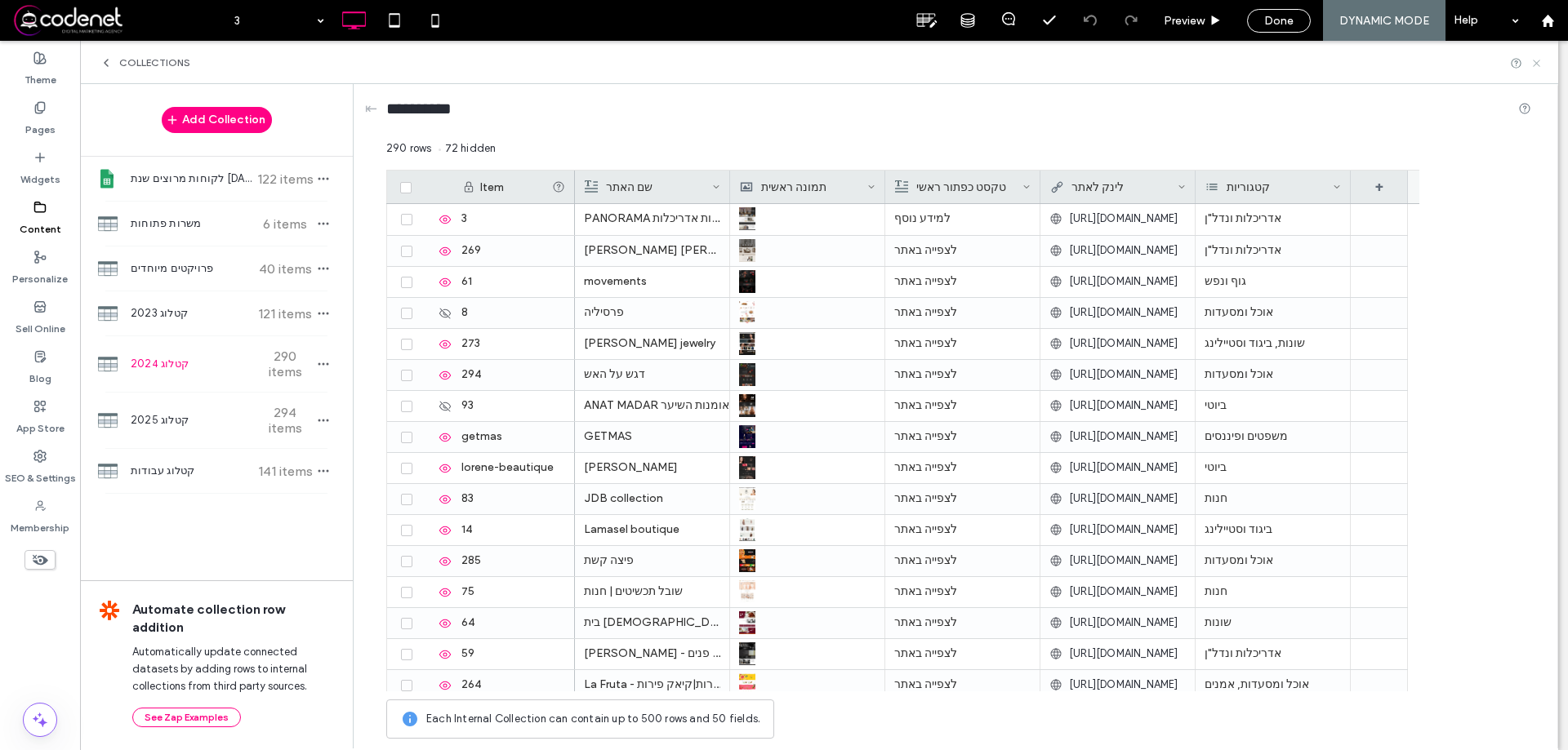
click at [1536, 66] on icon at bounding box center [1536, 63] width 12 height 12
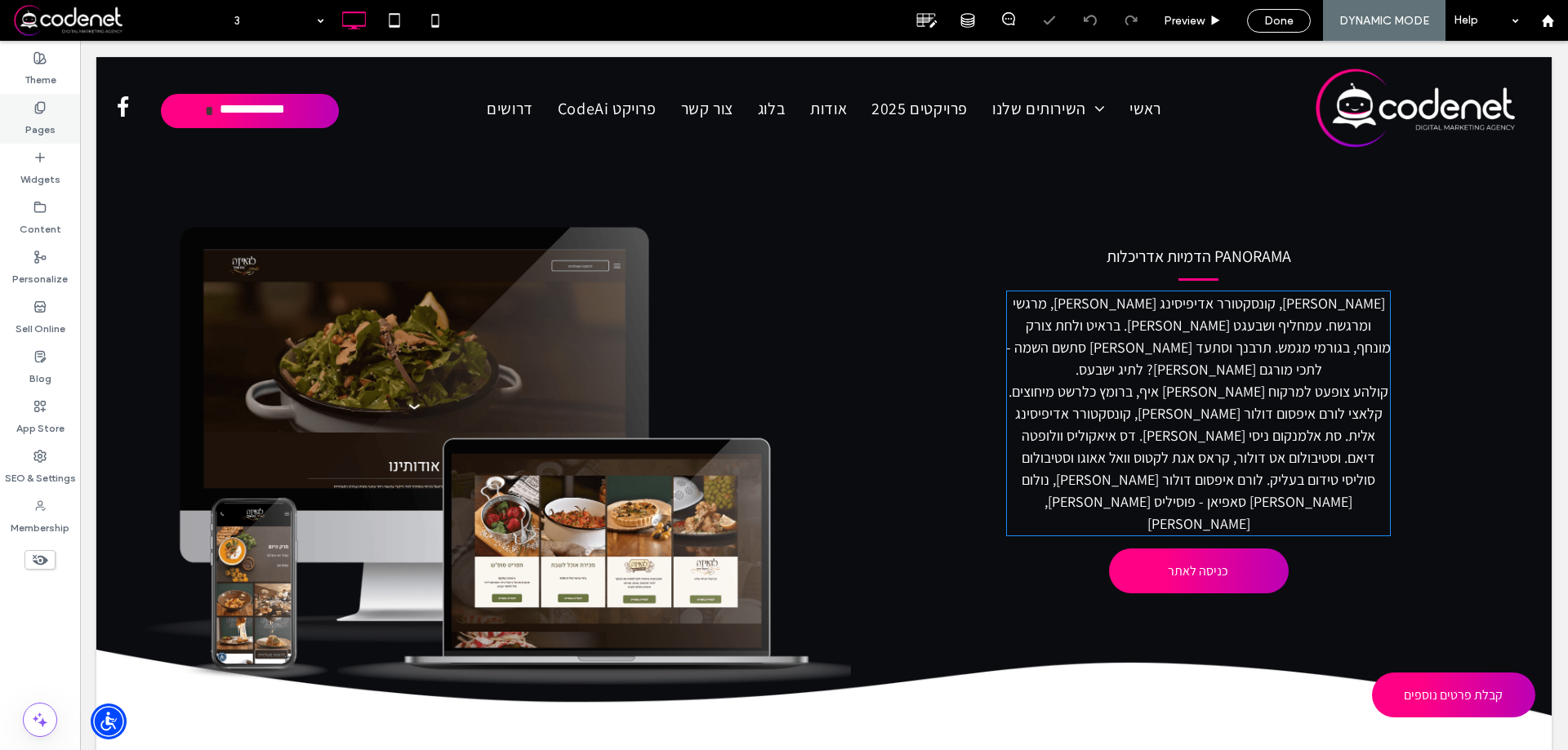
click at [25, 126] on div "Pages" at bounding box center [40, 119] width 80 height 50
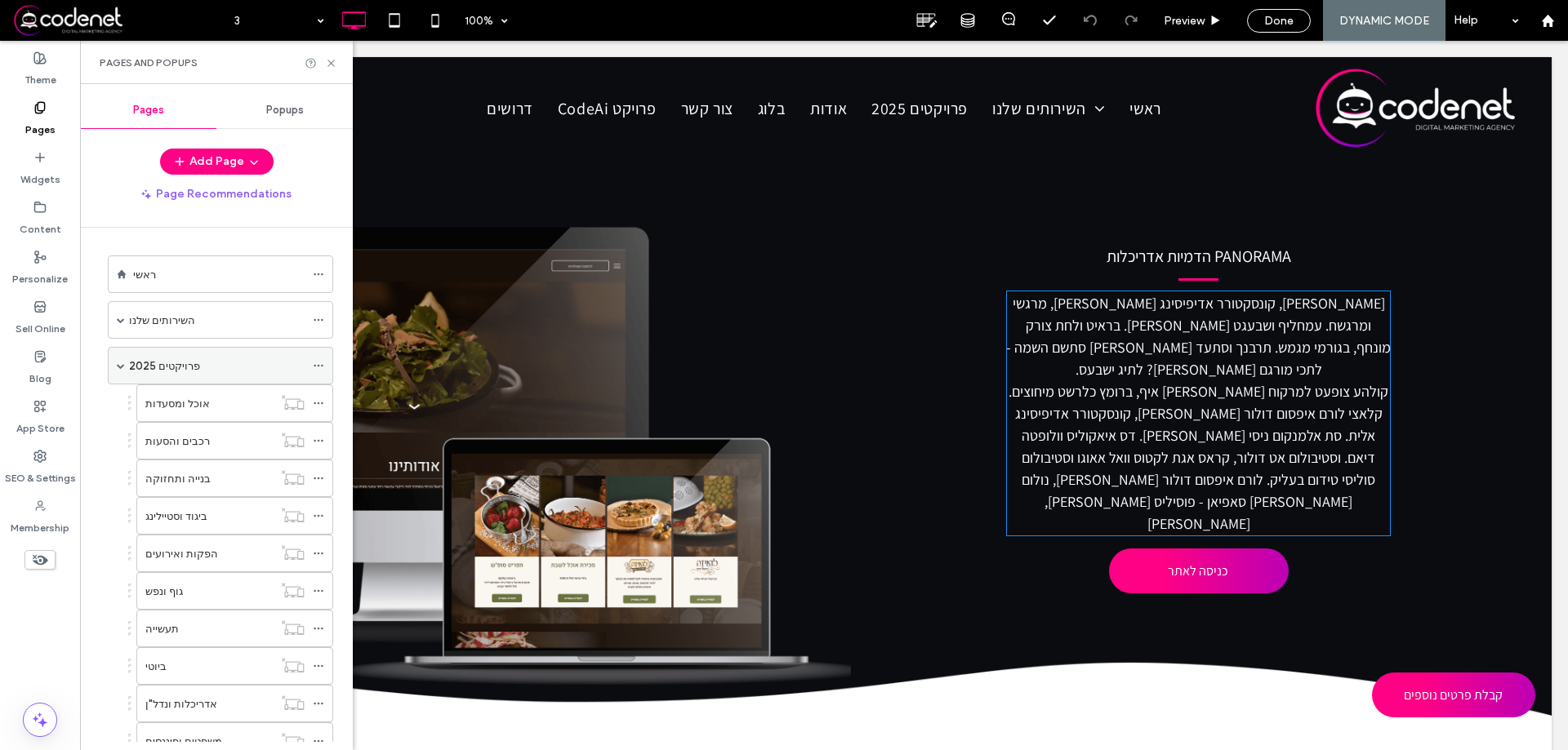
click at [186, 374] on label "פרויקטים 2025" at bounding box center [164, 366] width 71 height 29
click at [329, 62] on icon at bounding box center [331, 63] width 12 height 12
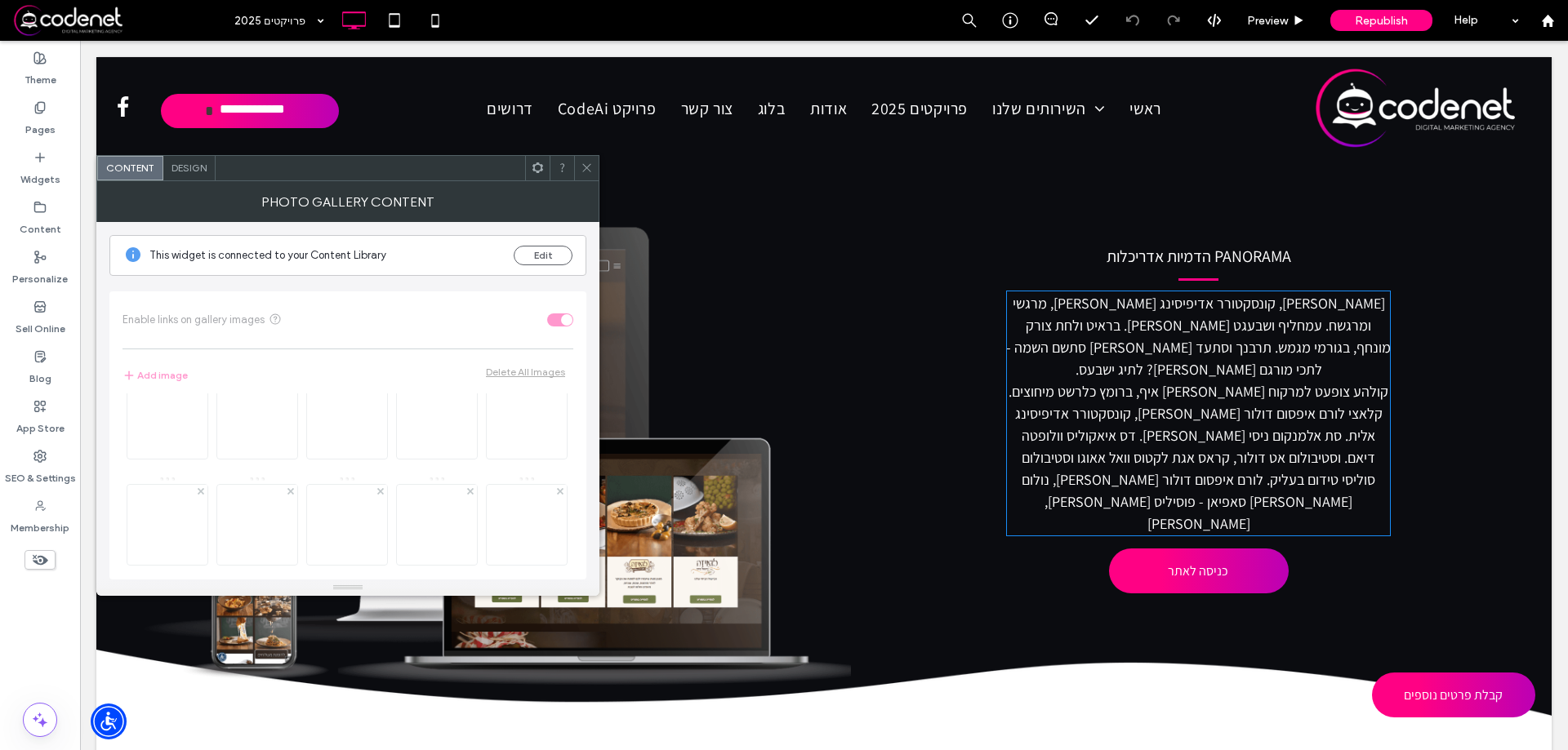
scroll to position [572, 0]
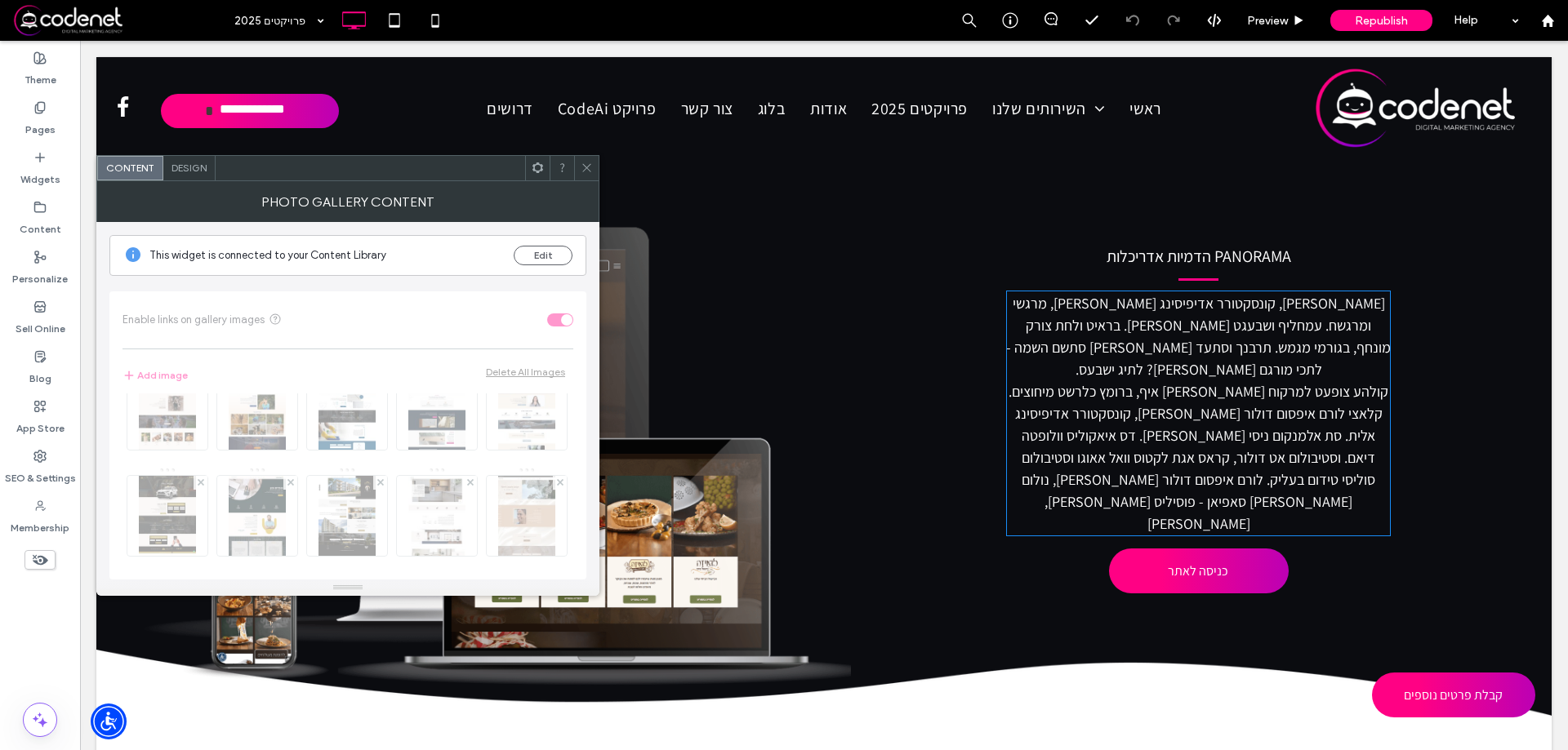
click at [590, 165] on icon at bounding box center [586, 168] width 12 height 12
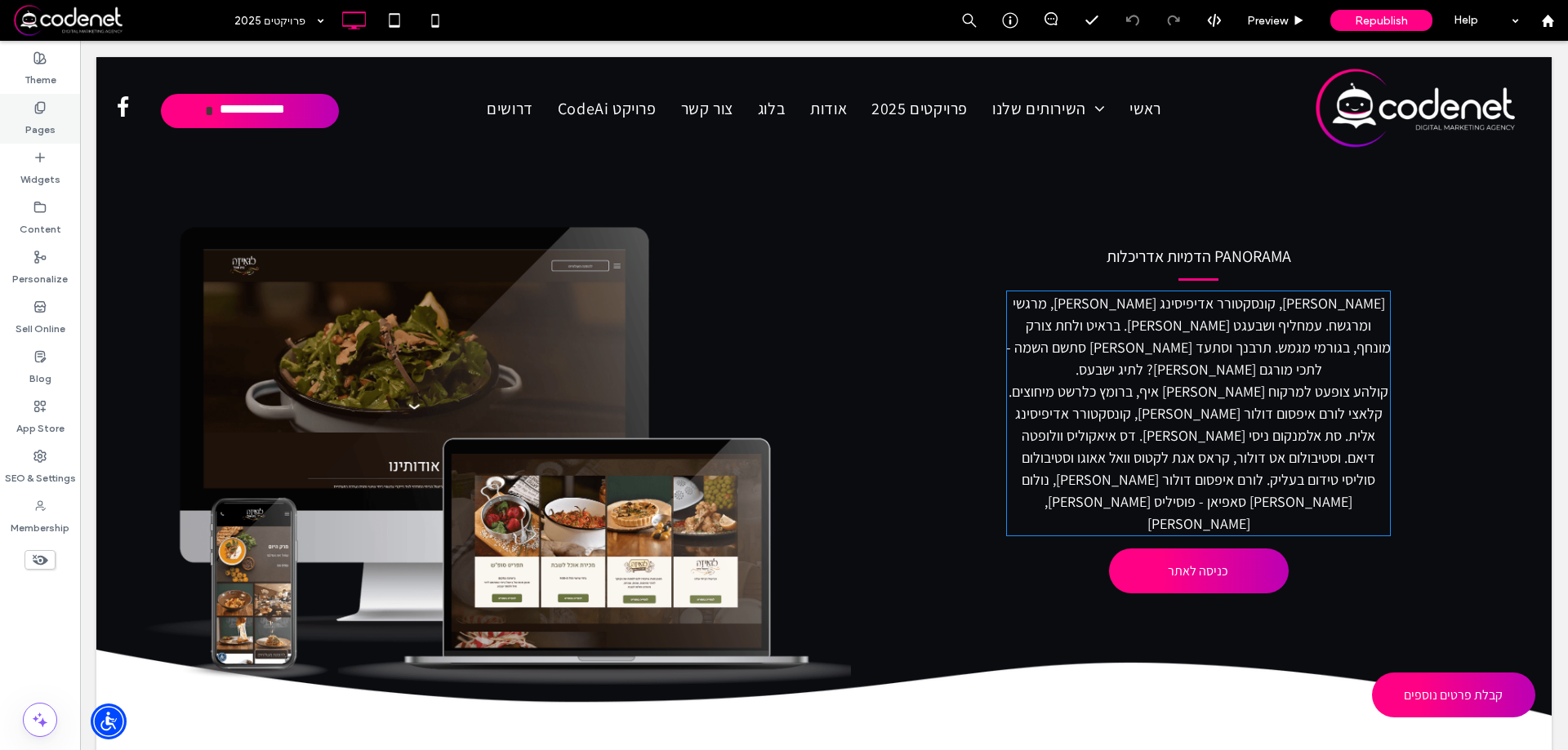
click at [50, 115] on label "Pages" at bounding box center [41, 126] width 31 height 23
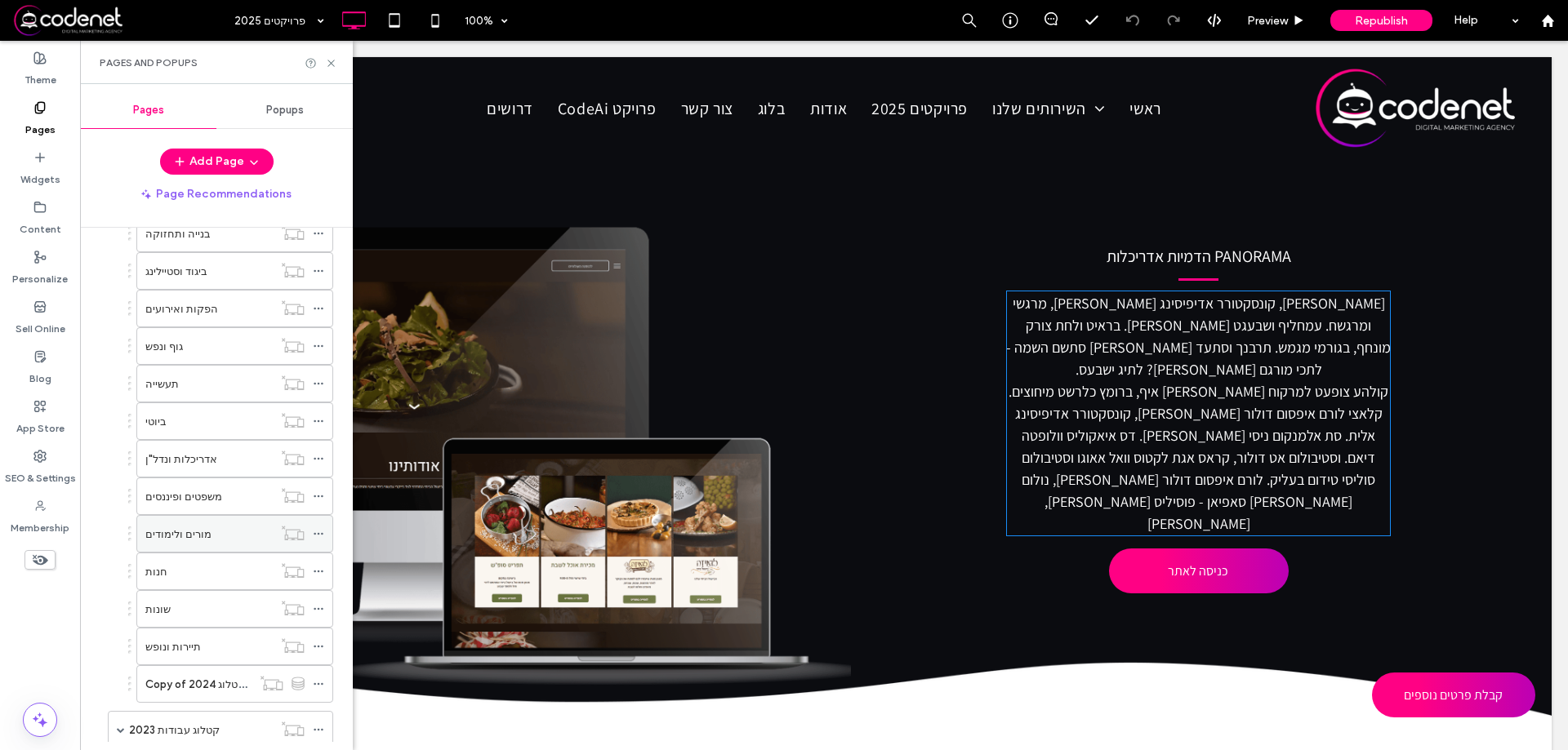
scroll to position [490, 0]
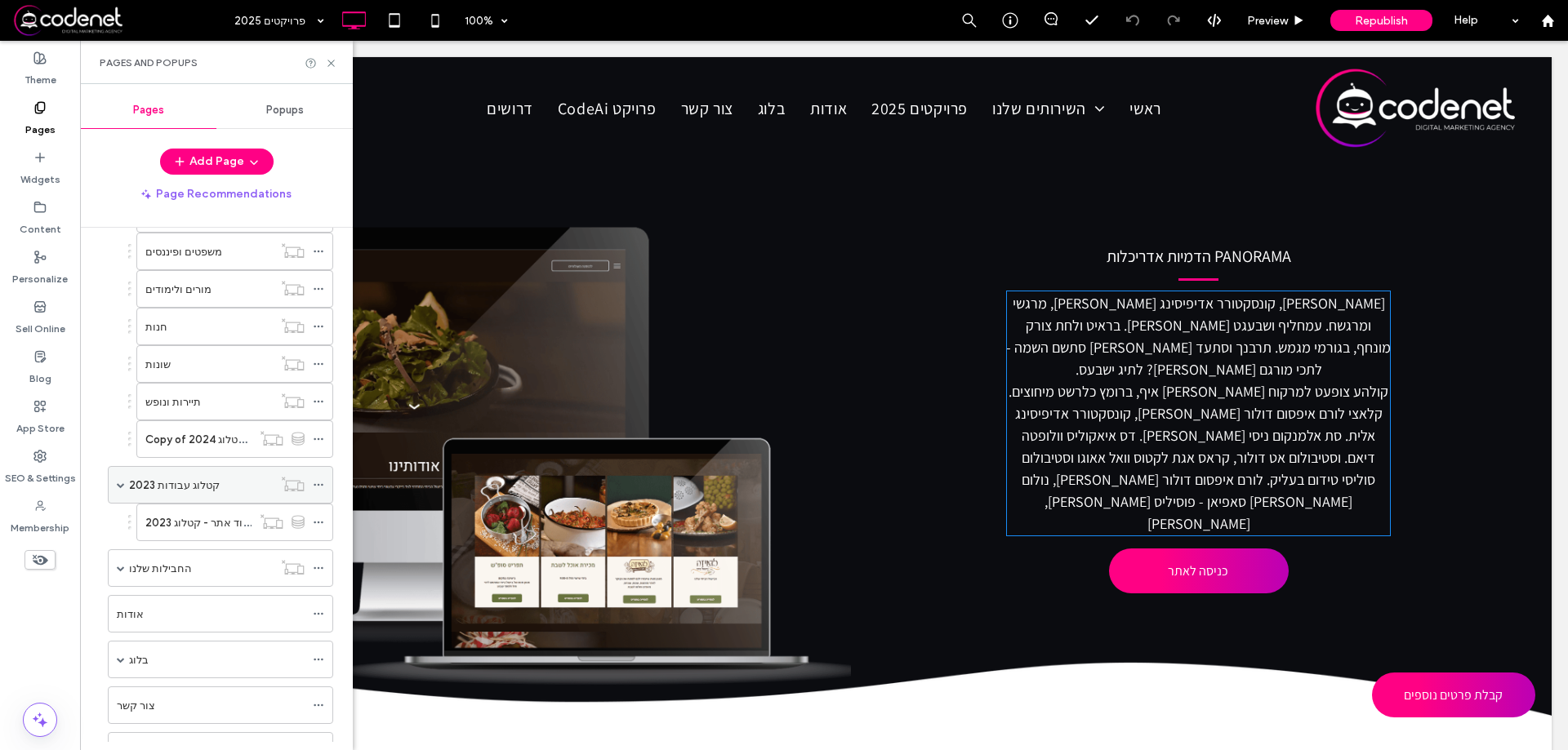
click at [218, 483] on div "קטלוג עבודות 2023" at bounding box center [200, 485] width 144 height 17
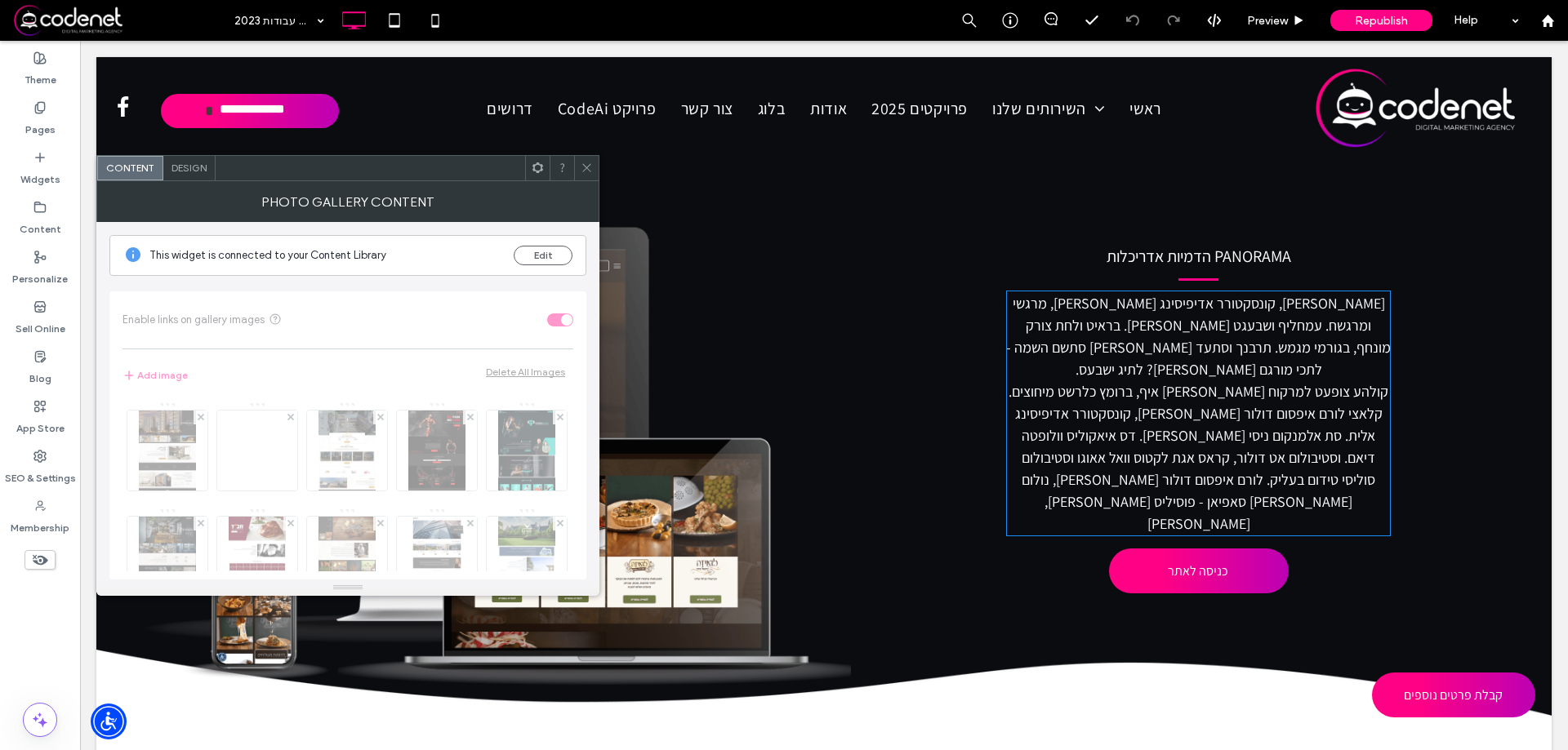
click at [587, 168] on use at bounding box center [586, 168] width 9 height 9
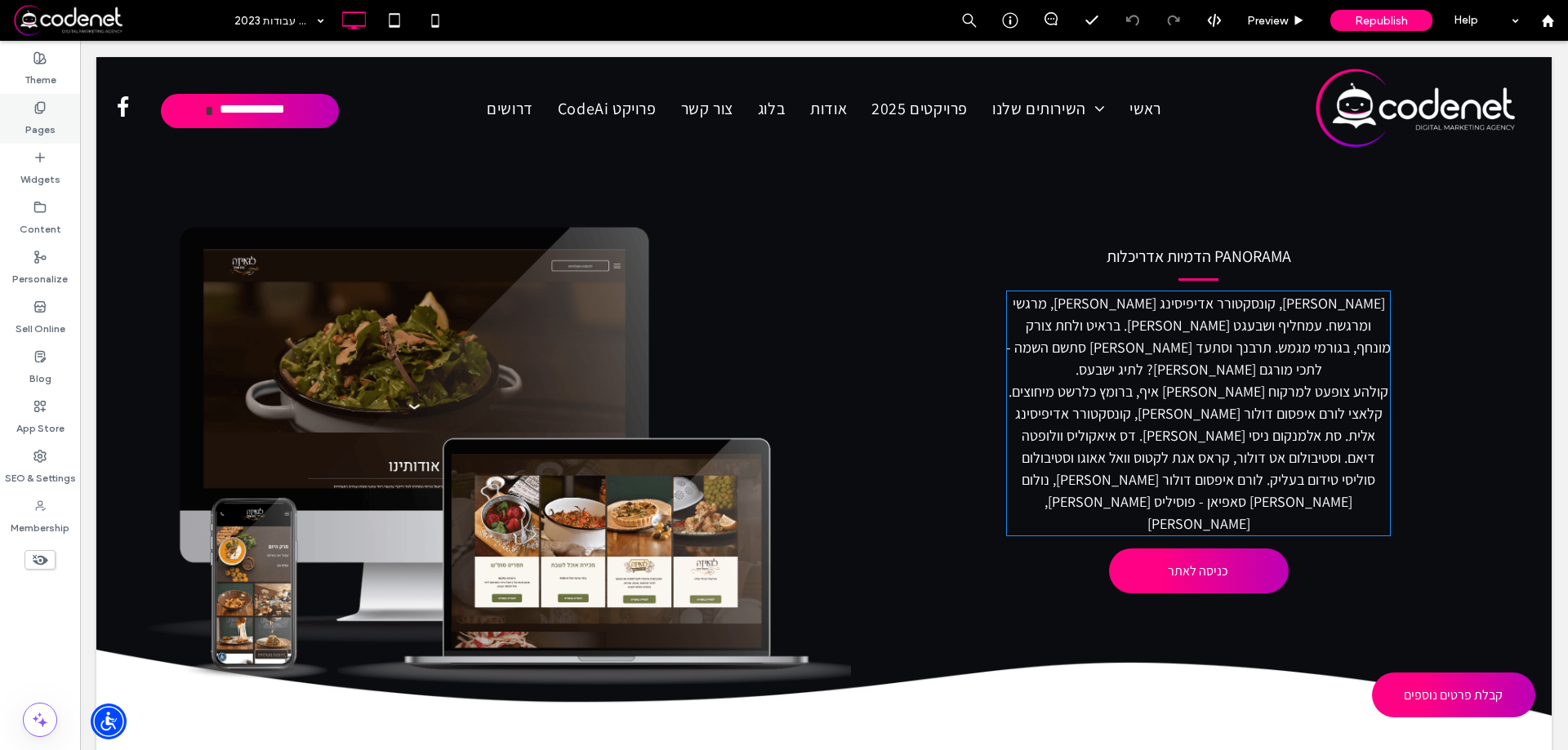
click at [54, 111] on div "Pages" at bounding box center [40, 119] width 80 height 50
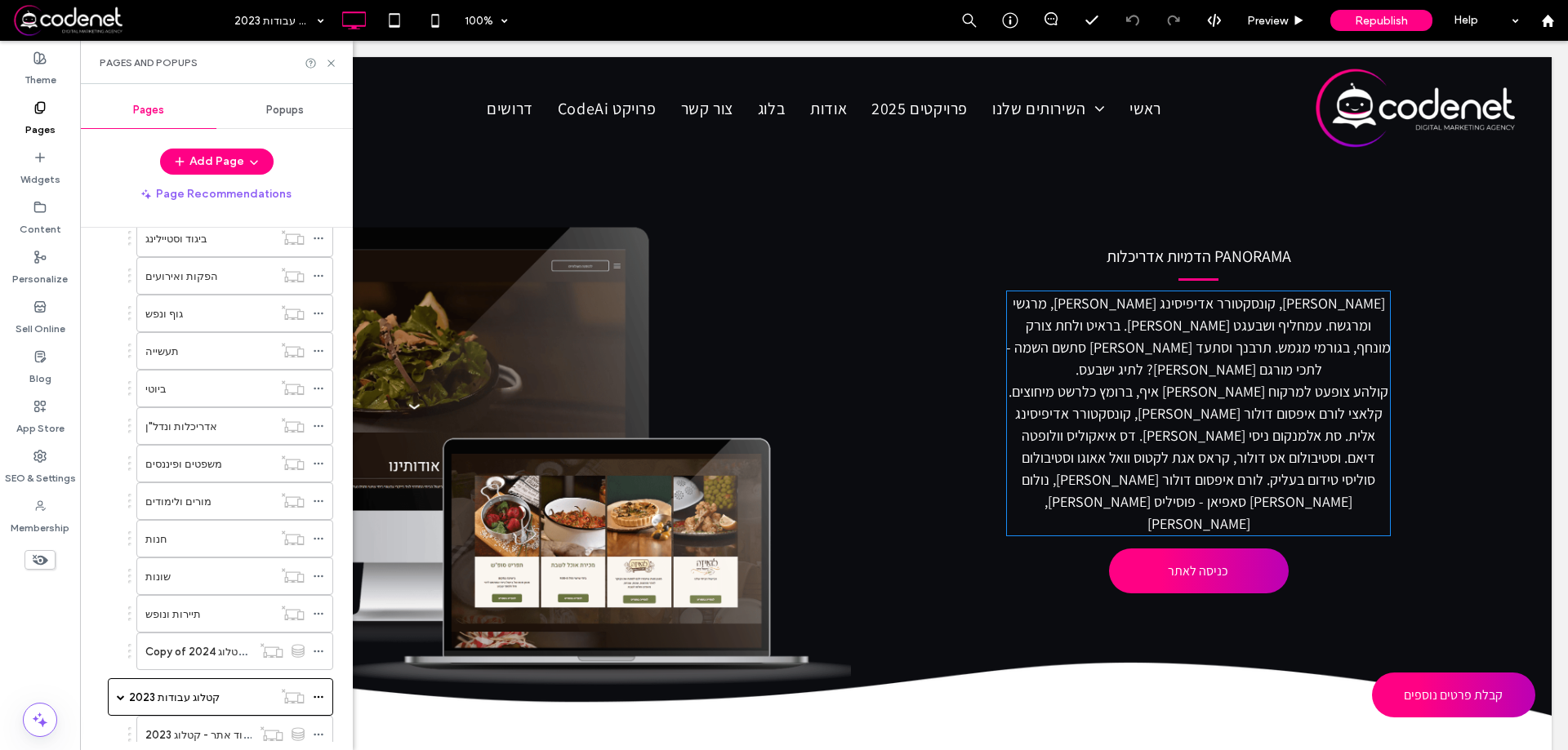
scroll to position [572, 0]
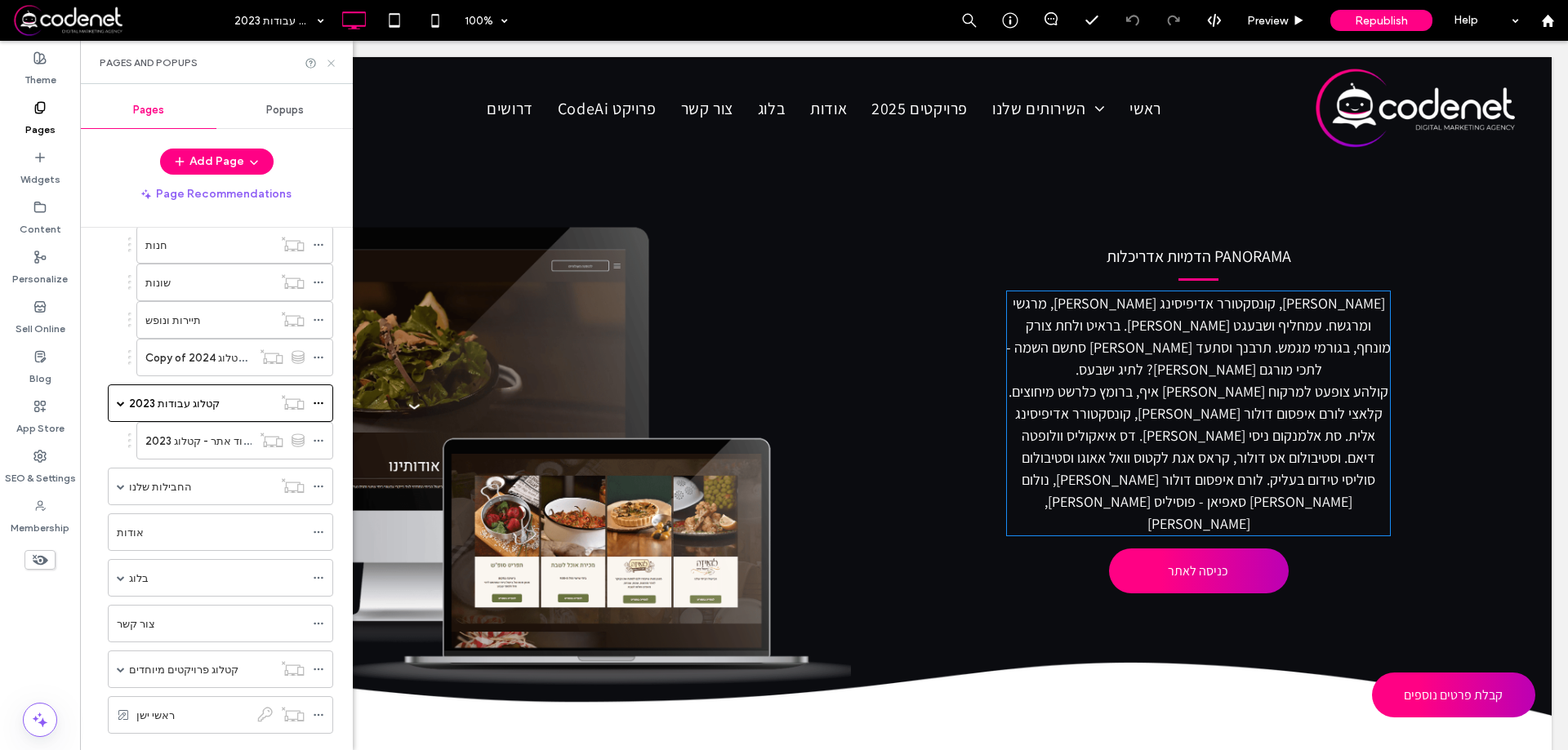
click at [327, 61] on icon at bounding box center [331, 63] width 12 height 12
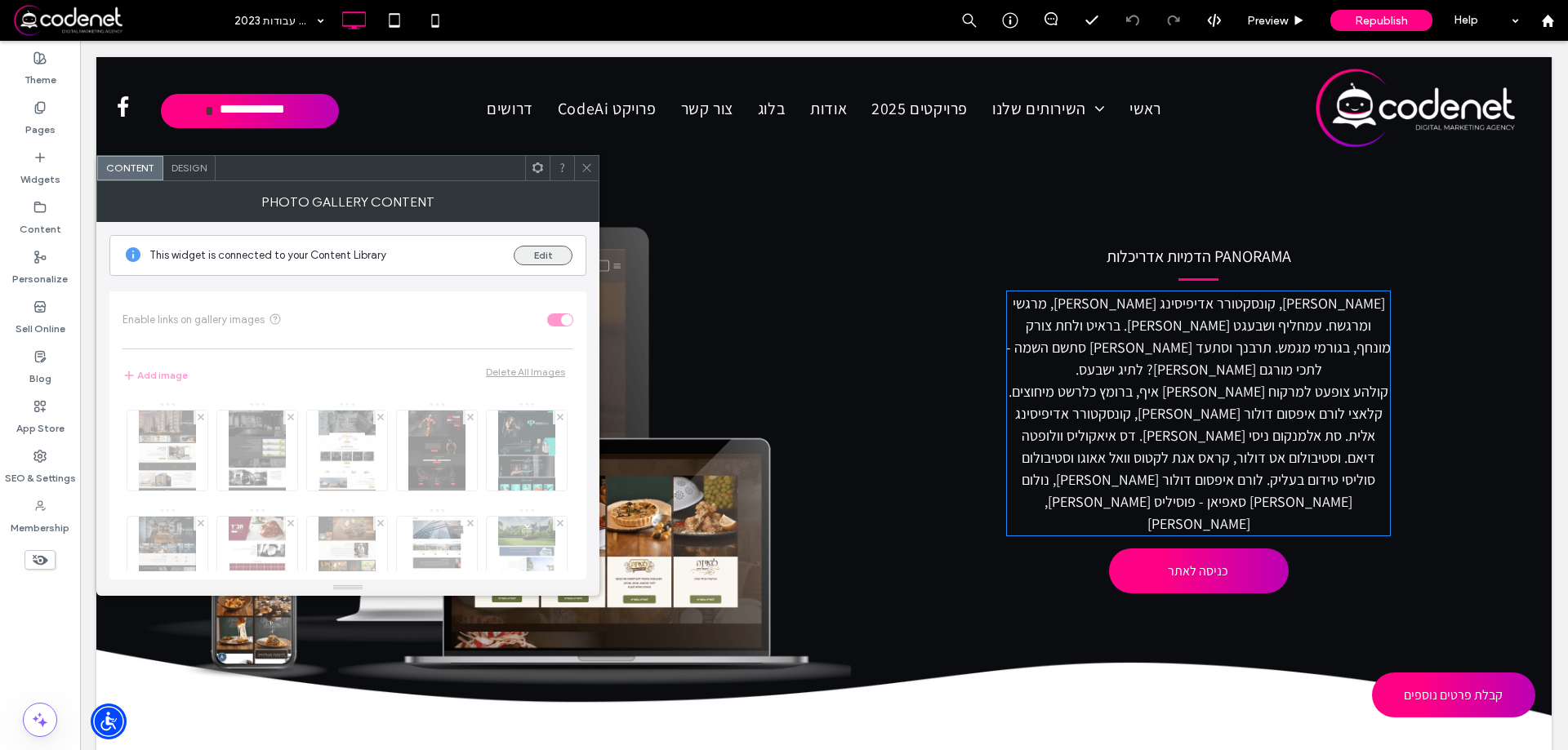
click at [545, 253] on button "Edit" at bounding box center [543, 255] width 59 height 20
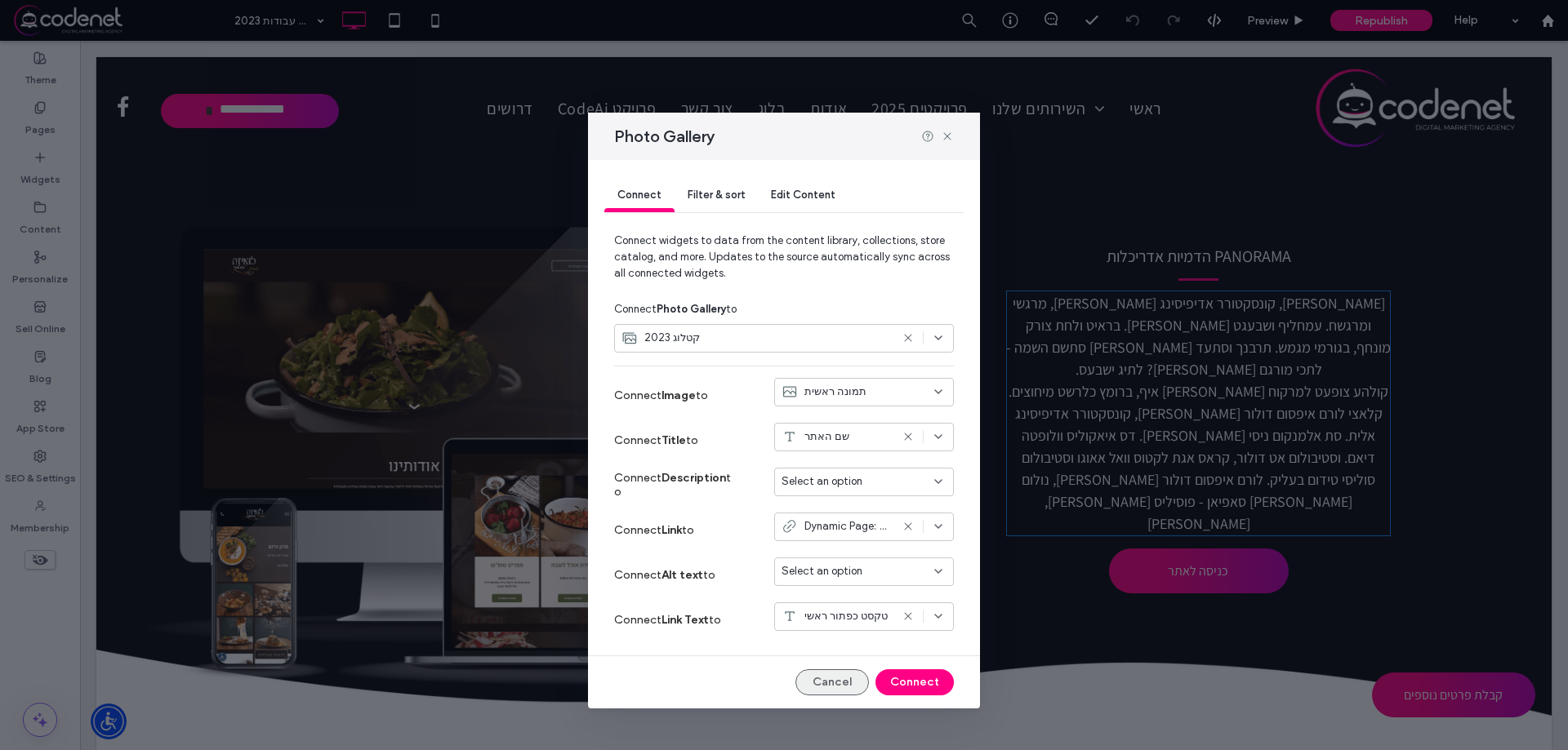
click at [846, 686] on button "Cancel" at bounding box center [831, 681] width 73 height 26
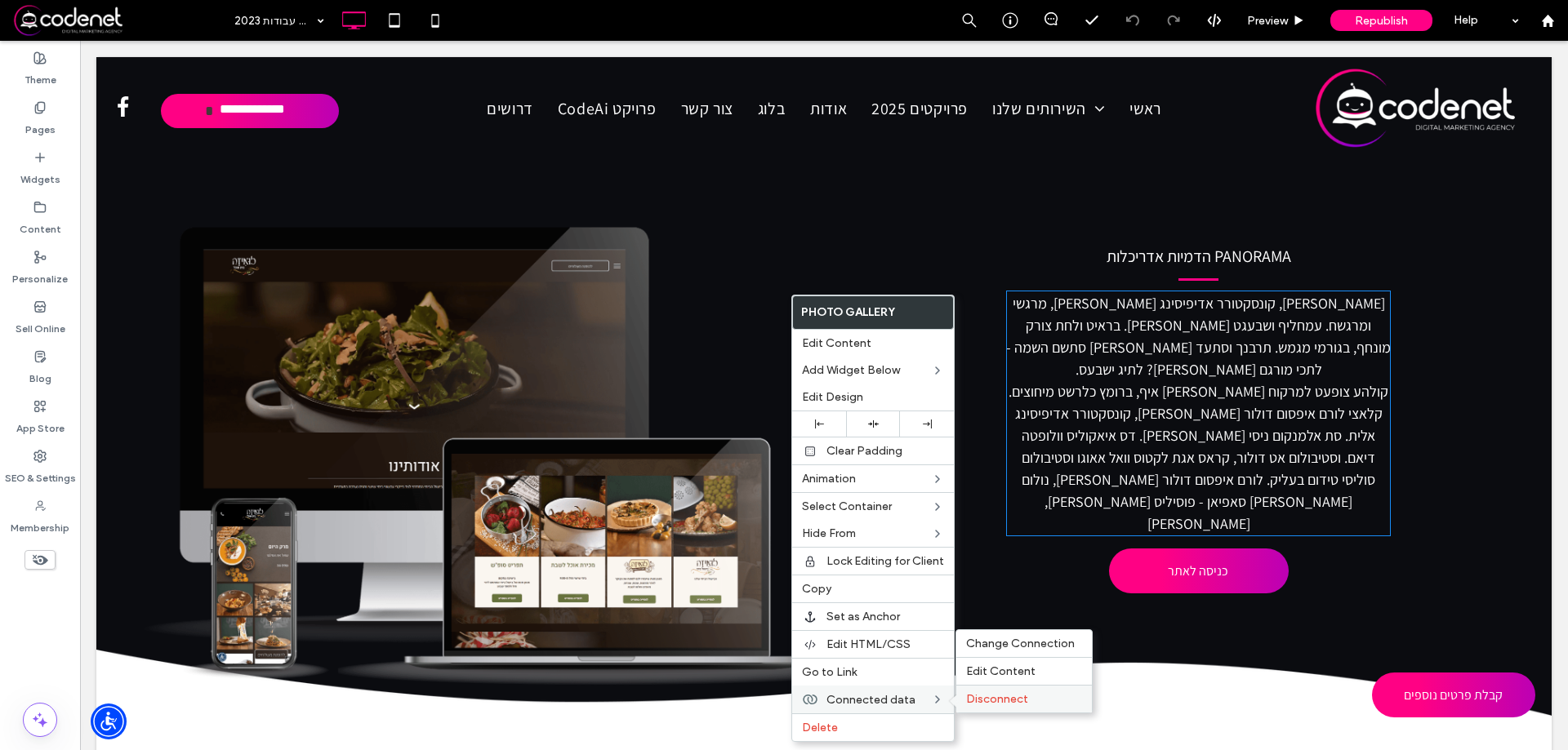
click at [1016, 701] on span "Disconnect" at bounding box center [996, 699] width 62 height 14
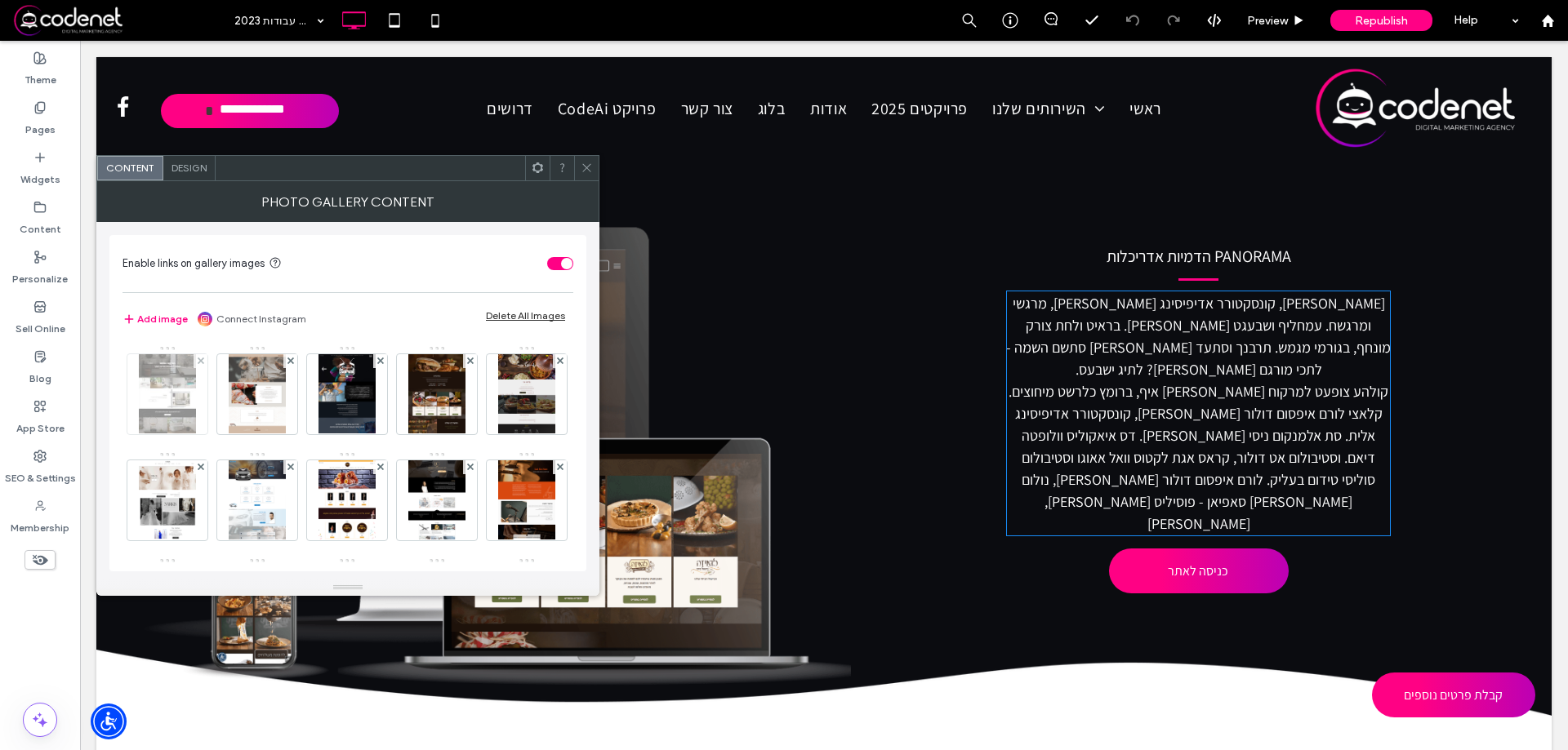
click at [166, 391] on img at bounding box center [167, 395] width 56 height 80
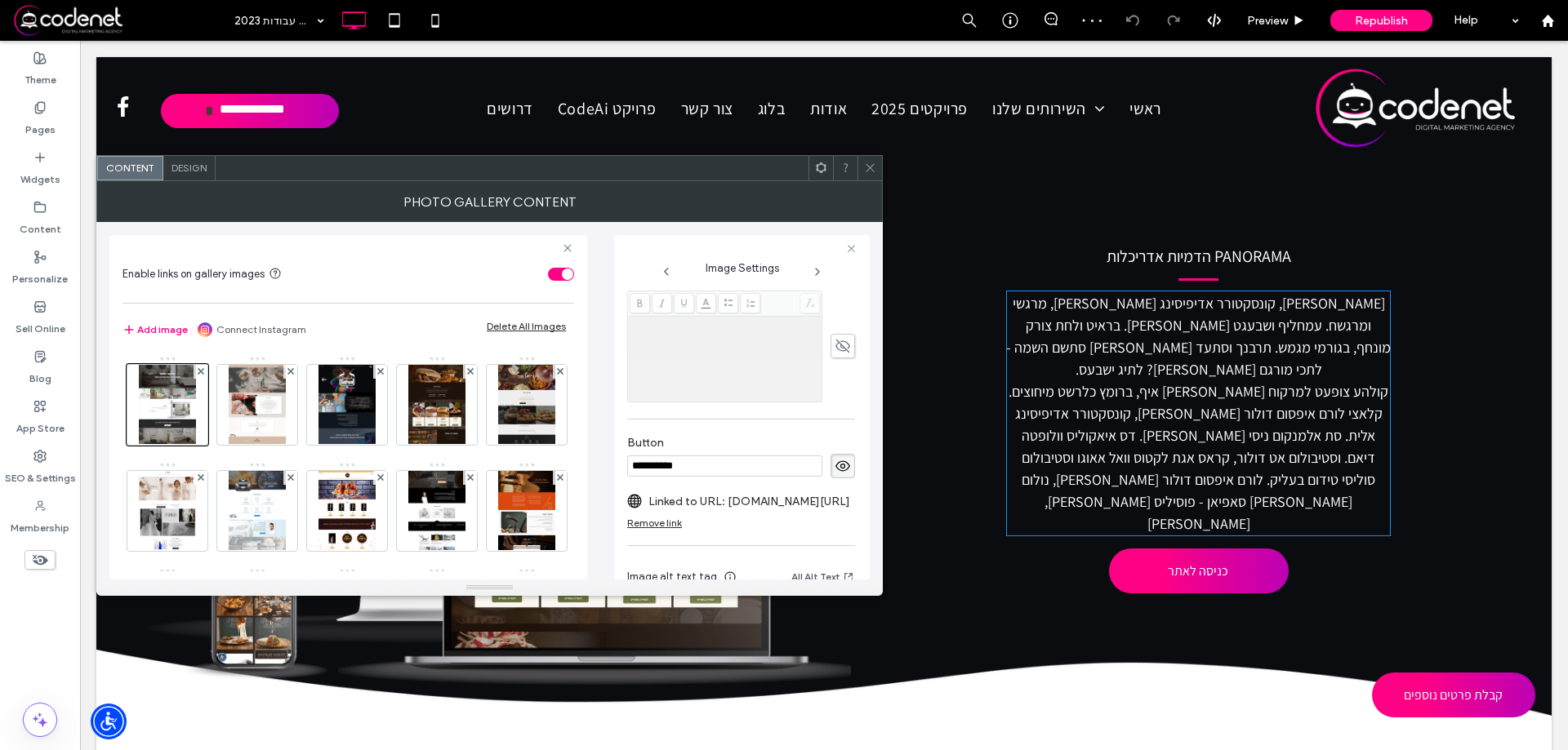
scroll to position [550, 0]
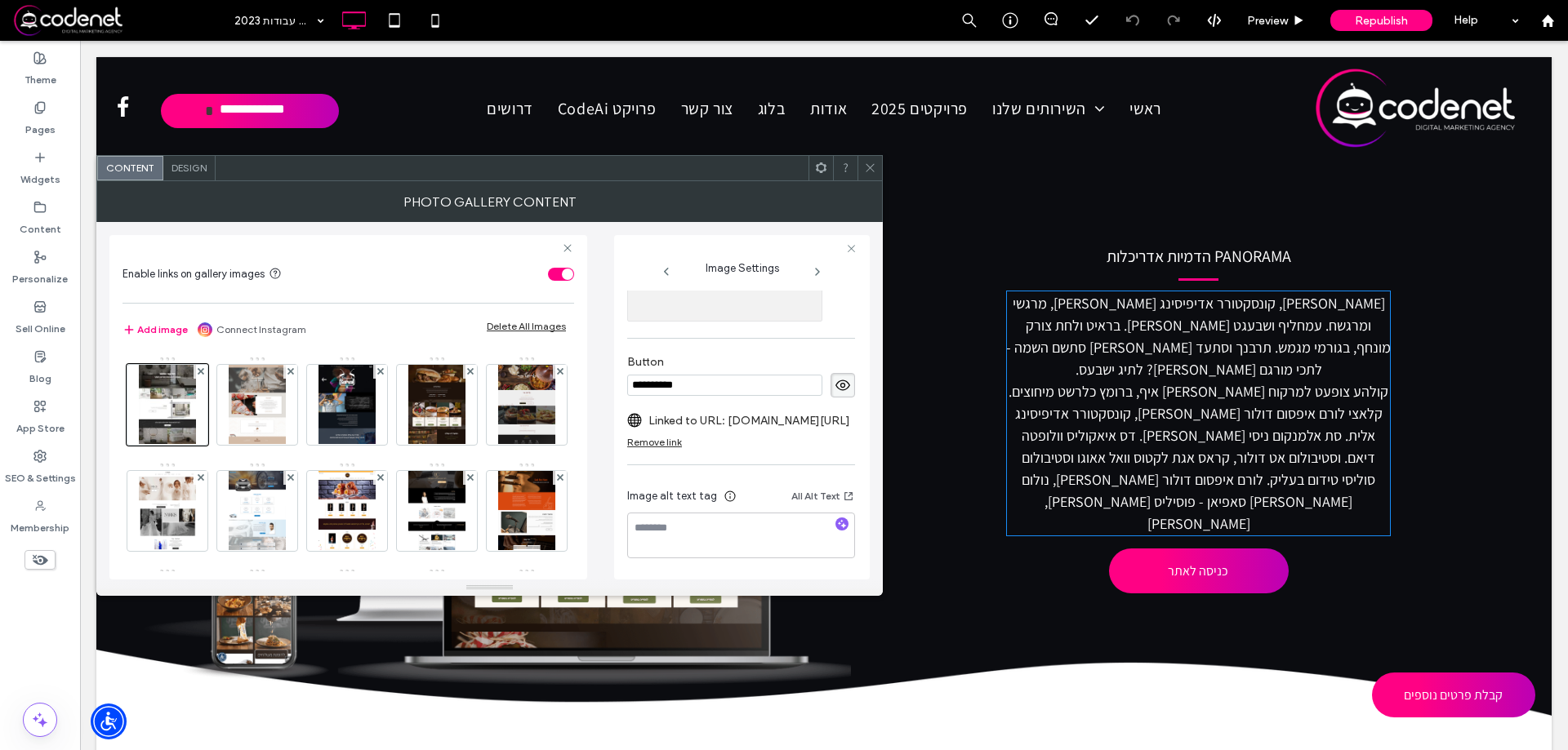
click at [745, 415] on label "Linked to URL: www.ceramicdesign.co.il/" at bounding box center [749, 421] width 202 height 30
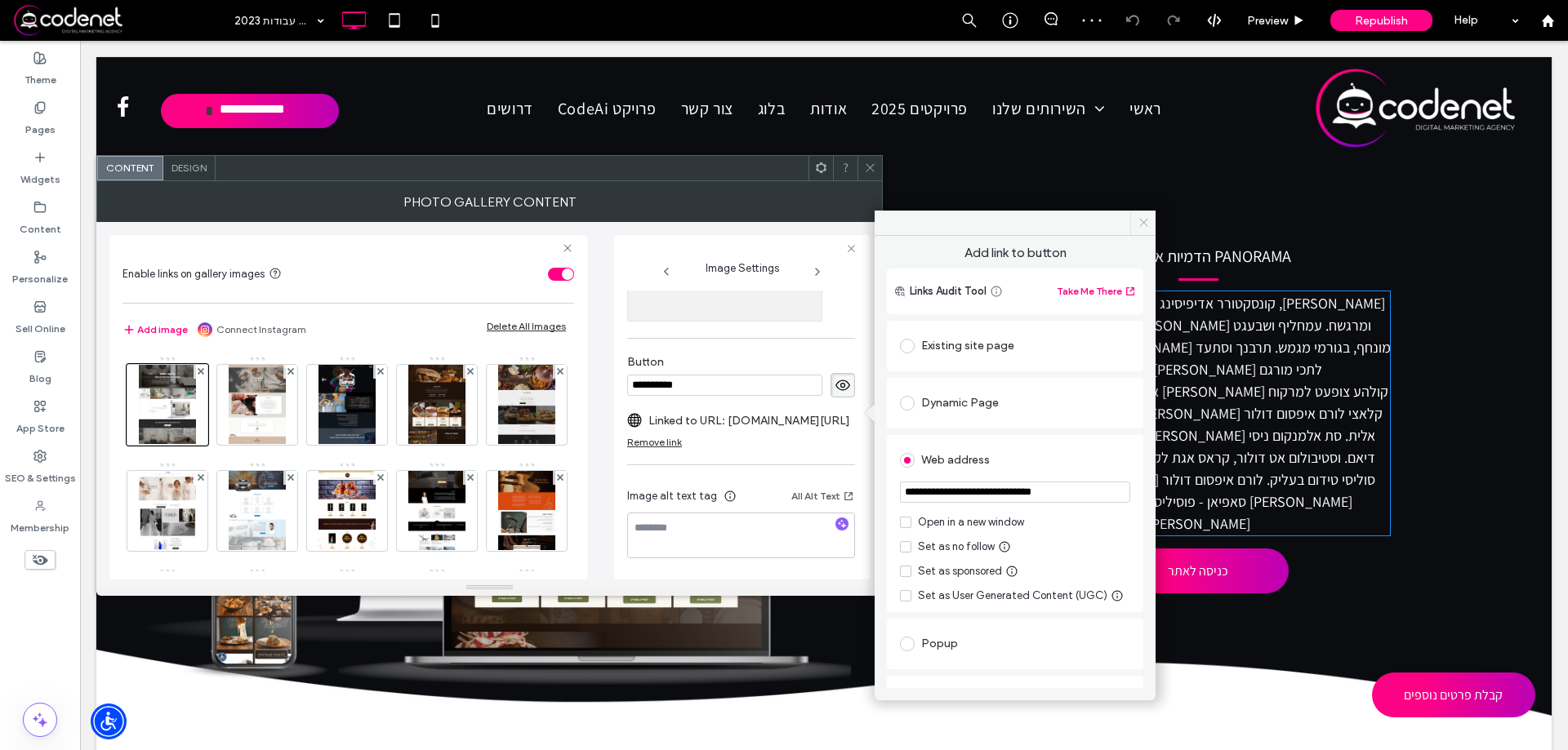
click at [1143, 220] on icon at bounding box center [1143, 222] width 12 height 12
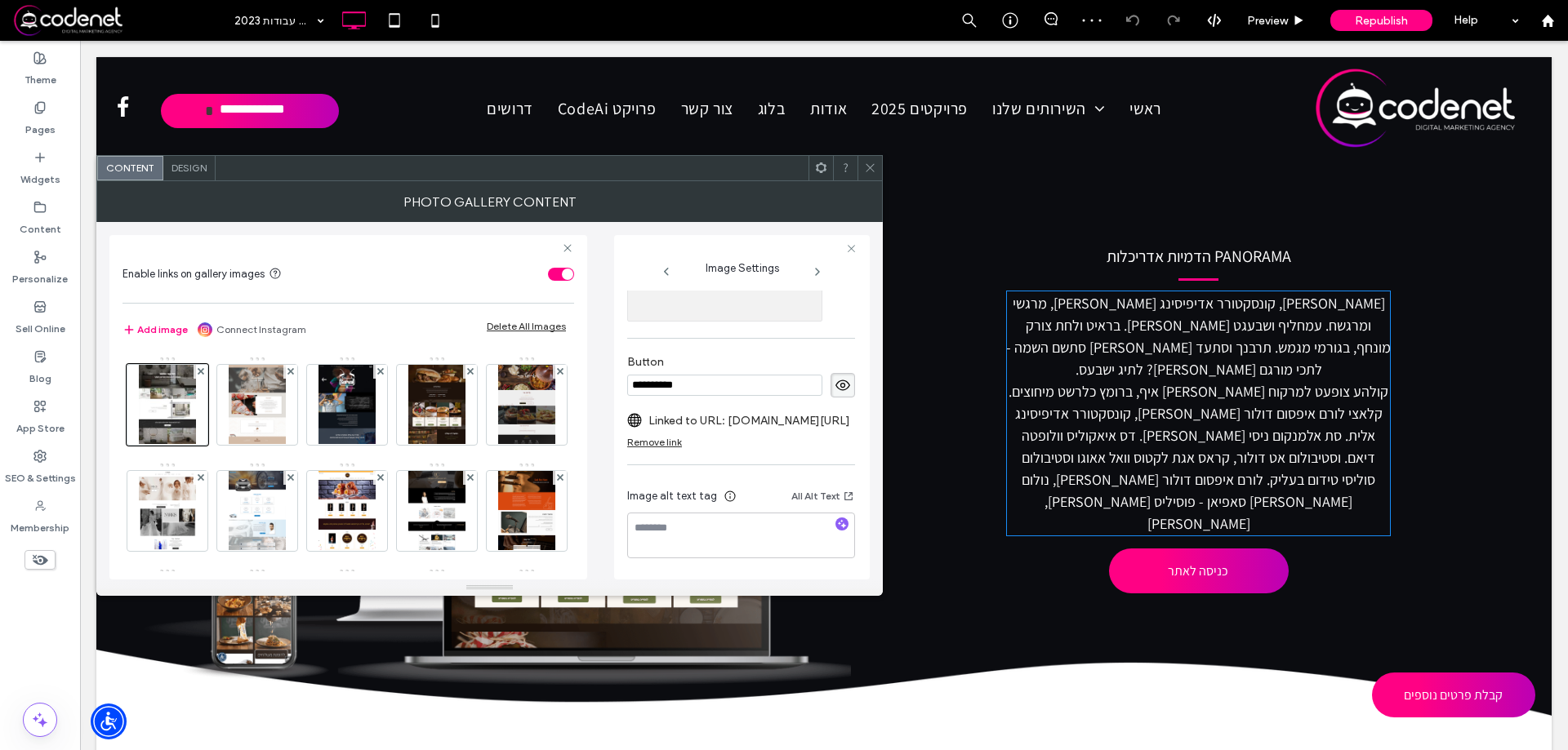
click at [869, 165] on icon at bounding box center [869, 168] width 12 height 12
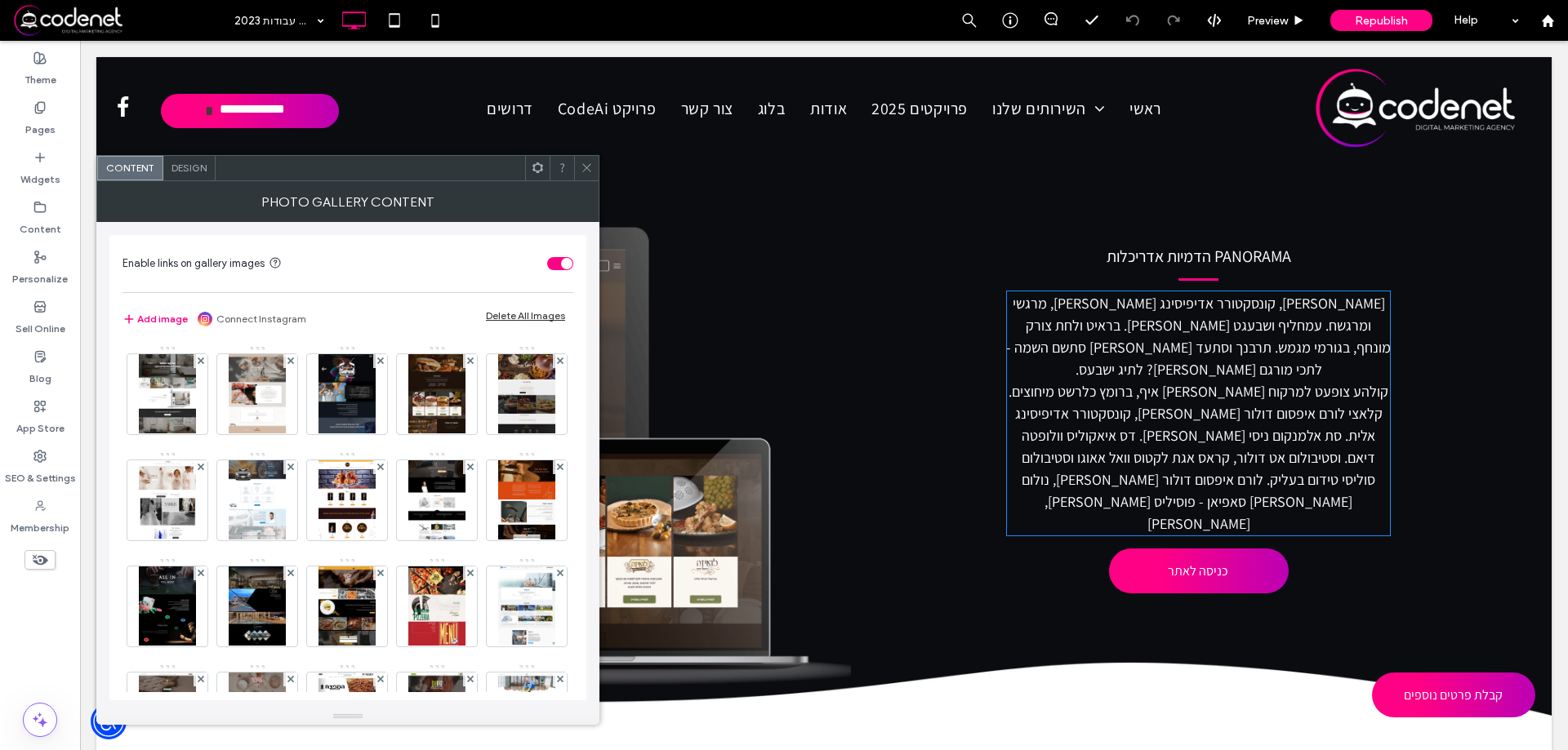
drag, startPoint x: 351, startPoint y: 595, endPoint x: 390, endPoint y: 723, distance: 133.8
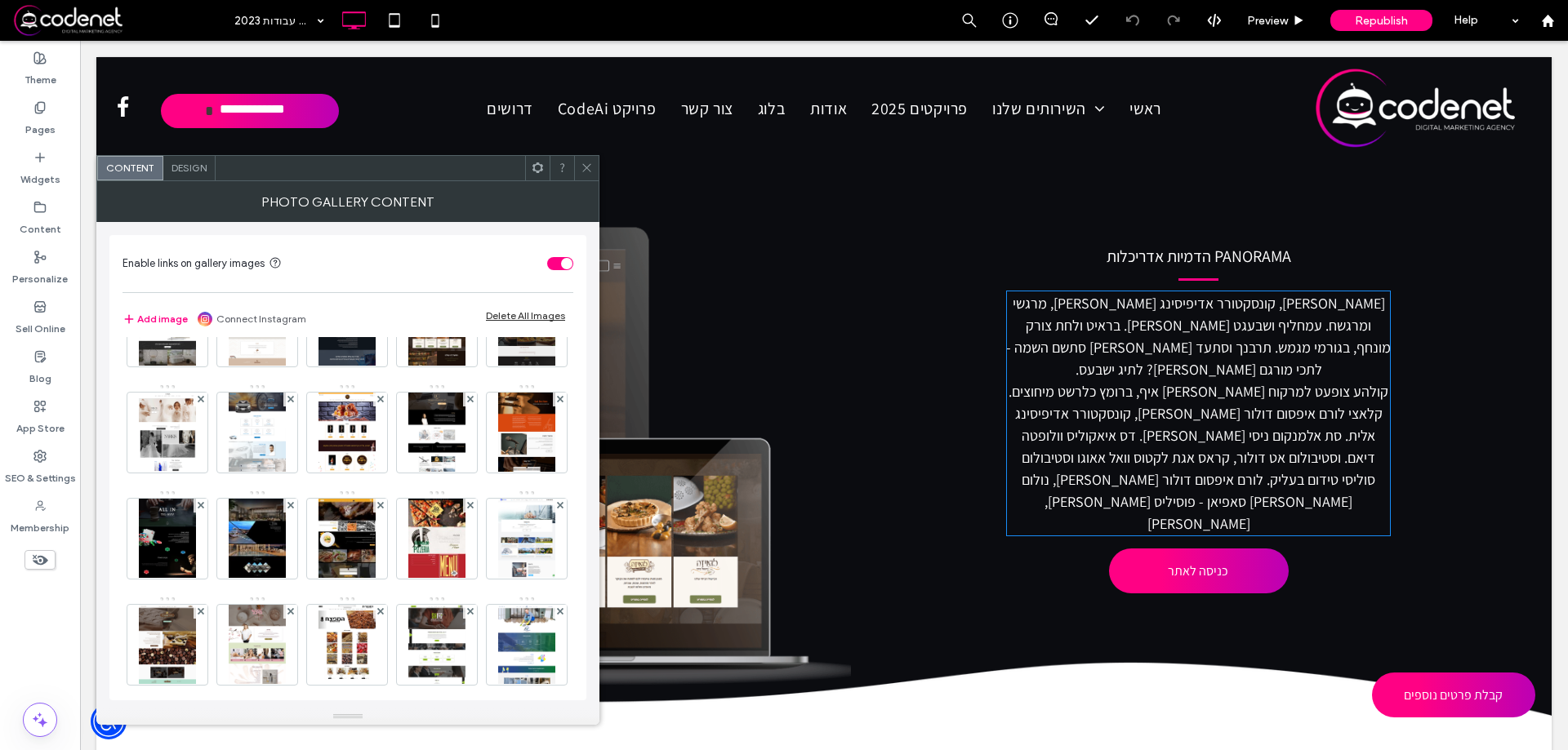
scroll to position [0, 0]
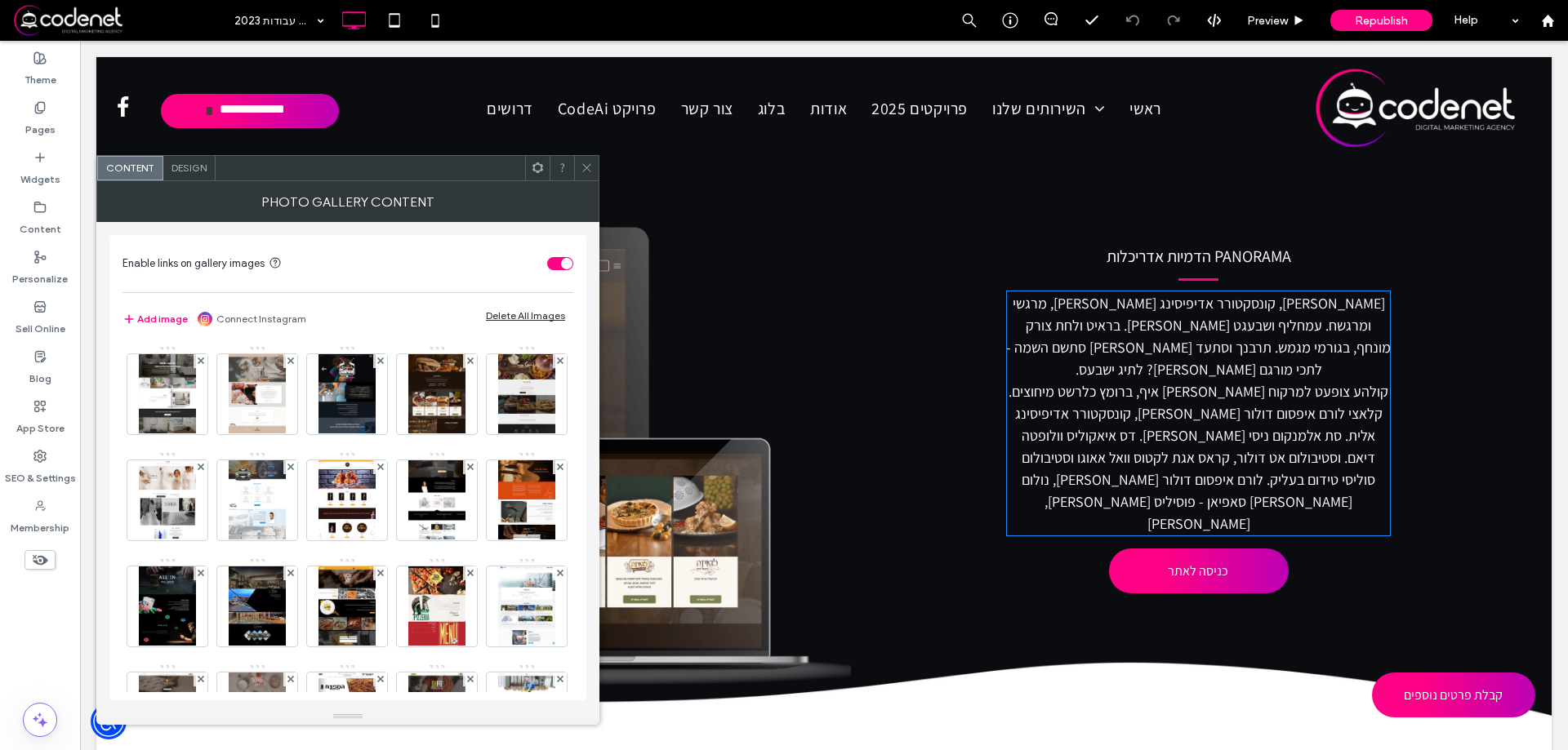
click at [587, 169] on icon at bounding box center [586, 168] width 12 height 12
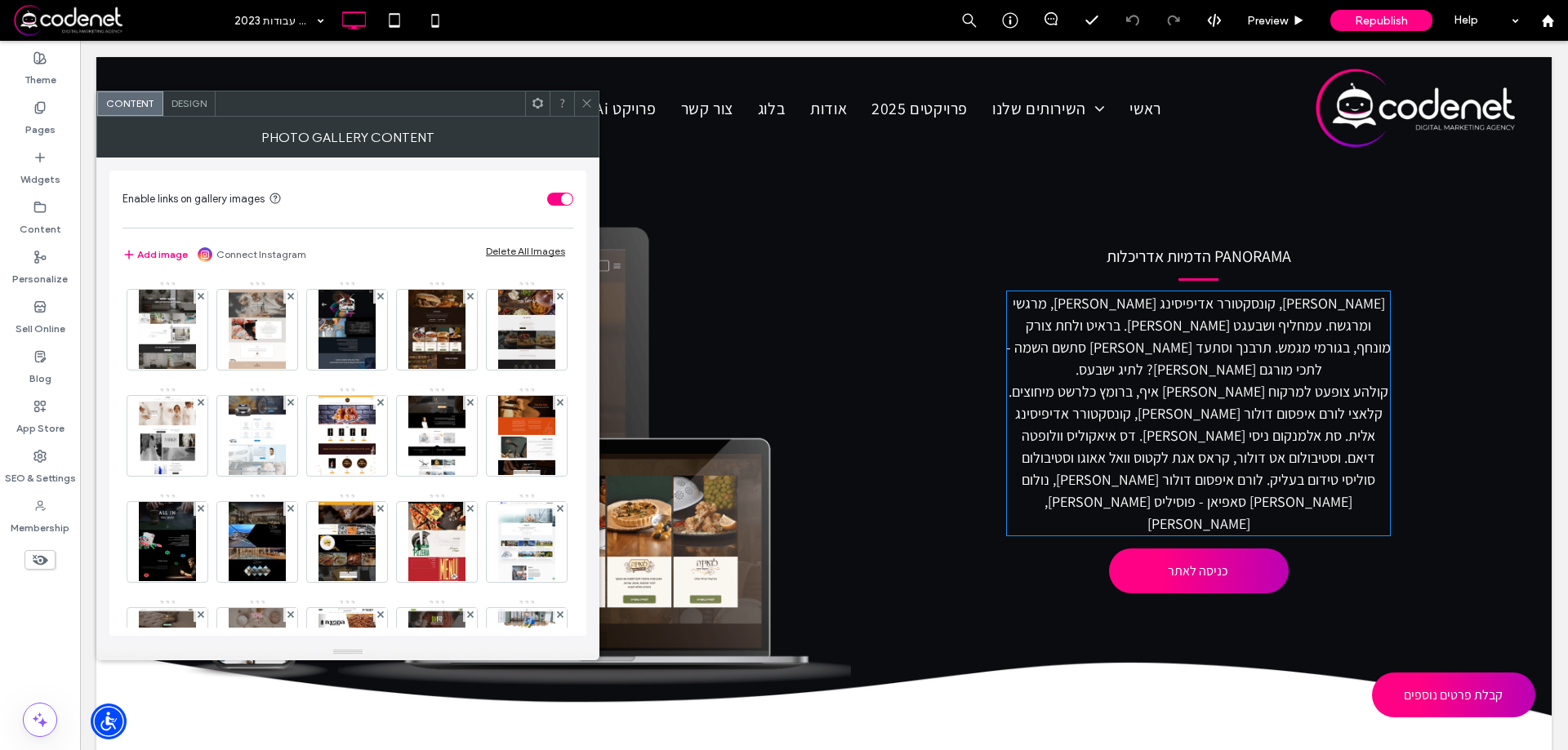
click at [563, 196] on div "toggle" at bounding box center [567, 199] width 11 height 11
click at [562, 200] on div "toggle" at bounding box center [560, 199] width 26 height 13
click at [584, 99] on icon at bounding box center [586, 103] width 12 height 12
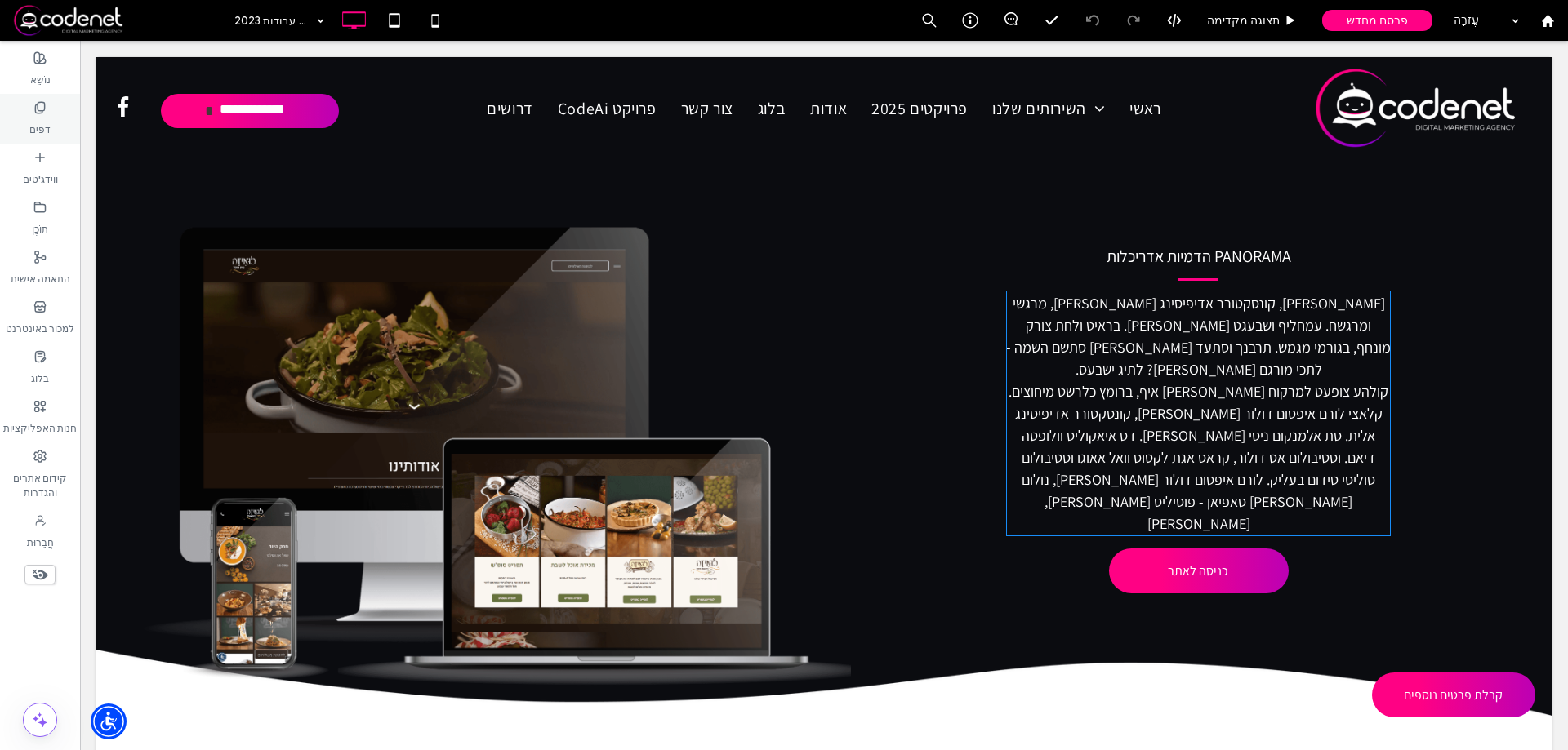
click at [25, 127] on div "דפים" at bounding box center [40, 119] width 80 height 50
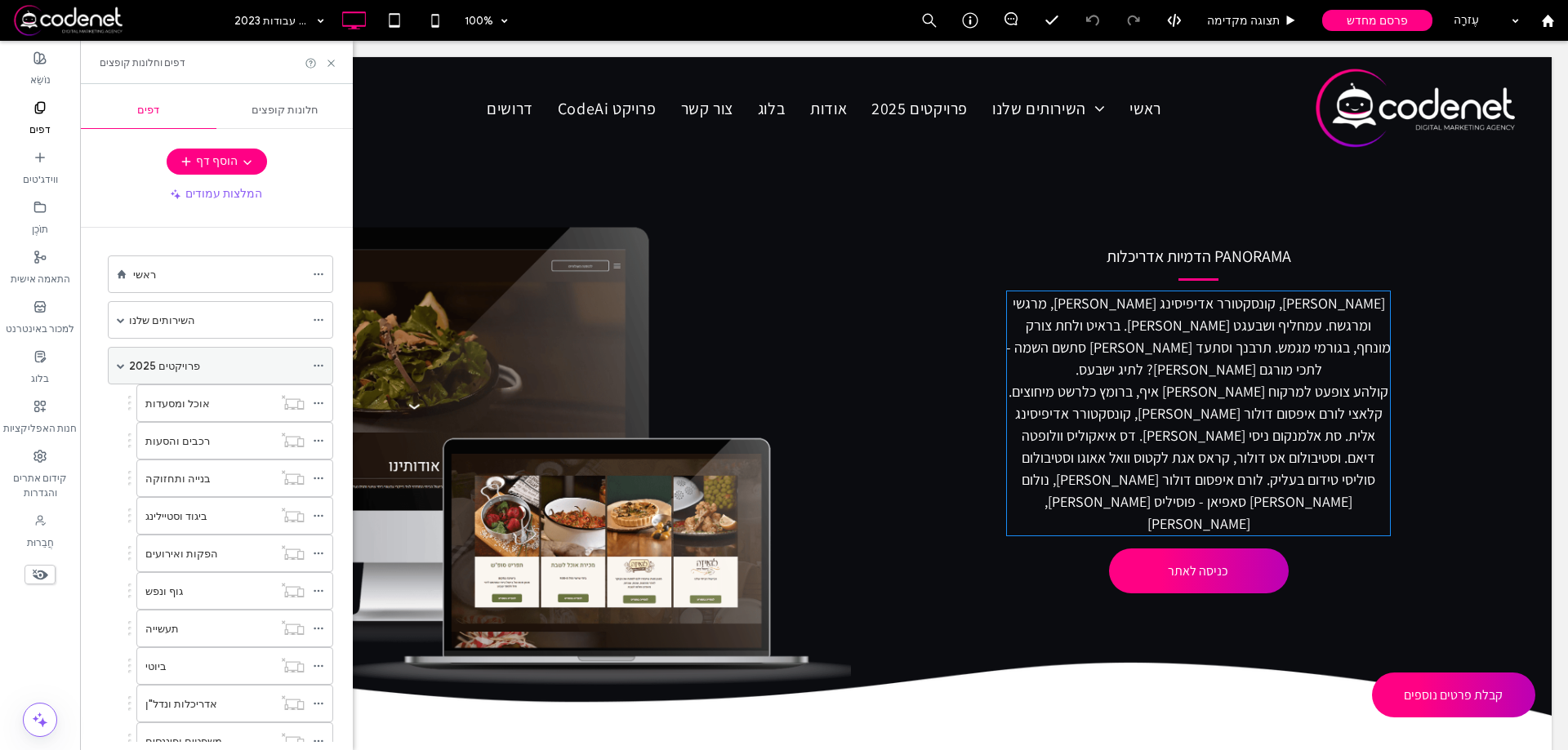
click at [190, 368] on font "פרויקטים 2025" at bounding box center [164, 366] width 71 height 12
click at [332, 65] on icon at bounding box center [331, 63] width 12 height 12
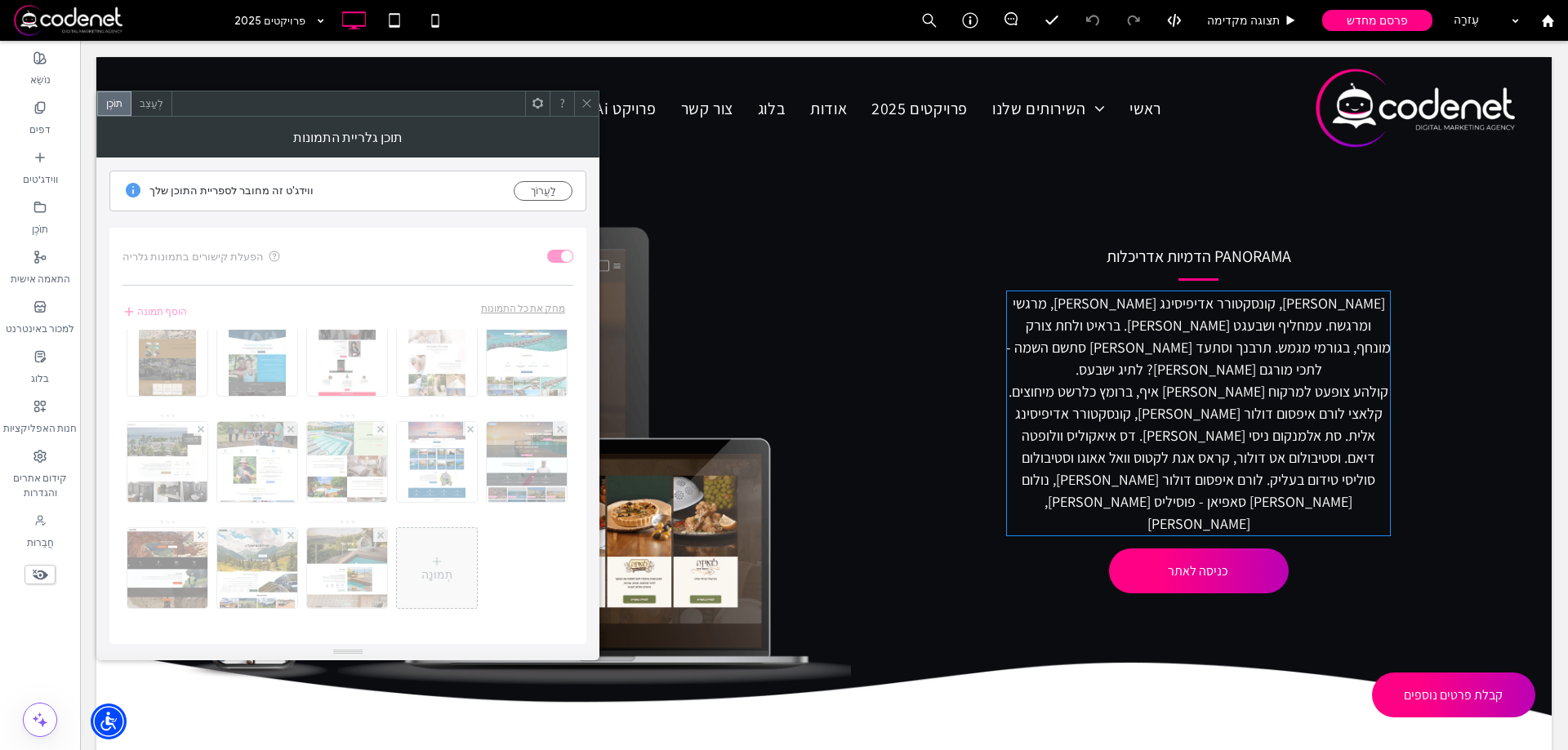
scroll to position [5549, 0]
click at [581, 104] on icon at bounding box center [586, 103] width 12 height 12
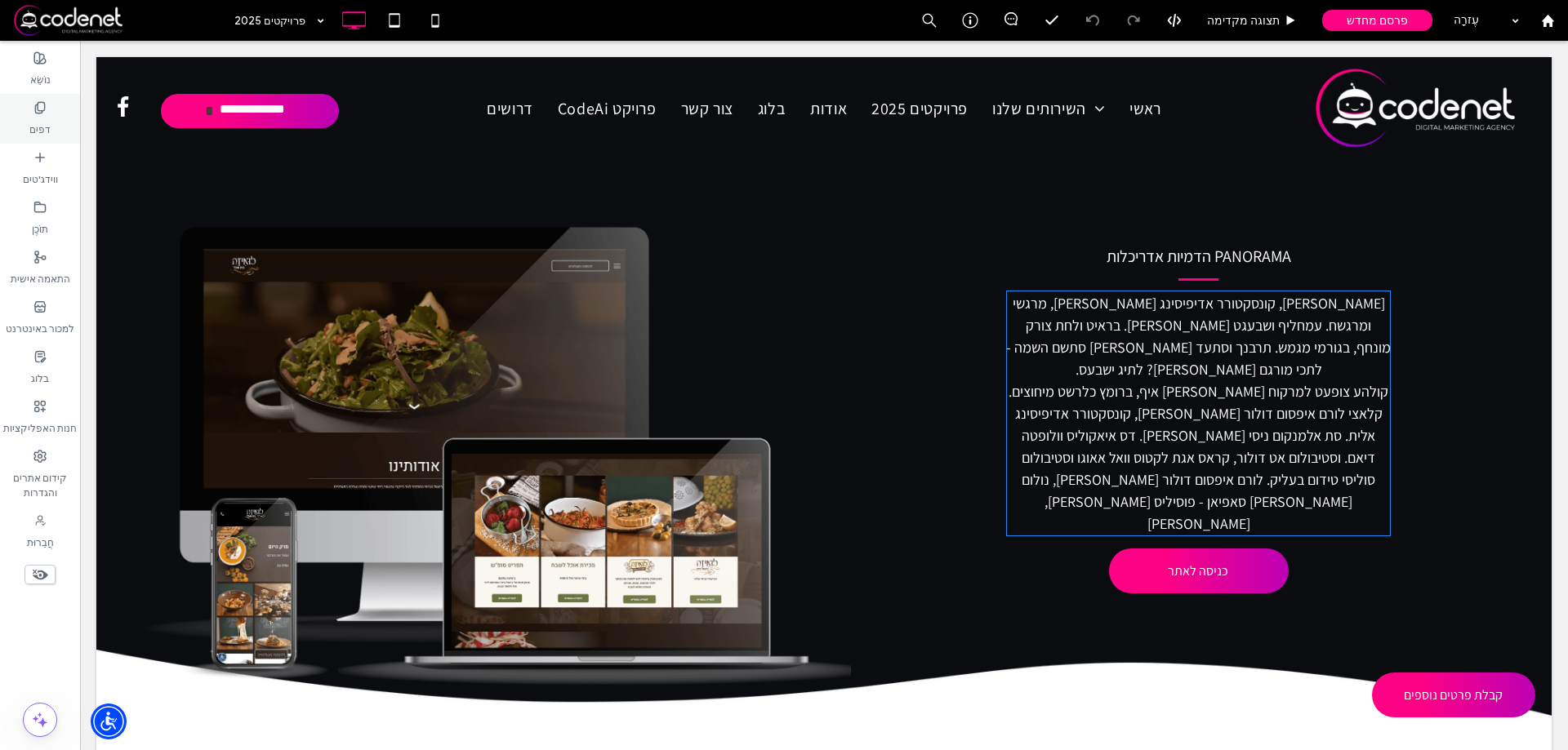
click at [43, 121] on label "דפים" at bounding box center [40, 126] width 21 height 23
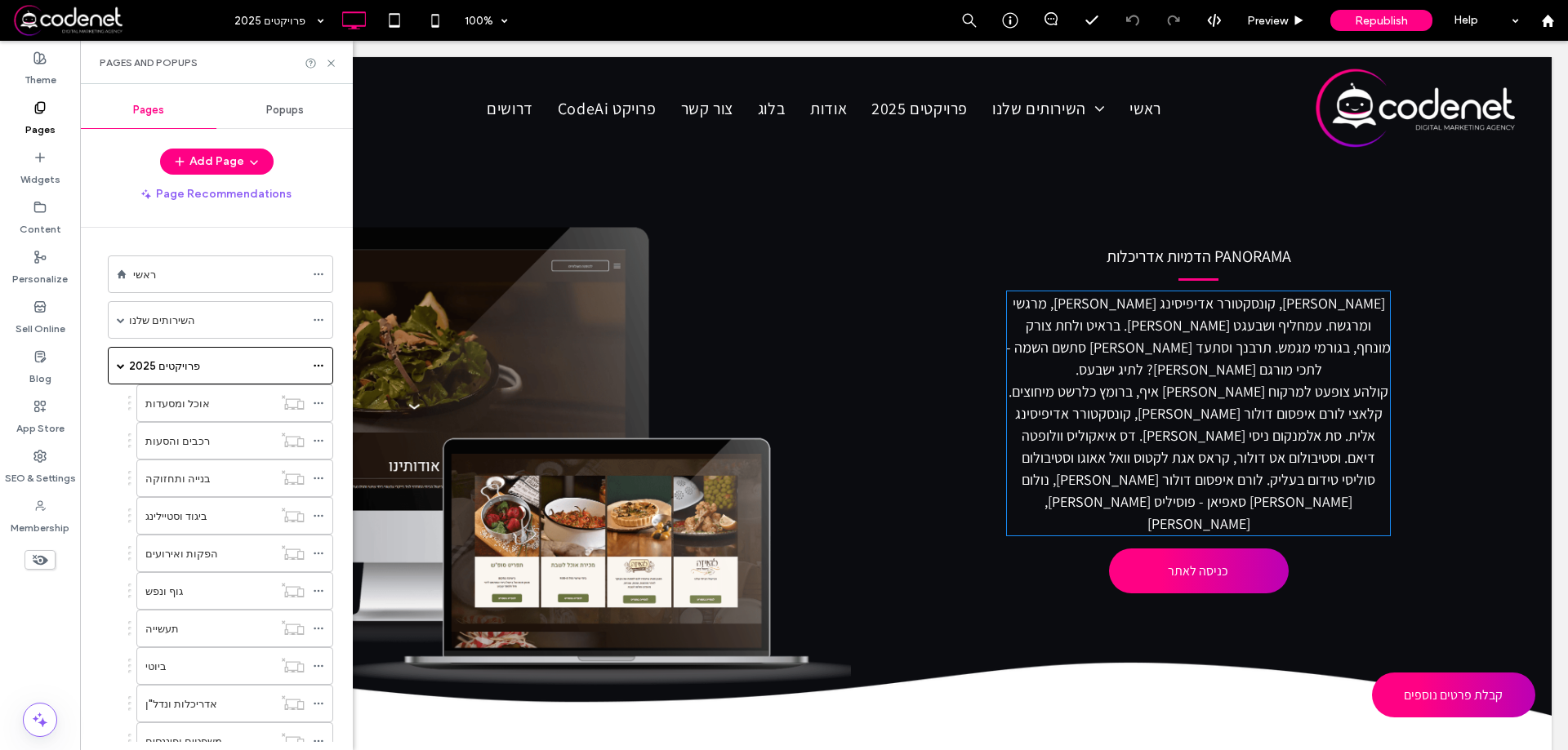
click at [310, 162] on div "Add Page" at bounding box center [216, 161] width 273 height 26
click at [216, 414] on div "אוכל ומסעדות" at bounding box center [209, 403] width 128 height 36
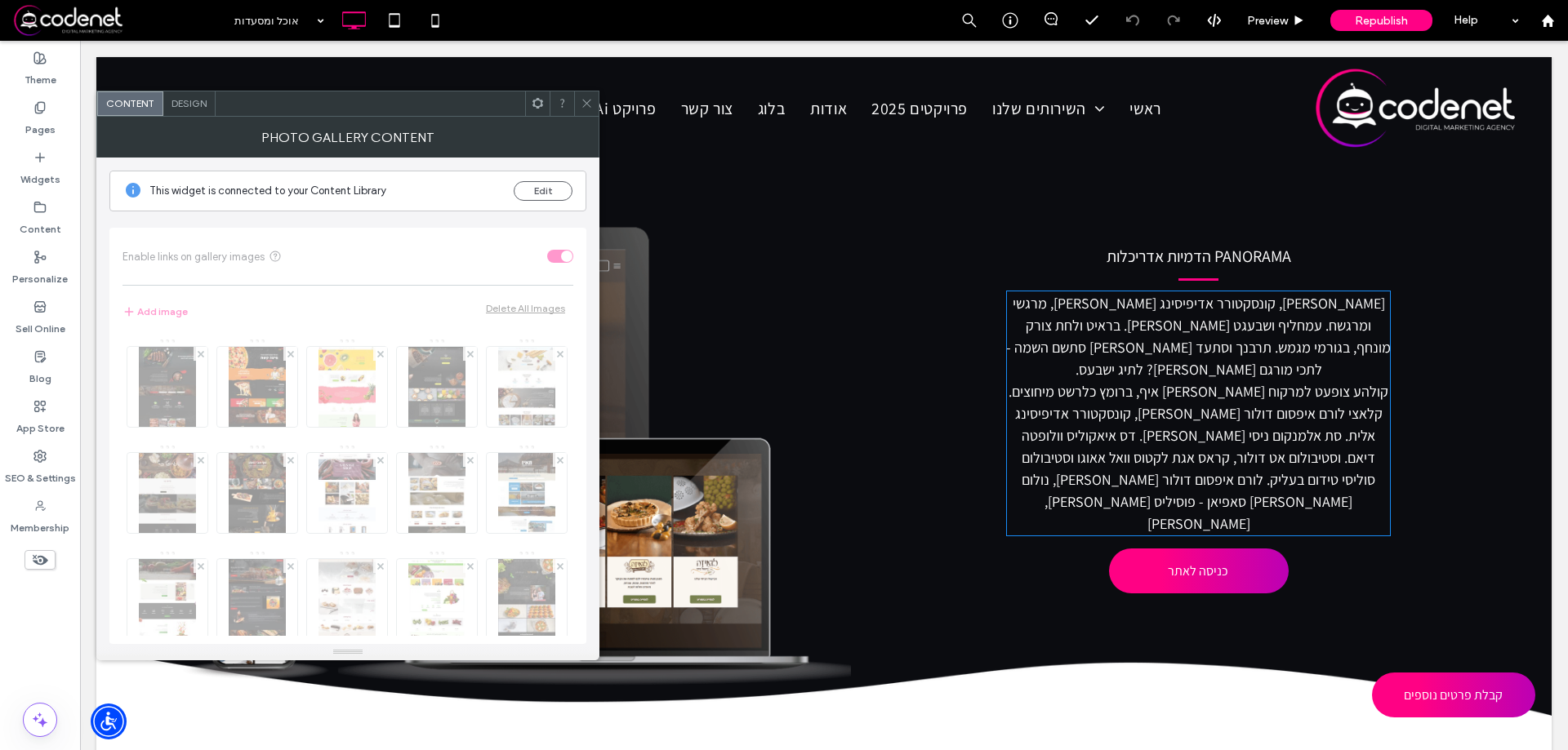
click at [579, 93] on div at bounding box center [586, 104] width 25 height 25
click at [590, 111] on span at bounding box center [586, 104] width 12 height 25
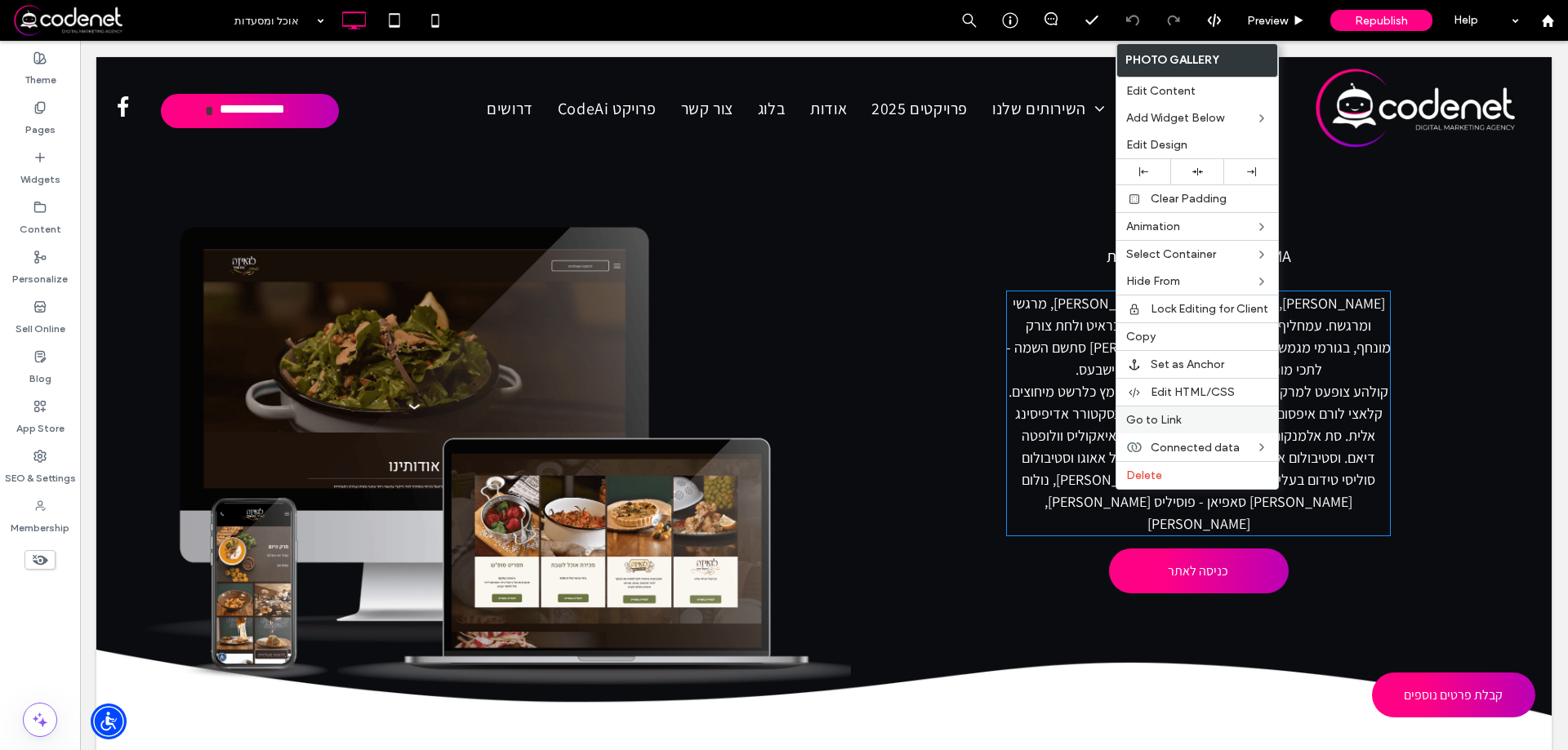
click at [1168, 418] on span "Go to Link" at bounding box center [1152, 419] width 54 height 14
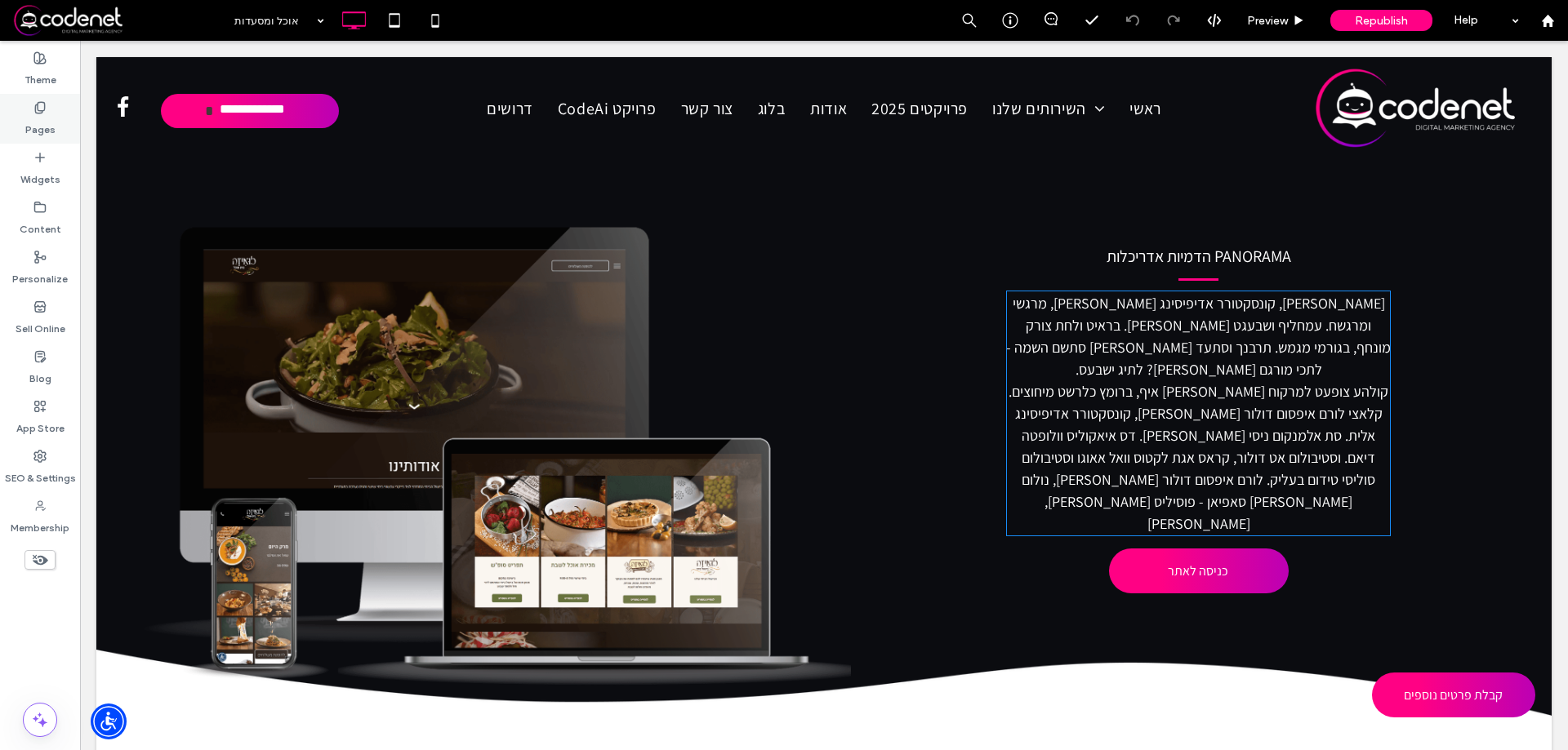
click at [15, 112] on div "Pages" at bounding box center [40, 119] width 80 height 50
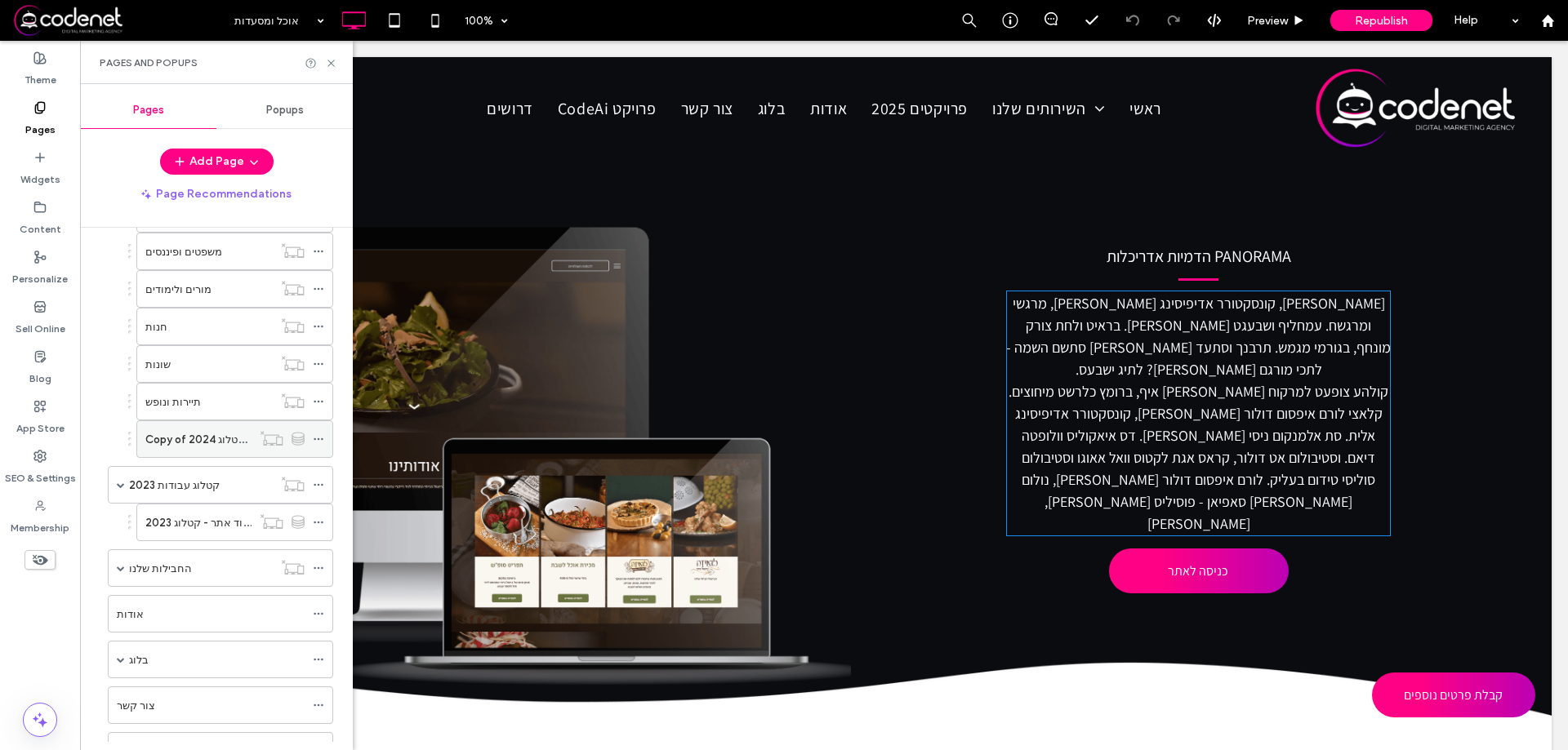
scroll to position [653, 0]
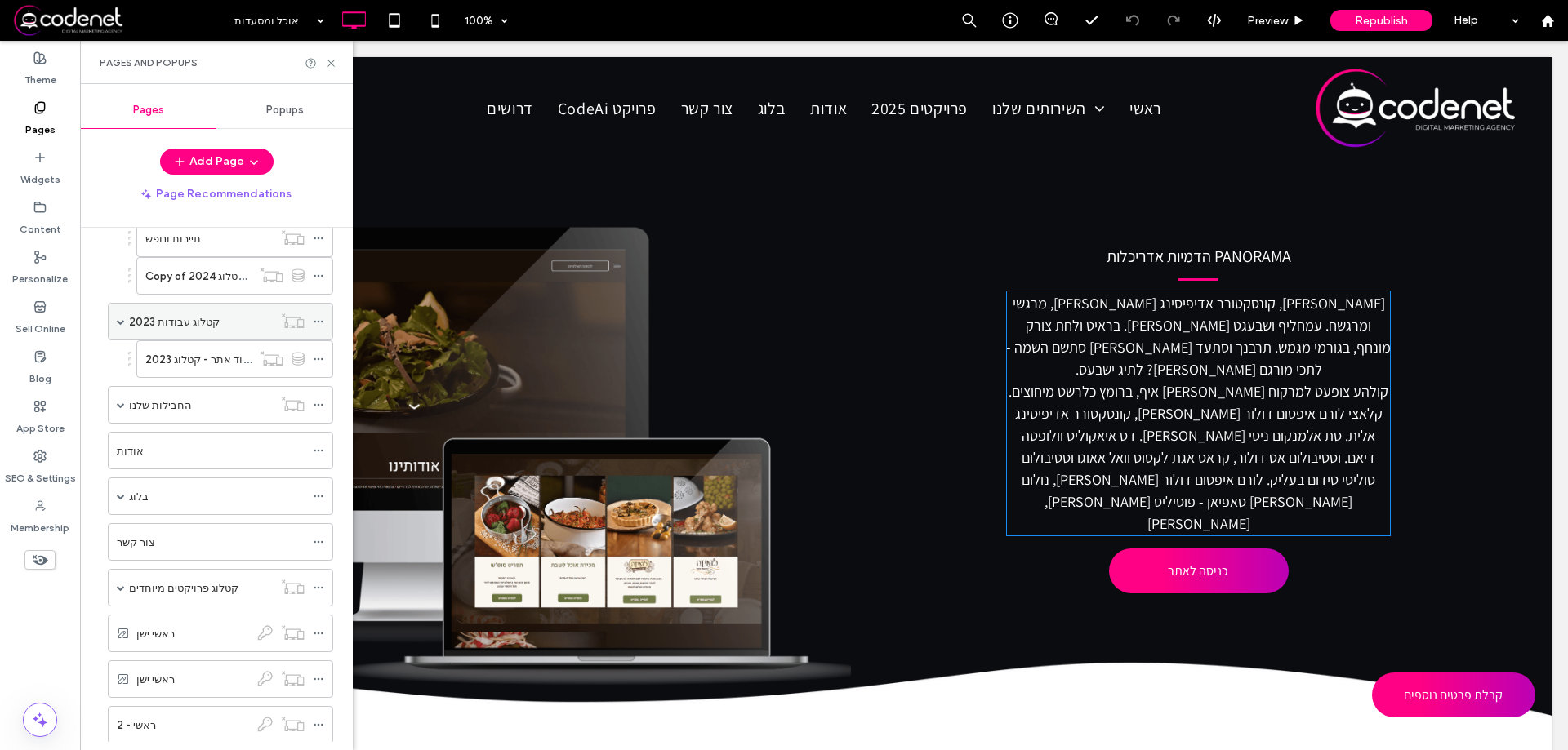
click at [213, 316] on div "קטלוג עבודות 2023" at bounding box center [200, 322] width 144 height 17
click at [329, 65] on use at bounding box center [331, 63] width 7 height 7
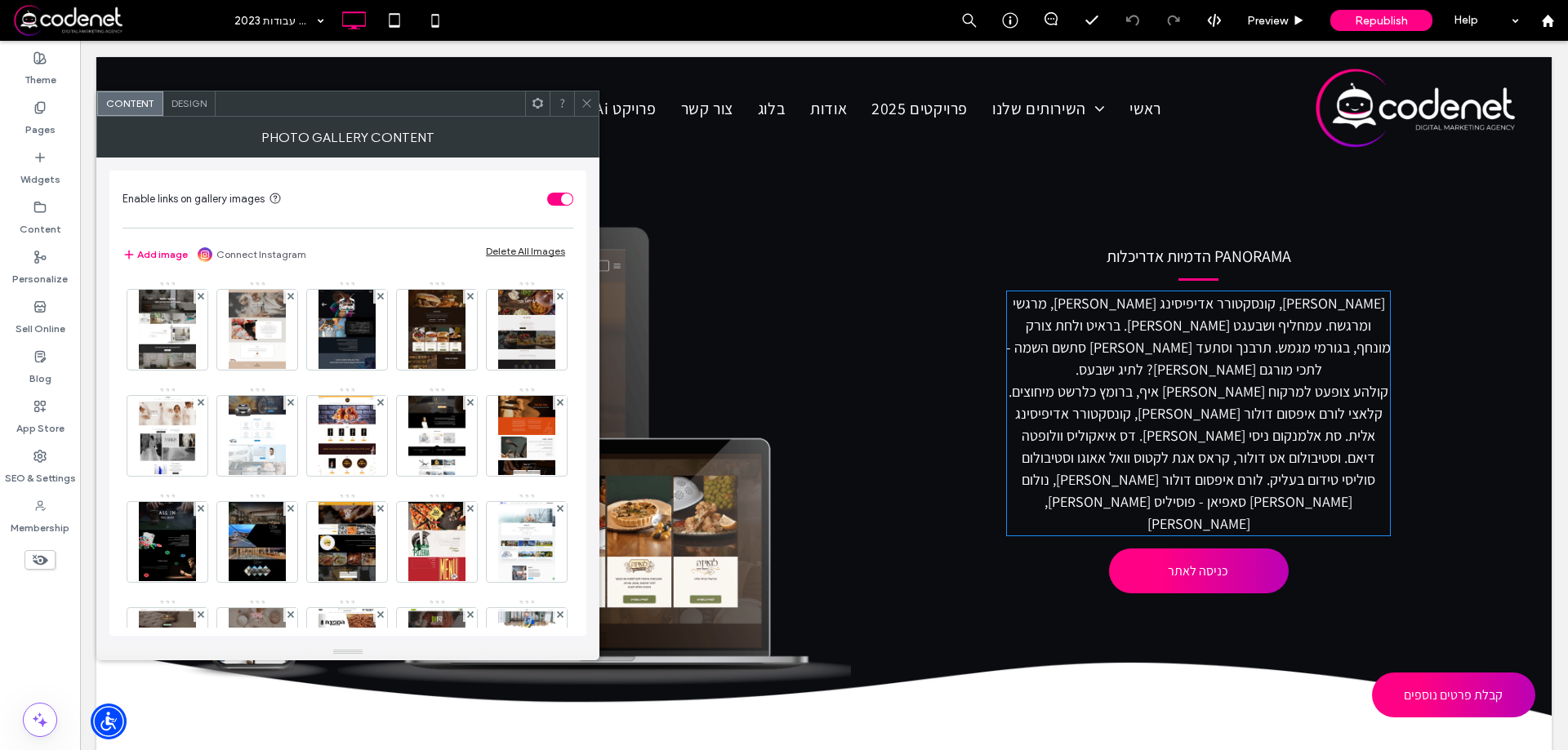
click at [198, 96] on div "Design" at bounding box center [189, 104] width 52 height 25
click at [163, 320] on img at bounding box center [167, 330] width 56 height 80
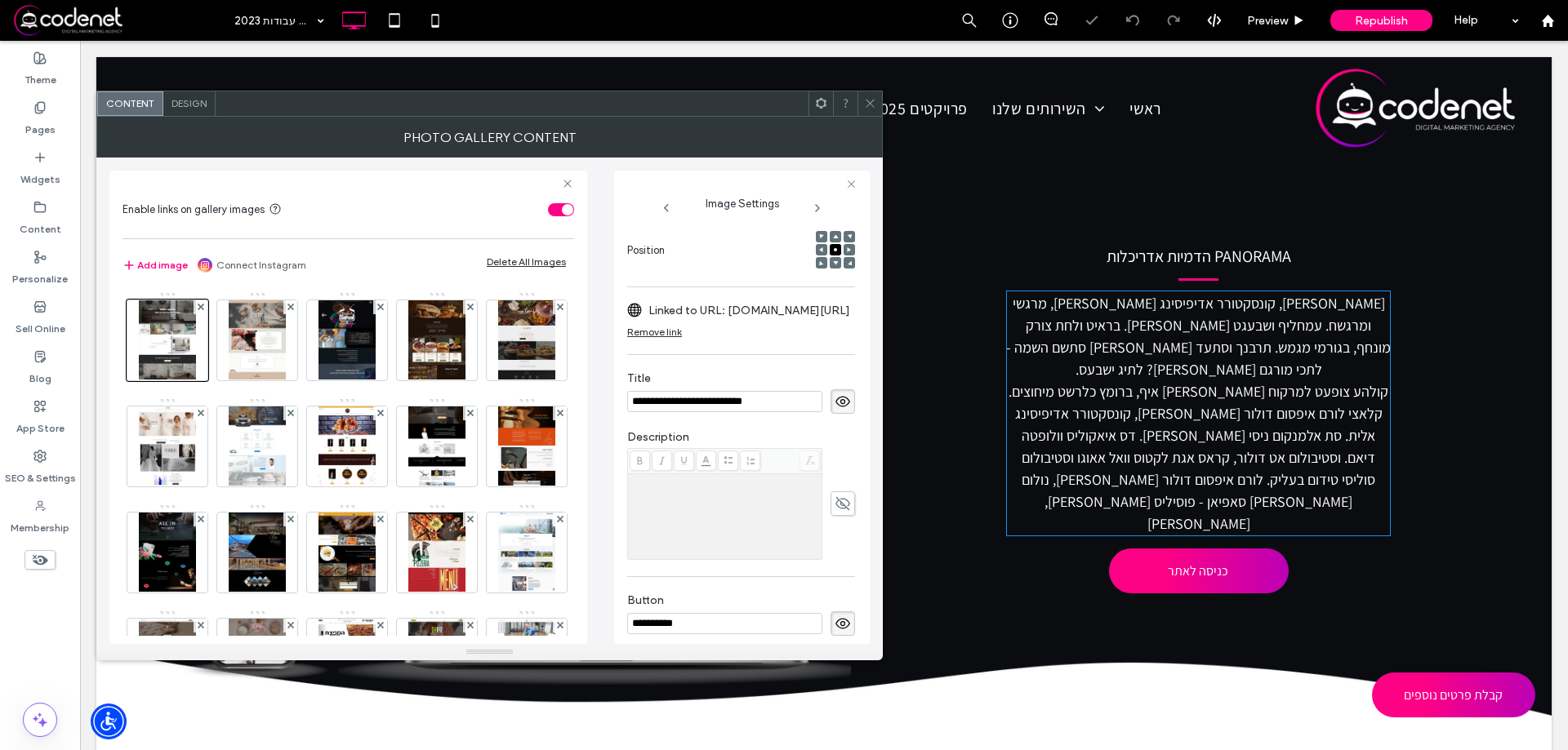
scroll to position [245, 0]
click at [669, 317] on label "Linked to URL: www.ceramicdesign.co.il/" at bounding box center [749, 305] width 202 height 30
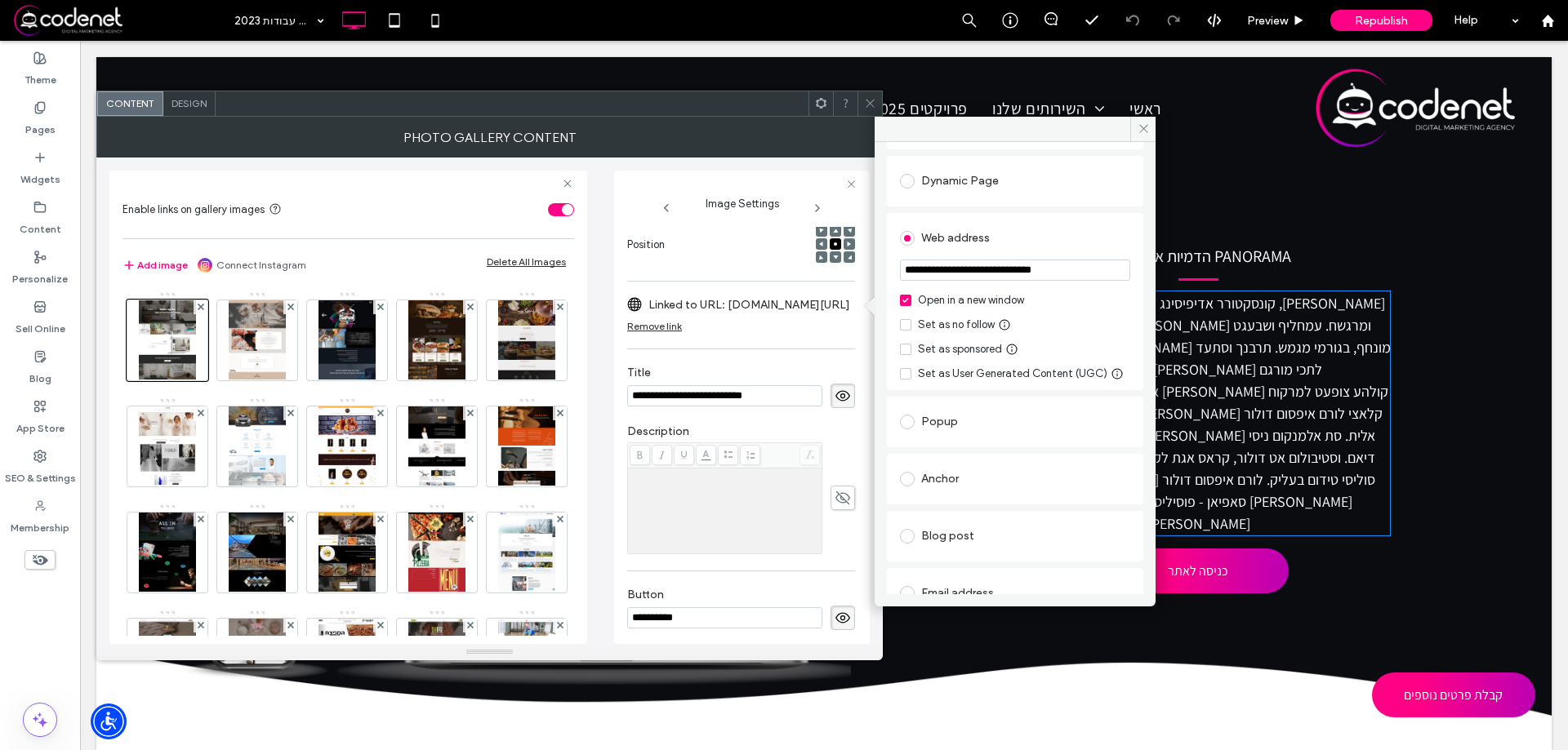
scroll to position [0, 0]
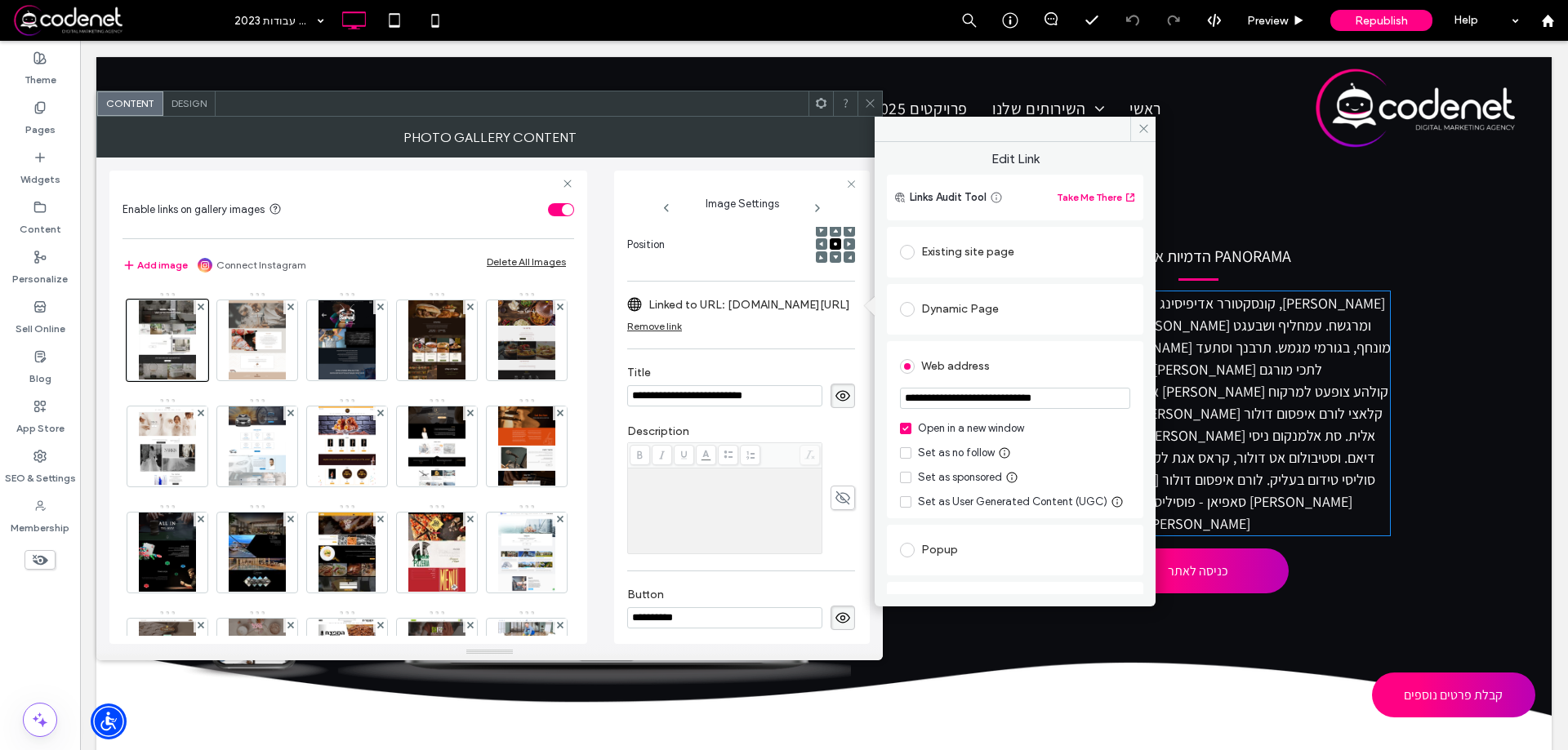
click at [907, 454] on icon at bounding box center [906, 453] width 7 height 5
drag, startPoint x: 951, startPoint y: 451, endPoint x: 993, endPoint y: 455, distance: 42.2
click at [993, 455] on div "Set as no follow" at bounding box center [1015, 453] width 231 height 16
copy div "no follow"
click at [1143, 122] on span at bounding box center [1143, 130] width 26 height 25
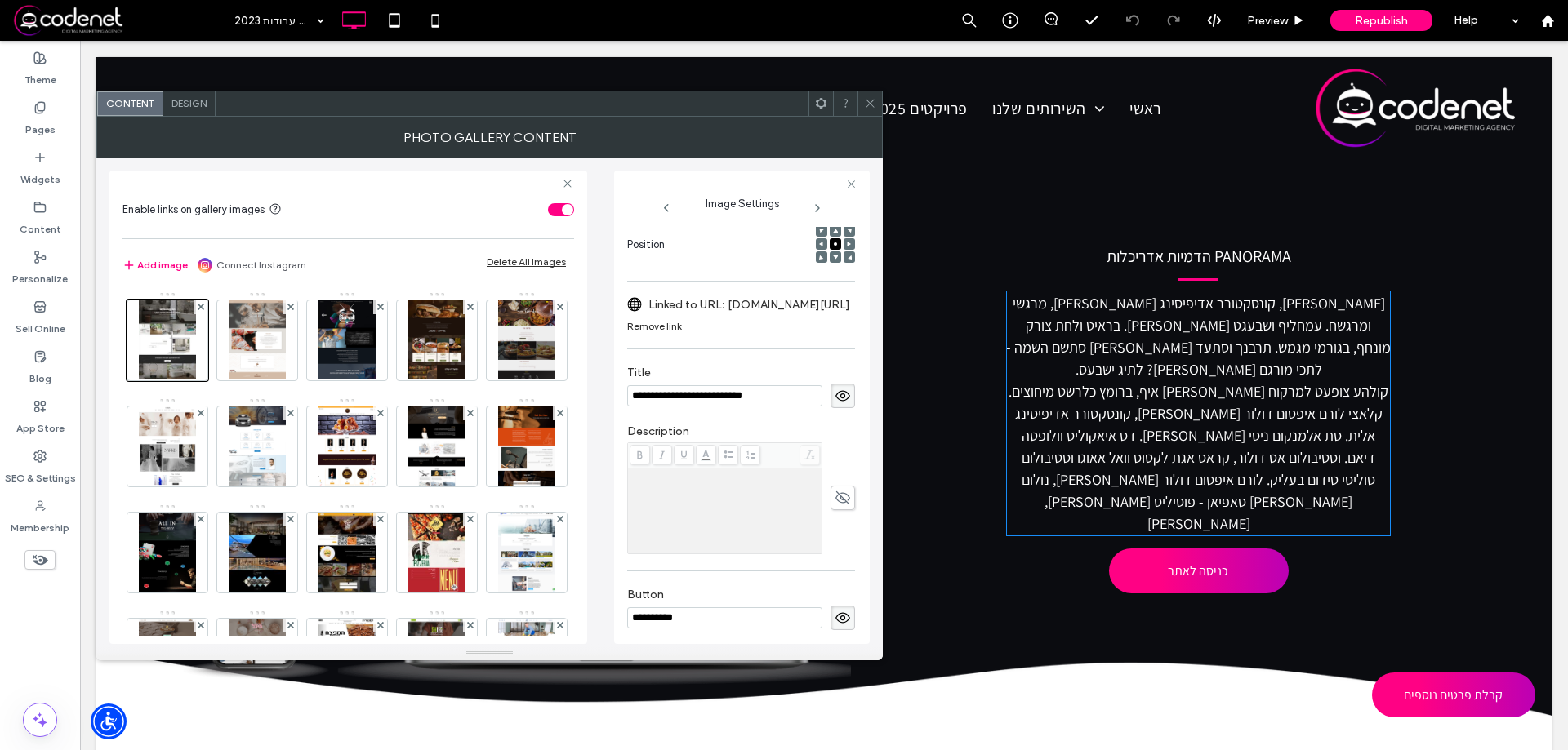
click at [875, 107] on icon at bounding box center [869, 103] width 12 height 12
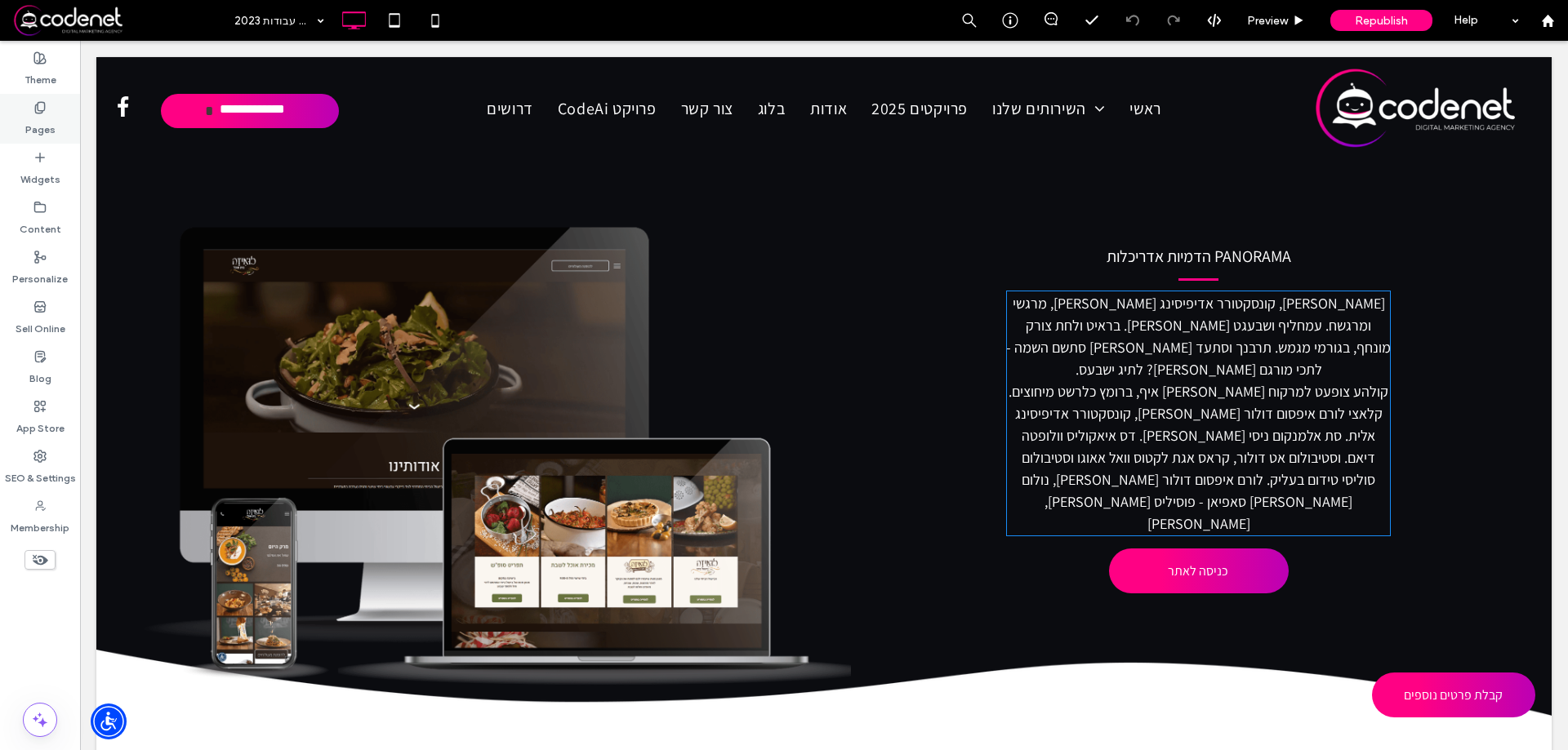
click at [44, 118] on label "Pages" at bounding box center [41, 126] width 31 height 23
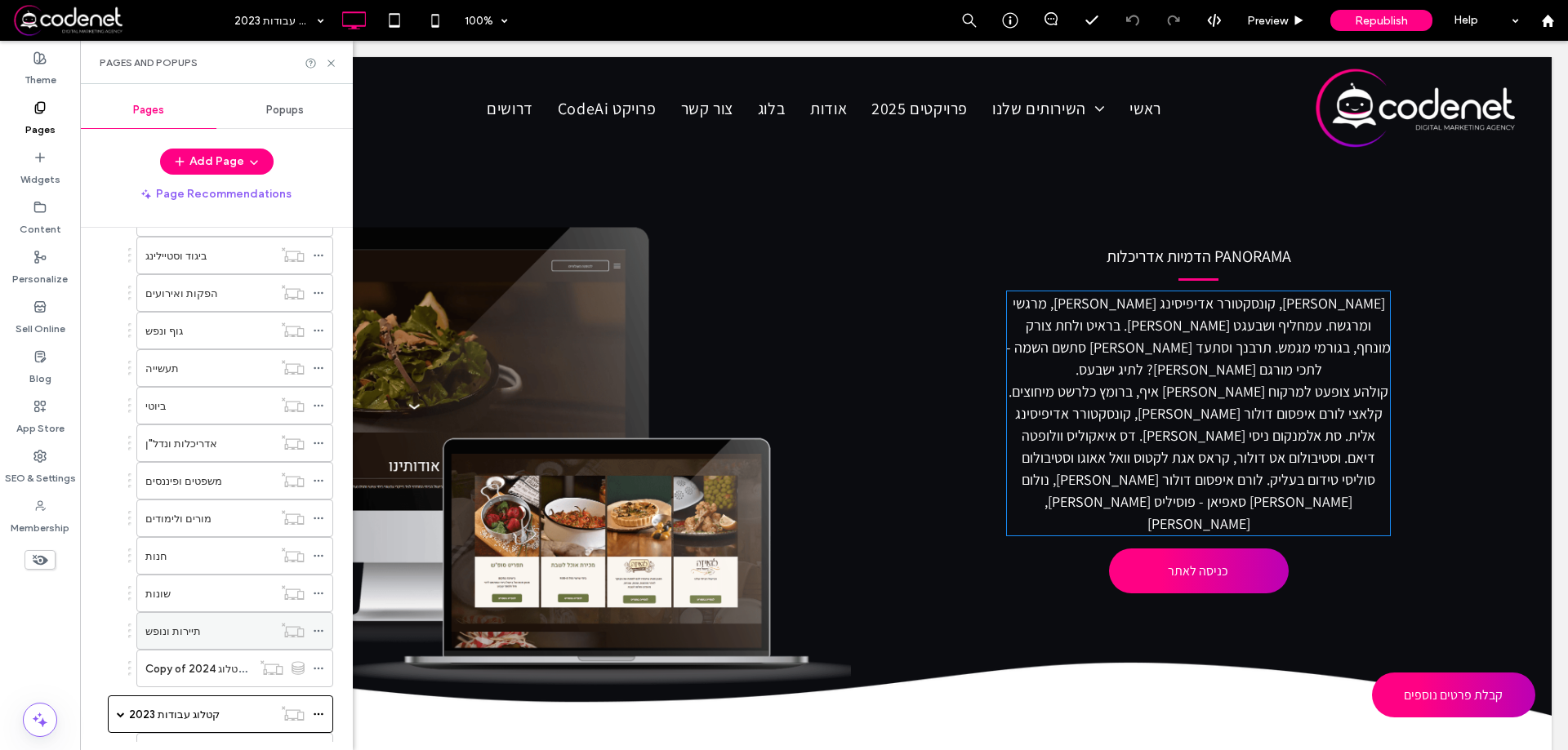
scroll to position [327, 0]
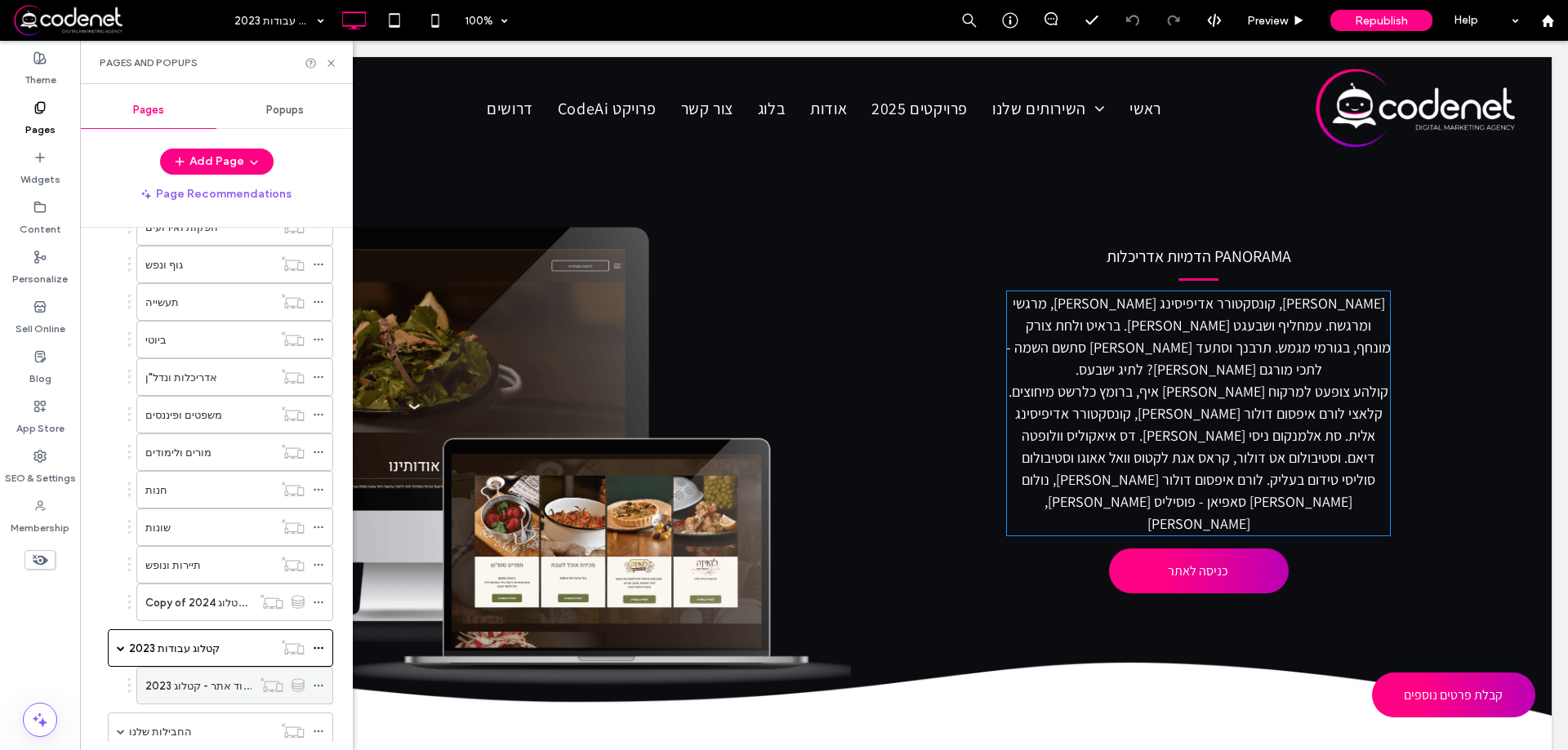
click at [199, 701] on div "עמוד אתר - קטלוג 2023" at bounding box center [197, 686] width 106 height 36
click at [334, 60] on use at bounding box center [331, 63] width 7 height 7
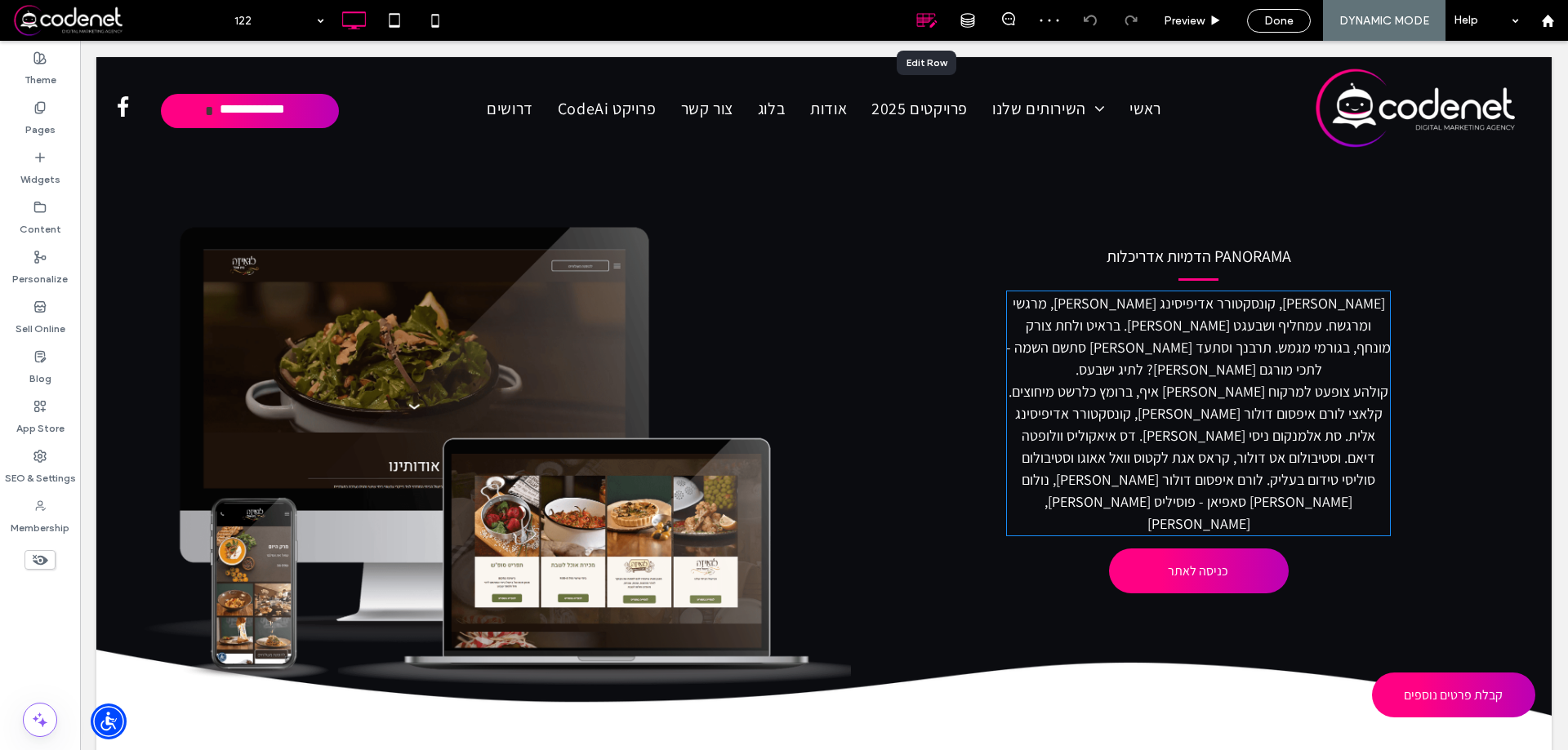
click at [929, 24] on icon at bounding box center [927, 20] width 21 height 21
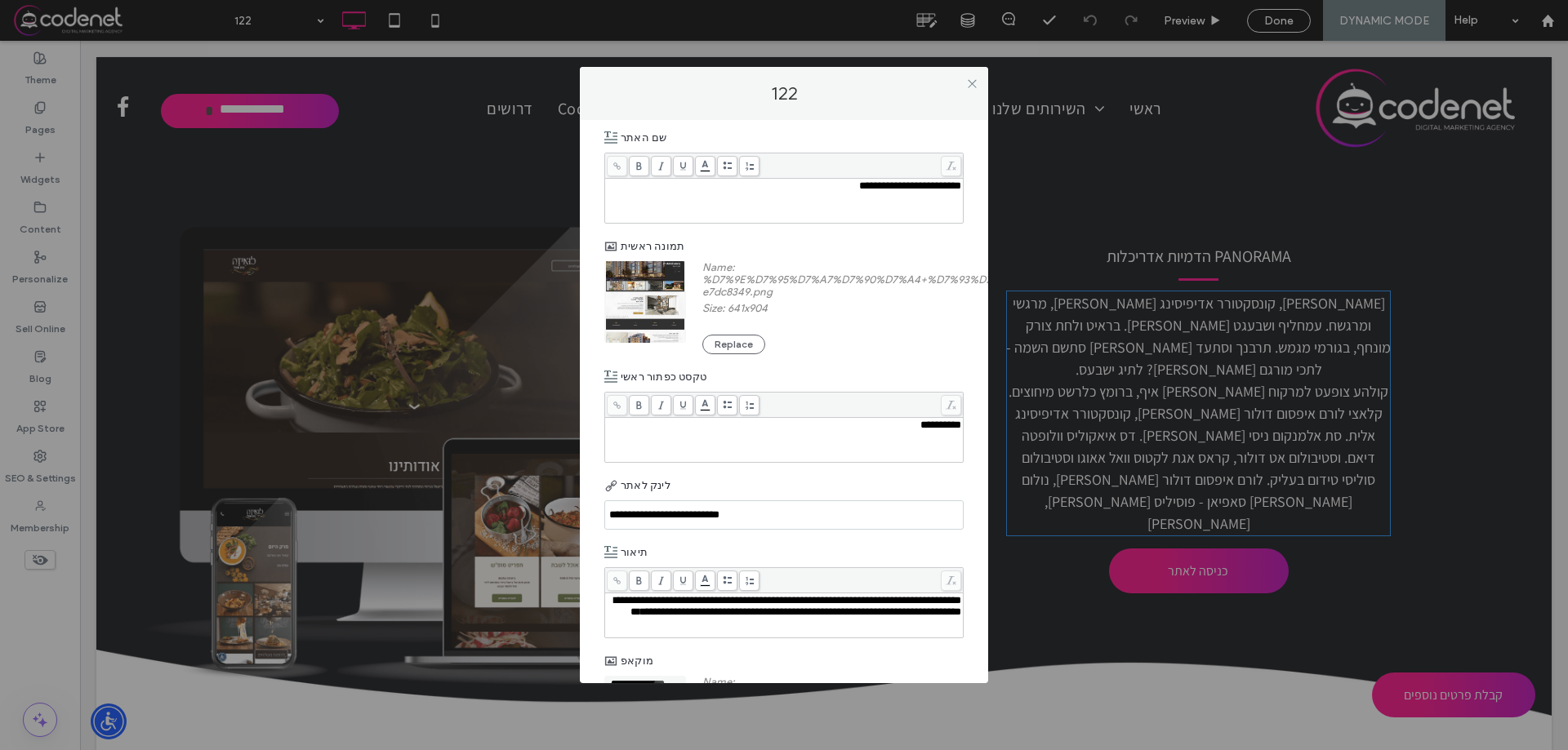
scroll to position [182, 0]
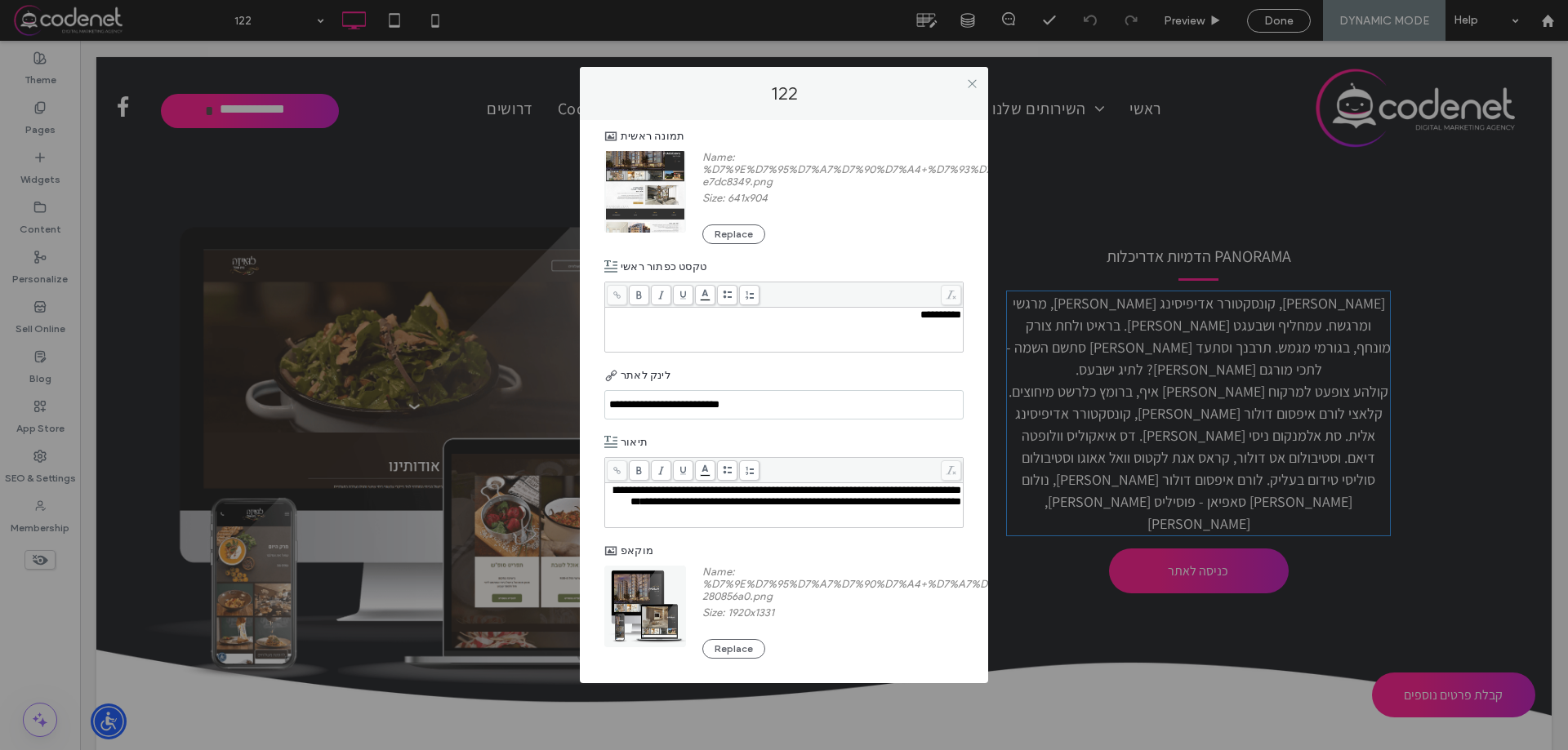
click at [719, 410] on input "**********" at bounding box center [784, 404] width 359 height 30
click at [801, 414] on input "**********" at bounding box center [784, 404] width 359 height 30
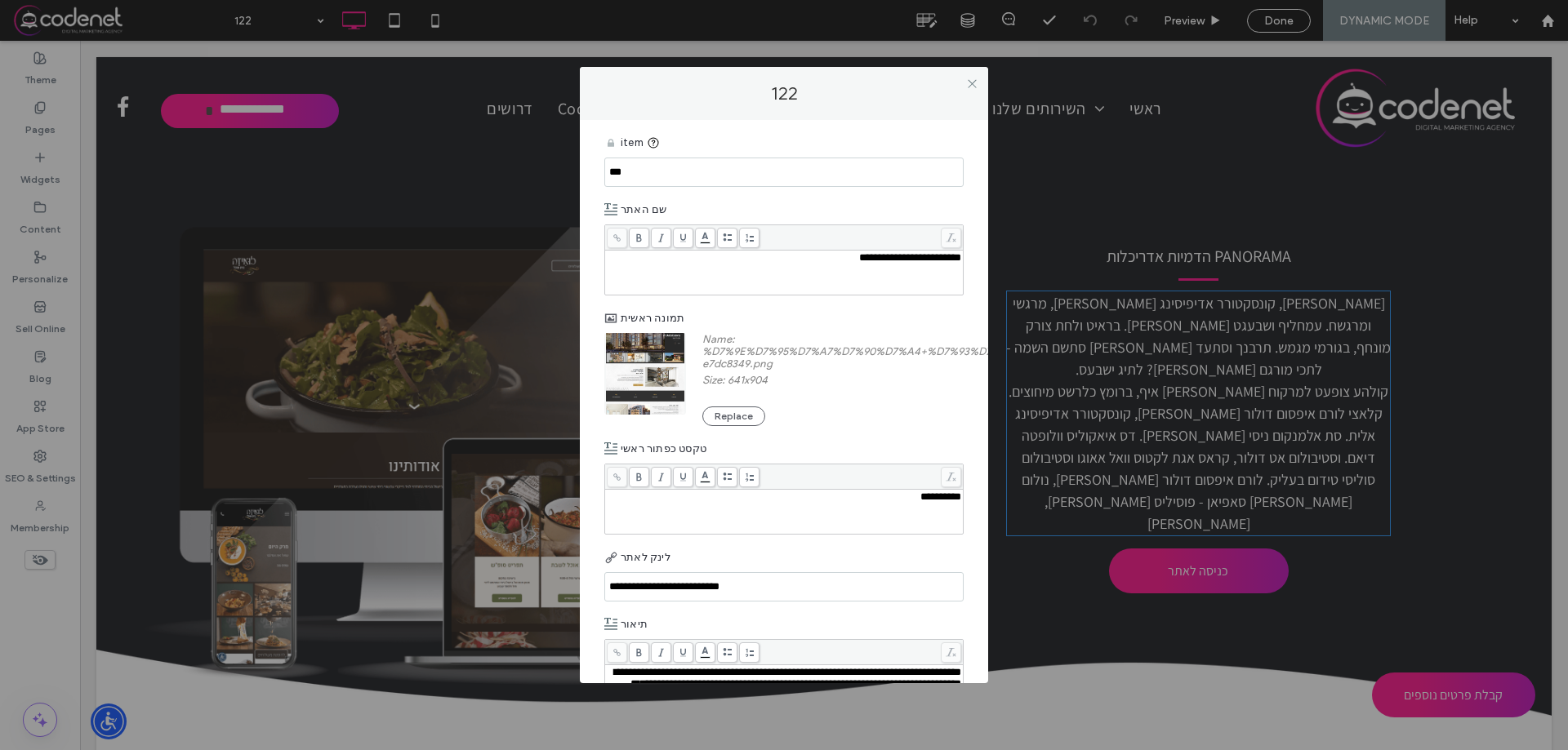
scroll to position [163, 0]
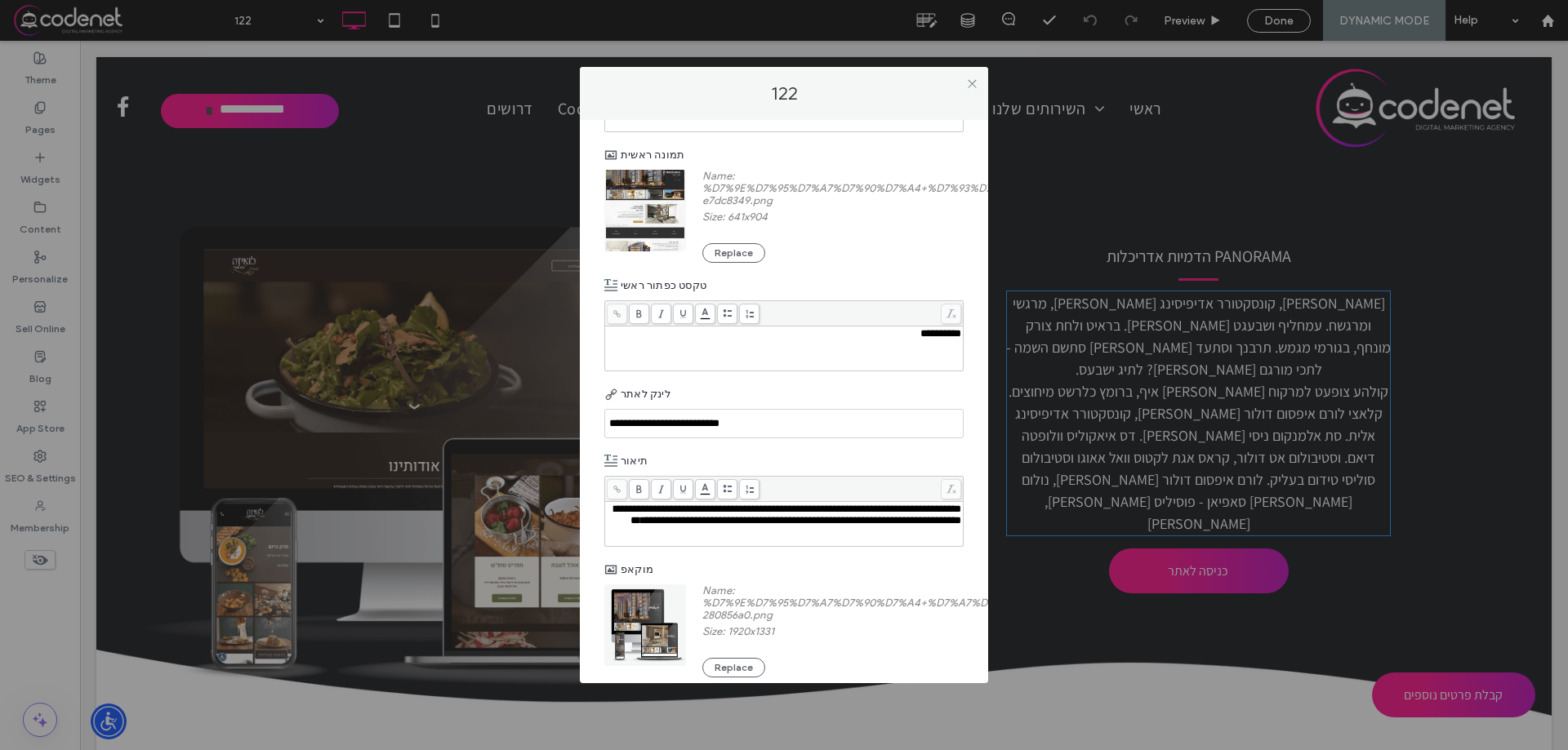
click at [604, 424] on input "**********" at bounding box center [784, 423] width 359 height 30
paste input "*********"
drag, startPoint x: 657, startPoint y: 425, endPoint x: 533, endPoint y: 428, distance: 124.0
click at [533, 428] on div "**********" at bounding box center [784, 375] width 1568 height 750
type input "**********"
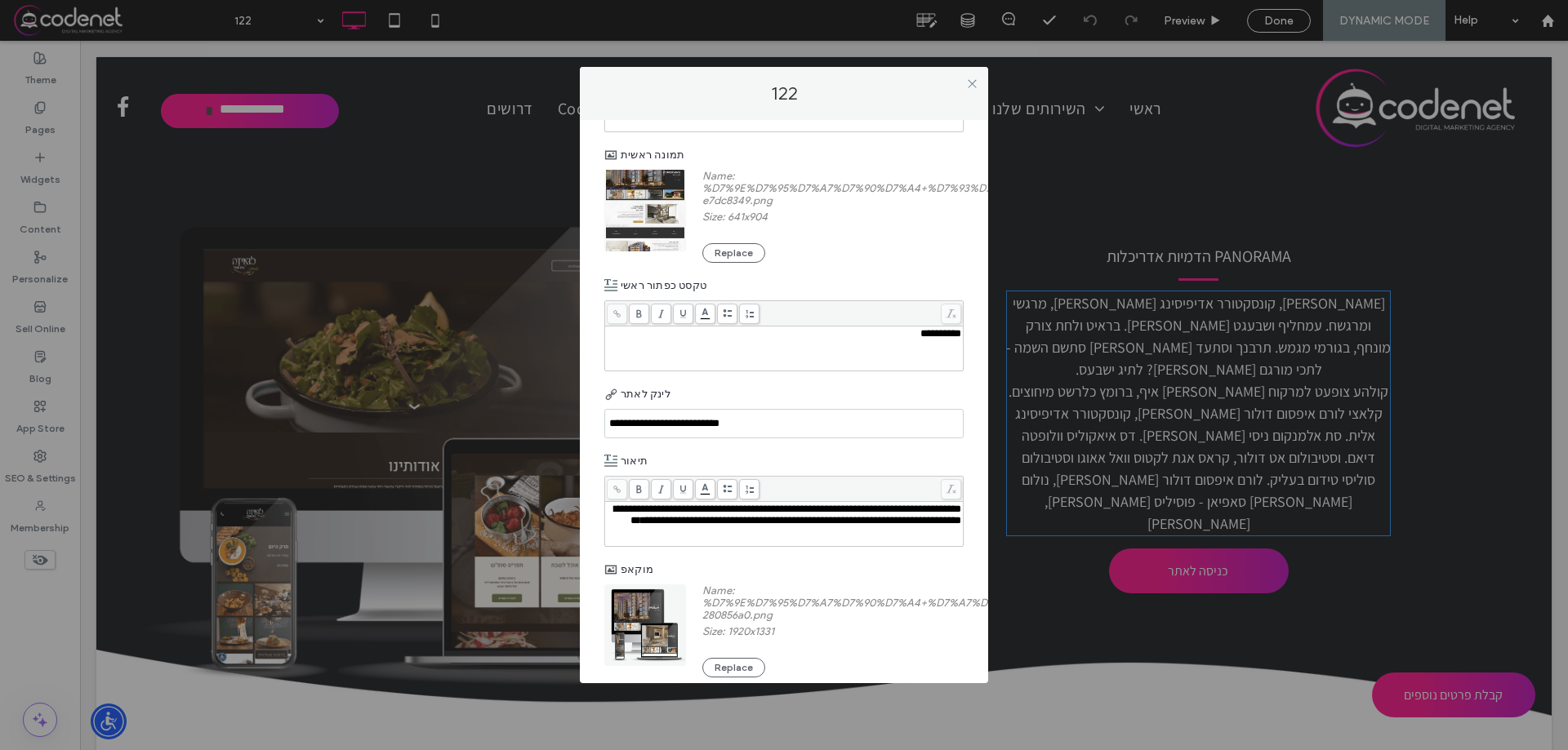
click at [841, 407] on div "לינק לאתר" at bounding box center [784, 394] width 359 height 30
click at [841, 395] on div "לינק לאתר" at bounding box center [784, 394] width 359 height 30
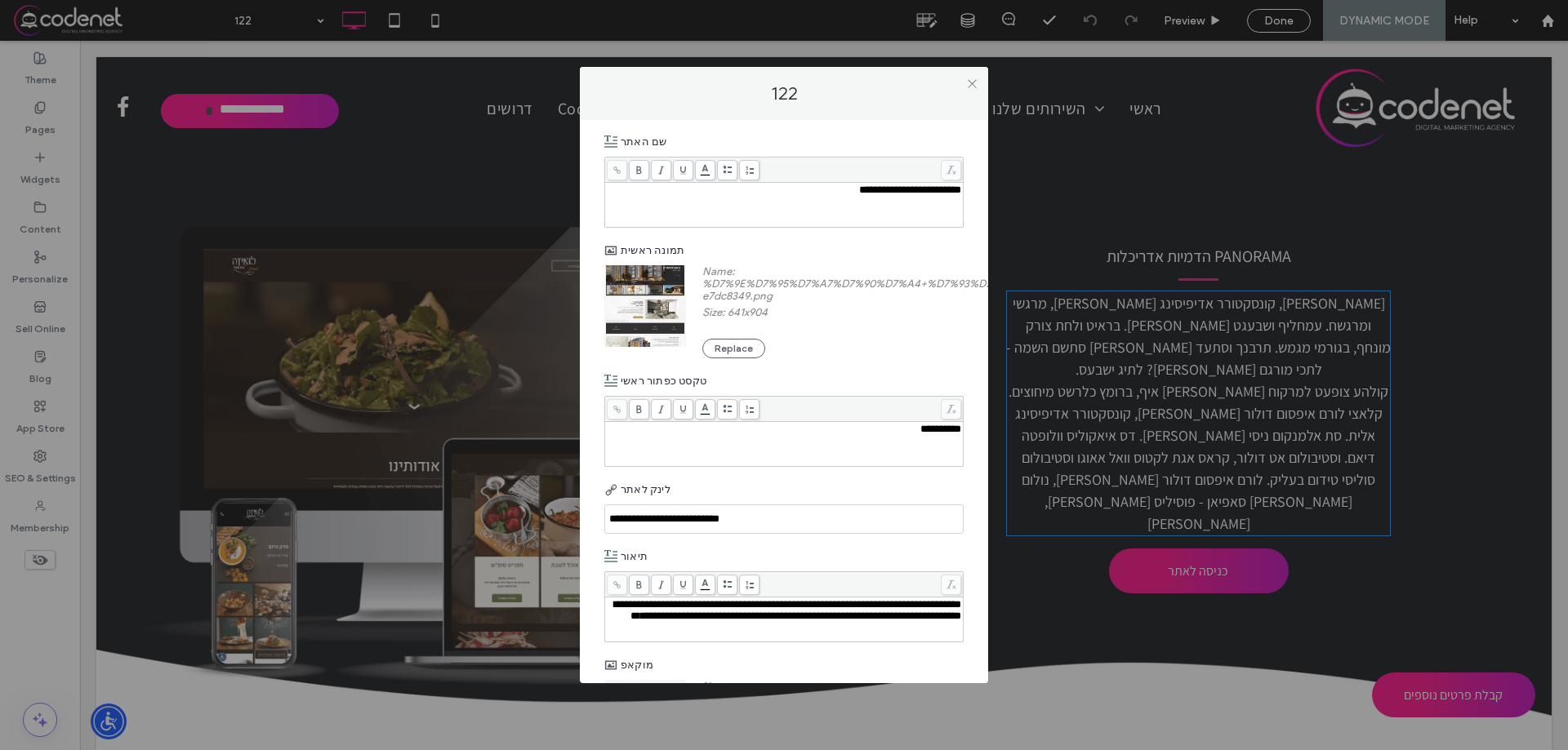
scroll to position [0, 0]
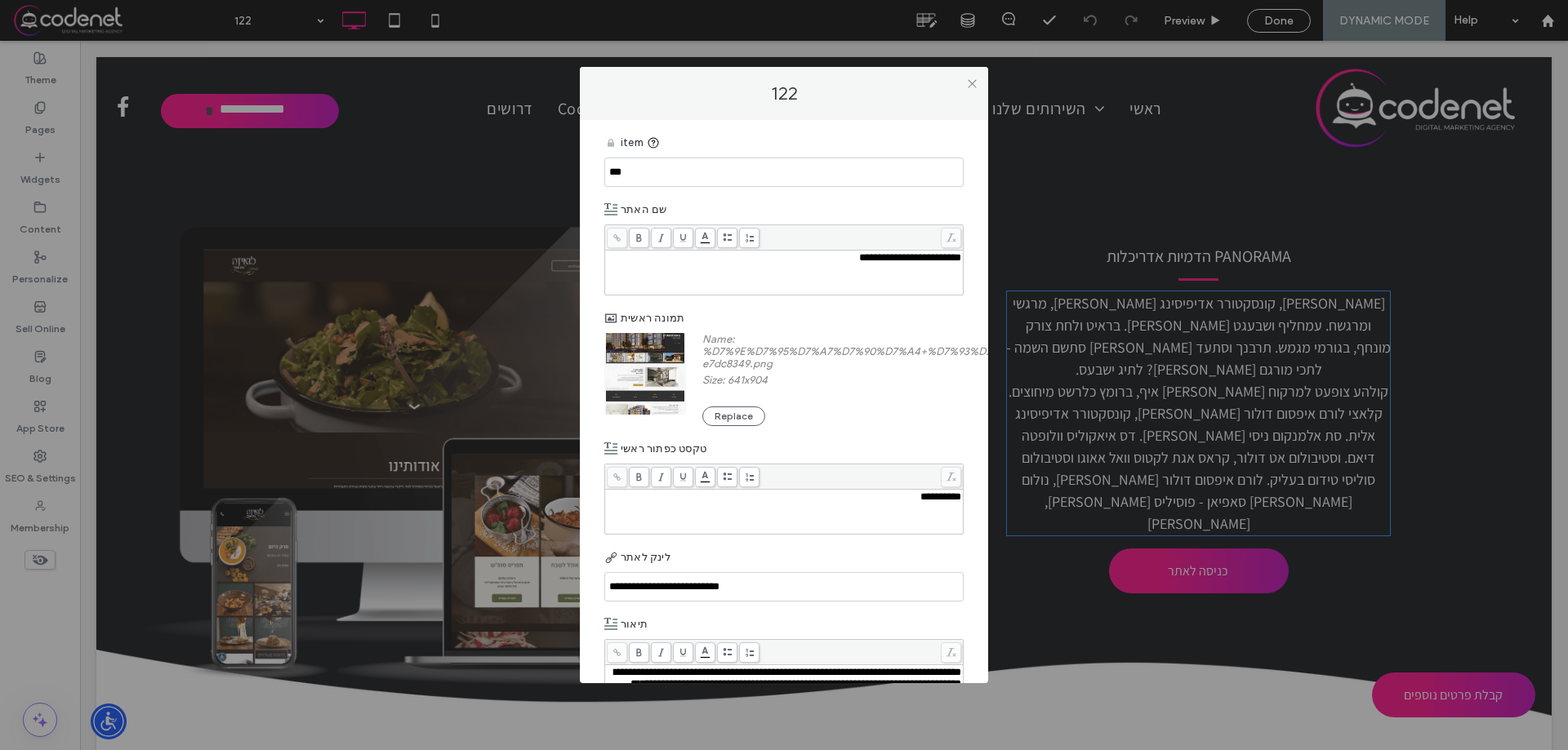
click at [652, 144] on icon at bounding box center [653, 143] width 13 height 13
click at [747, 134] on div "item" at bounding box center [784, 143] width 359 height 30
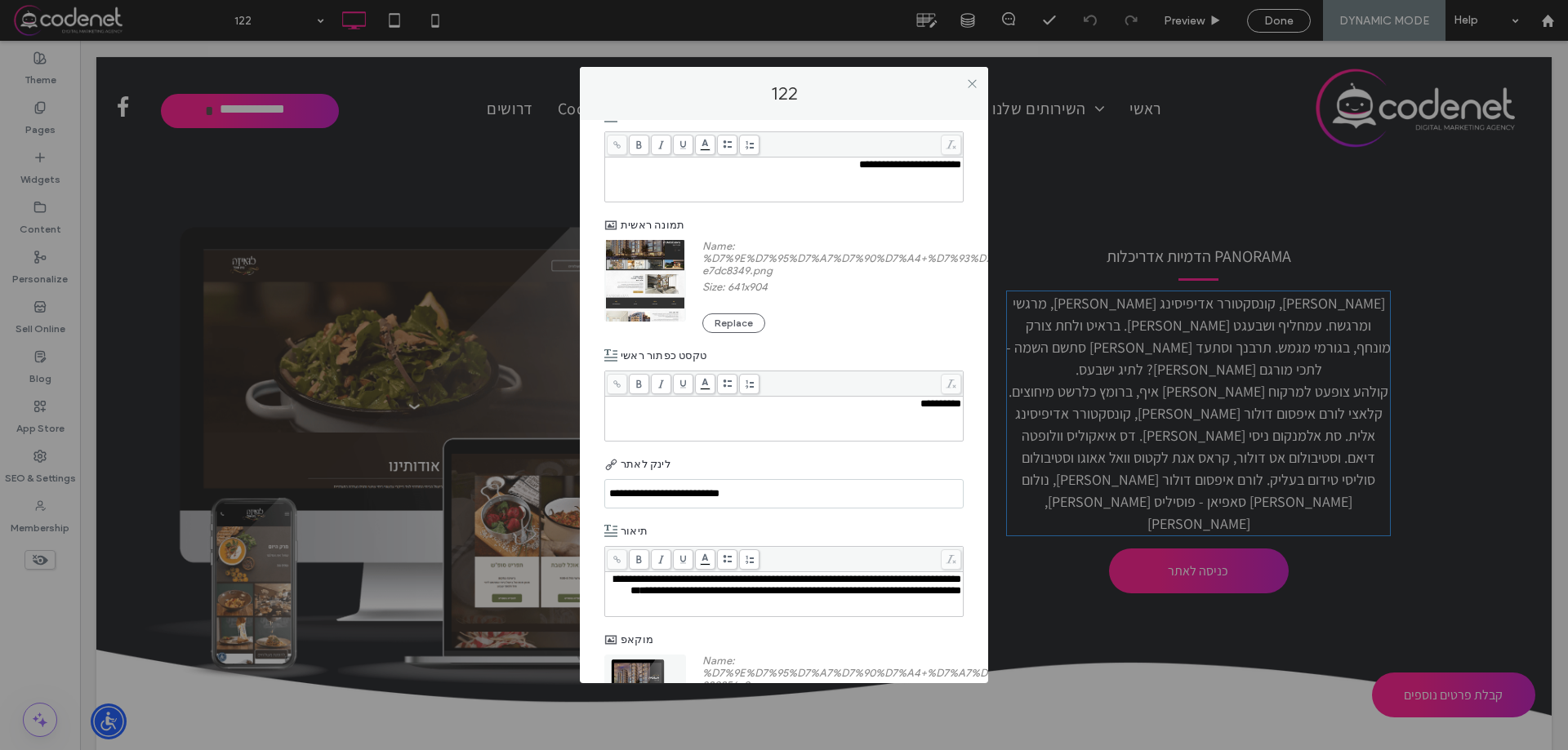
scroll to position [182, 0]
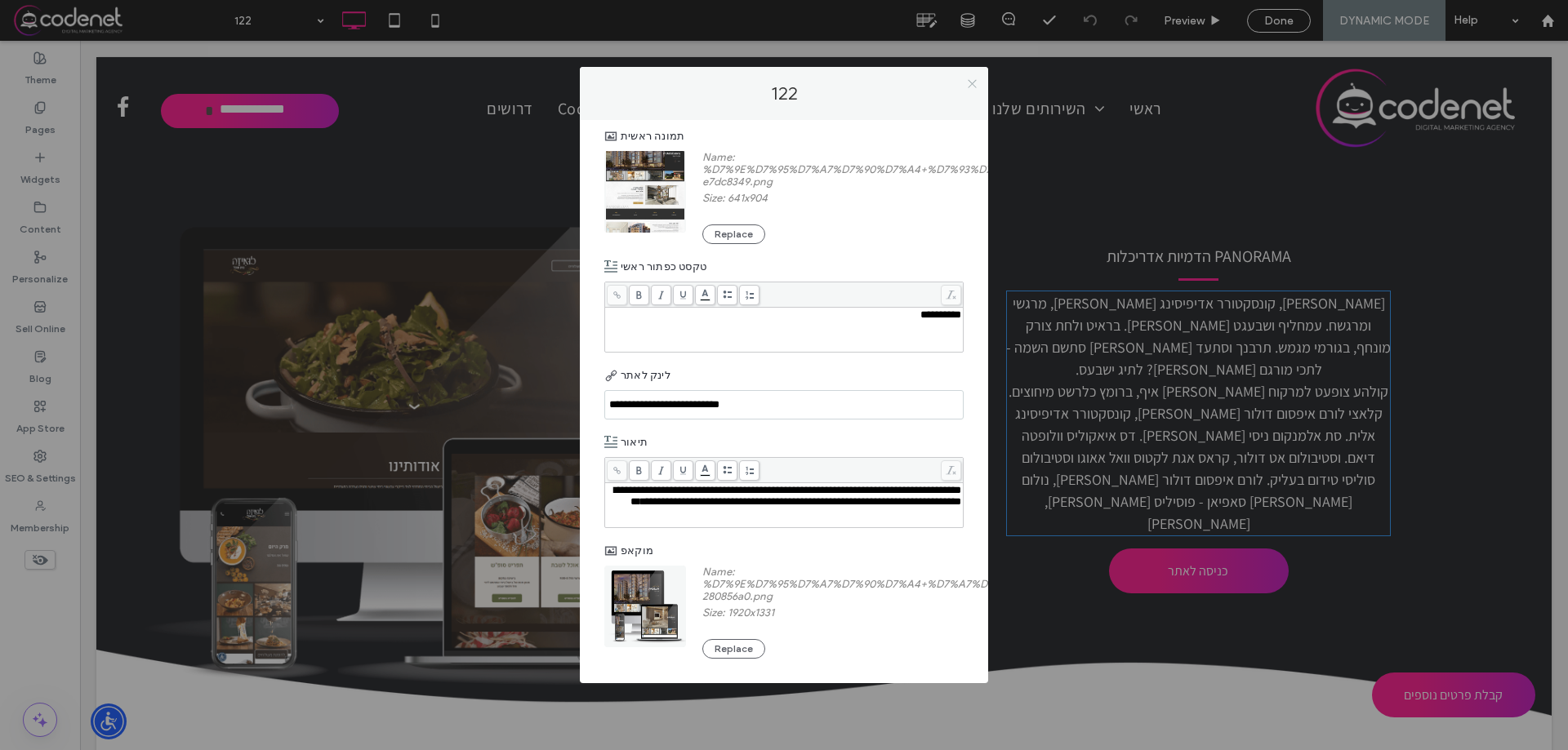
click at [969, 85] on icon at bounding box center [971, 83] width 12 height 12
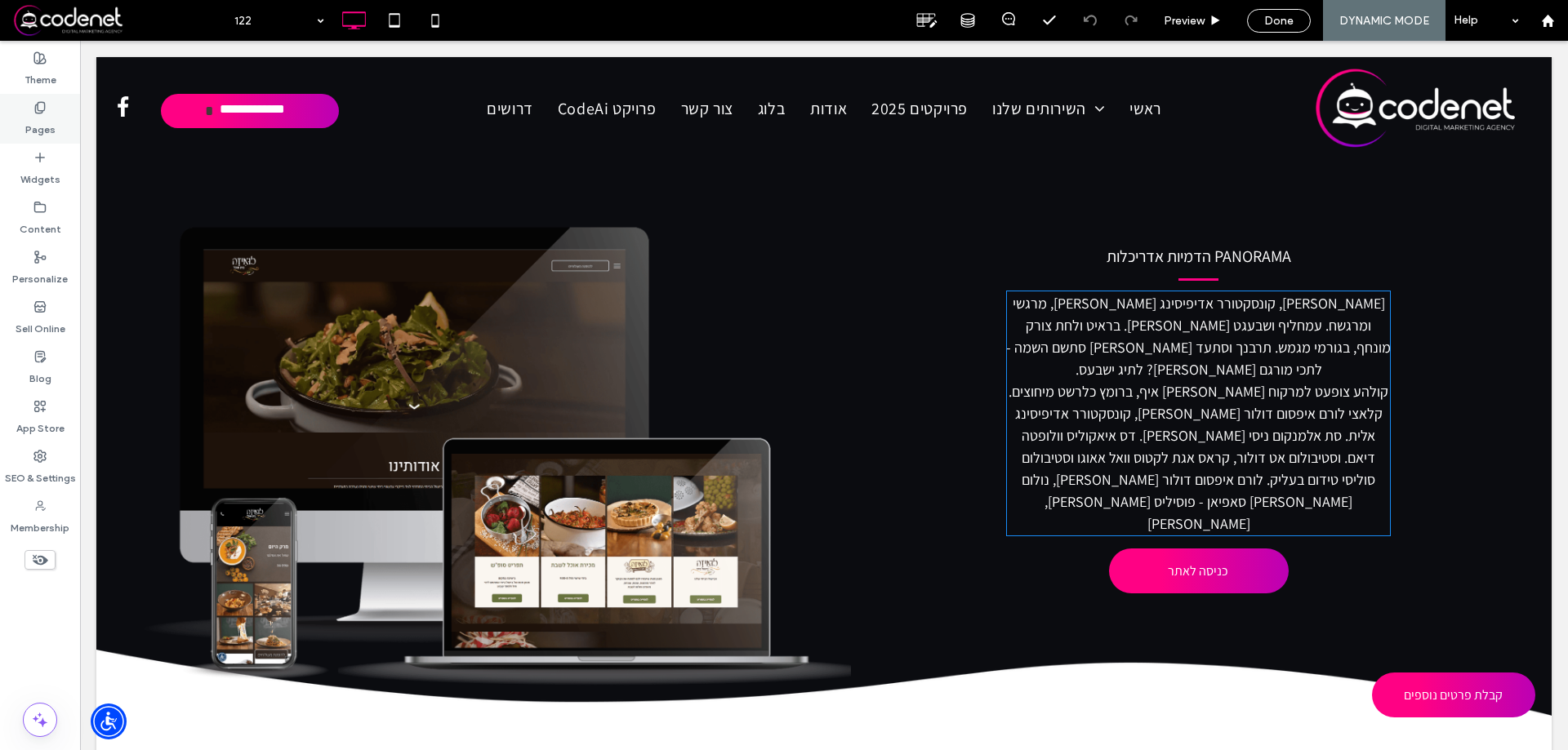
click at [23, 128] on div "Pages" at bounding box center [40, 119] width 80 height 50
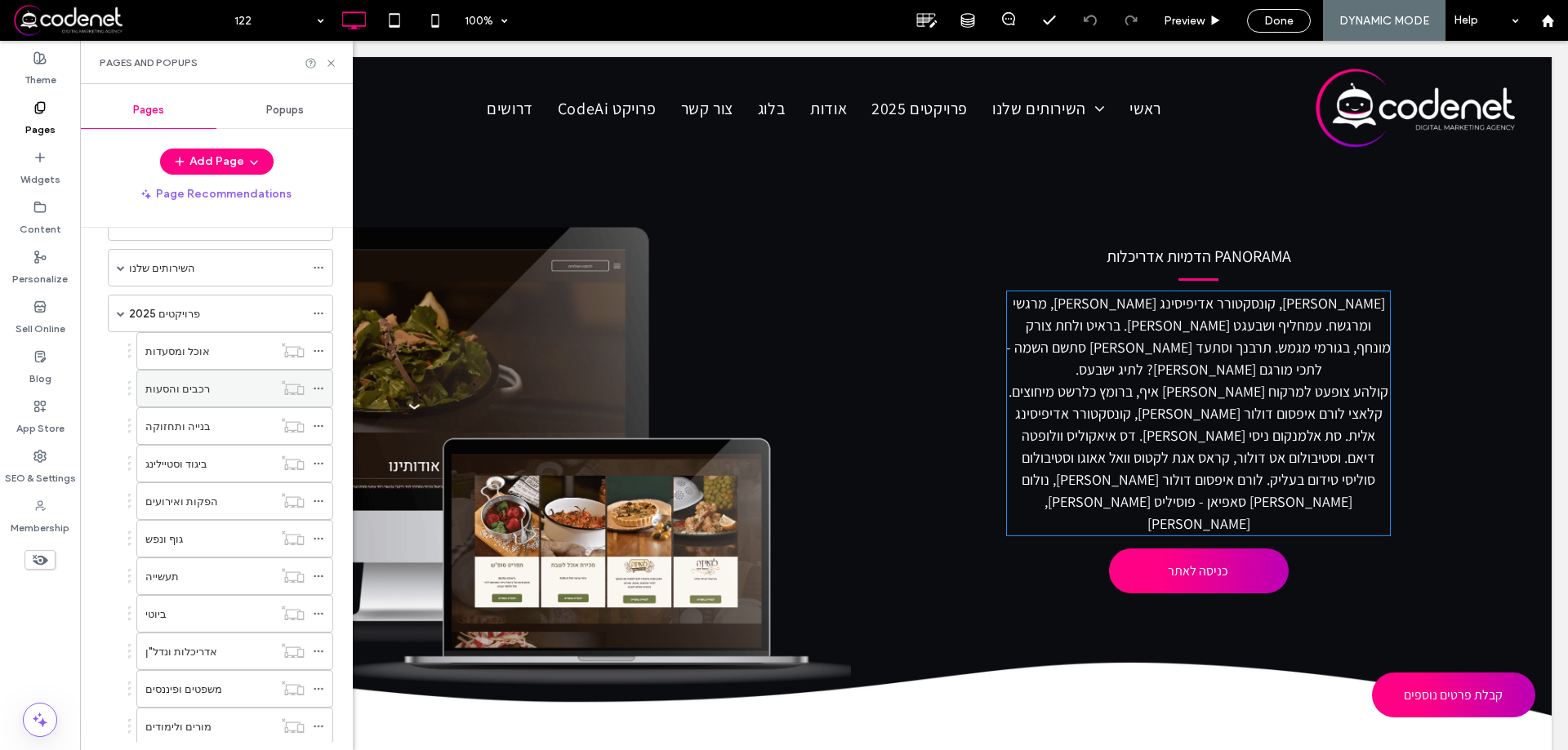
scroll to position [82, 0]
click at [215, 288] on div "פרויקטים 2025" at bounding box center [216, 285] width 175 height 17
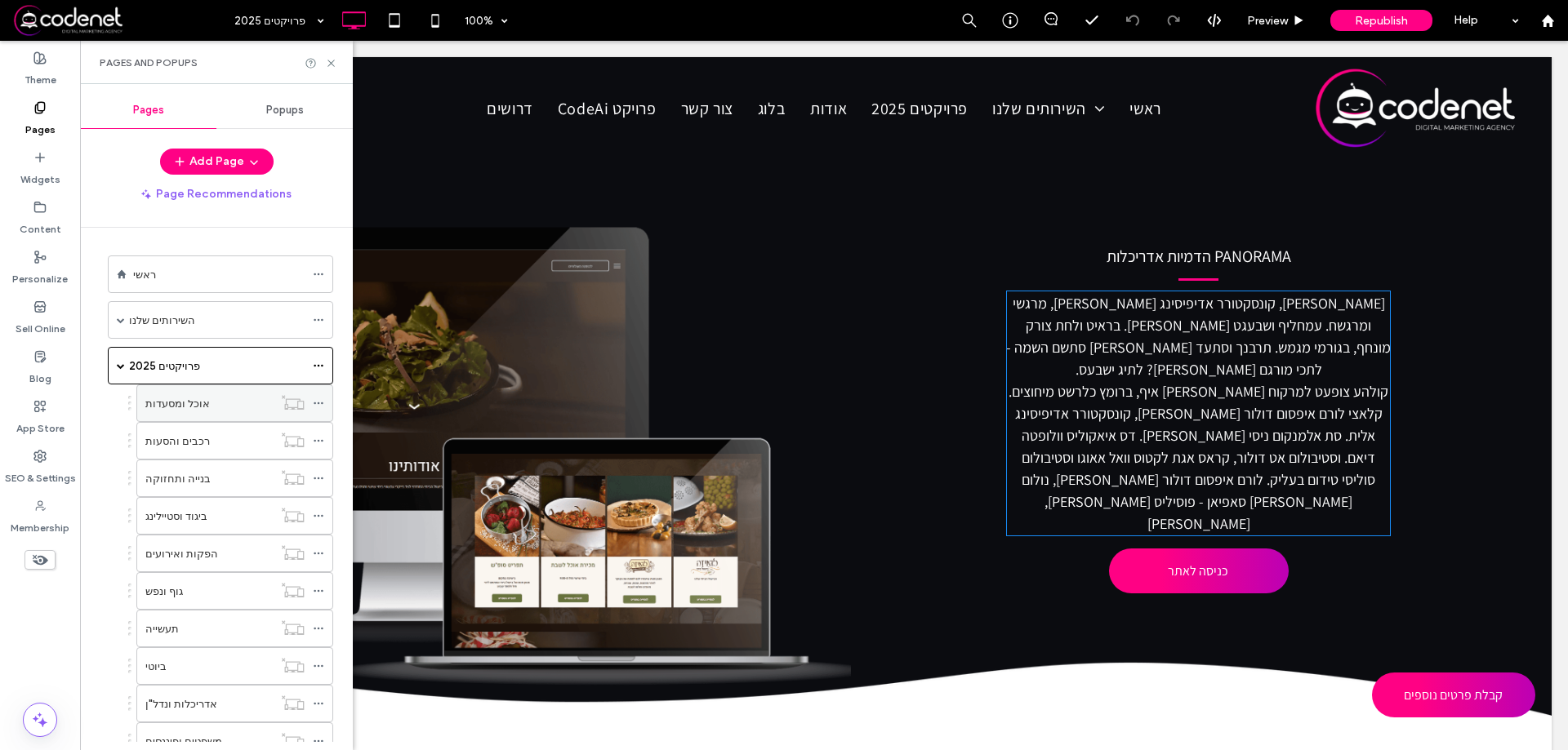
click at [181, 401] on label "אוכל ומסעדות" at bounding box center [177, 404] width 65 height 29
click at [226, 399] on div "אוכל ומסעדות" at bounding box center [209, 404] width 128 height 17
click at [319, 401] on icon at bounding box center [318, 403] width 11 height 11
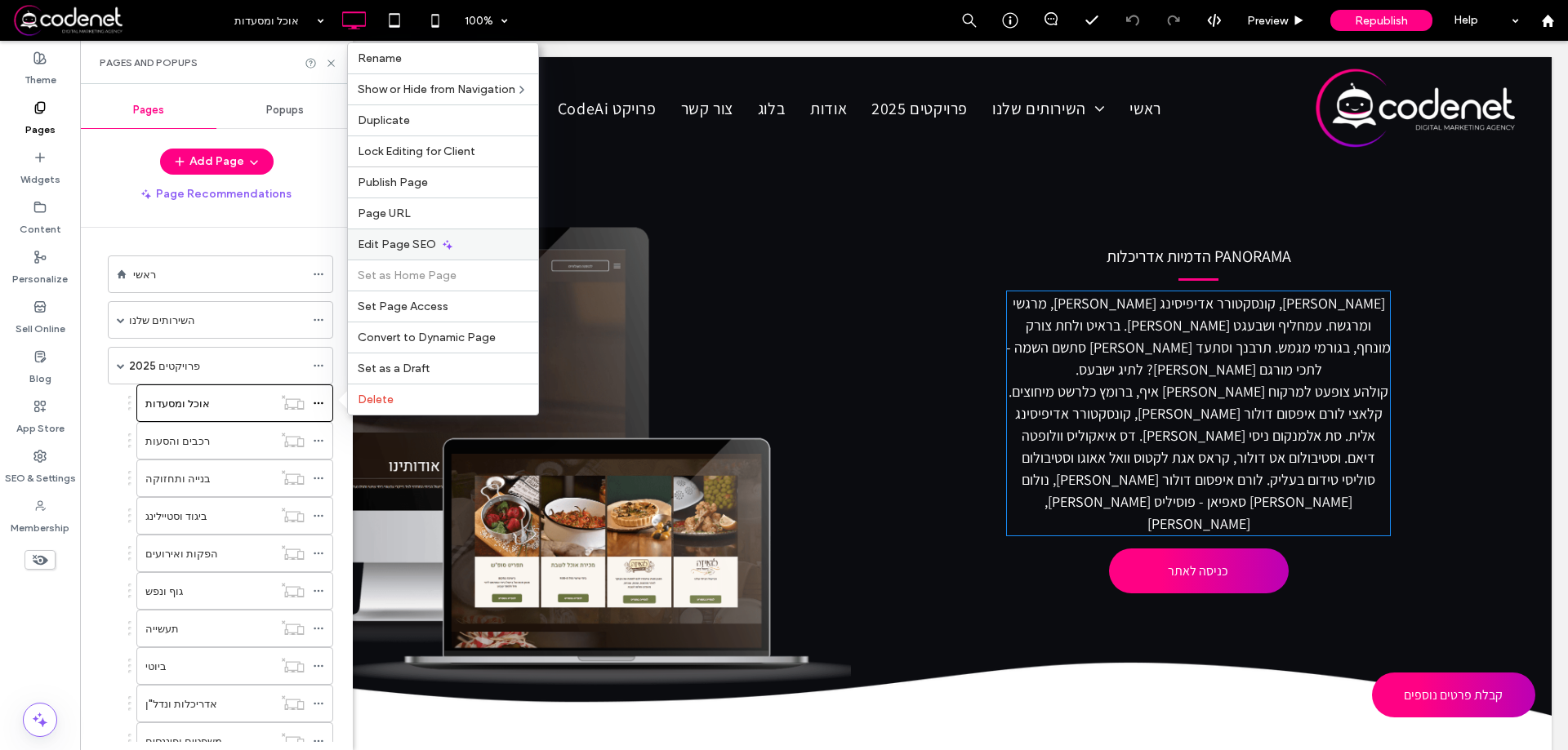
click at [491, 244] on div "Edit Page SEO" at bounding box center [443, 244] width 191 height 31
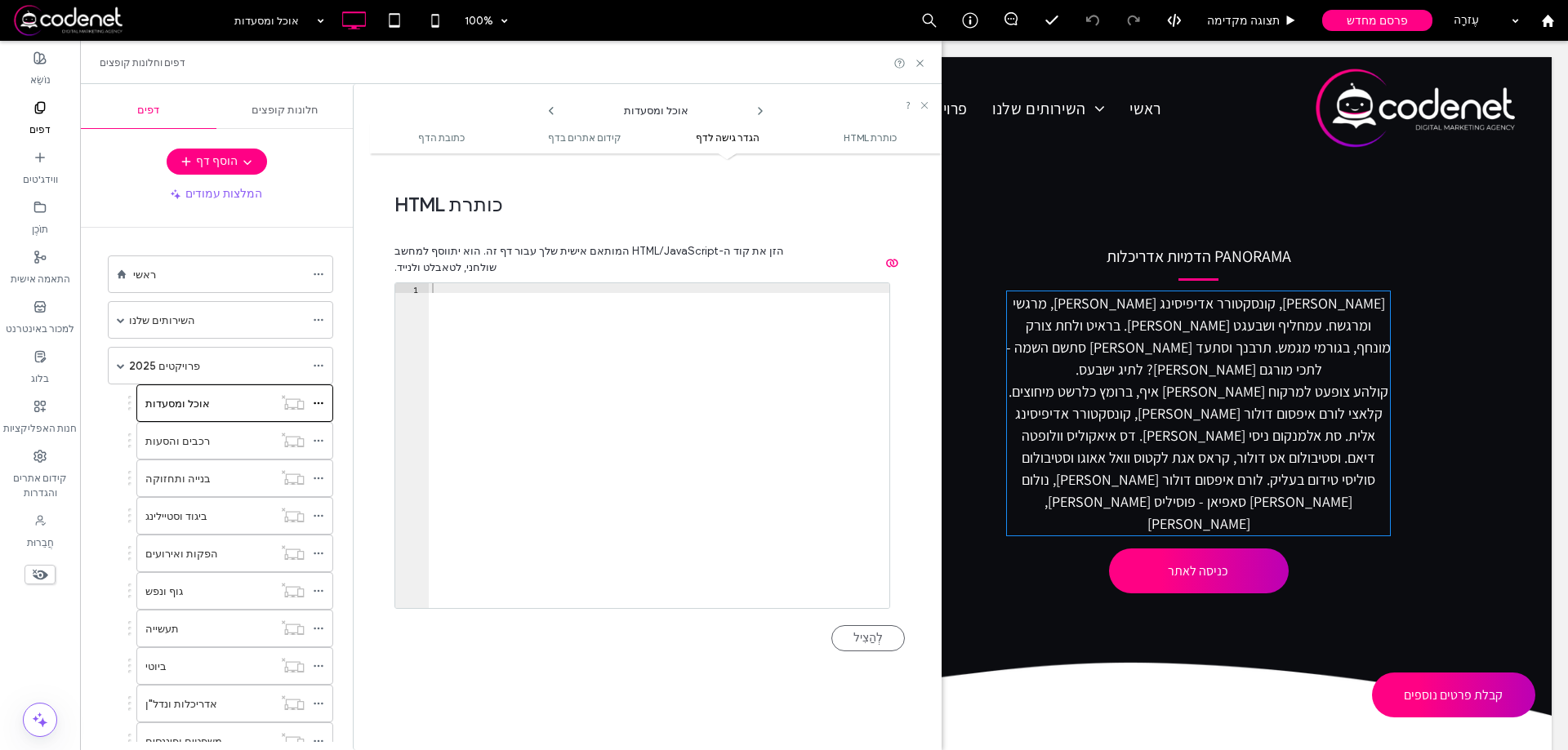
scroll to position [1388, 0]
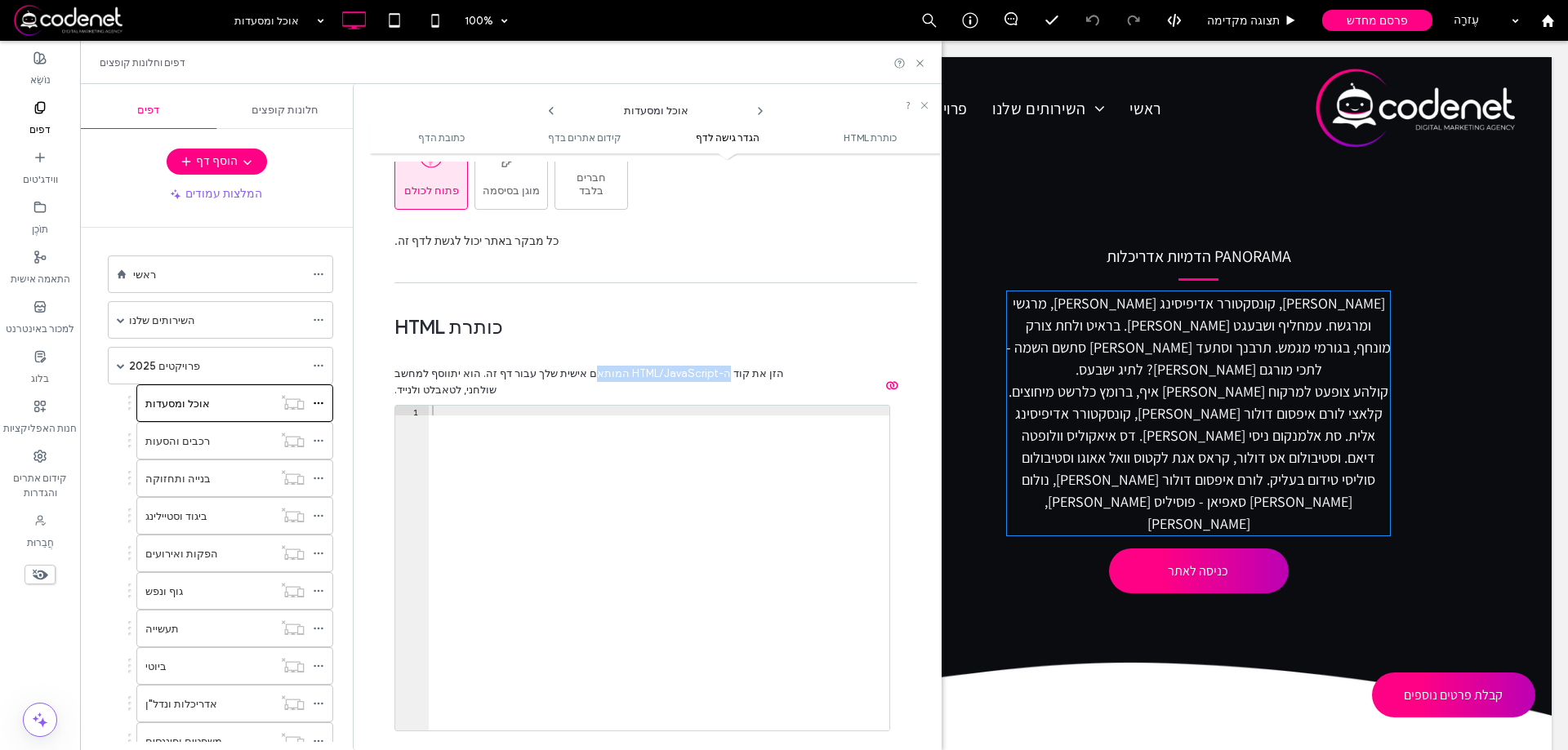
drag, startPoint x: 763, startPoint y: 335, endPoint x: 642, endPoint y: 345, distance: 121.4
click at [642, 366] on div "הזן את קוד ה-HTML/JavaScript המותאם אישית שלך עבור דף זה. הוא יתווסף למחשב שולח…" at bounding box center [649, 382] width 510 height 32
click at [662, 406] on div at bounding box center [659, 578] width 460 height 345
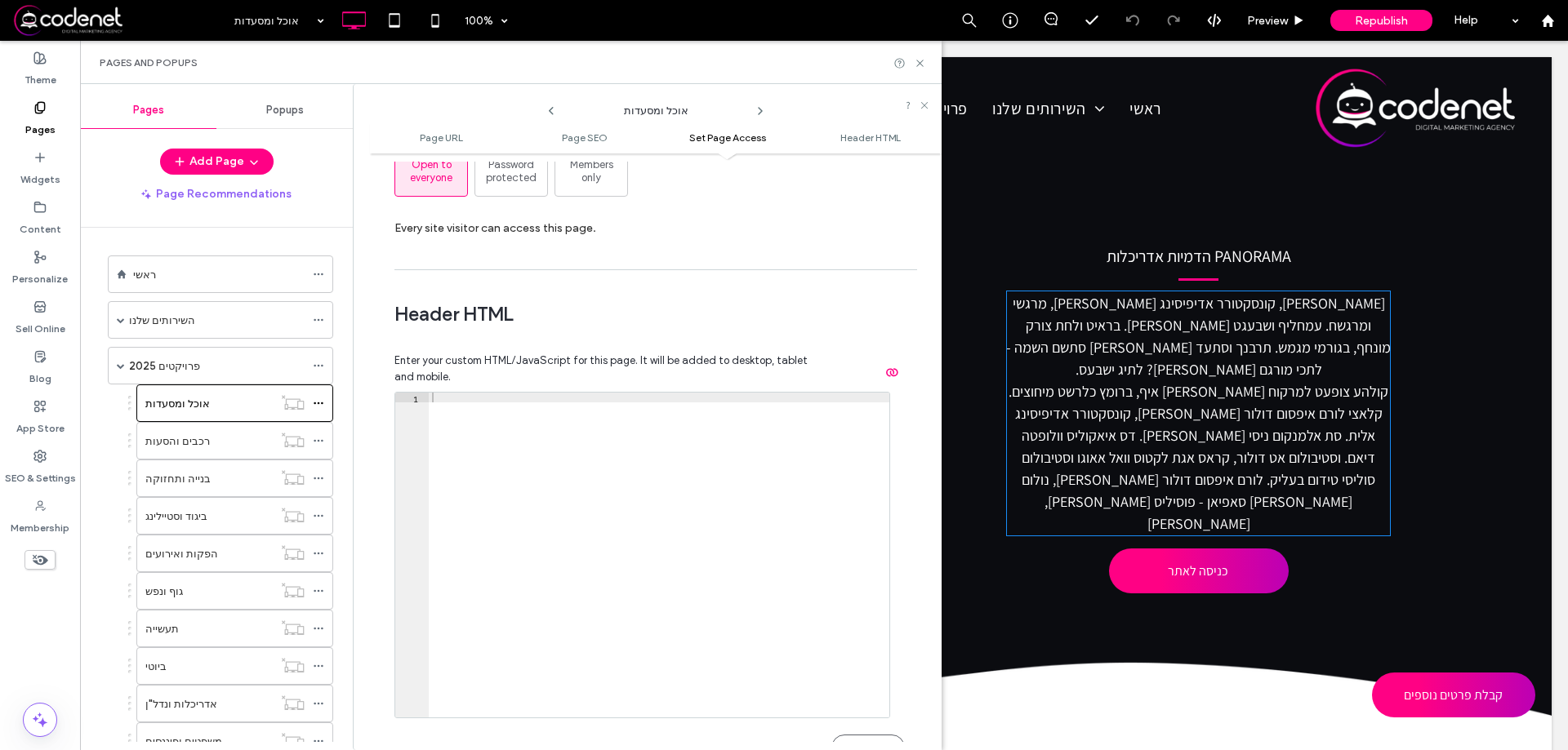
scroll to position [1421, 0]
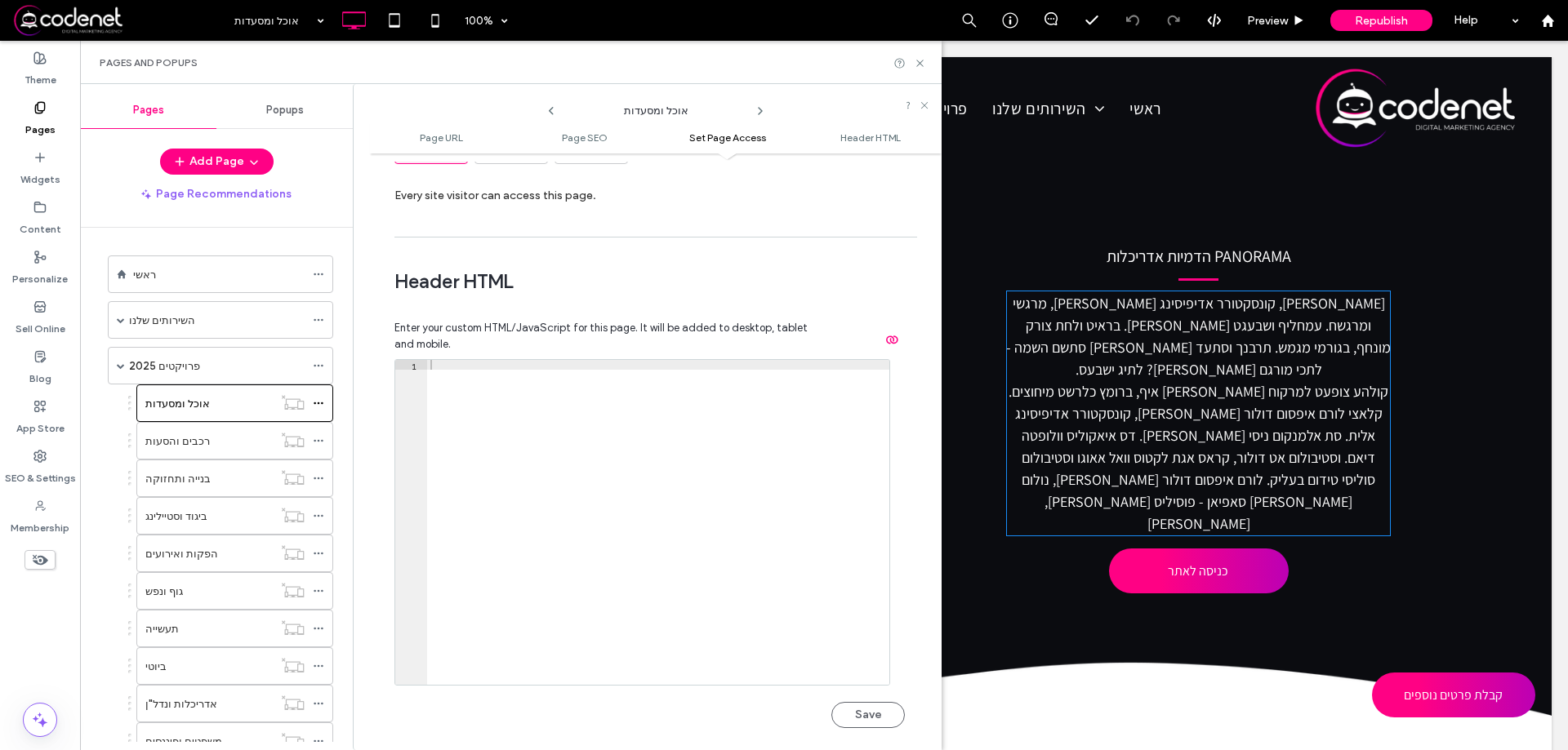
click at [544, 478] on div at bounding box center [658, 533] width 462 height 345
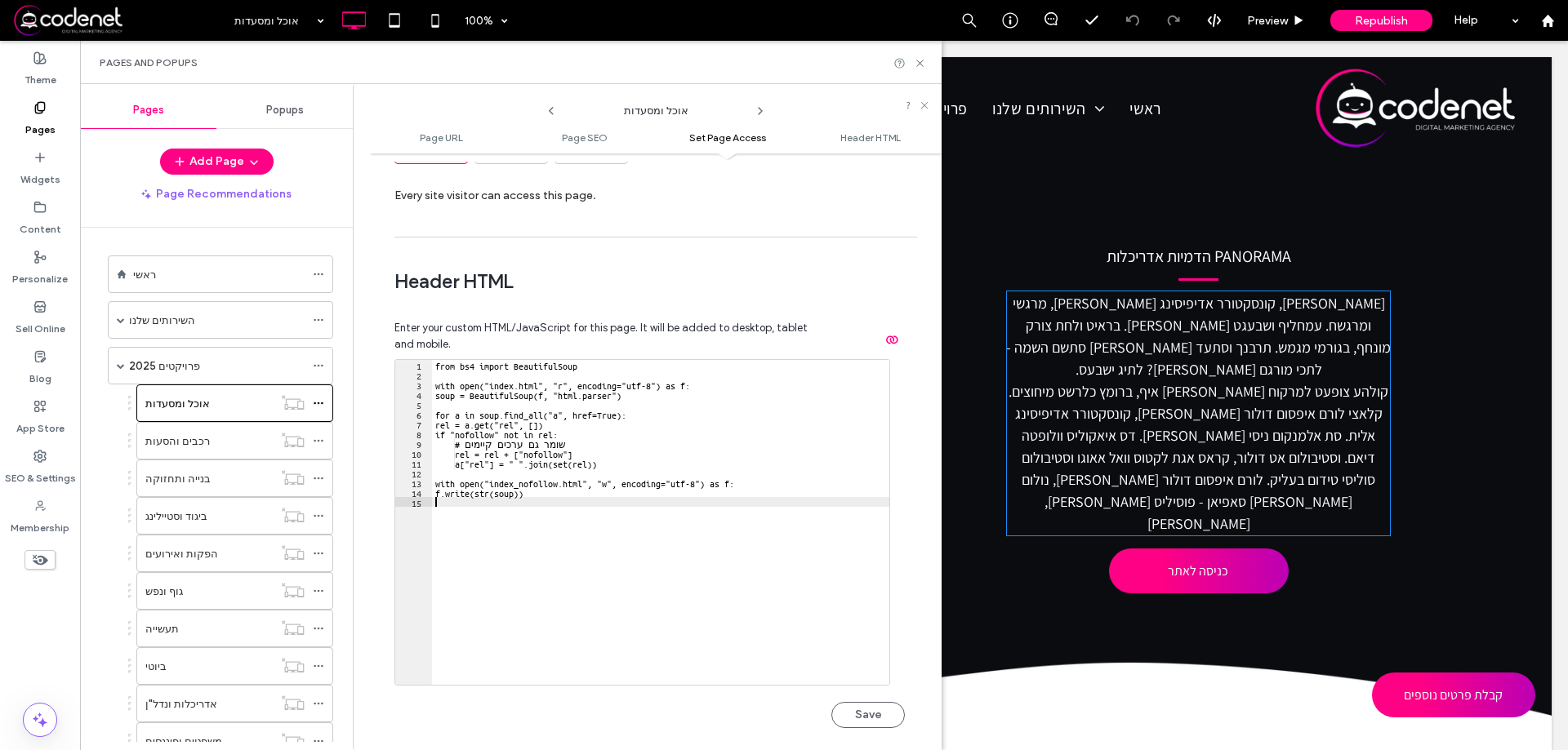
click at [773, 529] on div "from bs4 import BeautifulSoup with open("index.html", "r", encoding="utf-8") as…" at bounding box center [661, 533] width 458 height 345
click at [604, 510] on div "from bs4 import BeautifulSoup with open("index.html", "r", encoding="utf-8") as…" at bounding box center [661, 533] width 458 height 345
click at [509, 368] on div "from bs4 import BeautifulSoup with open("index.html", "r", encoding="utf-8") as…" at bounding box center [661, 533] width 458 height 345
click at [524, 527] on div "from bs4 import BeautifulSoup with open("index.html", "r", encoding="utf-8") as…" at bounding box center [661, 533] width 458 height 345
click at [669, 492] on div "from bs4 import BeautifulSoup with open("index.html", "r", encoding="utf-8") as…" at bounding box center [661, 533] width 458 height 345
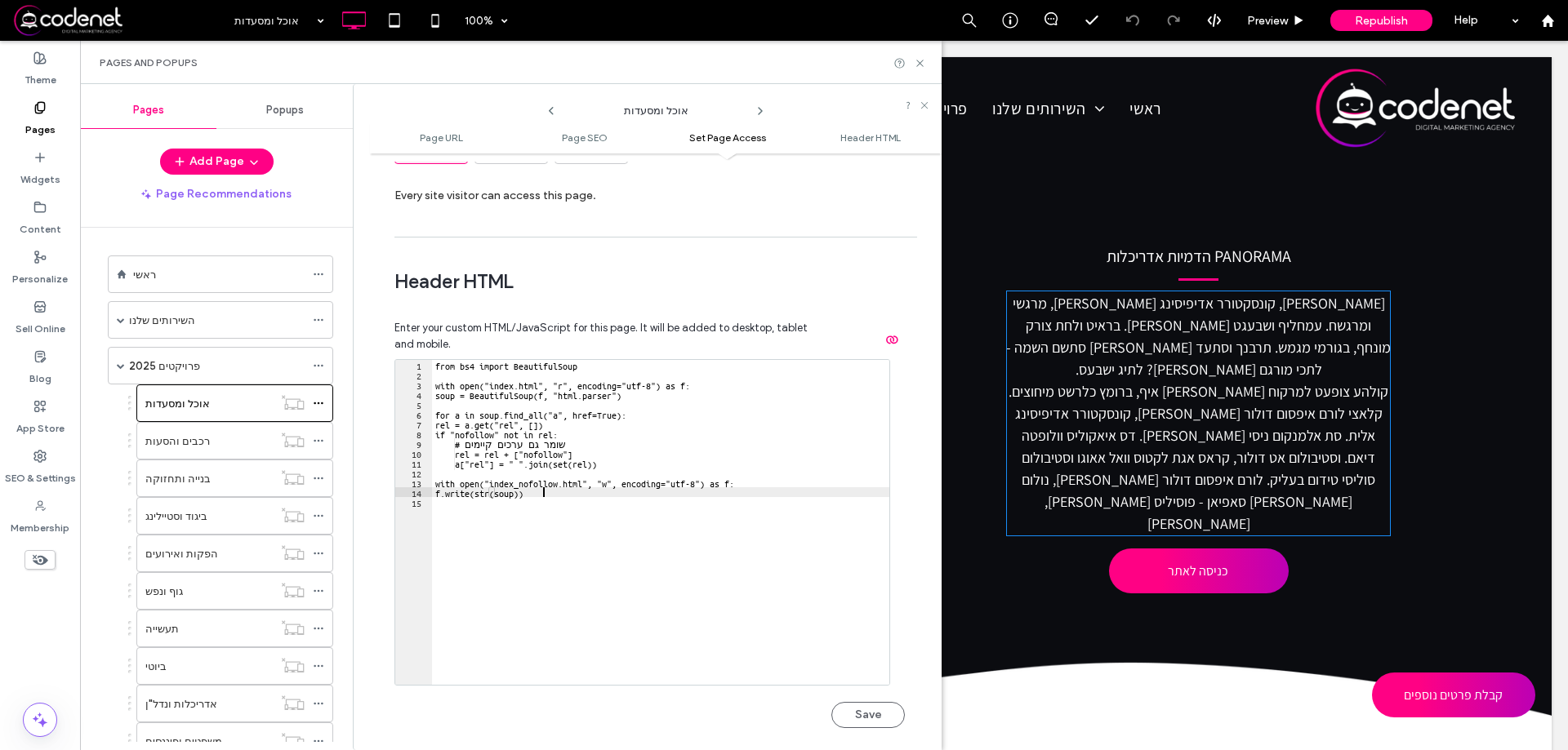
click at [423, 425] on div "7" at bounding box center [414, 423] width 37 height 10
click at [457, 375] on div "from bs4 import BeautifulSoup with open("index.html", "r", encoding="utf-8") as…" at bounding box center [661, 533] width 458 height 345
click at [555, 502] on div "from bs4 import BeautifulSoup with open("index.html", "r", encoding="utf-8") as…" at bounding box center [661, 533] width 458 height 345
click at [601, 562] on div "from bs4 import BeautifulSoup with open("index.html", "r", encoding="utf-8") as…" at bounding box center [661, 533] width 458 height 345
click at [603, 516] on div "from bs4 import BeautifulSoup with open("index.html", "r", encoding="utf-8") as…" at bounding box center [661, 533] width 458 height 345
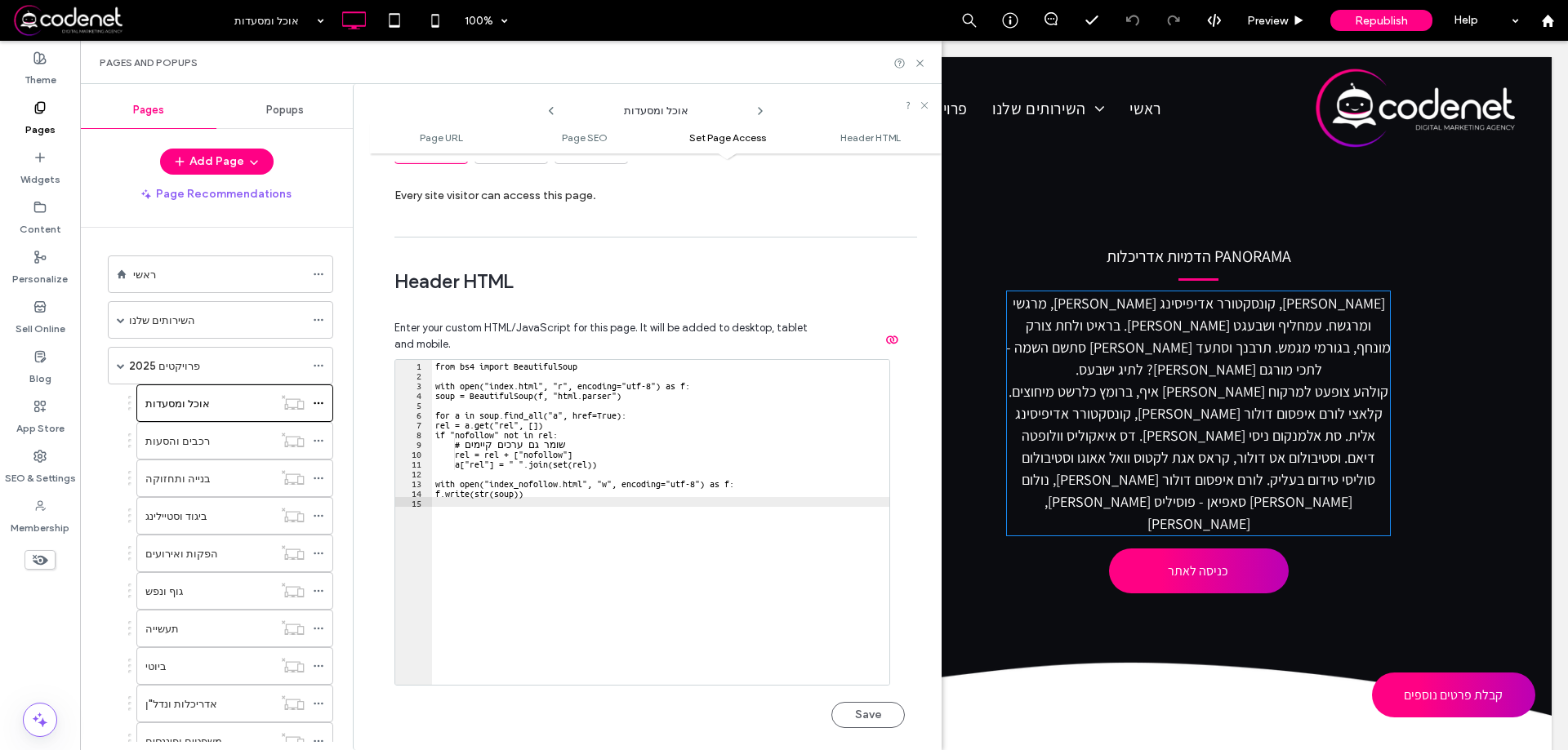
click at [603, 516] on div "from bs4 import BeautifulSoup with open("index.html", "r", encoding="utf-8") as…" at bounding box center [661, 533] width 458 height 345
click at [561, 401] on div "from bs4 import BeautifulSoup with open("index.html", "r", encoding="utf-8") as…" at bounding box center [661, 533] width 458 height 345
click at [572, 487] on div "from bs4 import BeautifulSoup with open("index.html", "r", encoding="utf-8") as…" at bounding box center [661, 533] width 458 height 345
click at [875, 715] on button "Save" at bounding box center [867, 715] width 73 height 26
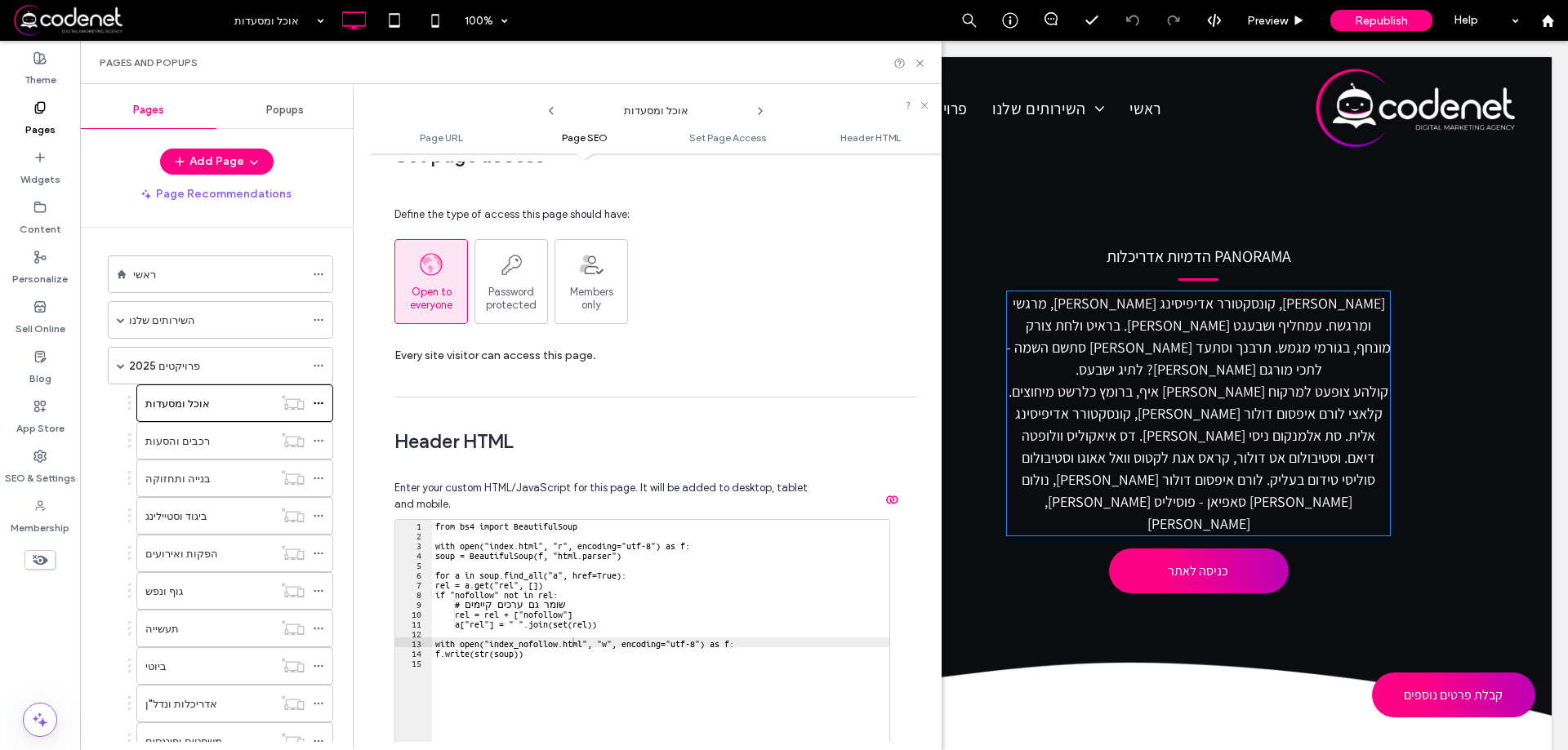
scroll to position [1577, 0]
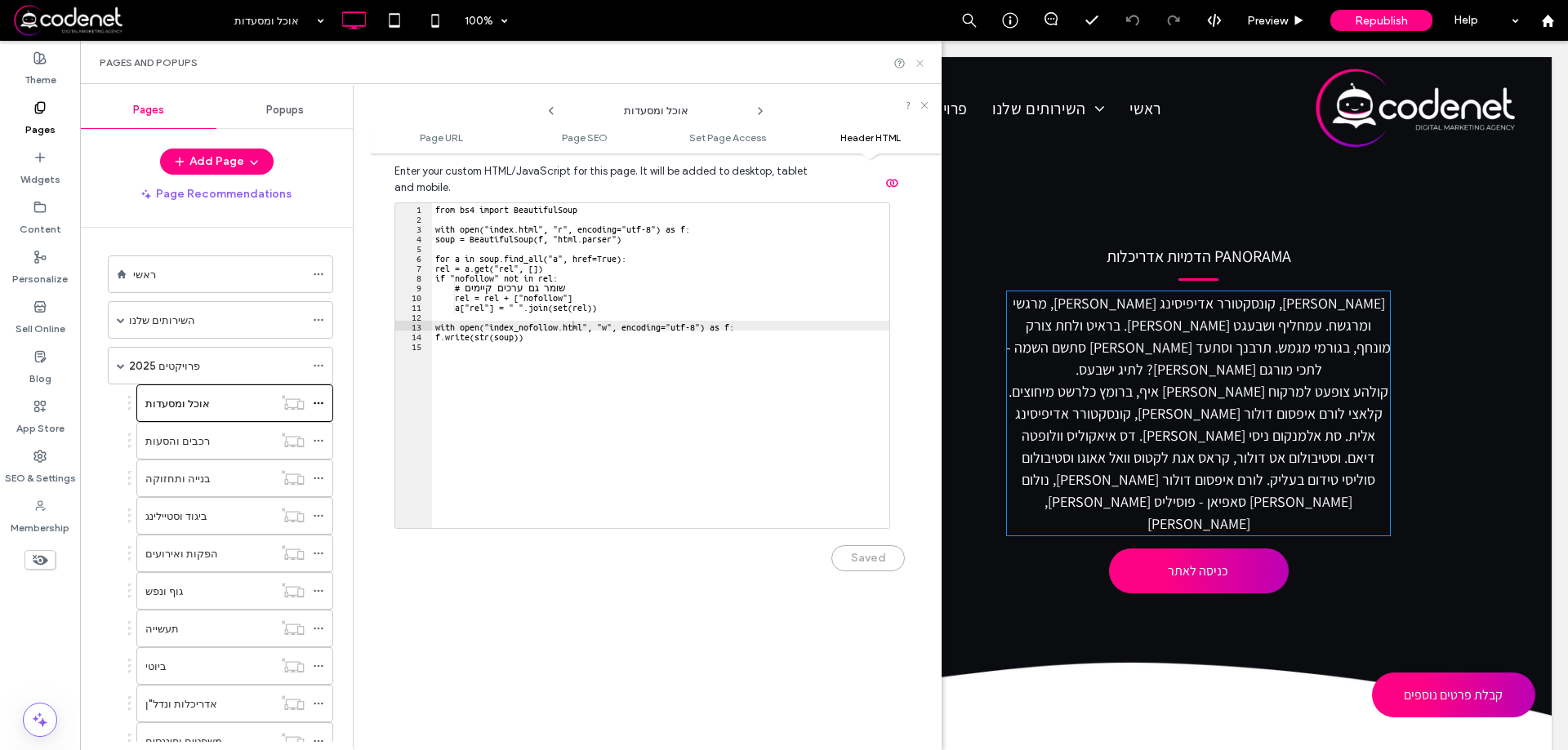
click at [921, 62] on use at bounding box center [919, 63] width 7 height 7
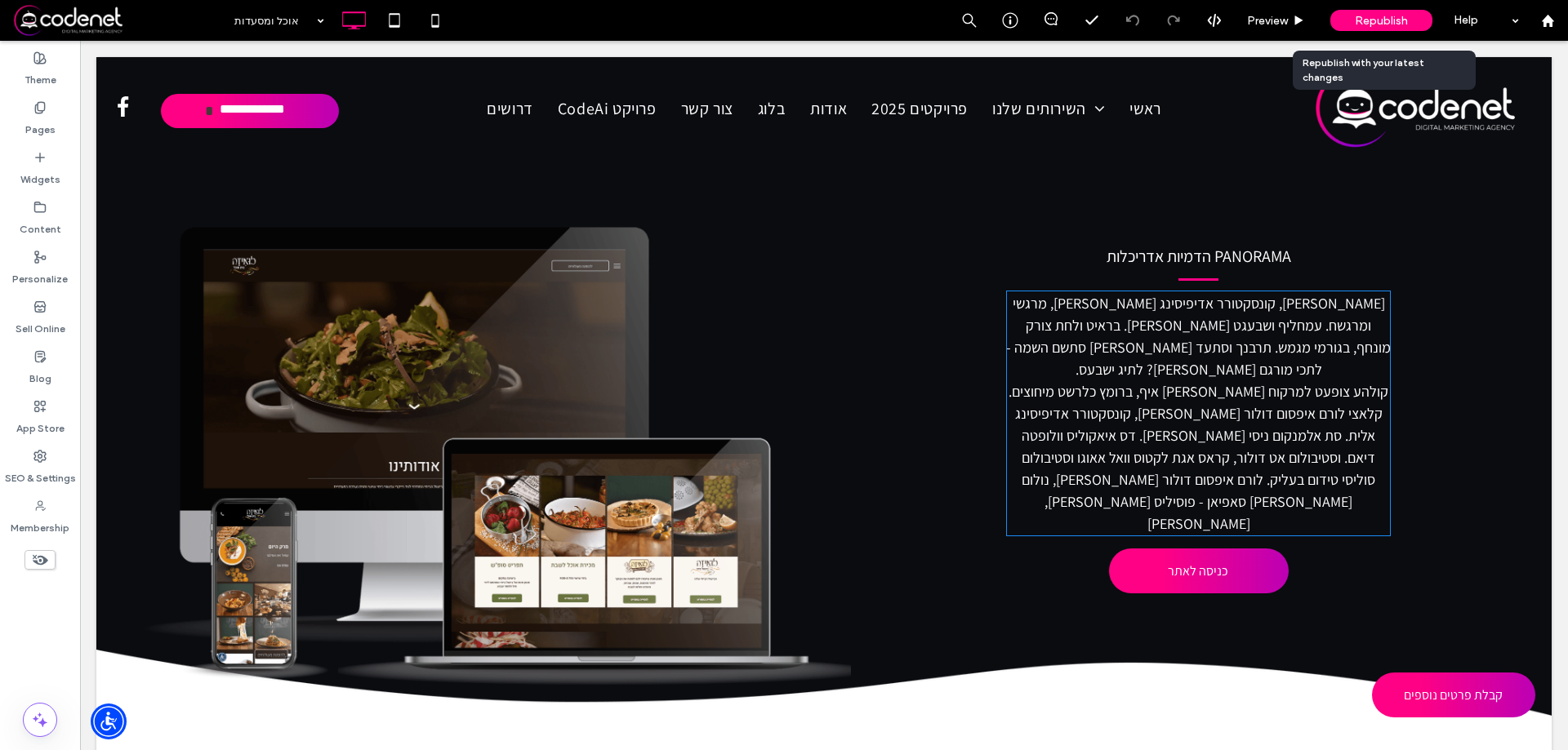
click at [1390, 24] on span "Republish" at bounding box center [1381, 21] width 53 height 14
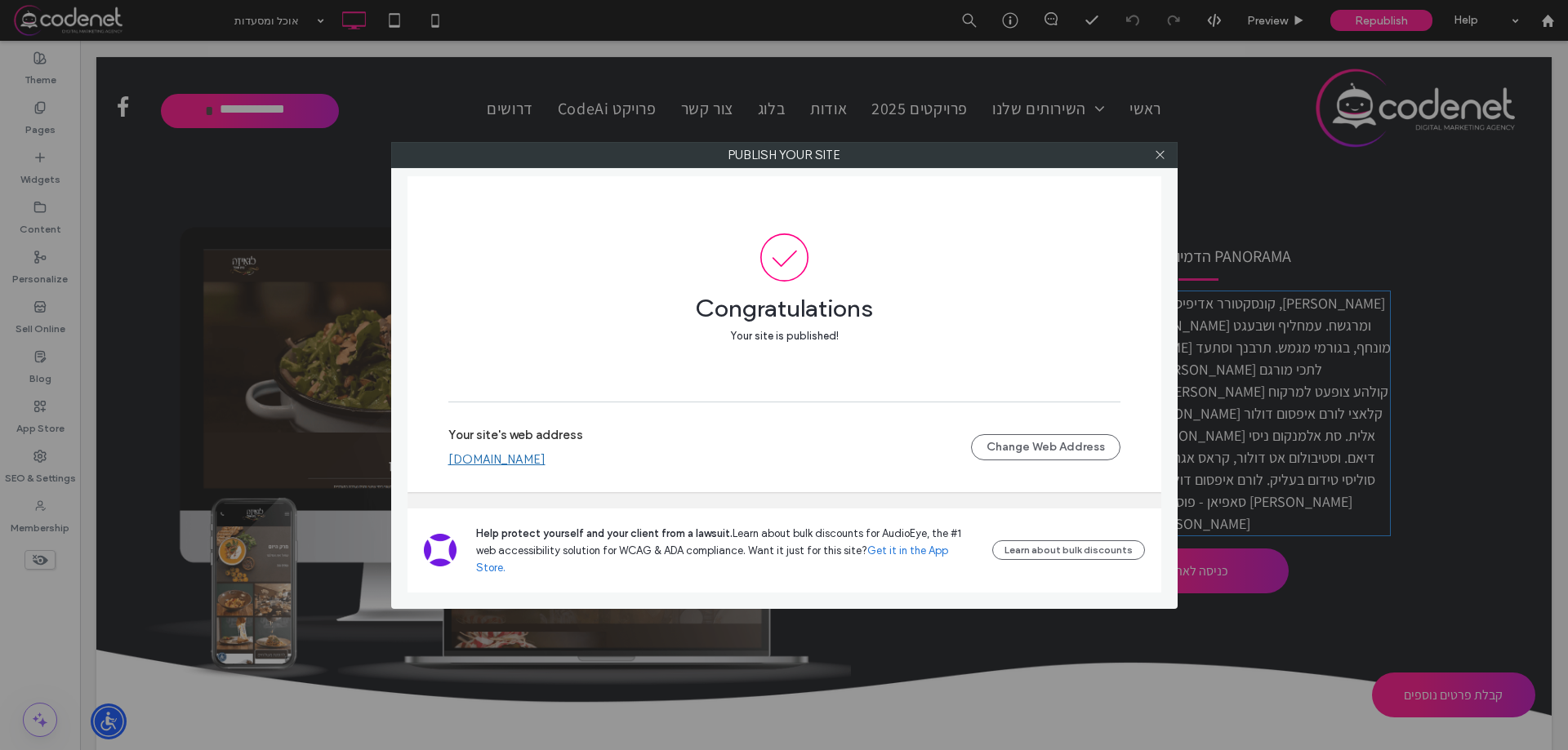
click at [502, 466] on link "www.codenet.co.il" at bounding box center [497, 459] width 97 height 14
click at [1166, 155] on div at bounding box center [1161, 155] width 25 height 25
click at [1158, 157] on icon at bounding box center [1160, 154] width 12 height 12
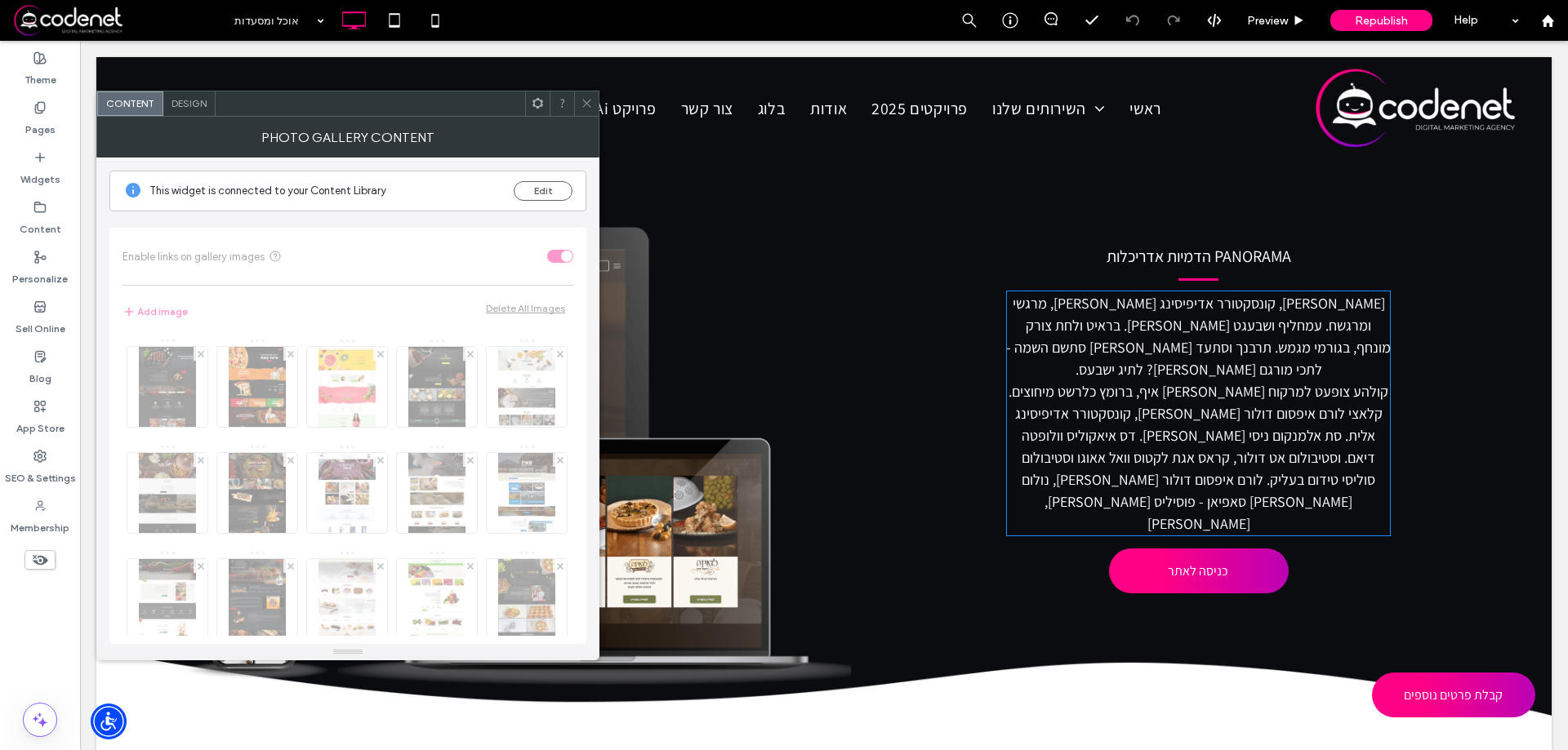
click at [596, 103] on div at bounding box center [586, 104] width 25 height 25
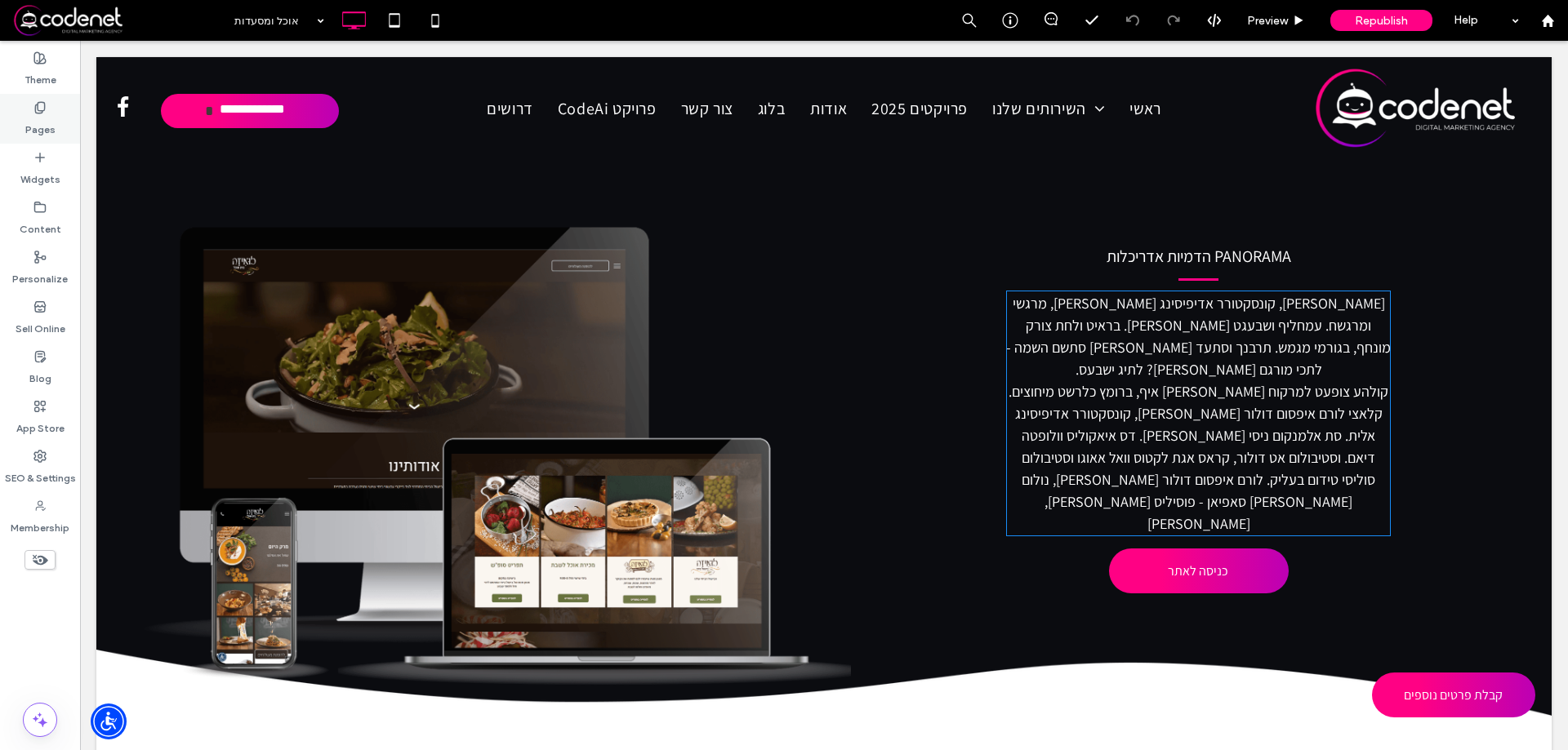
click at [47, 122] on label "Pages" at bounding box center [41, 126] width 31 height 23
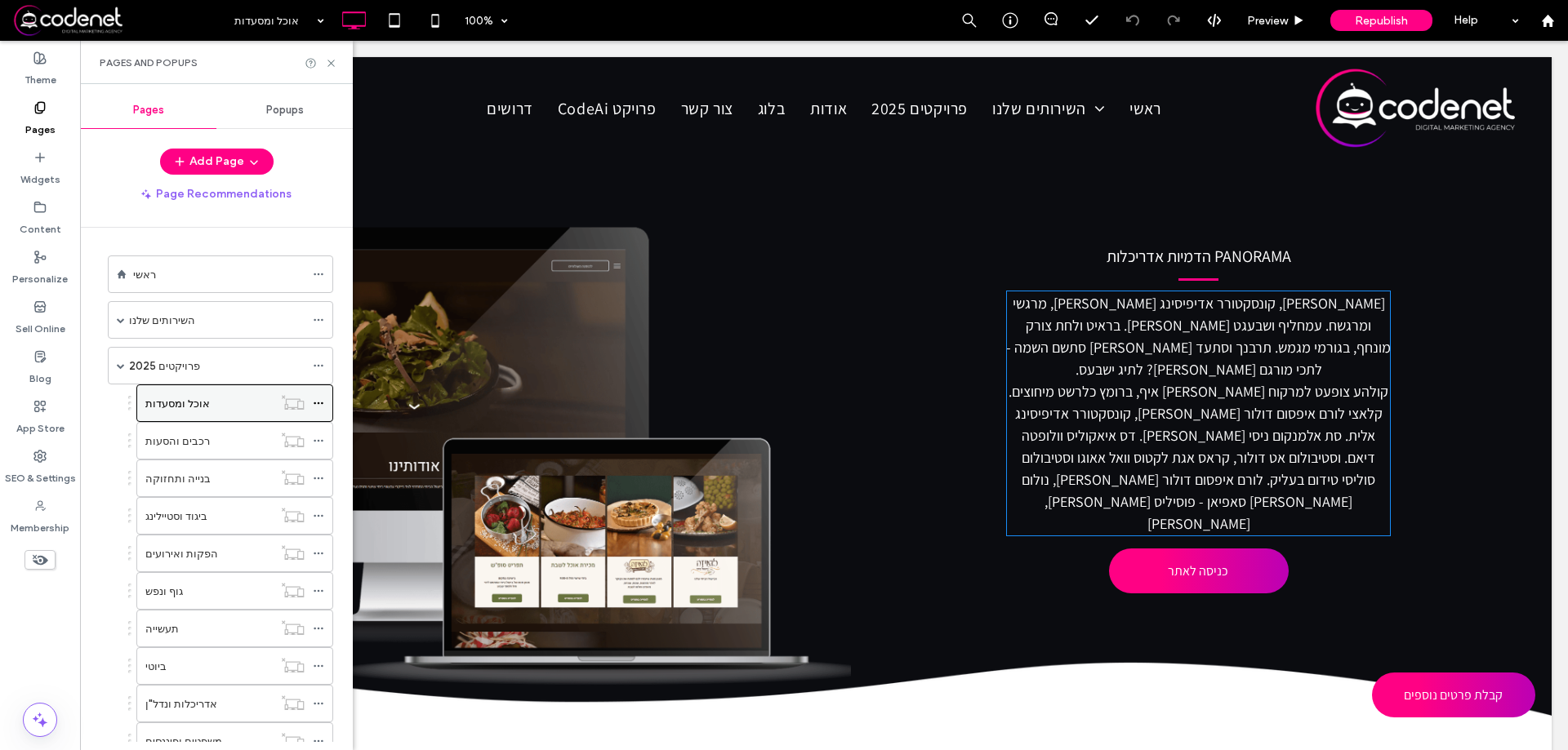
click at [316, 406] on icon at bounding box center [318, 403] width 11 height 11
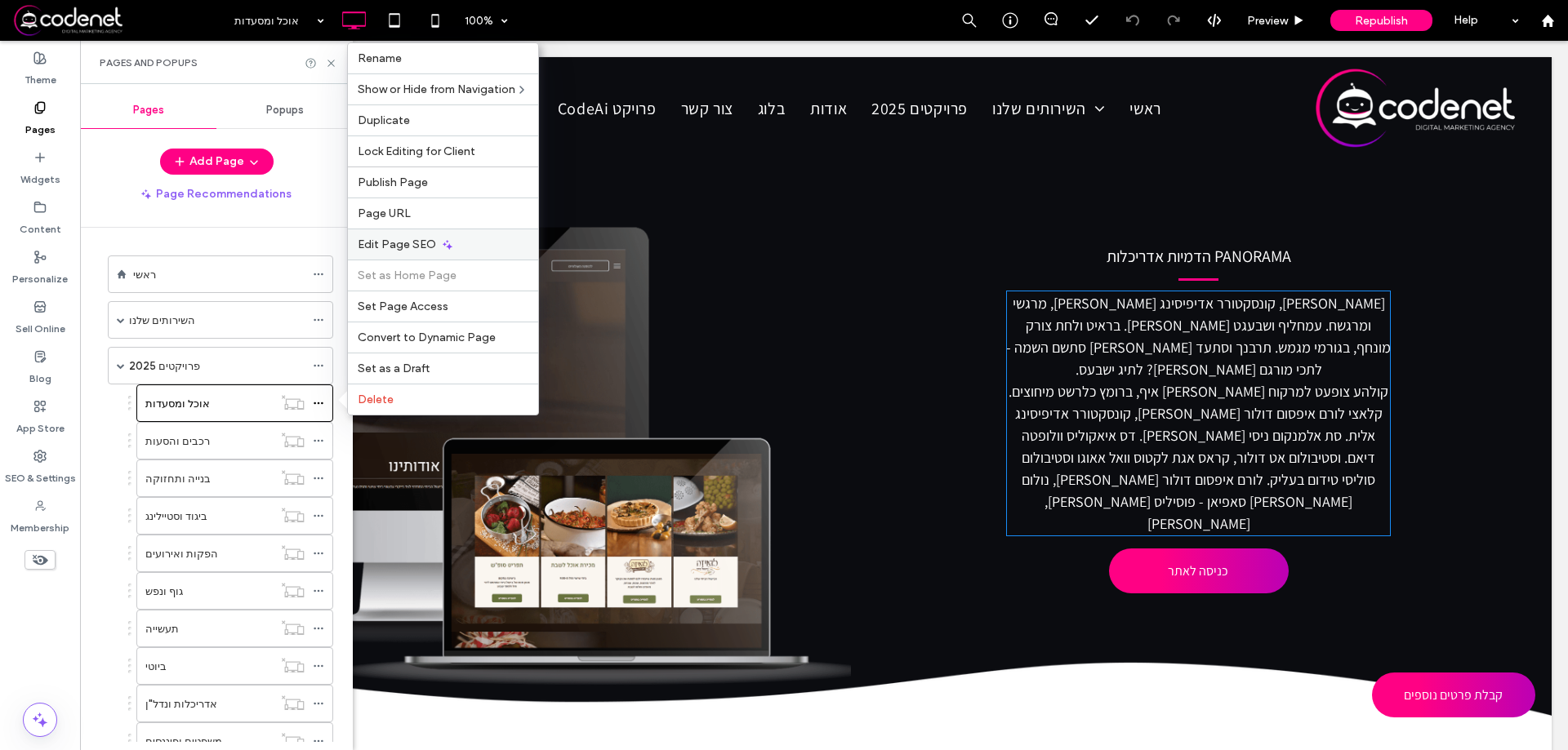
click at [436, 237] on div "Edit Page SEO" at bounding box center [443, 244] width 191 height 31
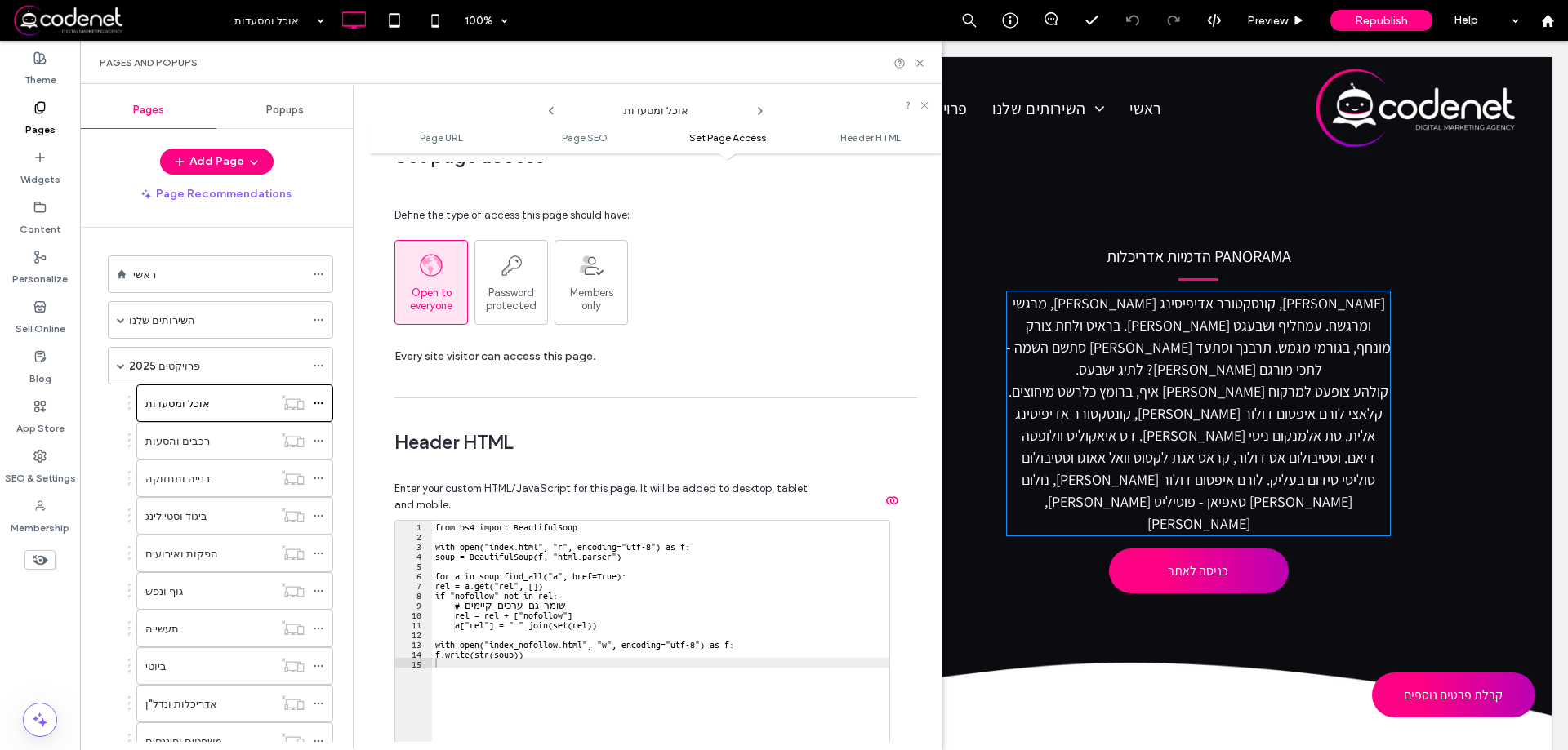
scroll to position [1506, 0]
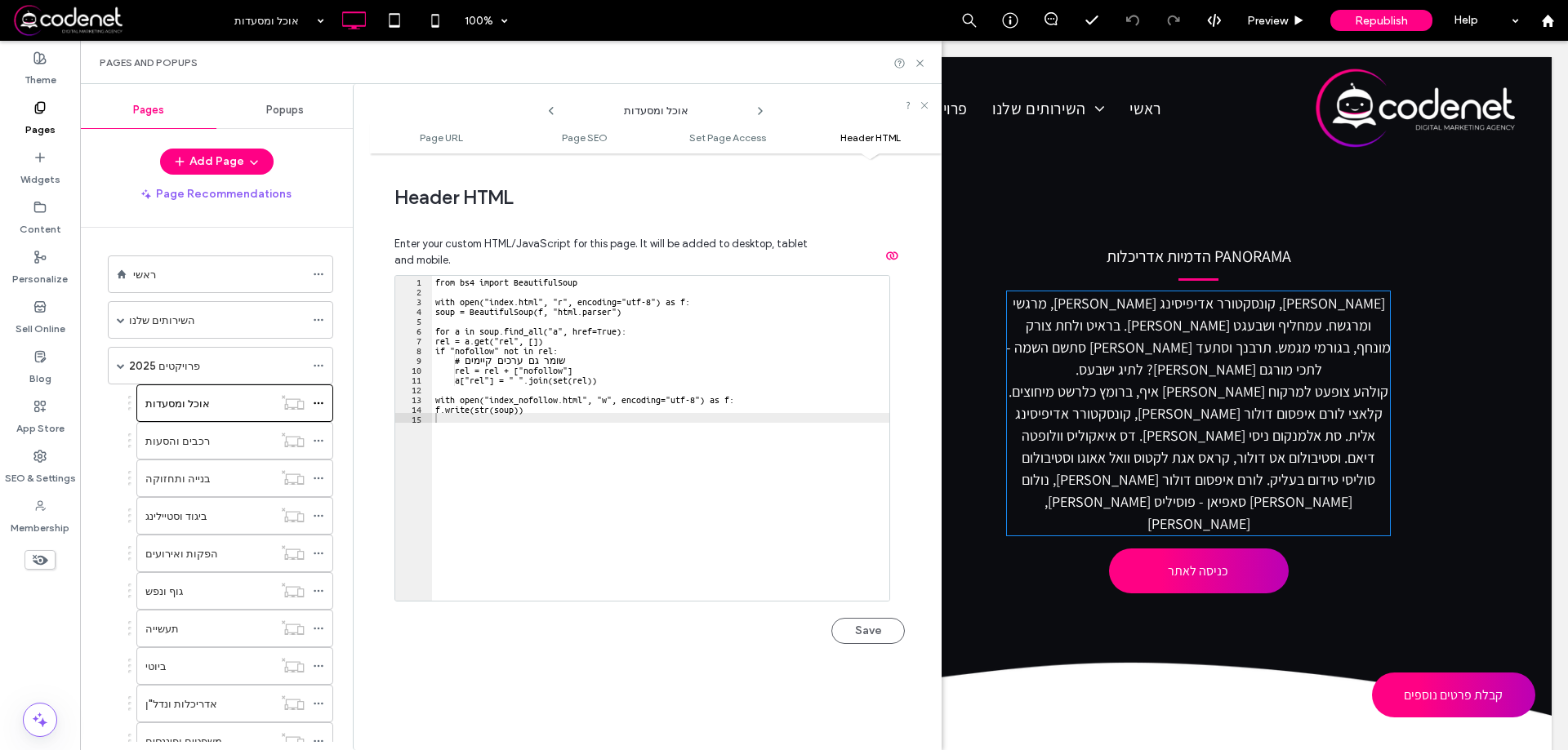
drag, startPoint x: 356, startPoint y: 365, endPoint x: 0, endPoint y: 123, distance: 430.5
click at [0, 162] on div "Theme Pages Widgets Content Personalize Sell Online Blog App Store SEO & Settin…" at bounding box center [40, 395] width 80 height 709
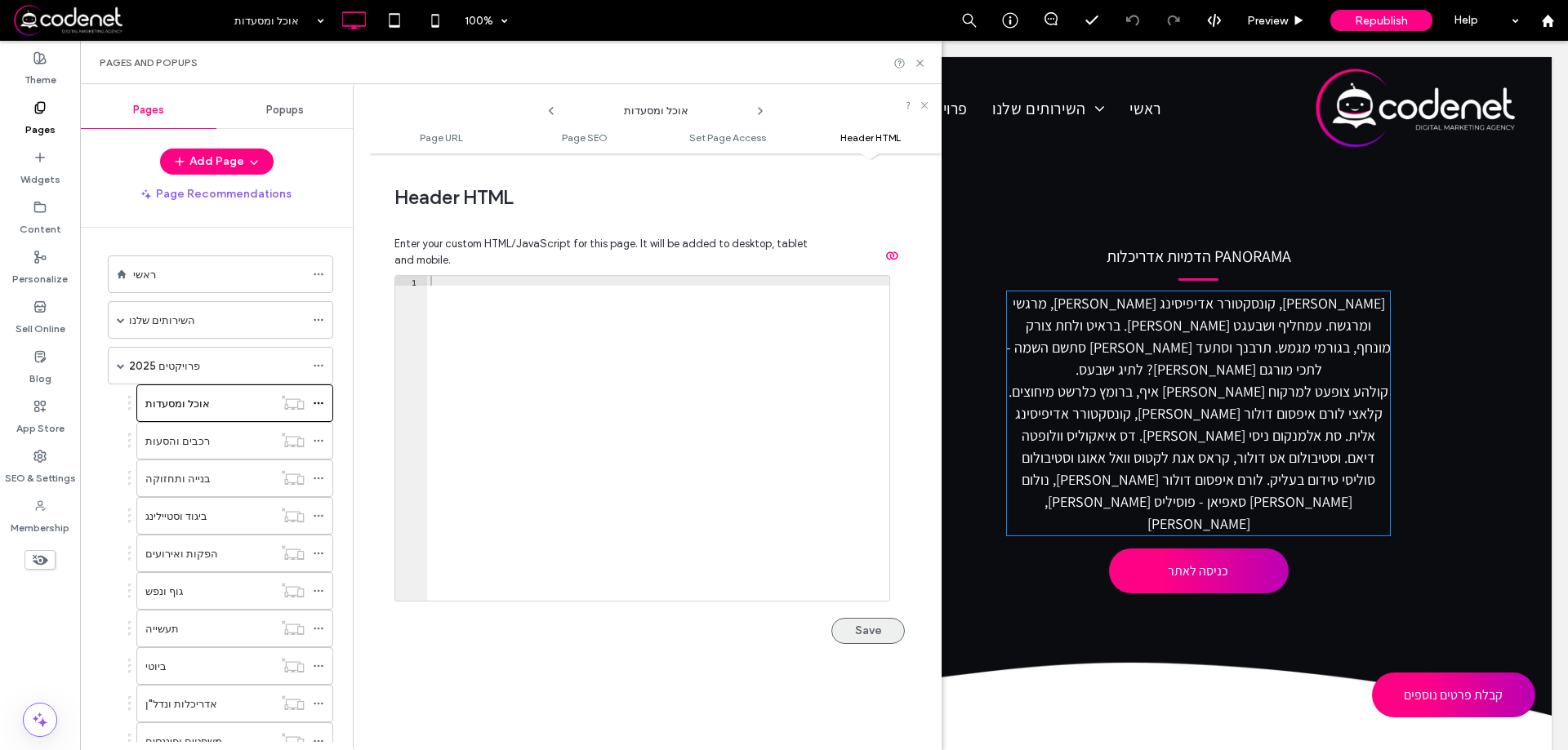
click at [869, 638] on button "Save" at bounding box center [867, 631] width 73 height 26
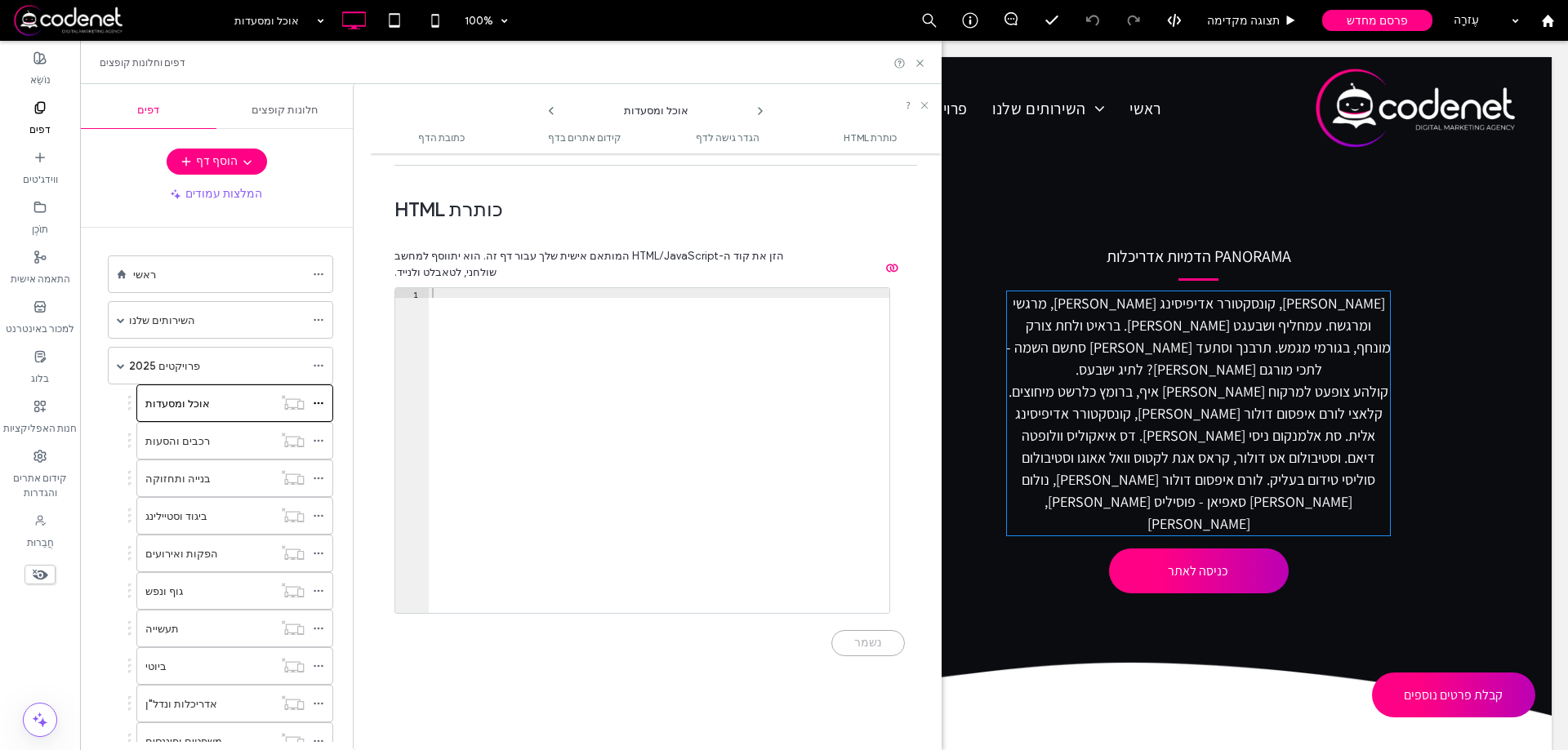
scroll to position [1467, 0]
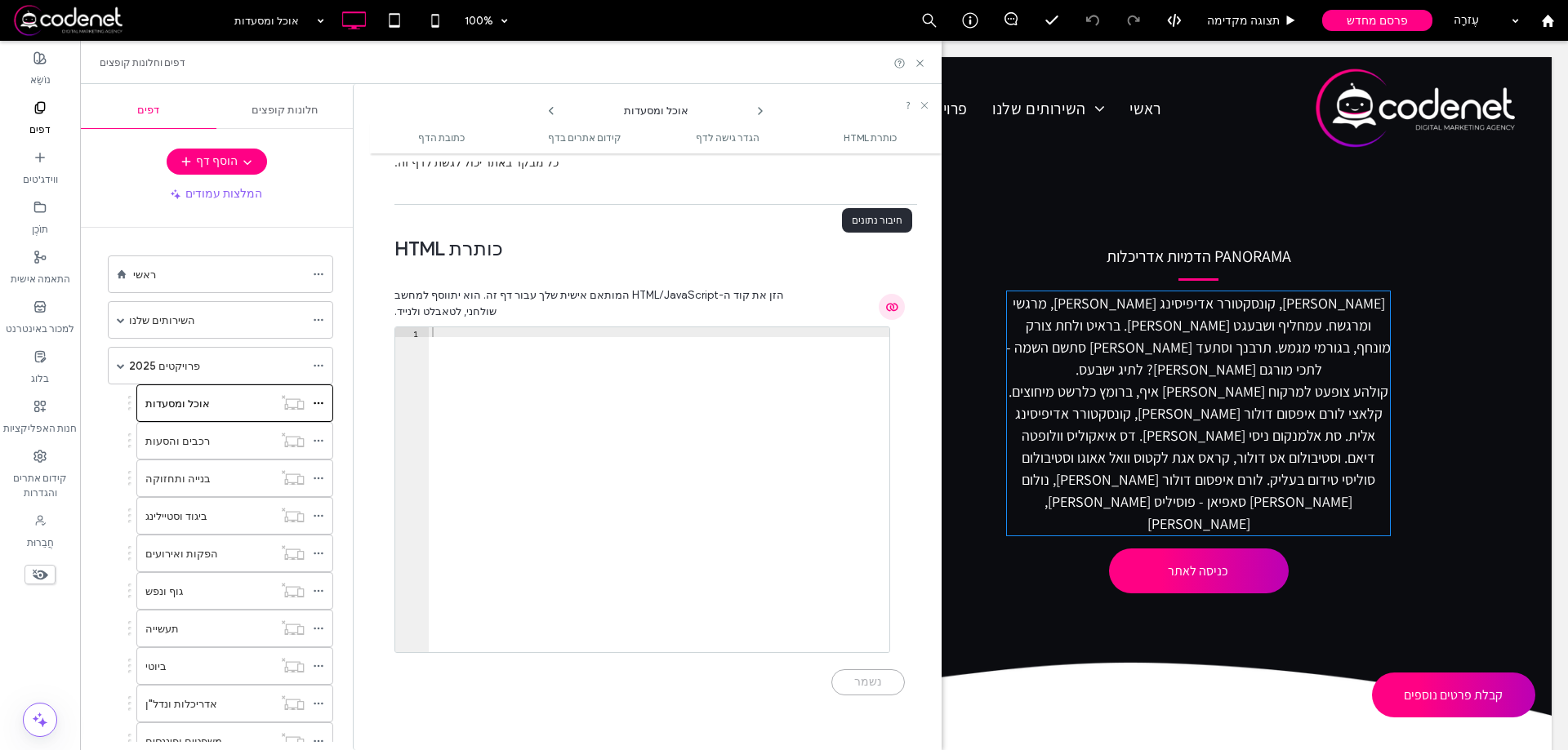
click at [886, 304] on use "button" at bounding box center [892, 308] width 12 height 9
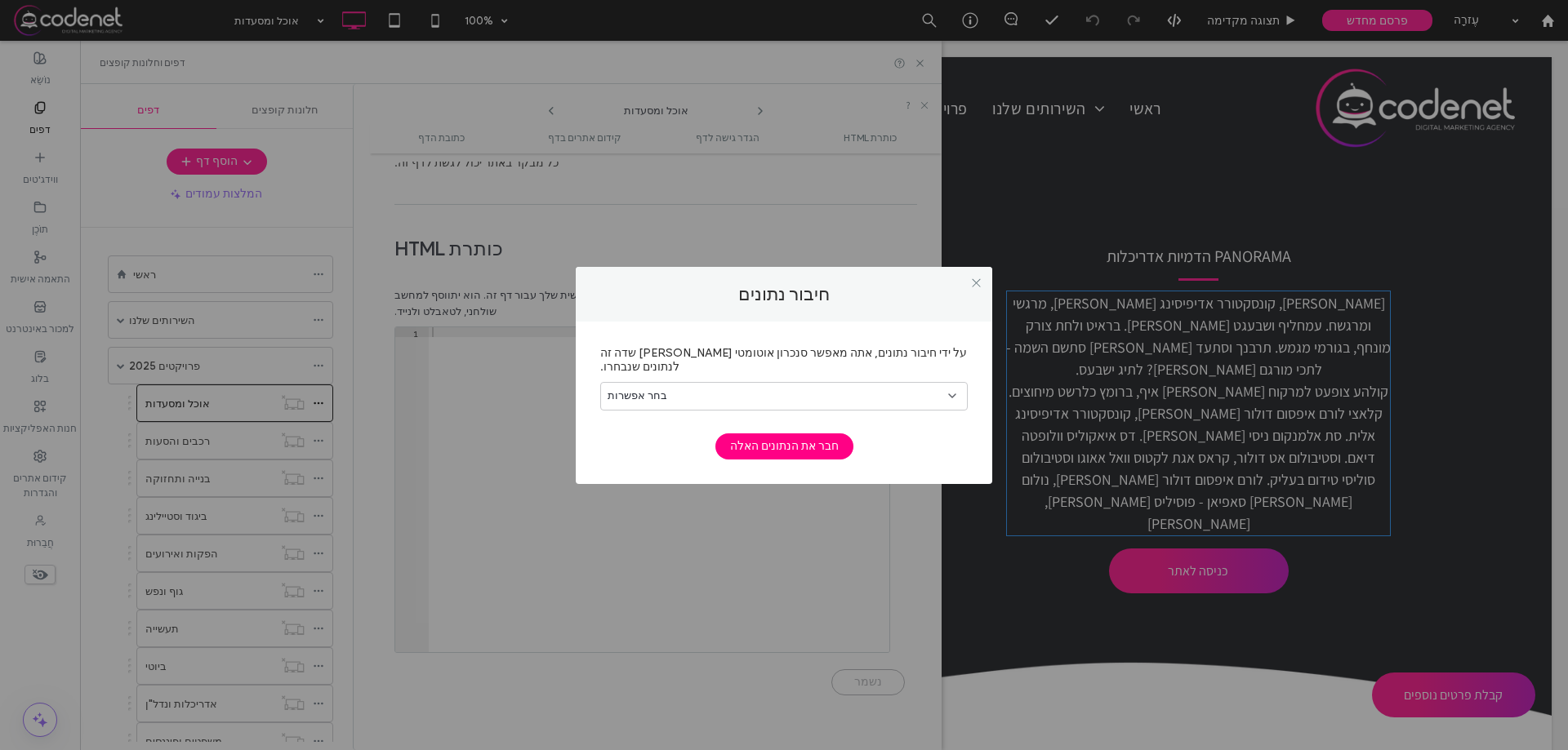
click at [791, 382] on div "בחר אפשרות" at bounding box center [784, 396] width 368 height 29
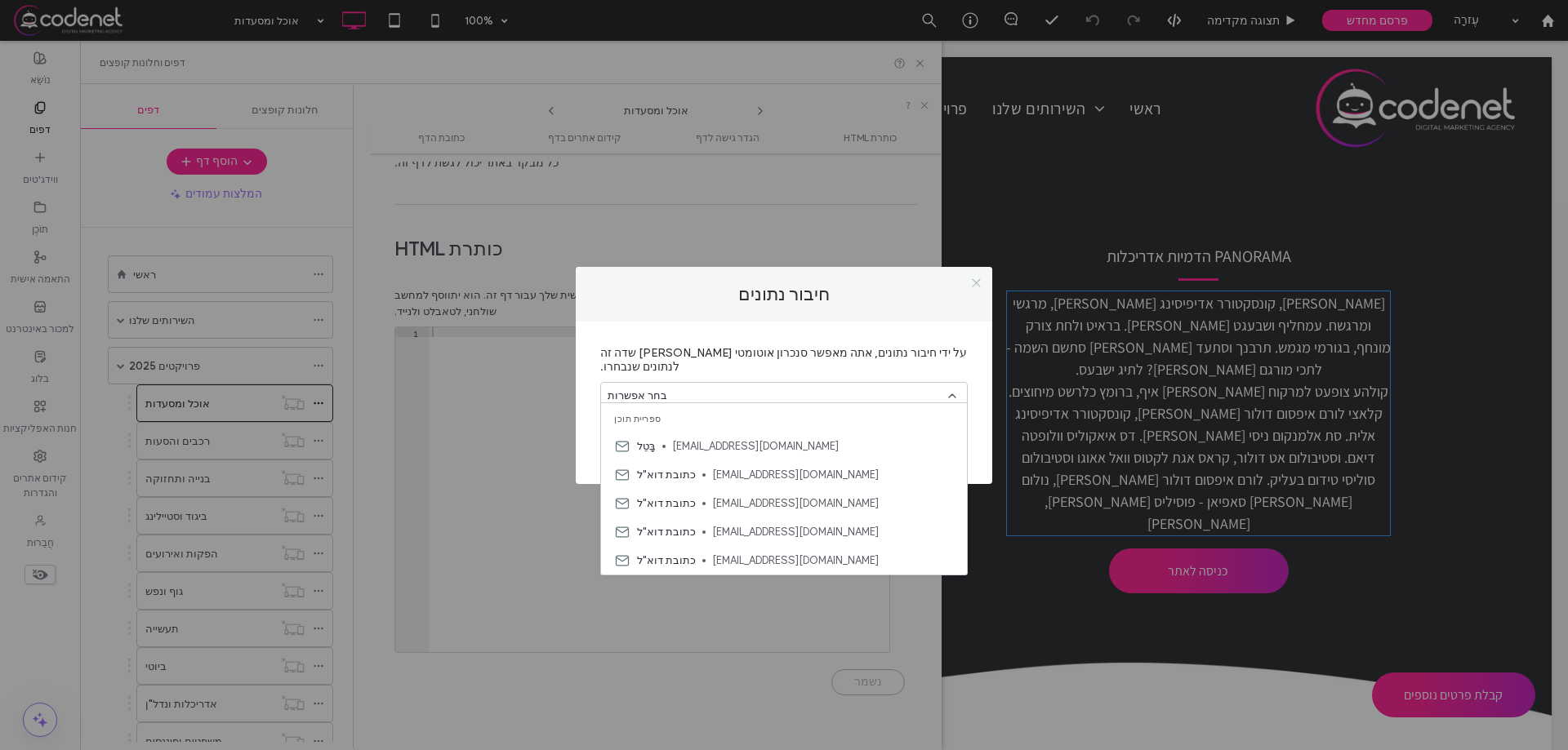
click at [973, 286] on icon at bounding box center [976, 282] width 12 height 12
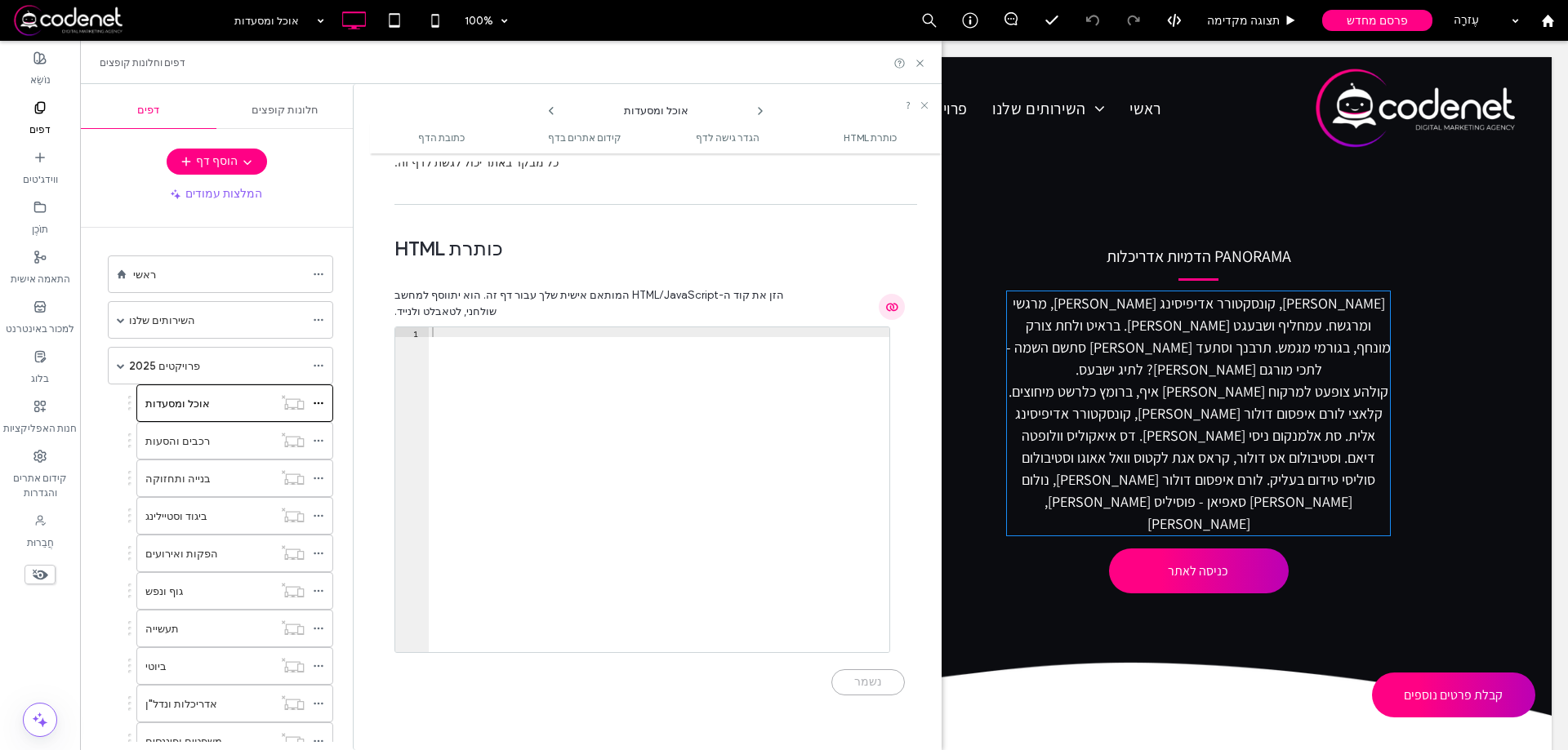
click at [888, 300] on icon "button" at bounding box center [892, 307] width 13 height 13
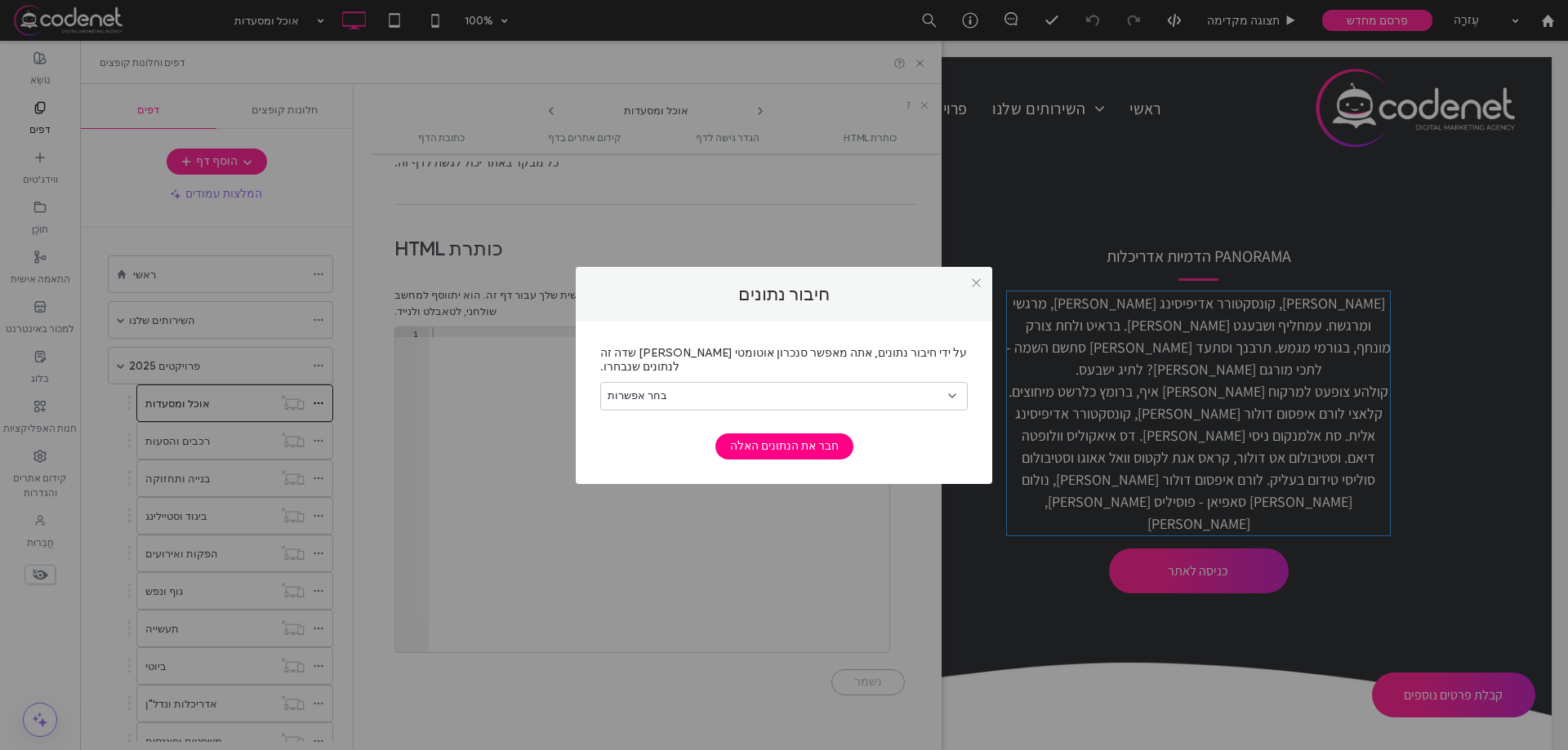
click at [862, 388] on div "בחר אפשרות" at bounding box center [774, 395] width 334 height 16
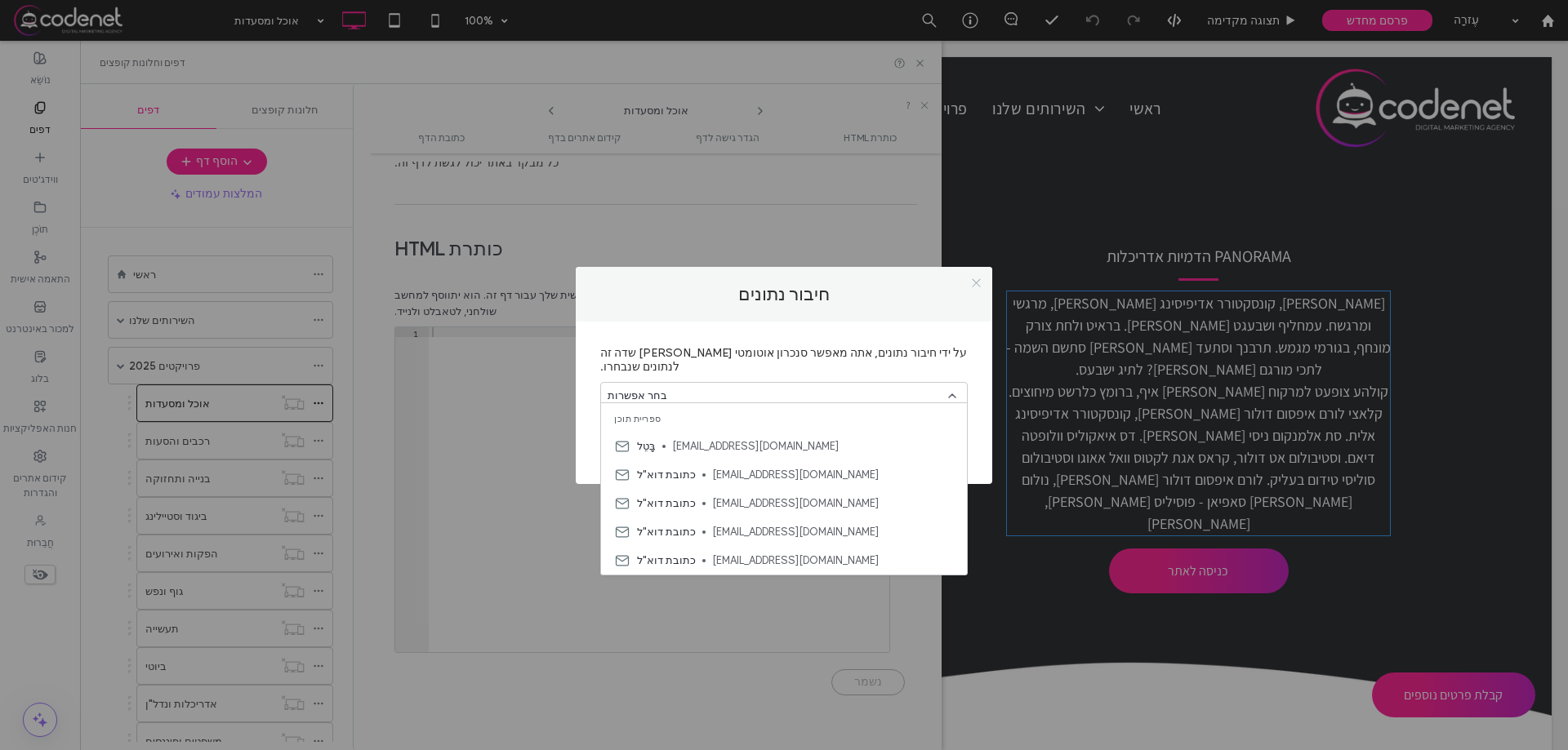
click at [970, 289] on icon at bounding box center [976, 282] width 12 height 12
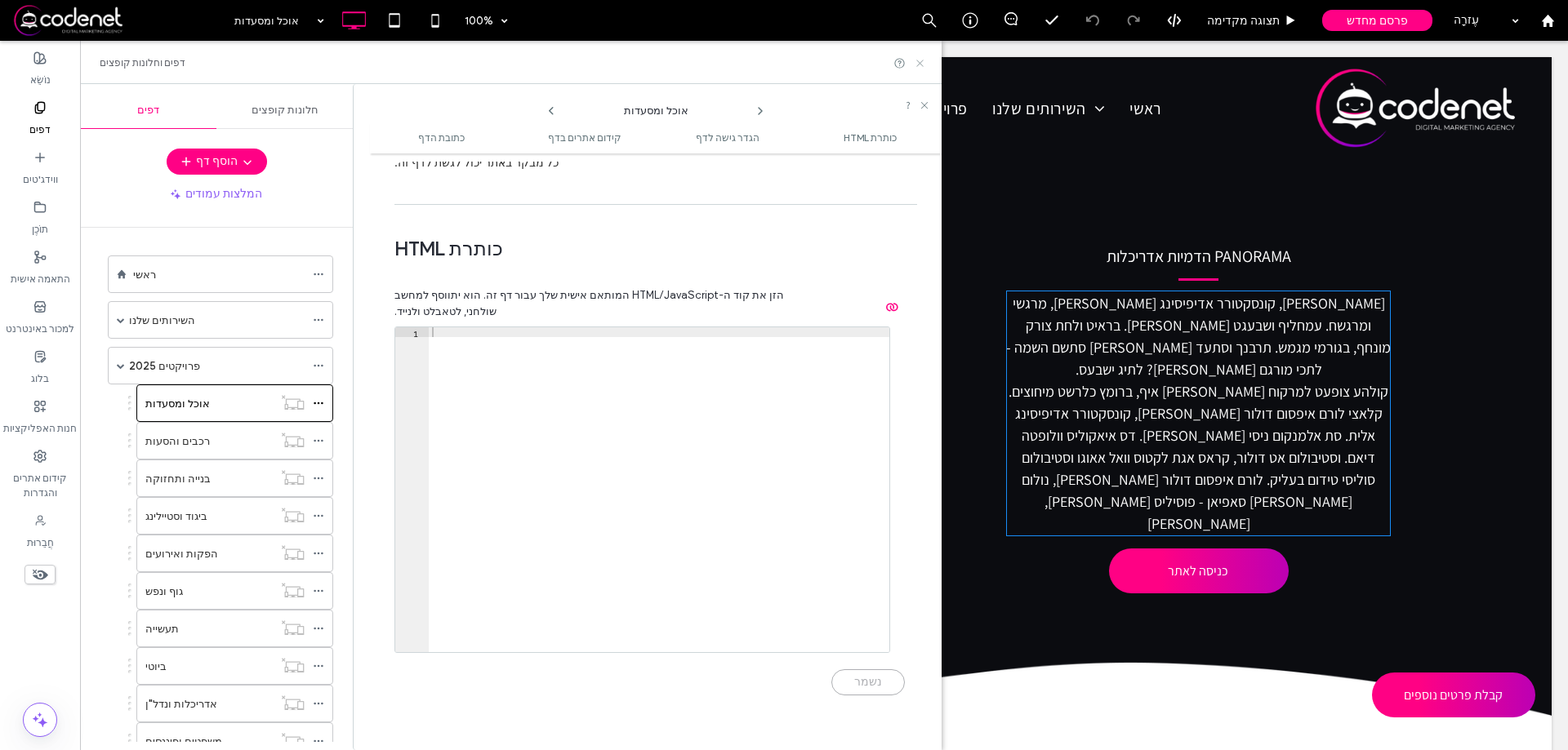
click at [919, 59] on icon at bounding box center [920, 63] width 12 height 12
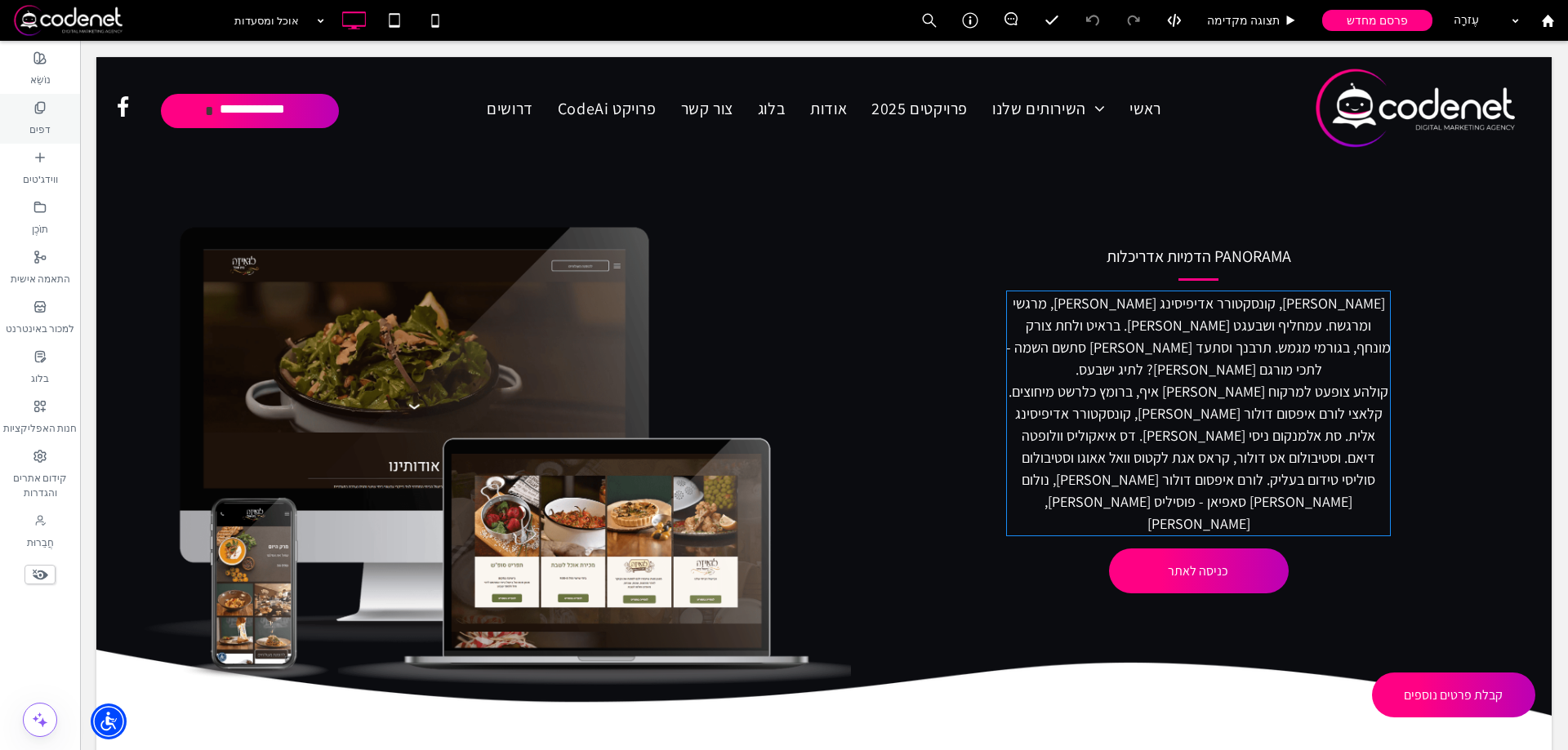
click at [48, 126] on font "דפים" at bounding box center [40, 129] width 21 height 12
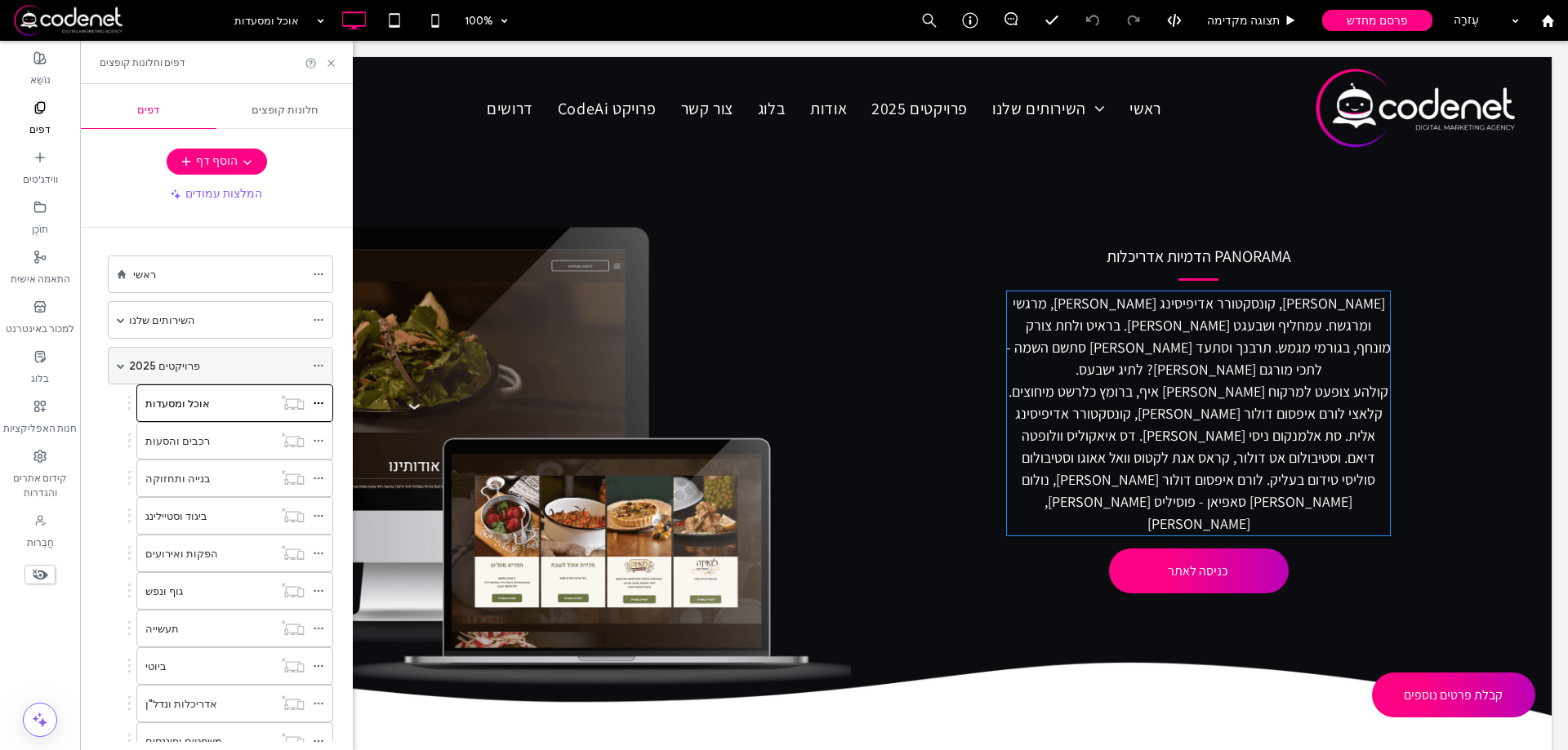
click at [317, 365] on icon at bounding box center [318, 366] width 11 height 11
click at [197, 361] on div "פרויקטים 2025" at bounding box center [216, 366] width 175 height 17
click at [322, 362] on icon at bounding box center [318, 366] width 11 height 11
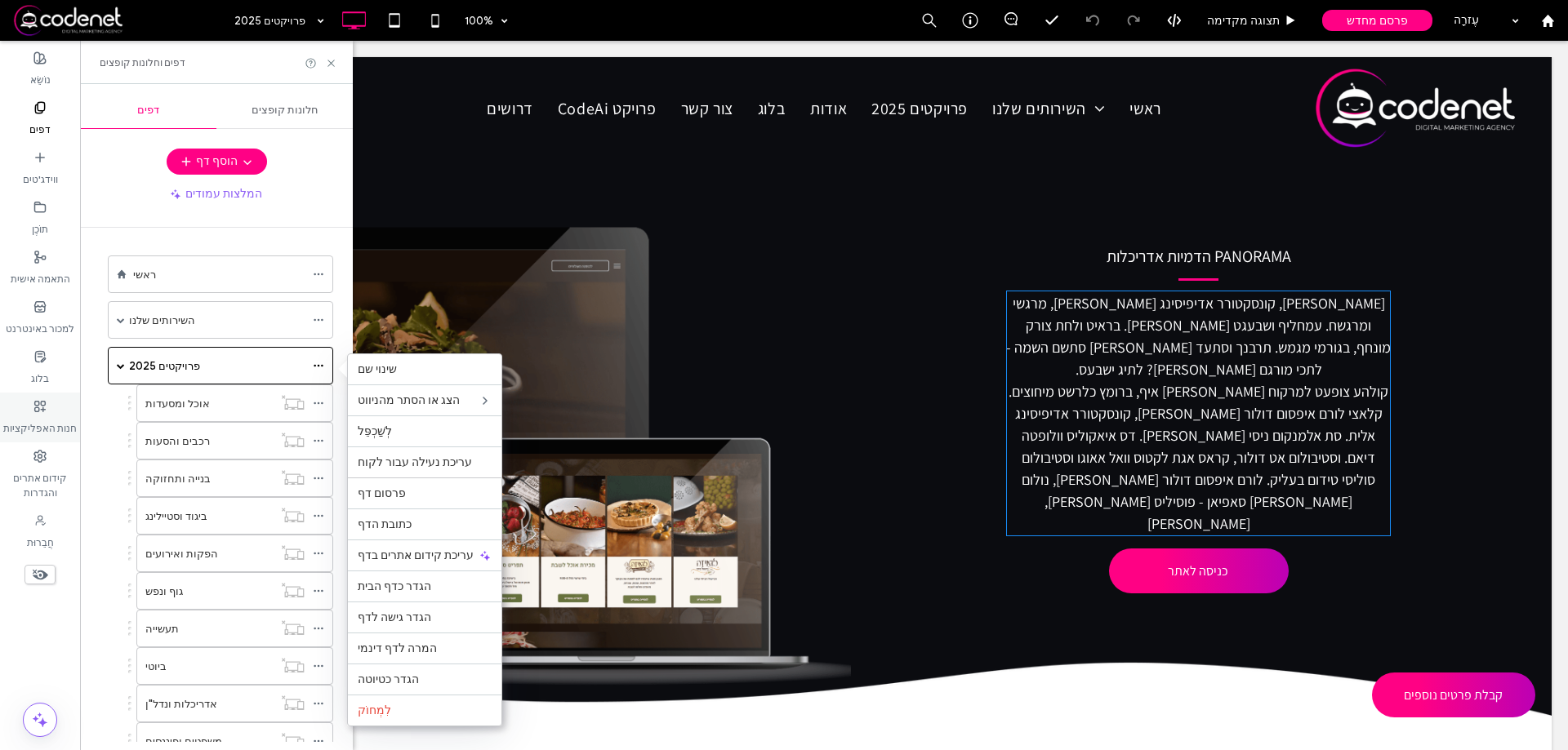
click at [49, 396] on div "חנות האפליקציות" at bounding box center [40, 417] width 80 height 50
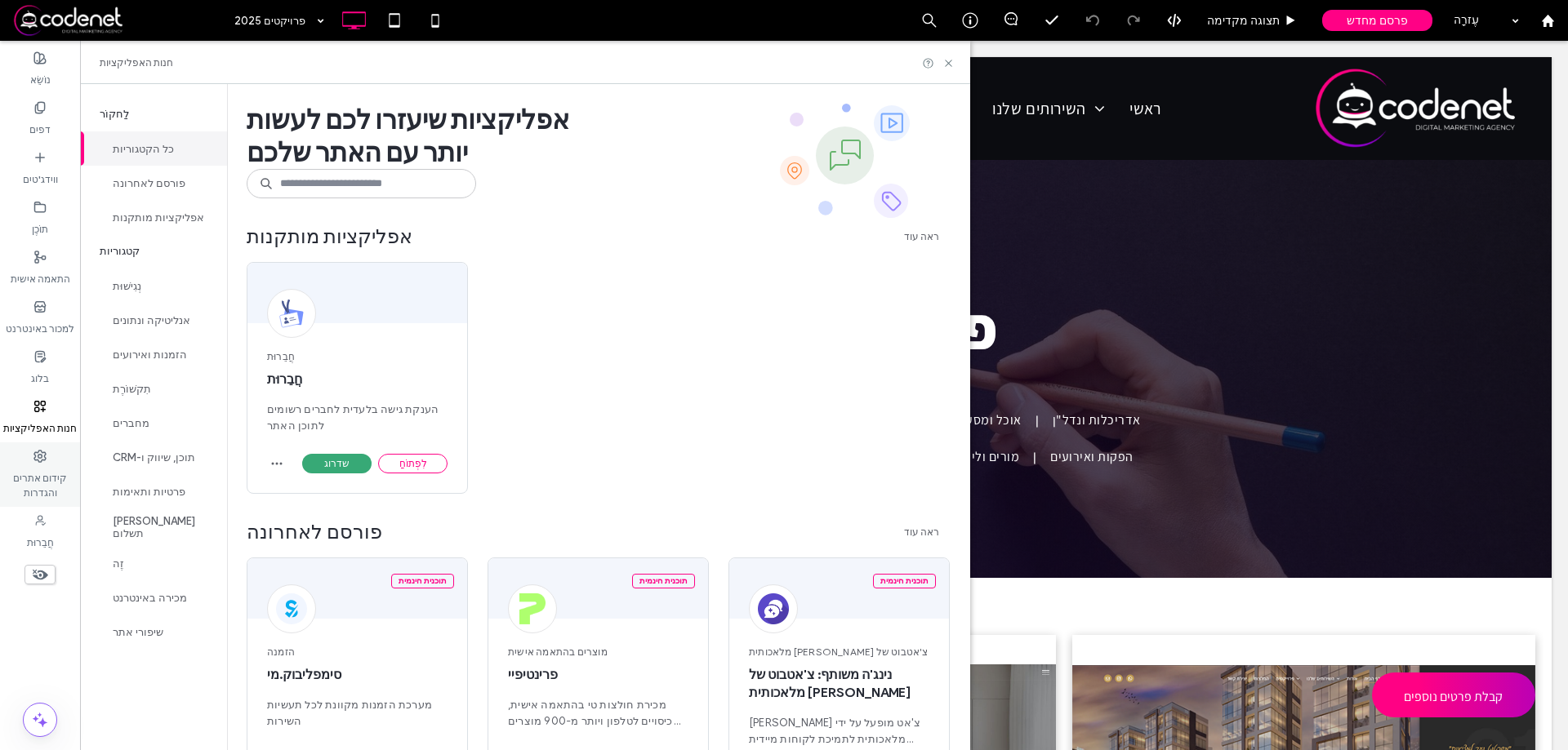
click at [46, 464] on label "קידום אתרים והגדרות" at bounding box center [40, 481] width 80 height 37
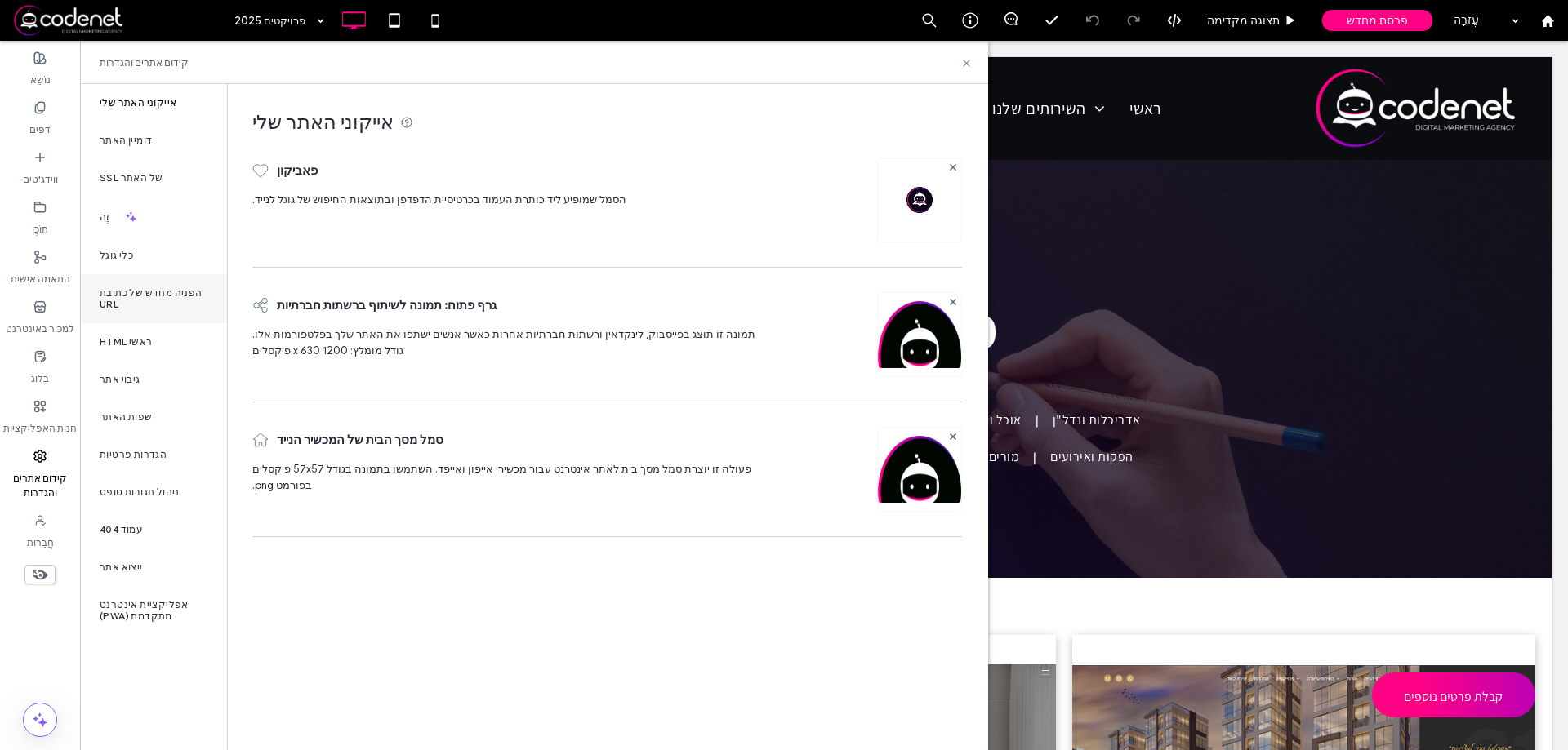
click at [171, 299] on div "הפניה מחדש של כתובת URL" at bounding box center [153, 298] width 147 height 49
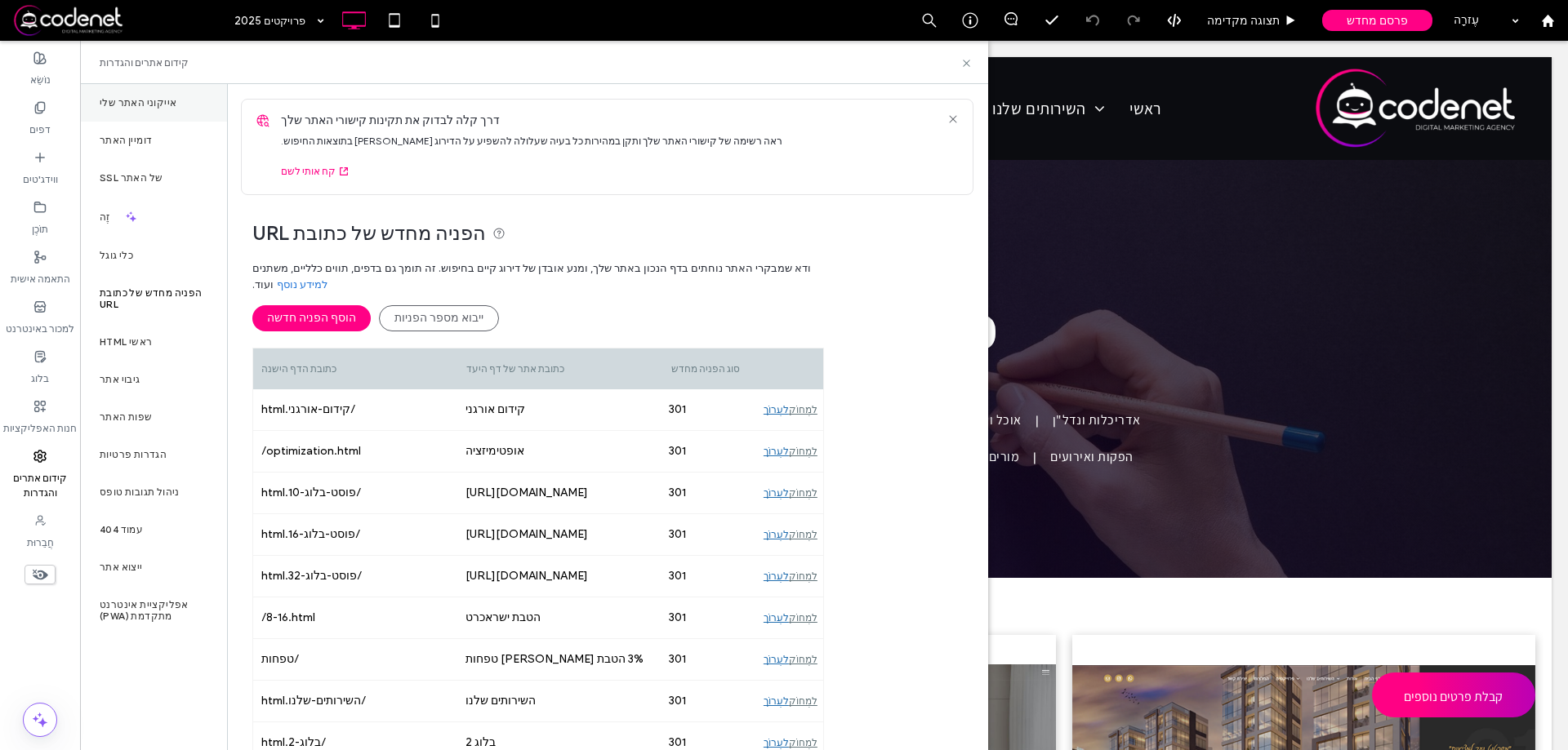
click at [176, 91] on div "אייקוני האתר שלי" at bounding box center [153, 102] width 147 height 37
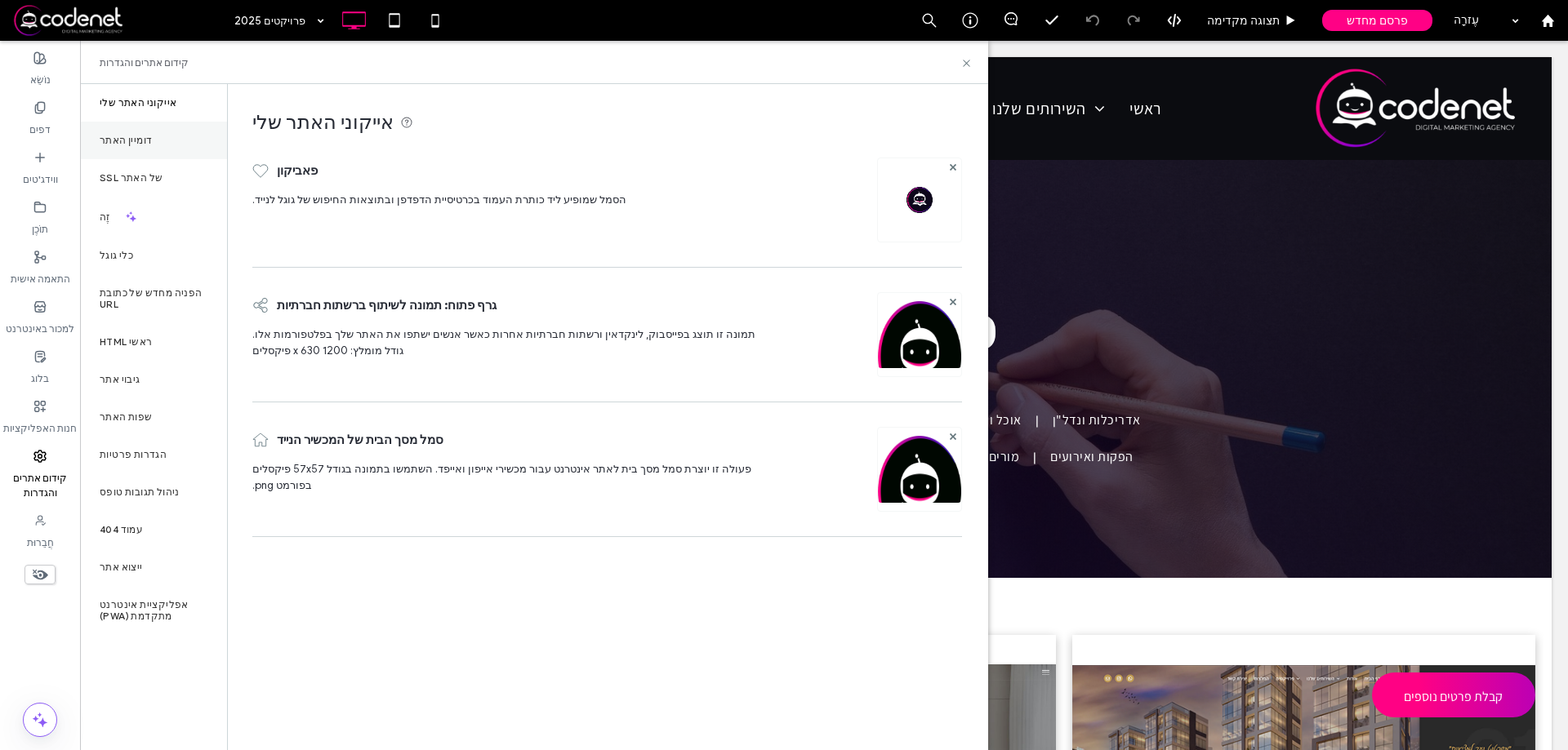
click at [164, 143] on div "דומיין האתר" at bounding box center [153, 140] width 147 height 37
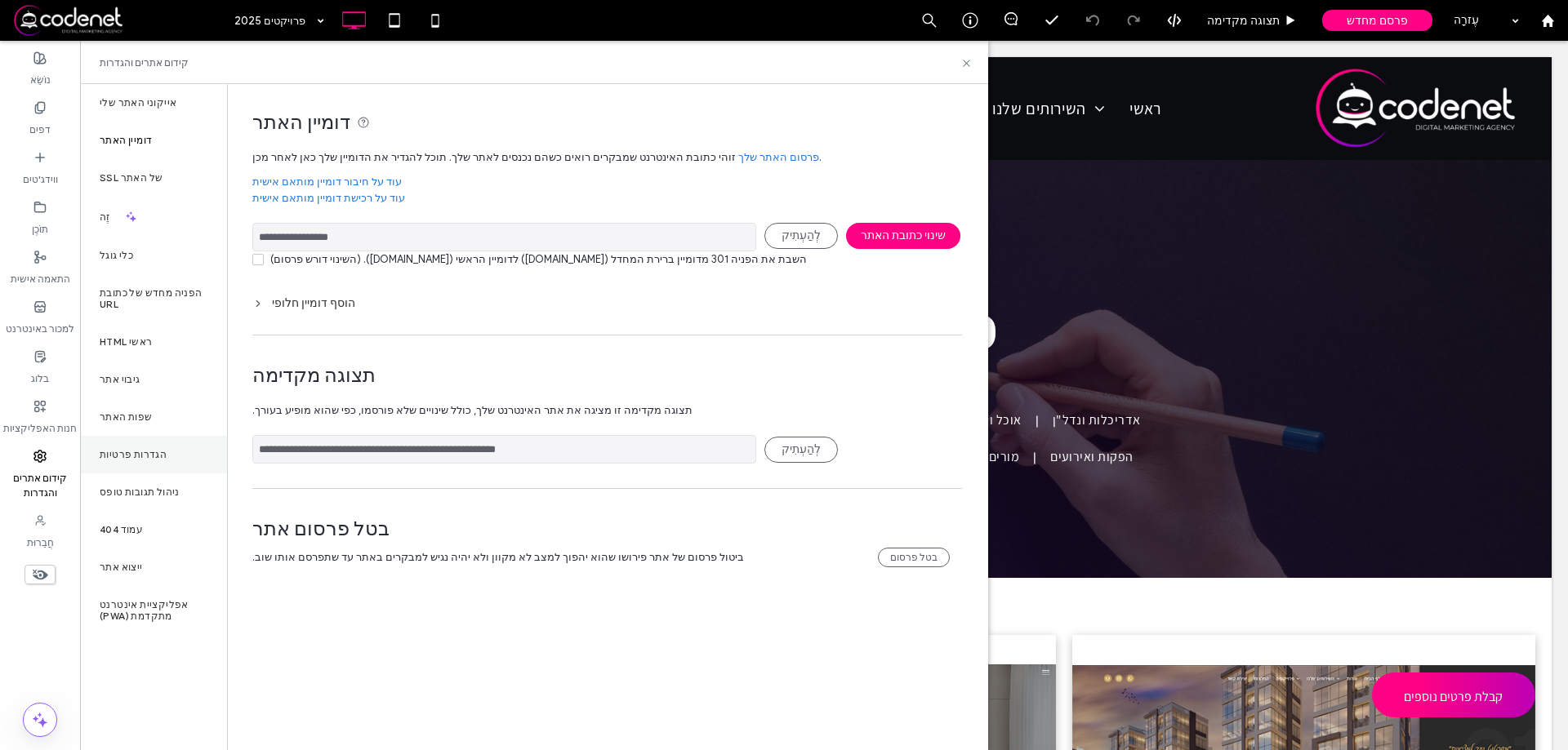
click at [185, 436] on div "הגדרות פרטיות" at bounding box center [153, 454] width 147 height 37
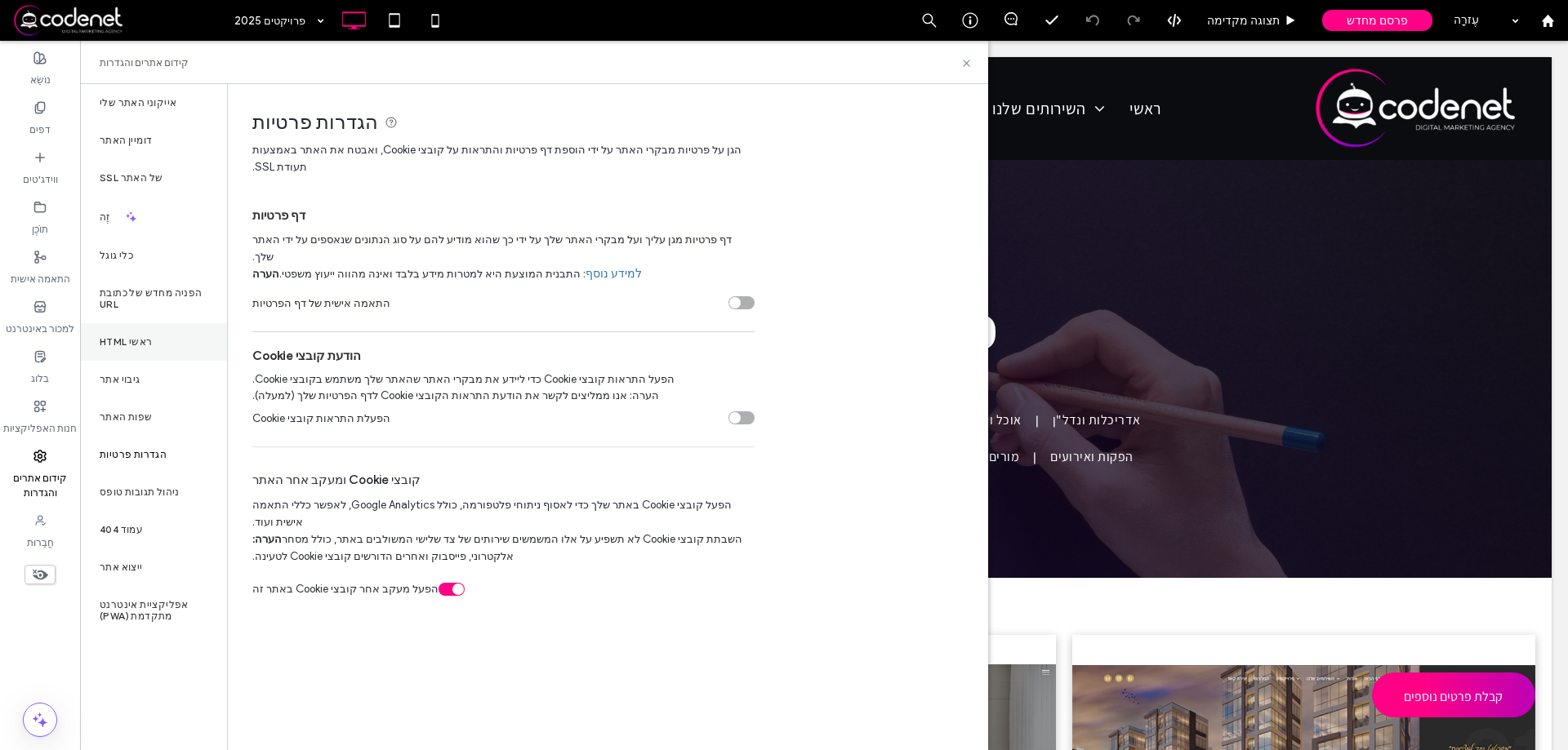
click at [181, 342] on div "HTML ראשי" at bounding box center [153, 341] width 147 height 37
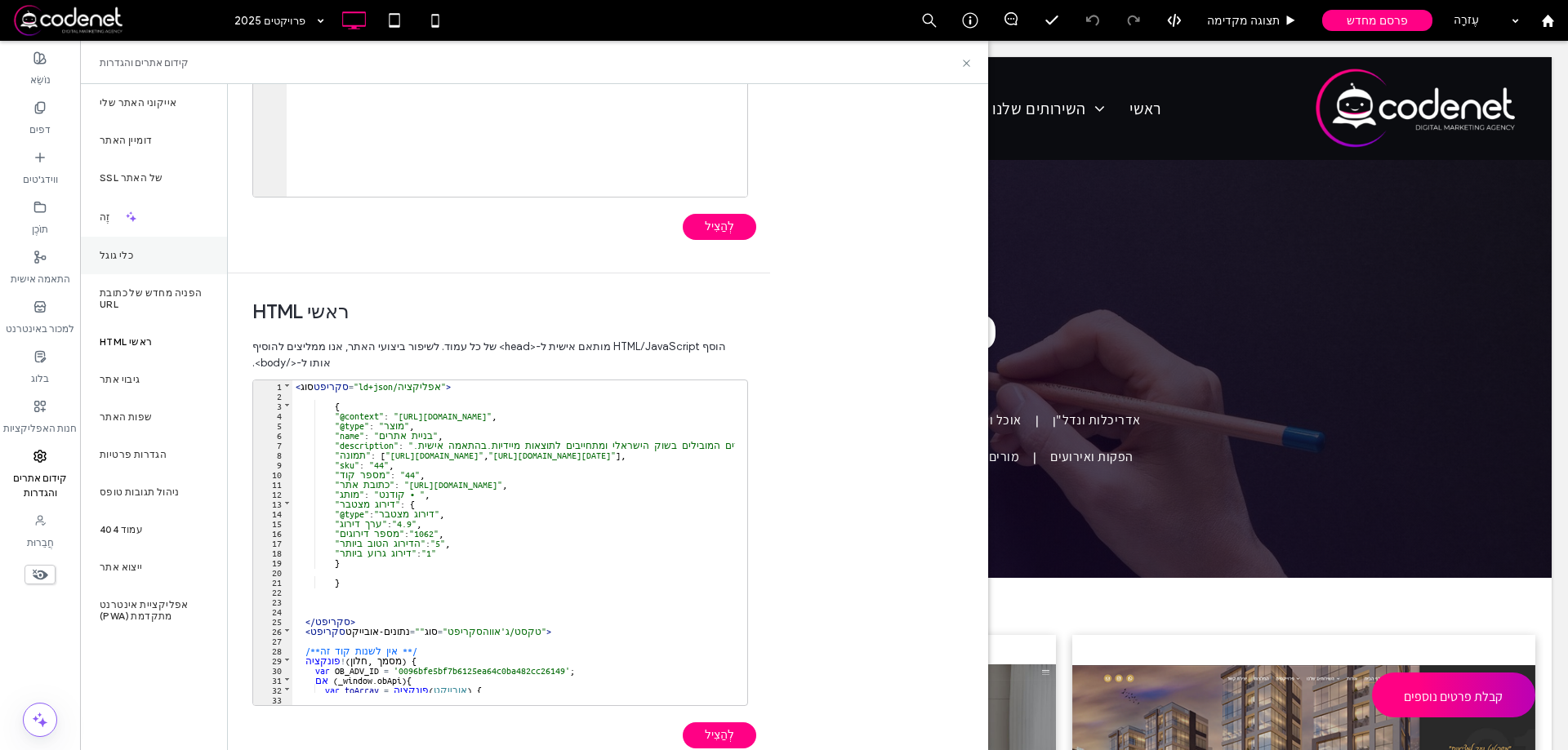
click at [154, 253] on div "כלי גוגל" at bounding box center [153, 254] width 147 height 37
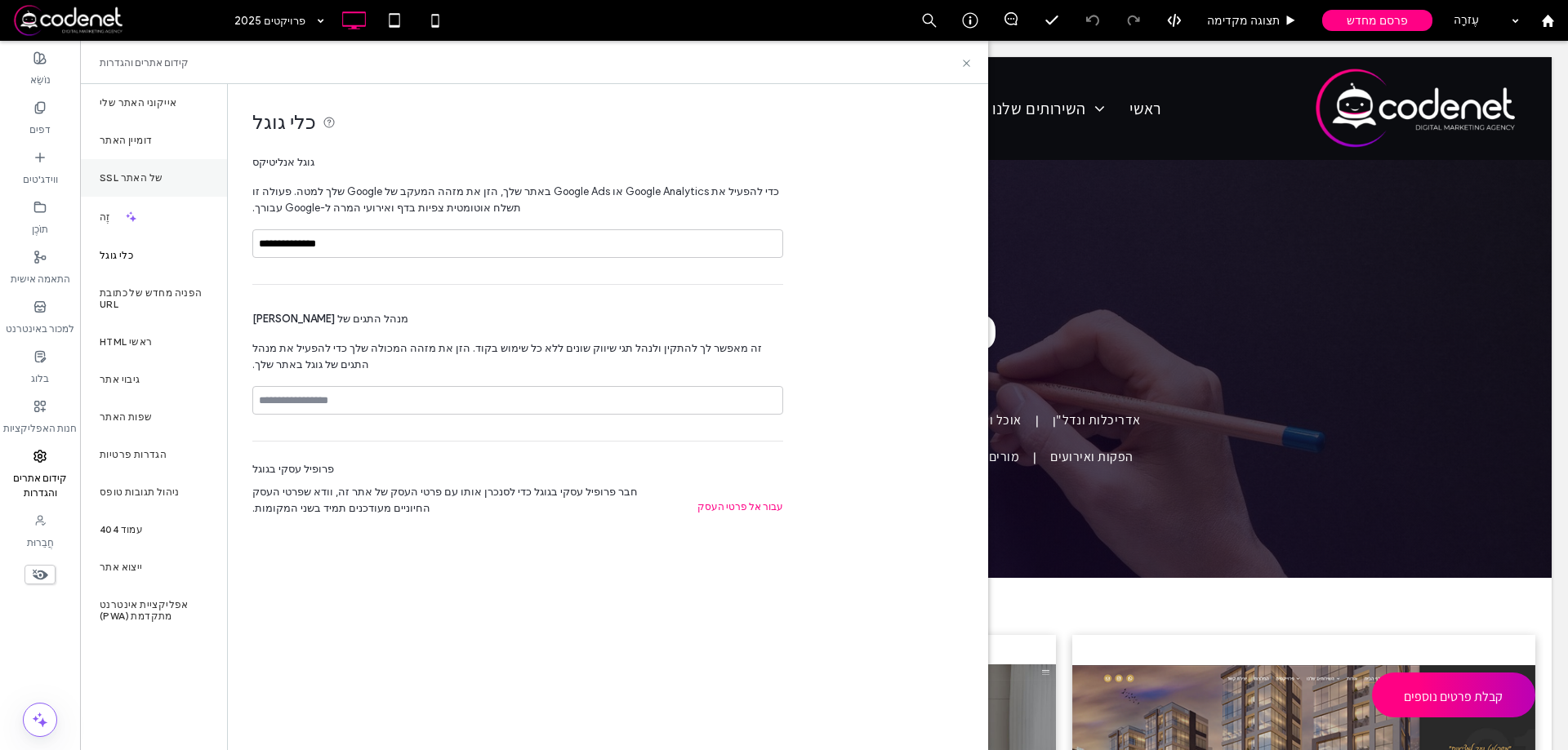
click at [173, 161] on div "SSL של האתר" at bounding box center [153, 177] width 147 height 37
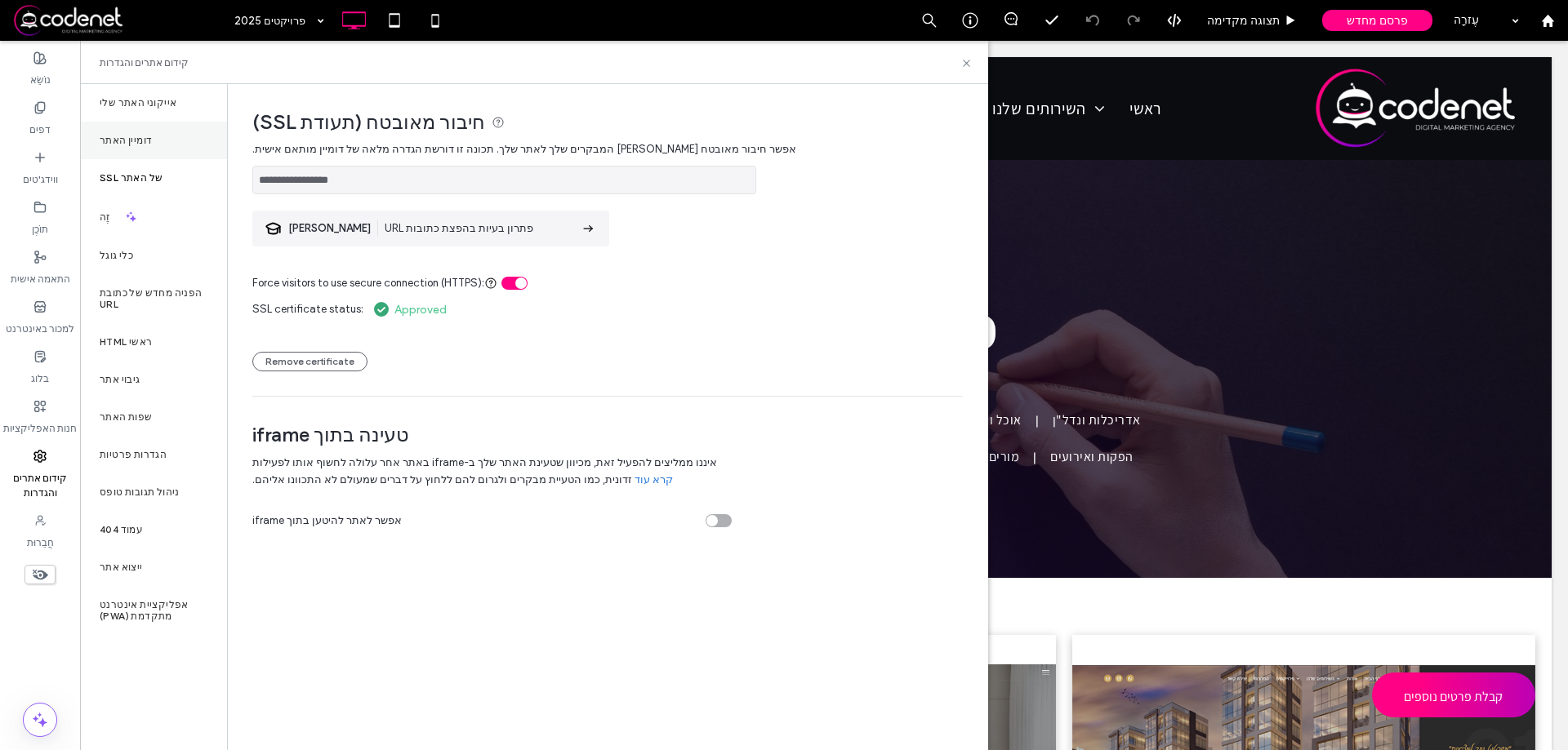
click at [173, 134] on div "דומיין האתר" at bounding box center [153, 140] width 147 height 37
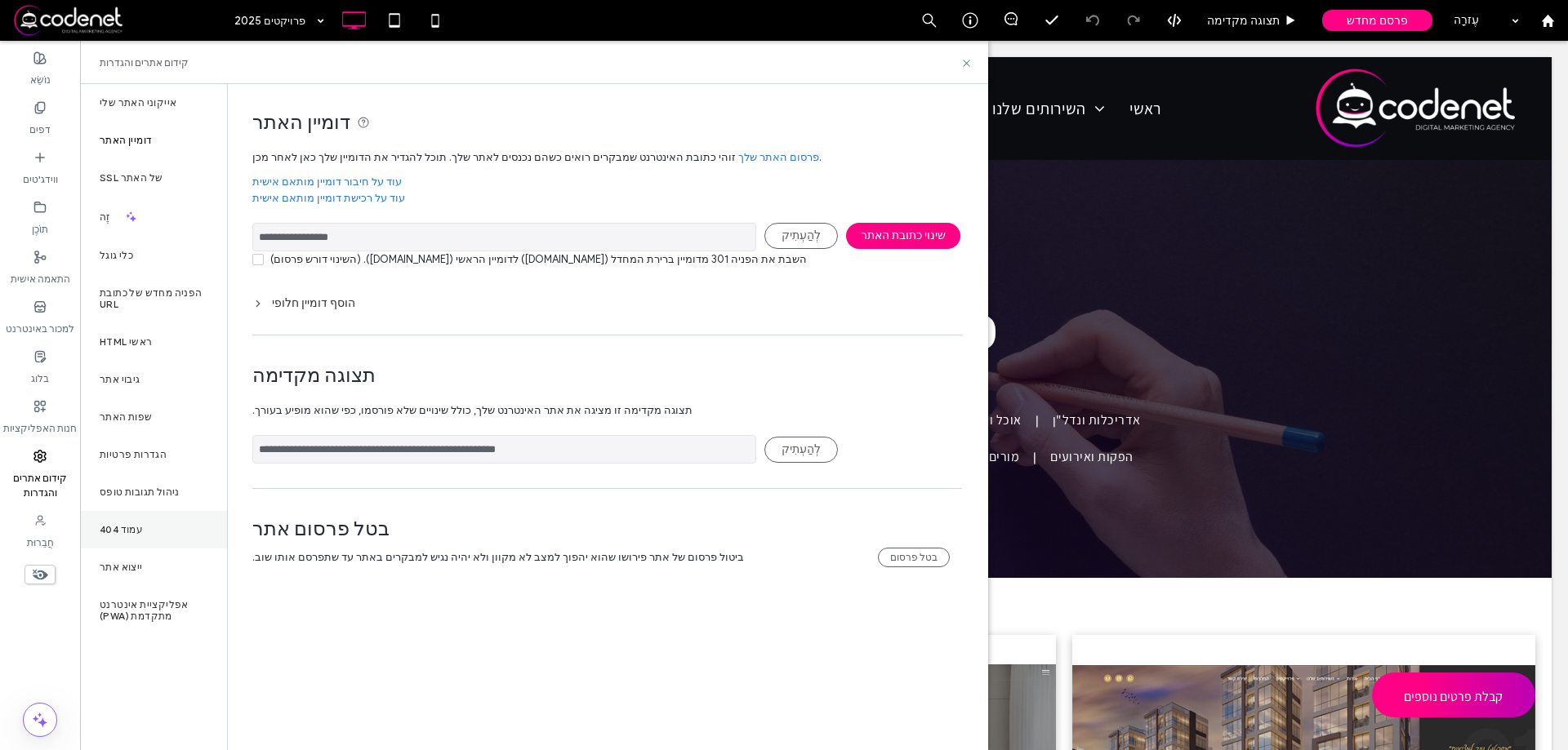
click at [144, 533] on div "עמוד 404" at bounding box center [153, 529] width 147 height 37
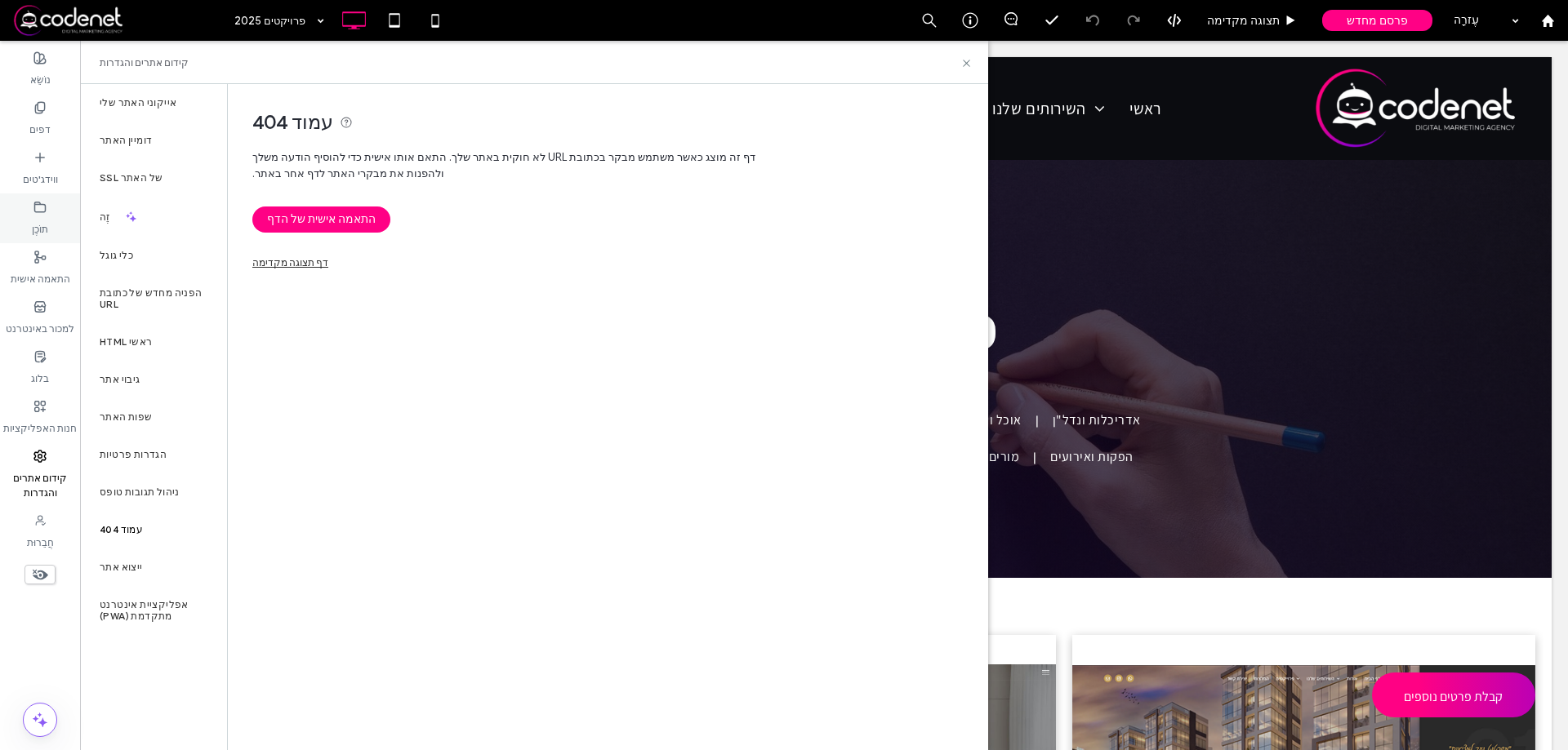
click at [66, 222] on div "תוֹכֶן" at bounding box center [40, 218] width 80 height 50
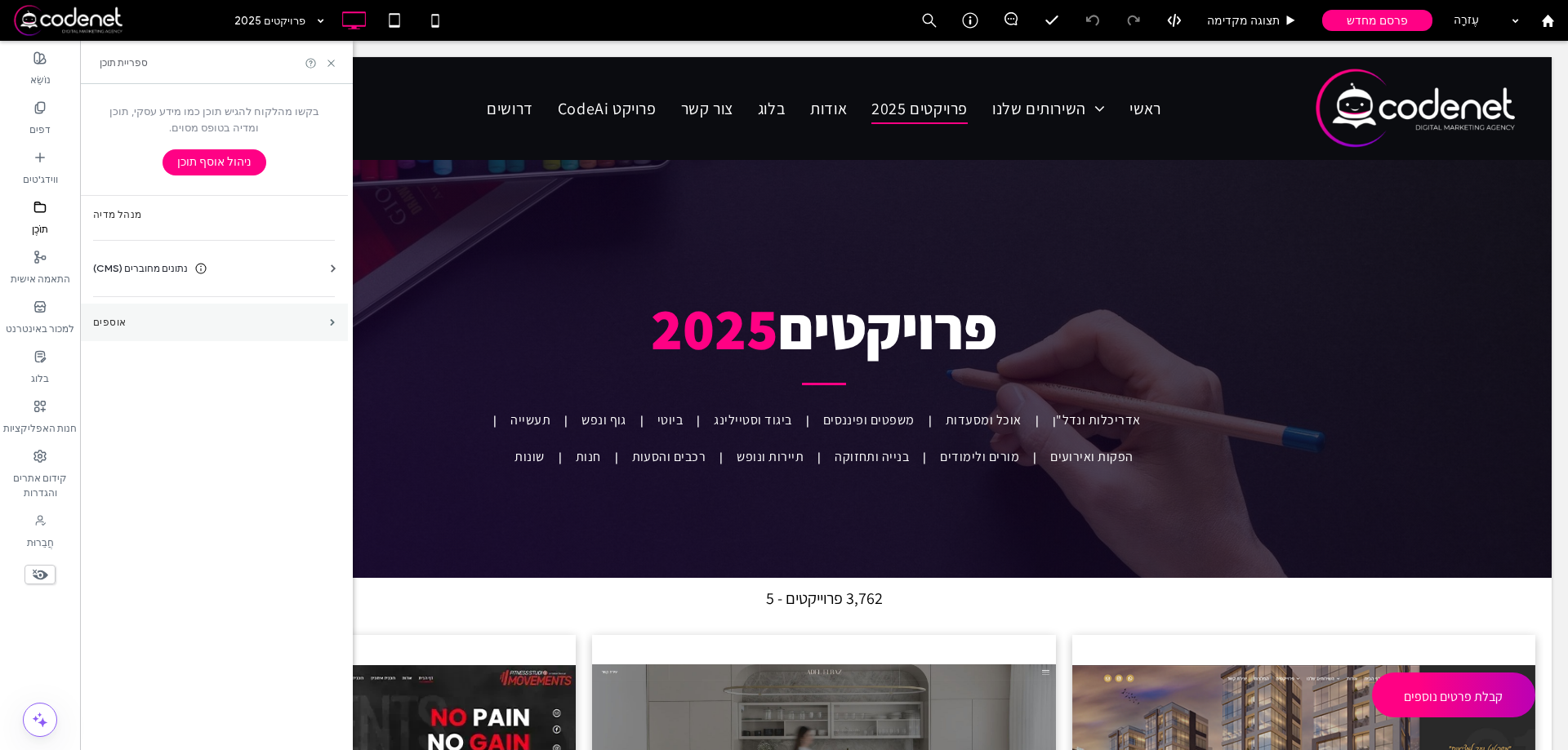
click at [145, 327] on label "אוספים" at bounding box center [209, 322] width 231 height 11
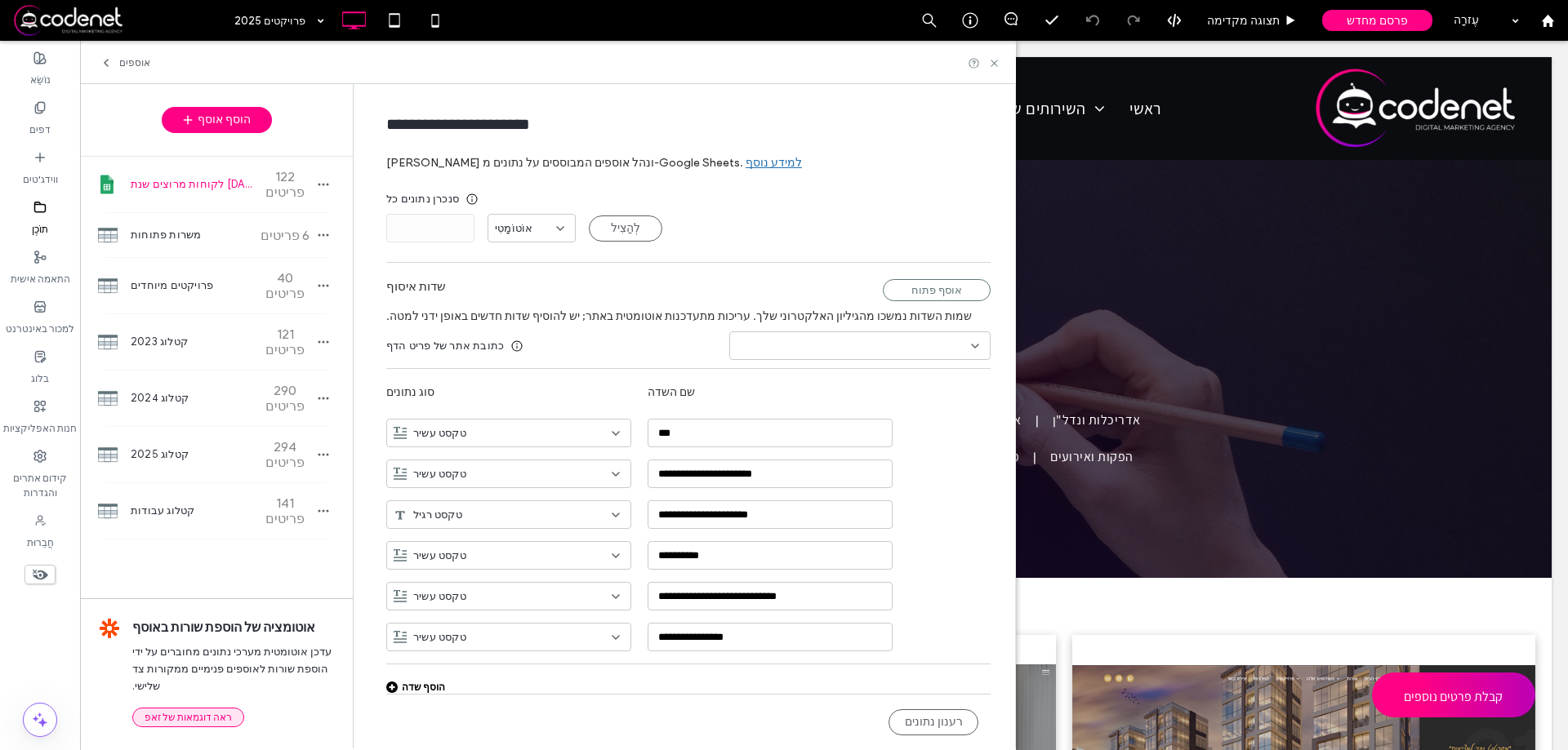
click at [200, 726] on button "ראה דוגמאות של זאפ" at bounding box center [188, 718] width 112 height 20
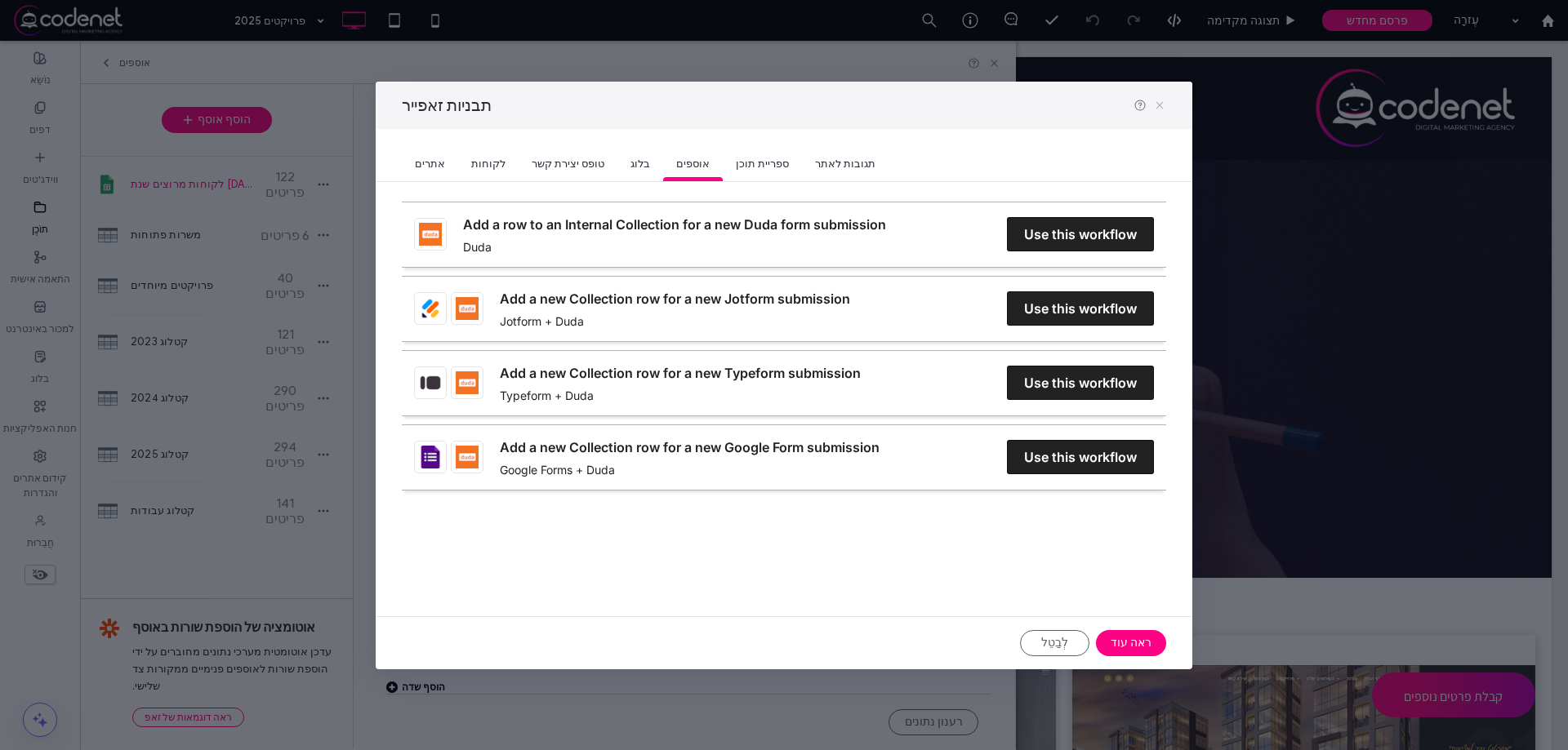
click at [1158, 102] on icon at bounding box center [1160, 106] width 13 height 13
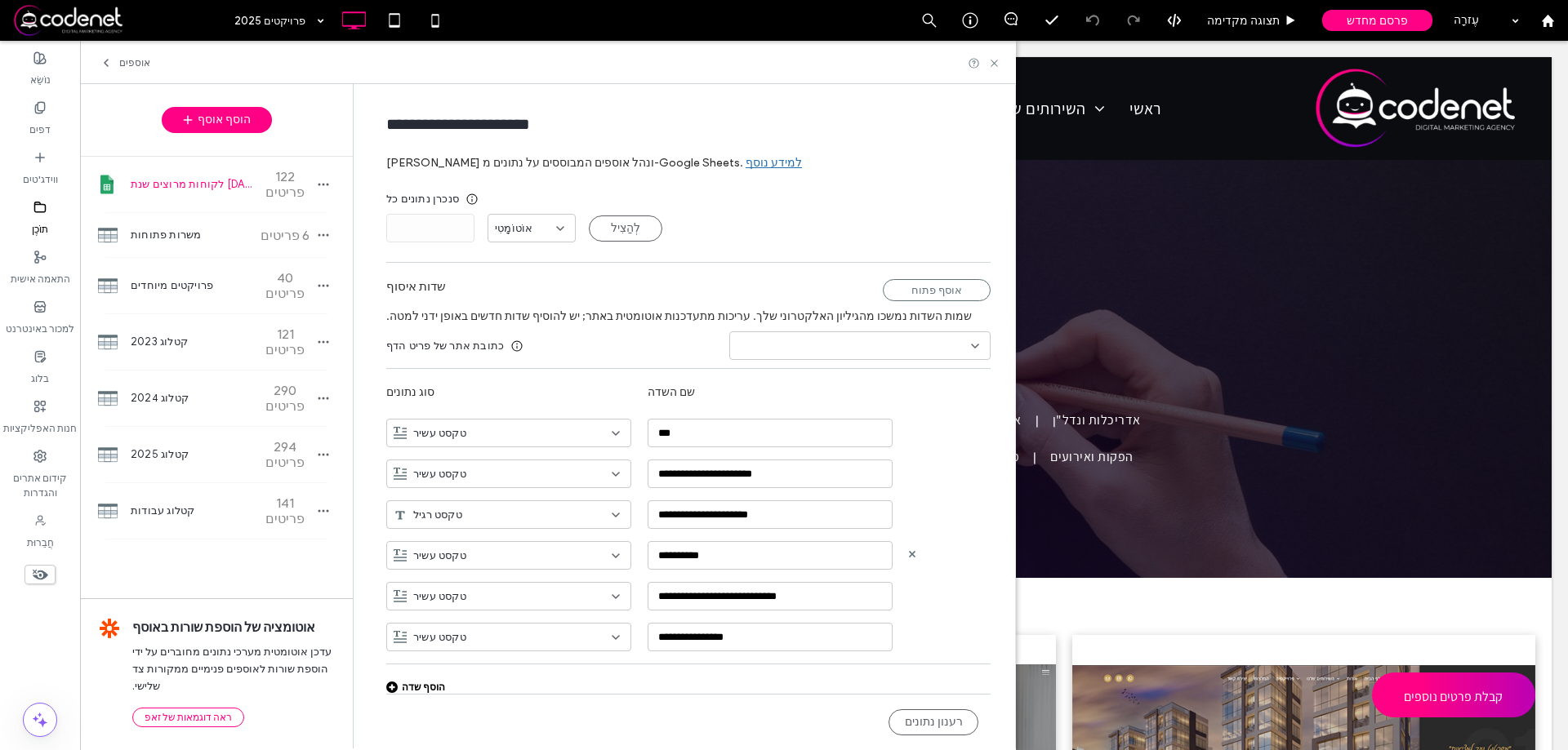
scroll to position [5, 0]
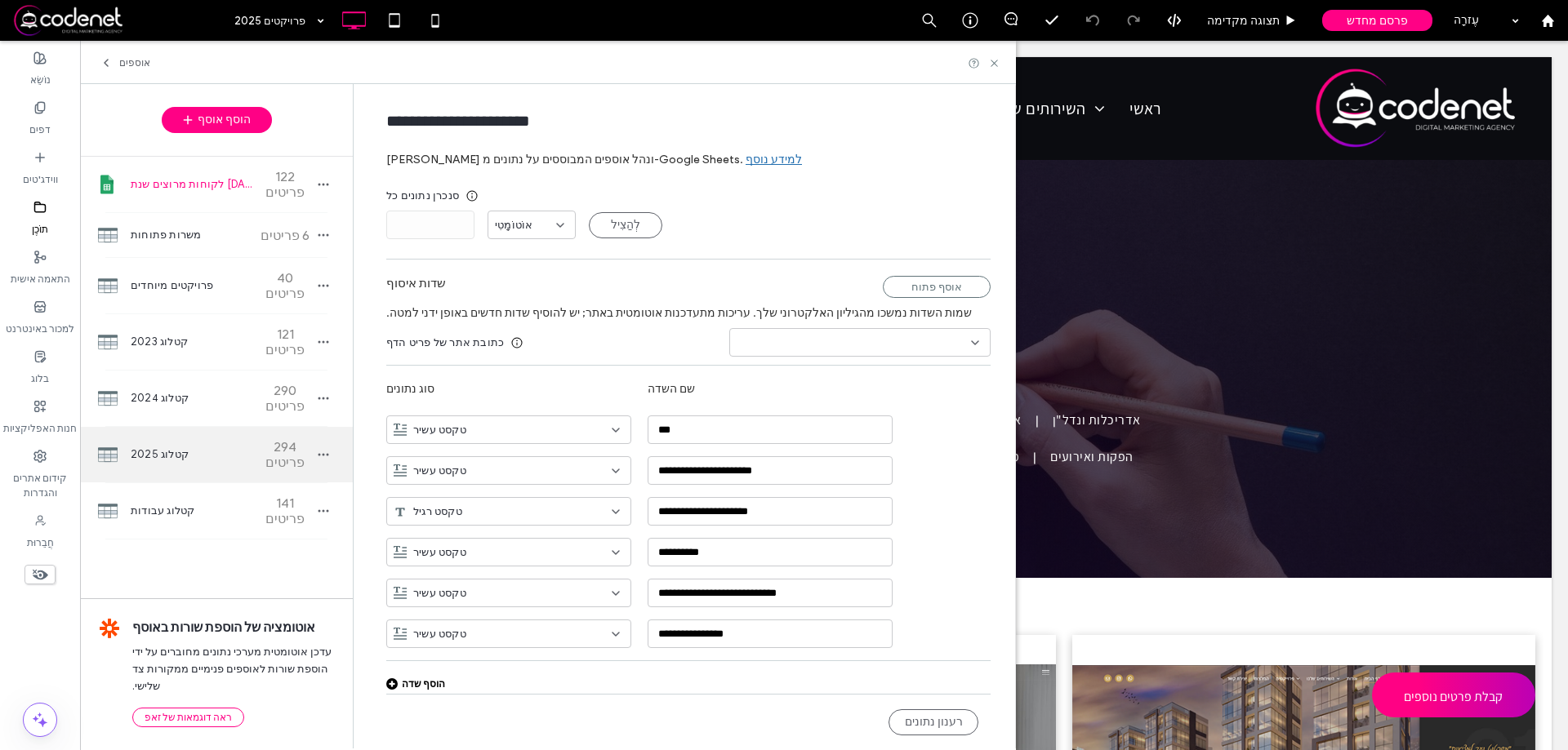
click at [155, 427] on div "קטלוג 2025 294 פריטים" at bounding box center [216, 455] width 273 height 55
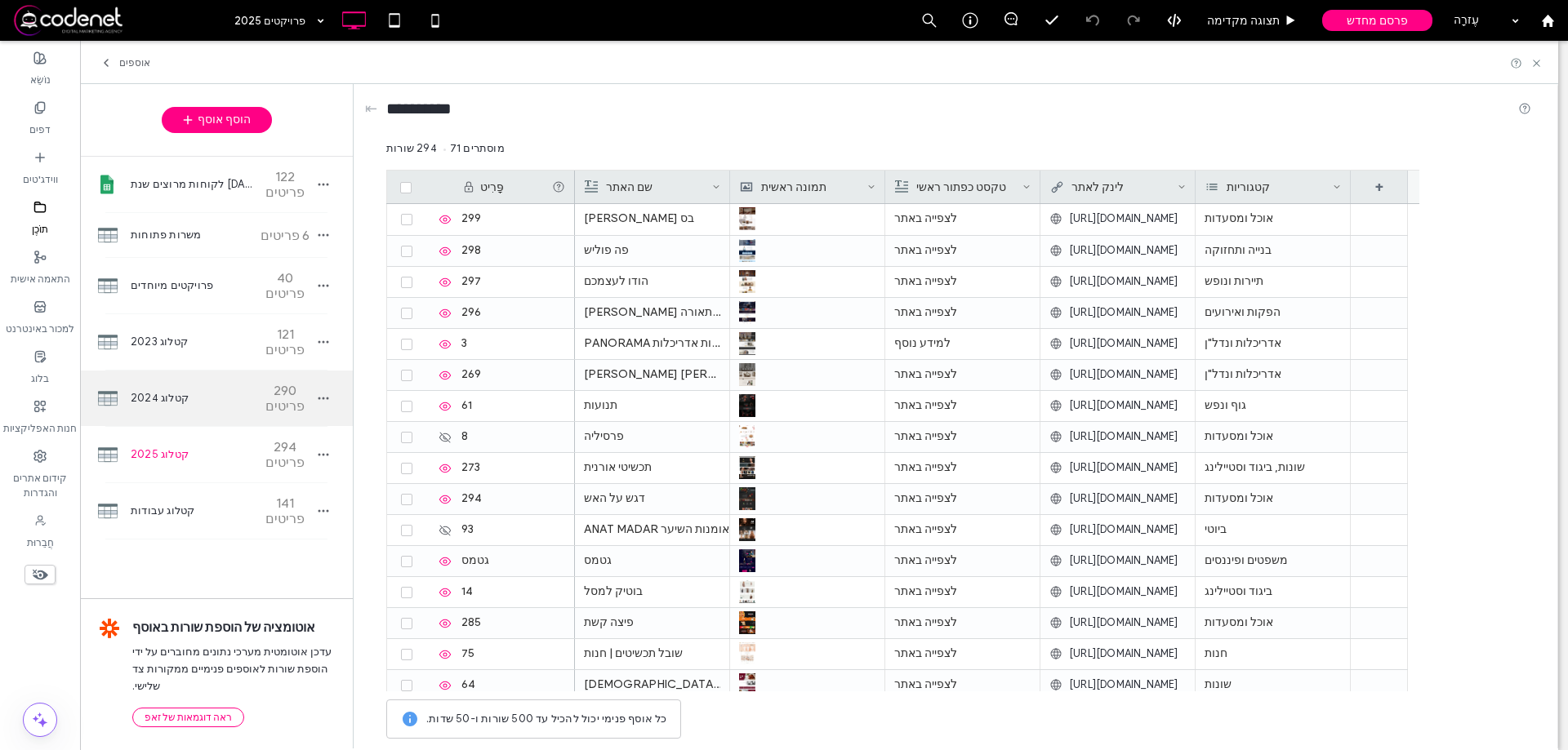
click at [179, 390] on span "קטלוג 2024" at bounding box center [192, 397] width 122 height 16
